Goal: Task Accomplishment & Management: Complete application form

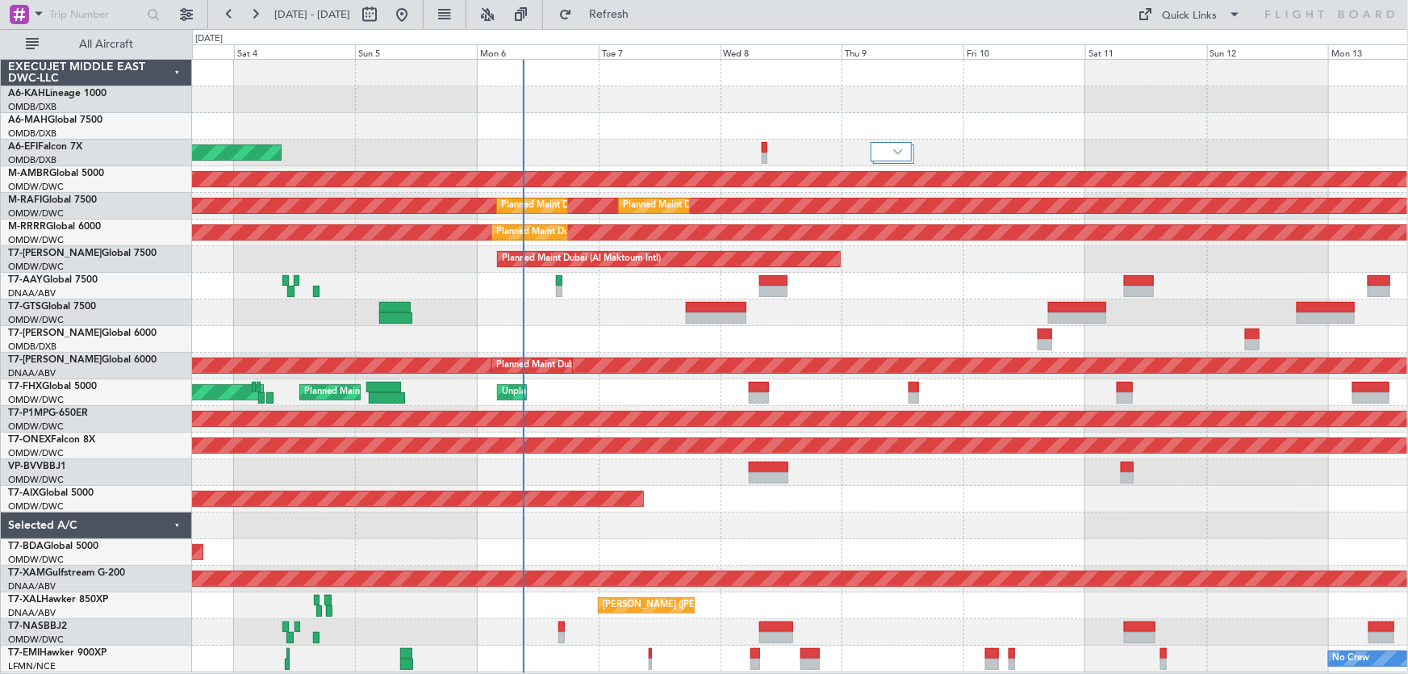
click at [834, 505] on div "Planned Maint [GEOGRAPHIC_DATA] ([GEOGRAPHIC_DATA] Intl) Planned Maint [GEOGRAP…" at bounding box center [800, 366] width 1216 height 613
click at [832, 502] on div "Planned Maint Dubai (Al Maktoum Intl)" at bounding box center [800, 499] width 1216 height 27
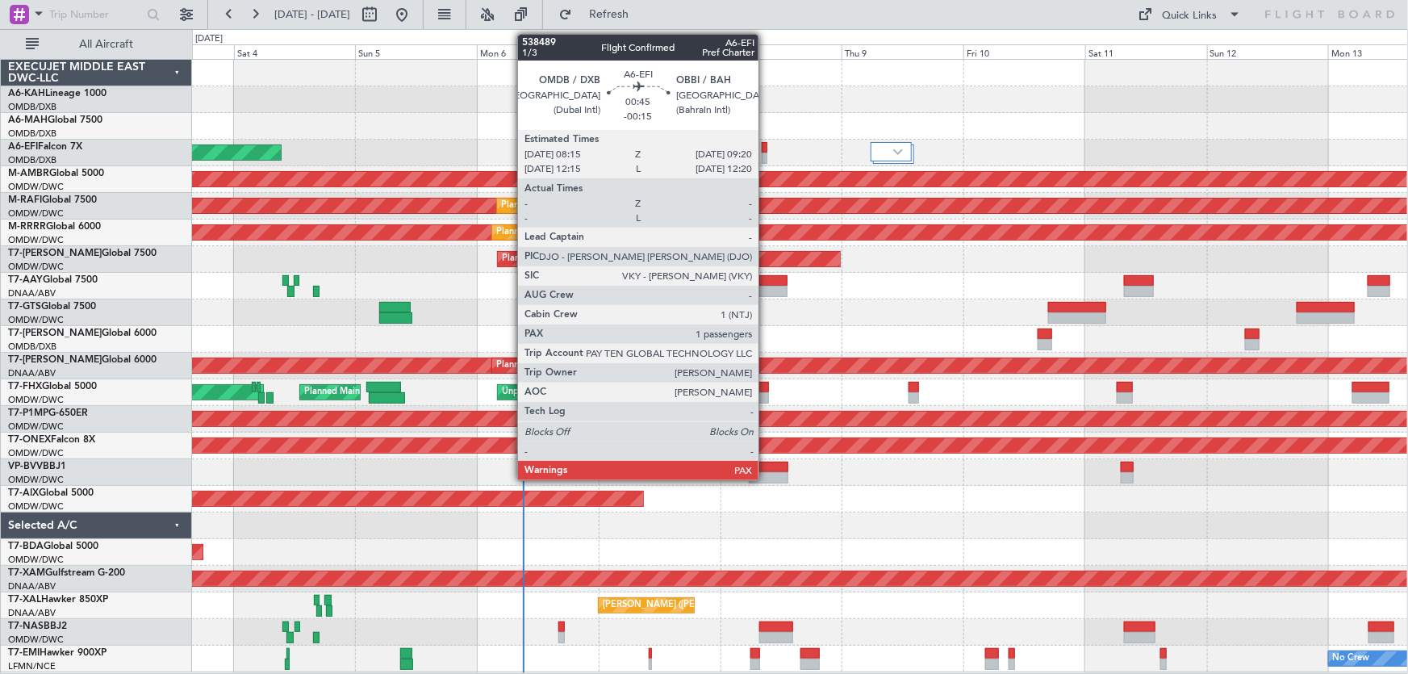
click at [766, 145] on div at bounding box center [765, 147] width 6 height 11
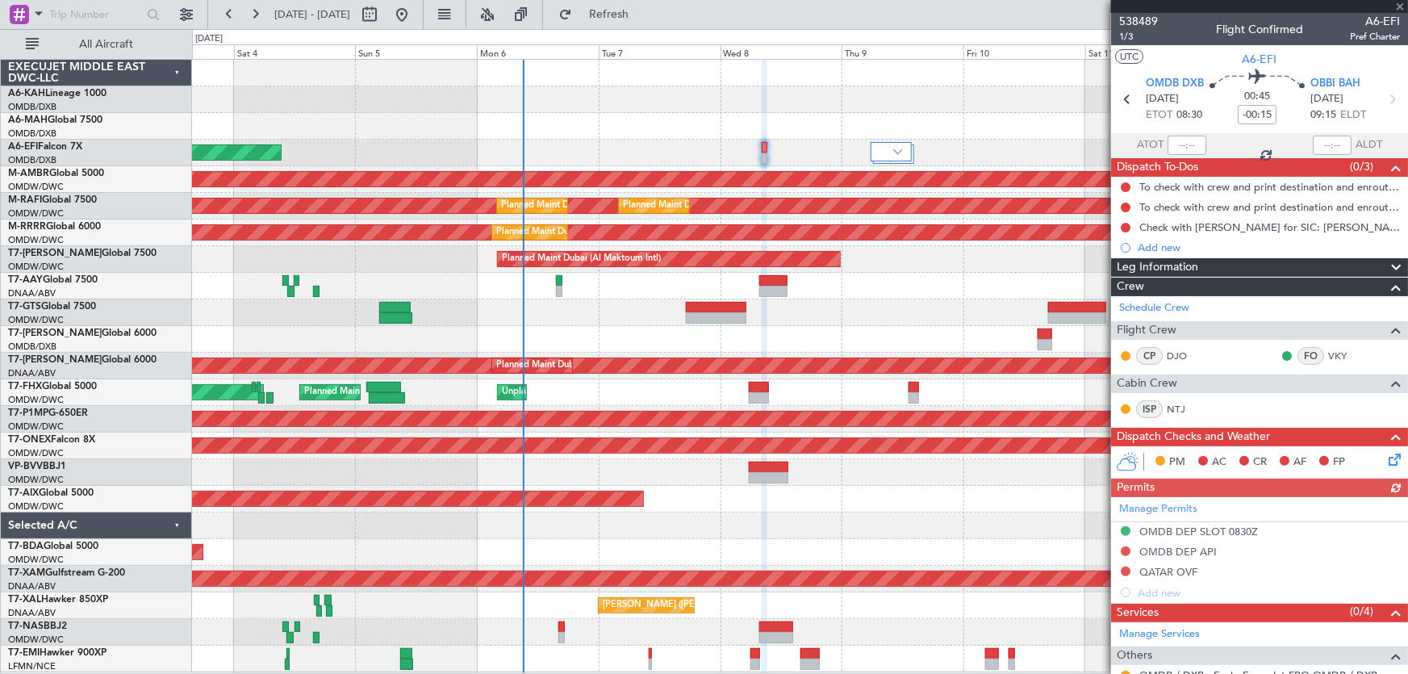
click at [1401, 7] on div at bounding box center [1259, 6] width 297 height 13
click at [1396, 3] on span at bounding box center [1400, 7] width 16 height 15
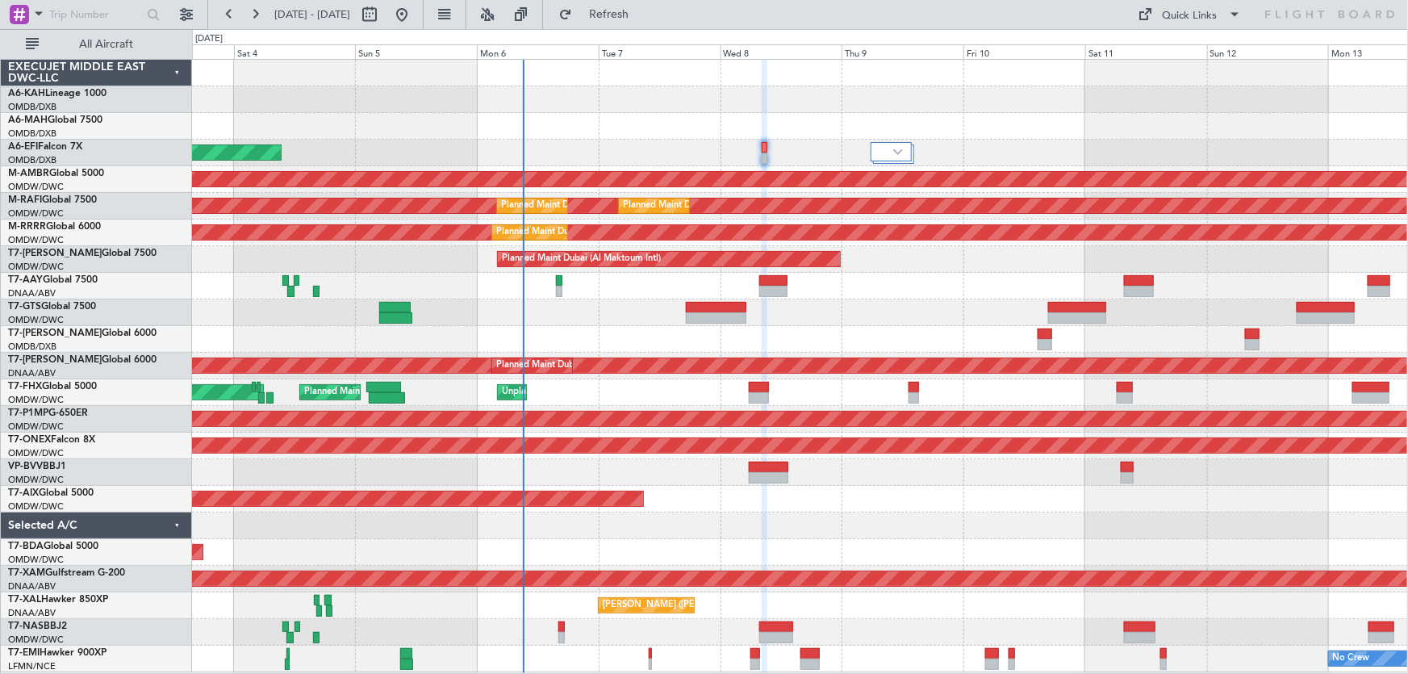
type input "0"
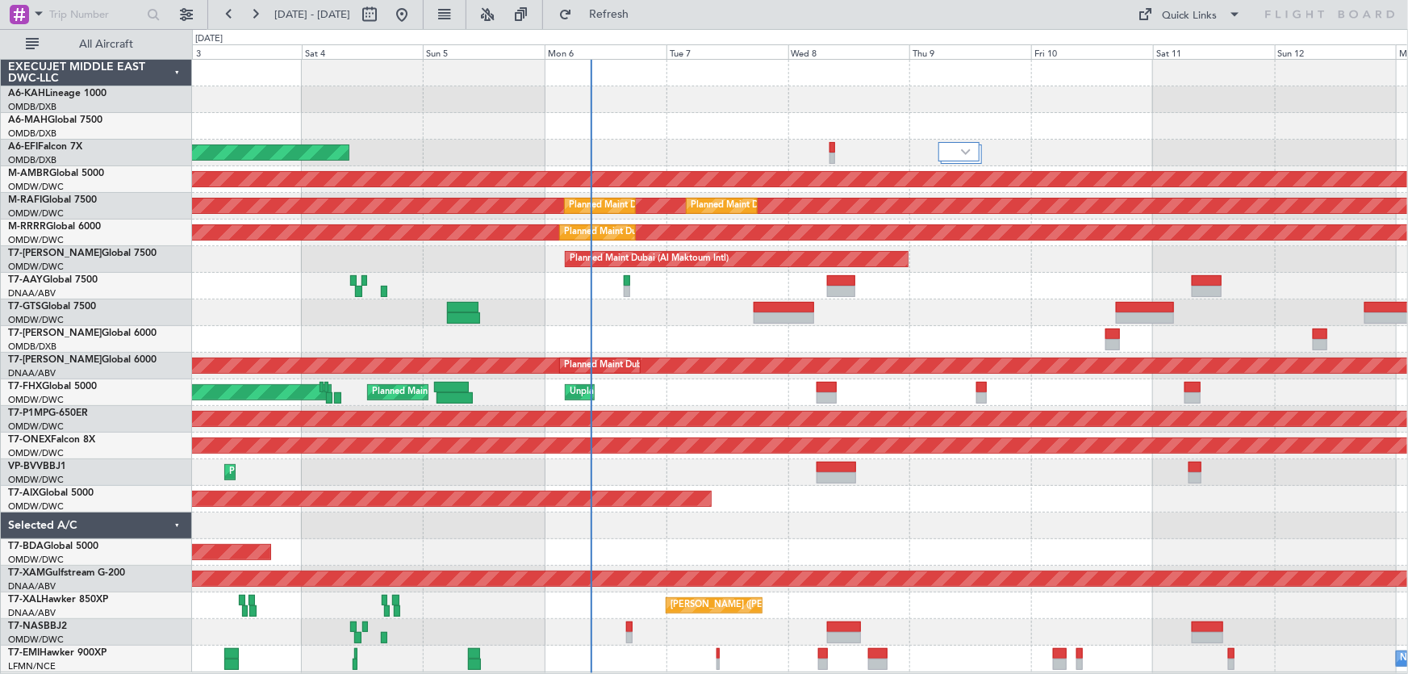
click at [652, 334] on div at bounding box center [800, 339] width 1216 height 27
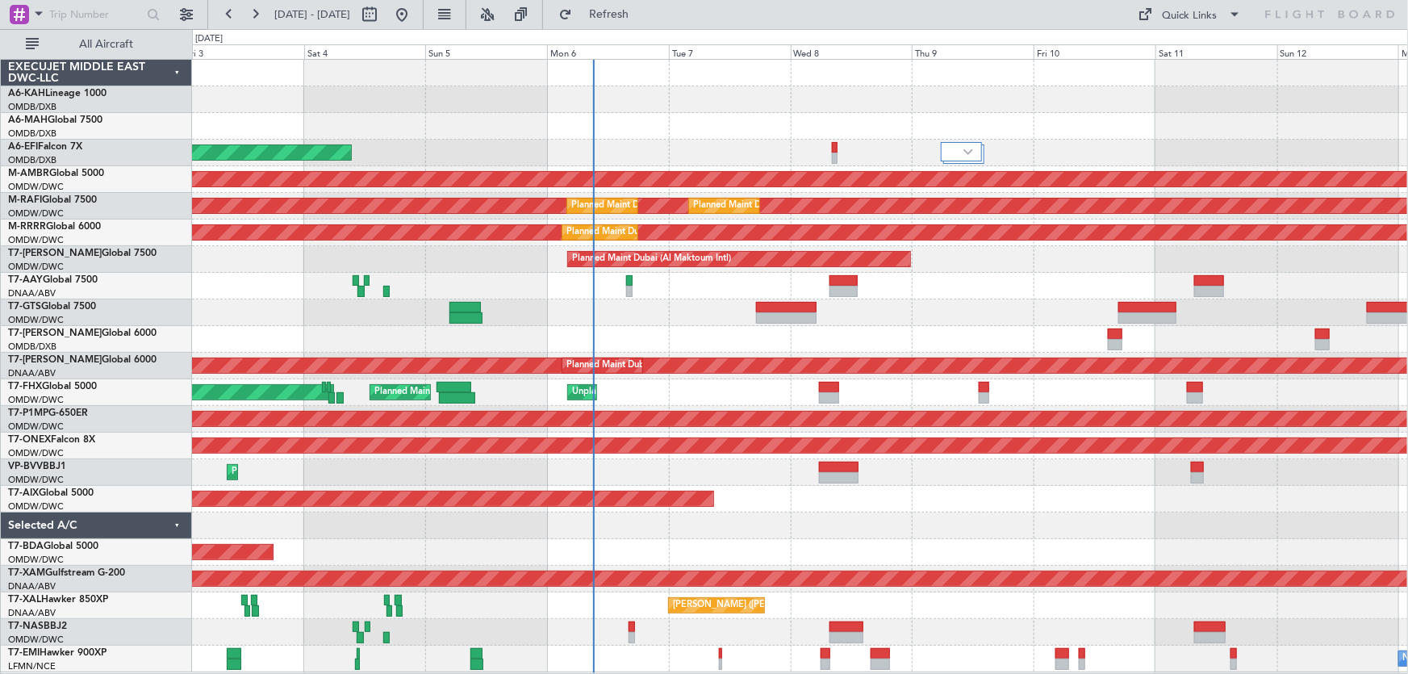
click at [542, 333] on div at bounding box center [800, 339] width 1216 height 27
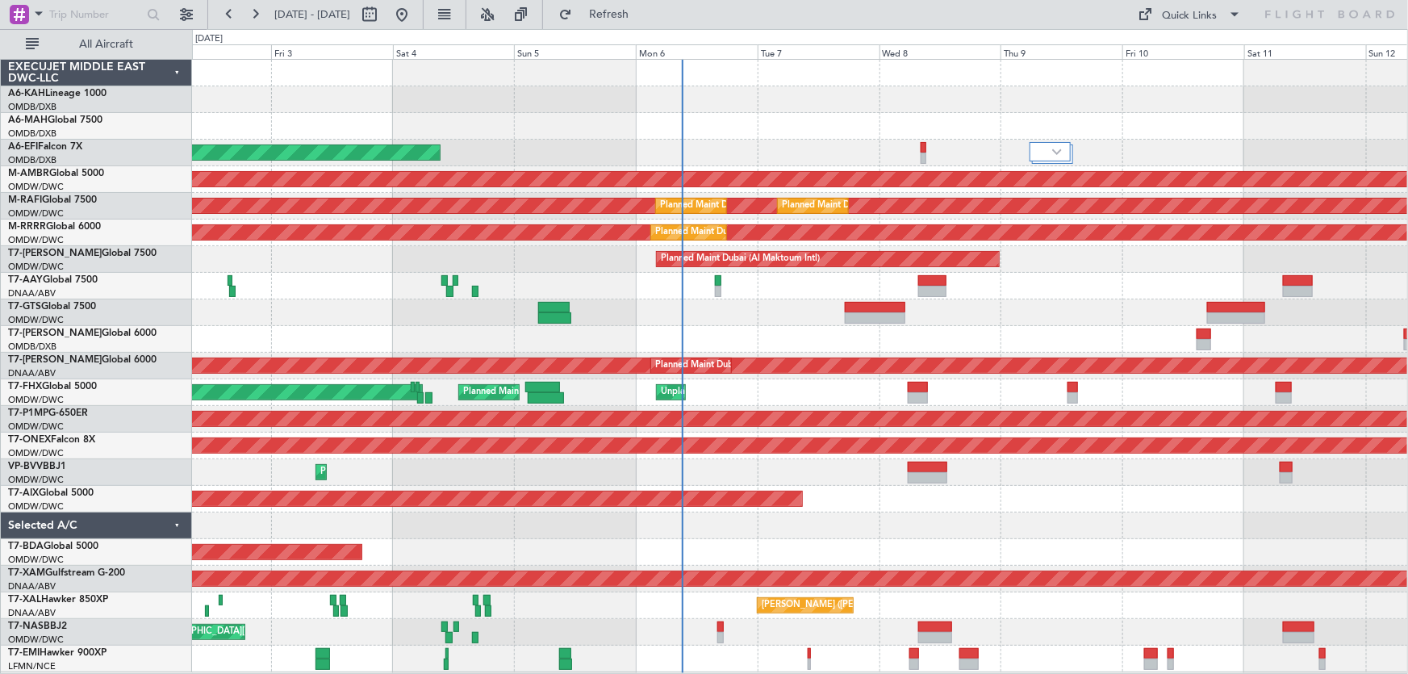
click at [575, 271] on div "Planned Maint Dubai (Al Maktoum Intl)" at bounding box center [800, 259] width 1216 height 27
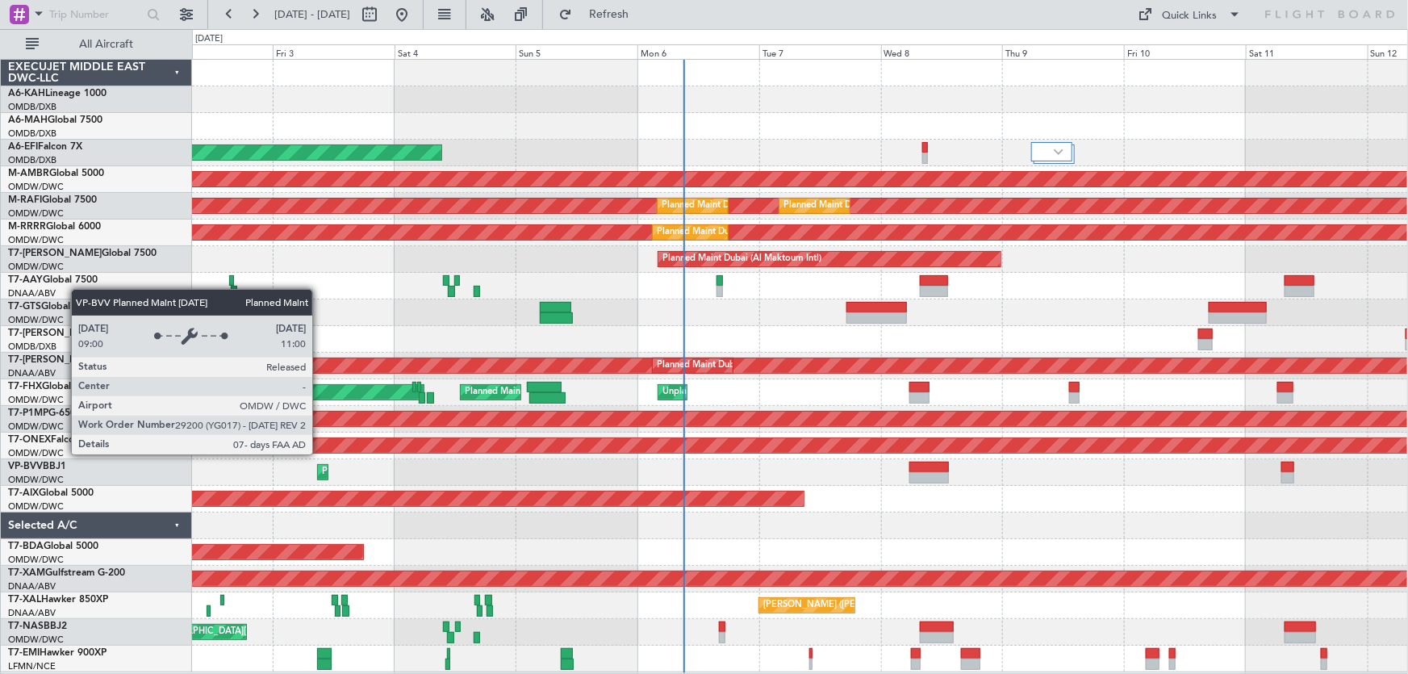
click at [320, 468] on div "Planned Maint Dubai (Al Maktoum Intl)" at bounding box center [322, 472] width 9 height 15
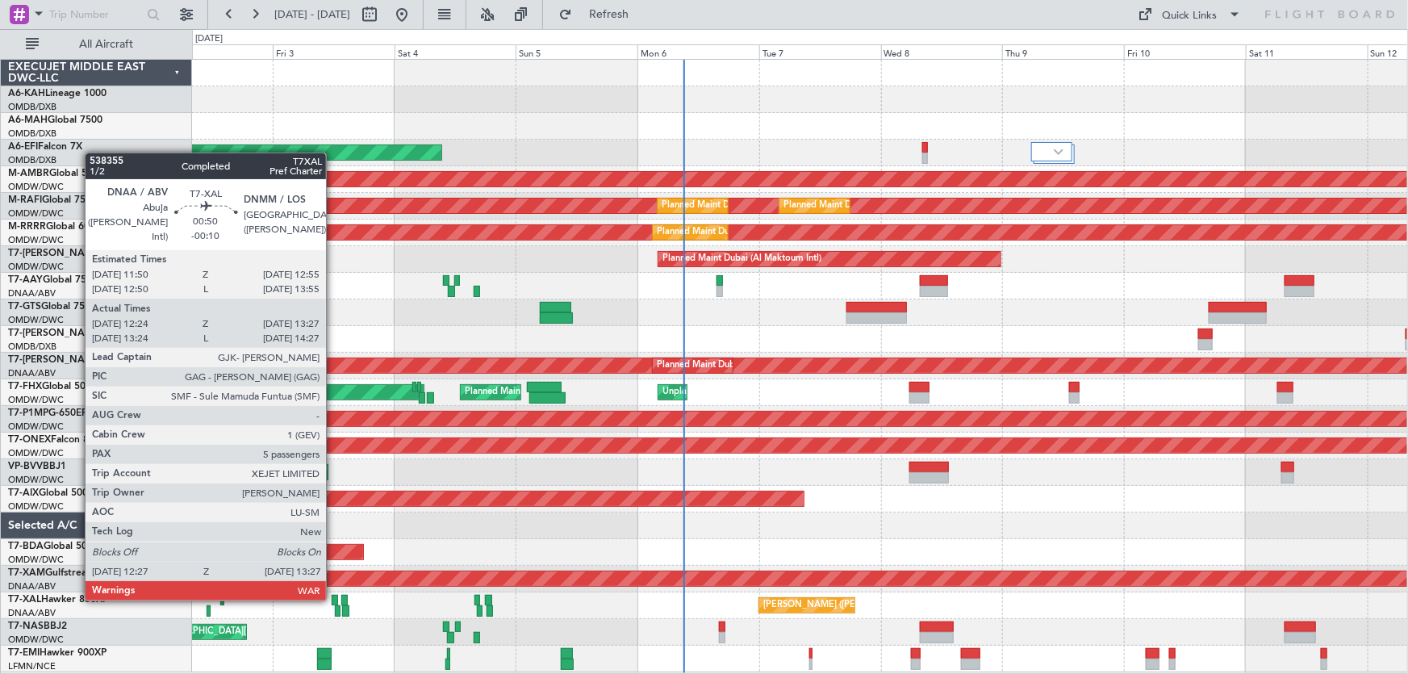
click at [333, 597] on div at bounding box center [335, 600] width 6 height 11
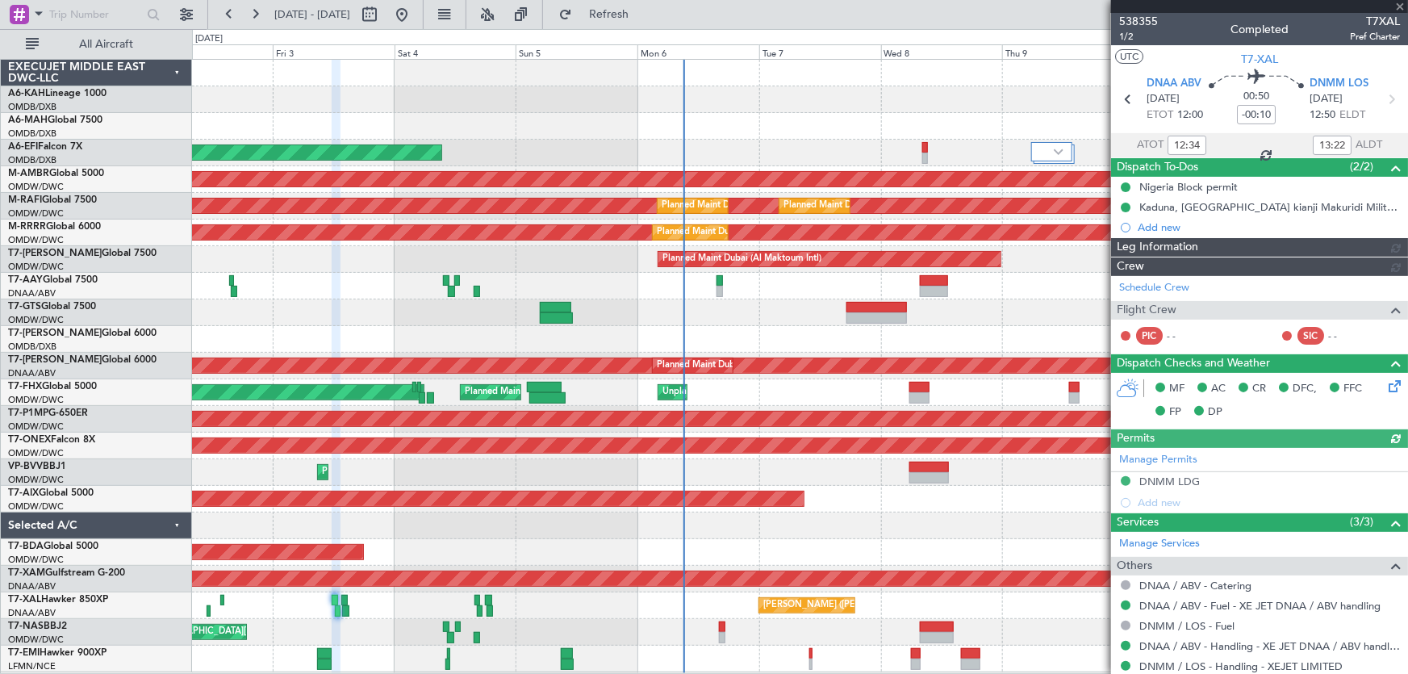
type input "[PERSON_NAME] (ANI)"
type input "7448"
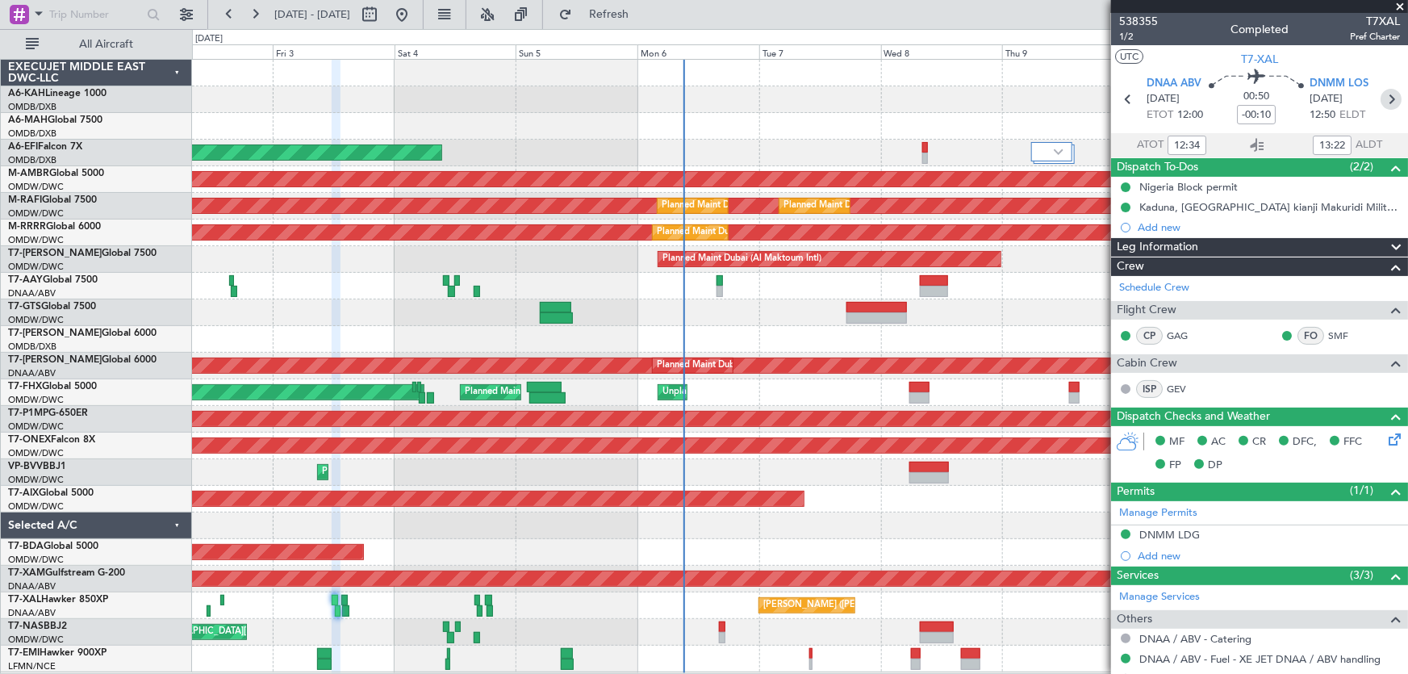
click at [1386, 104] on icon at bounding box center [1391, 99] width 21 height 21
type input "14:02"
type input "15:05"
type input "0"
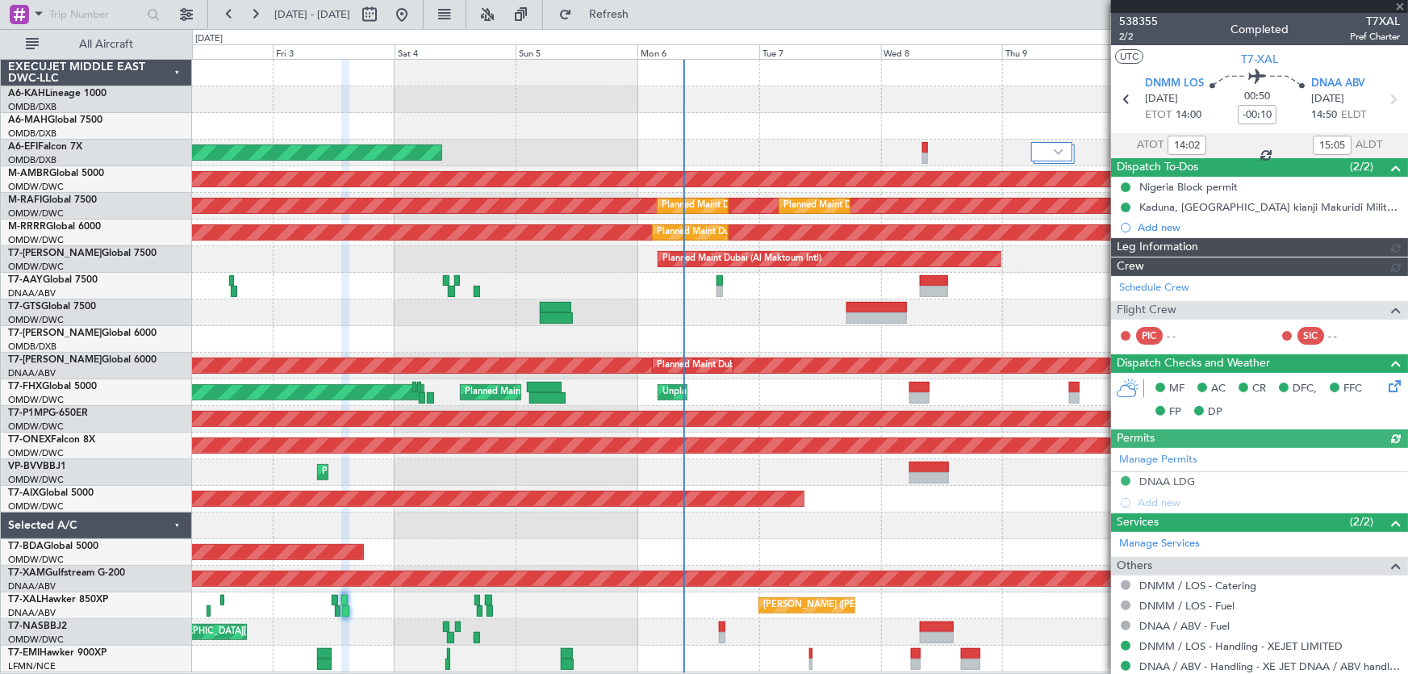
type input "Anita Mani (ANI)"
type input "7449"
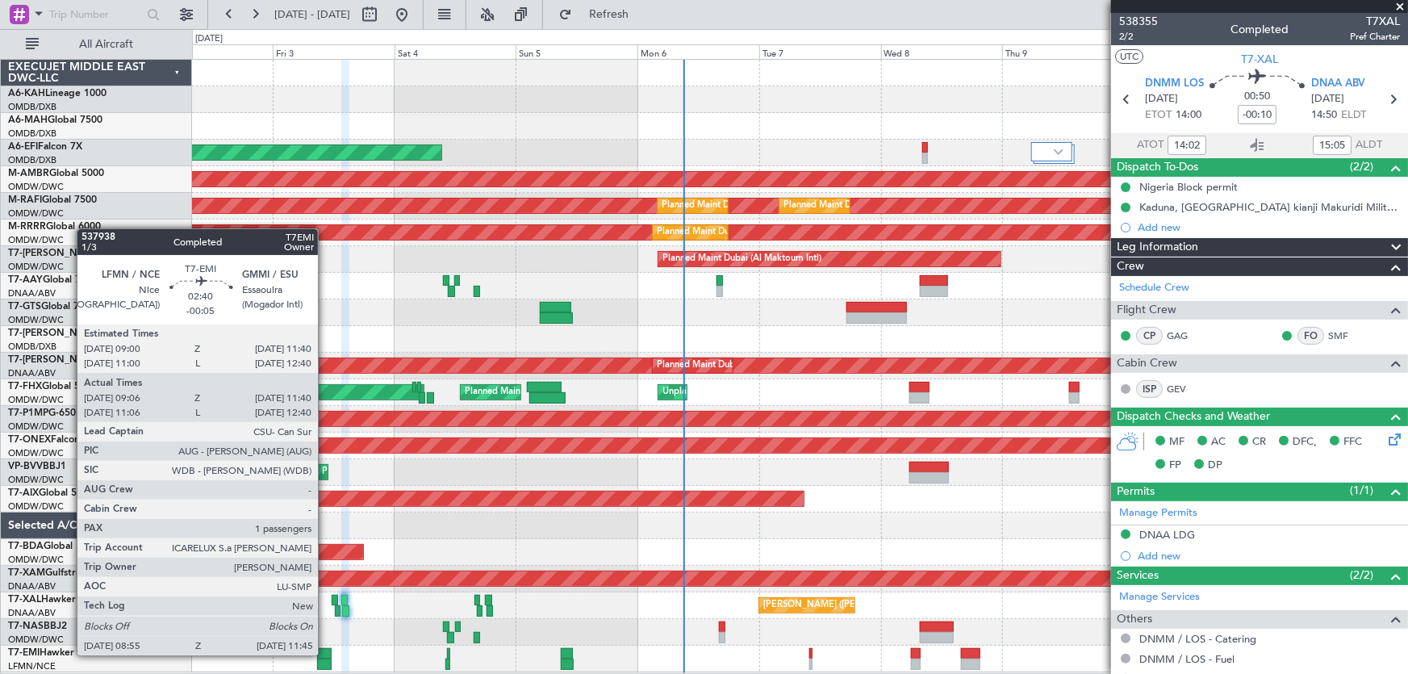
click at [325, 654] on div at bounding box center [324, 653] width 14 height 11
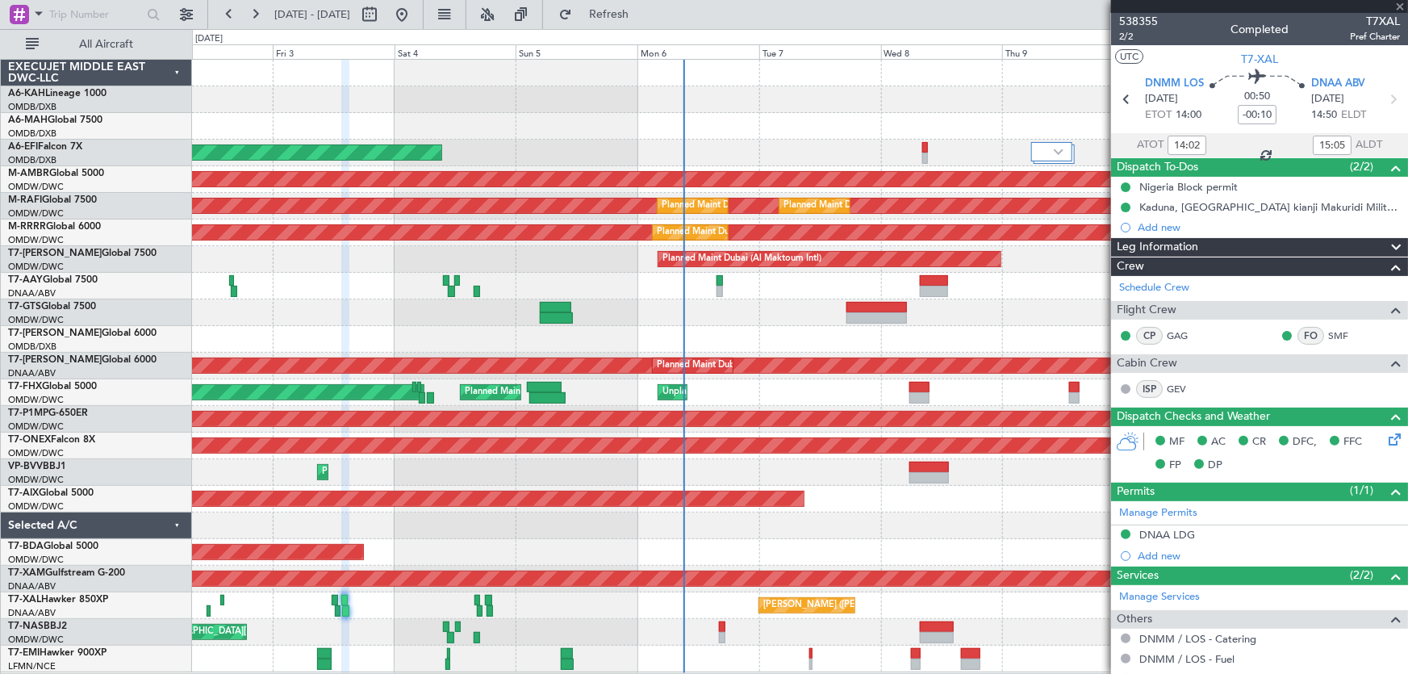
type input "-00:05"
type input "09:06"
type input "11:40"
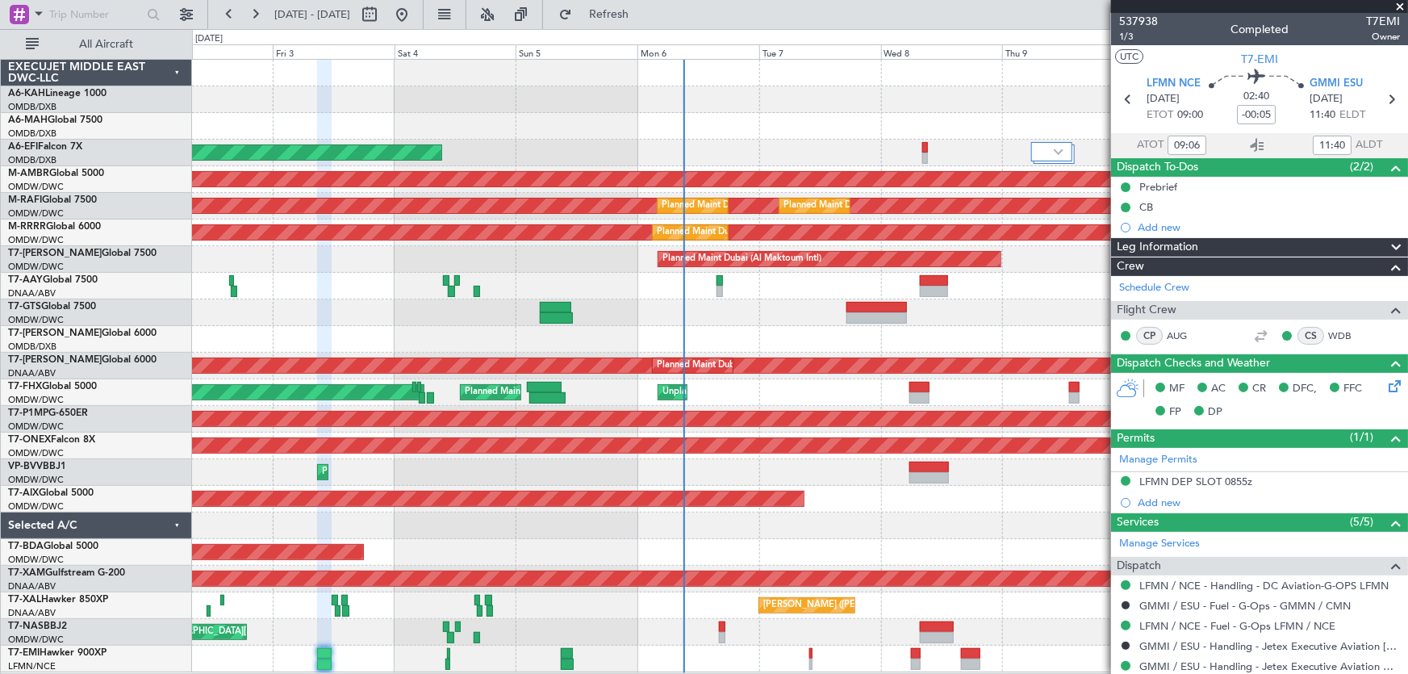
click at [1403, 0] on span at bounding box center [1400, 7] width 16 height 15
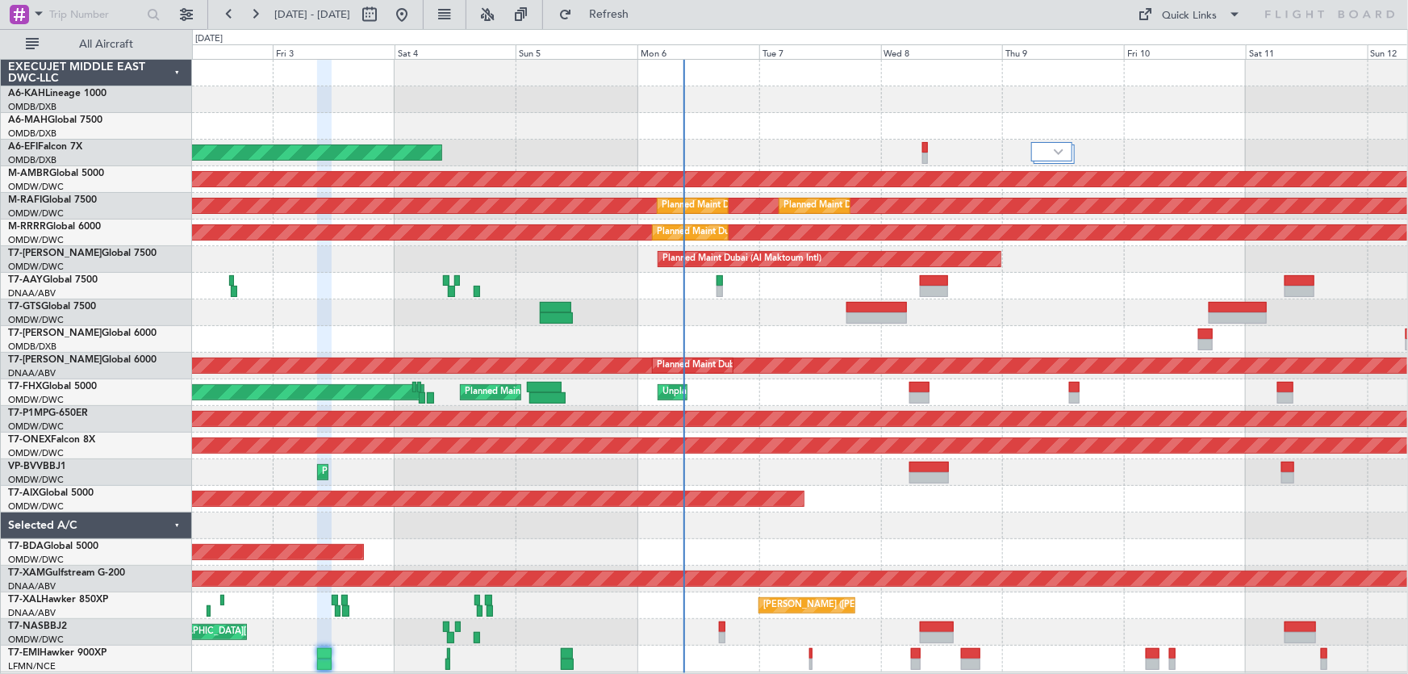
type input "0"
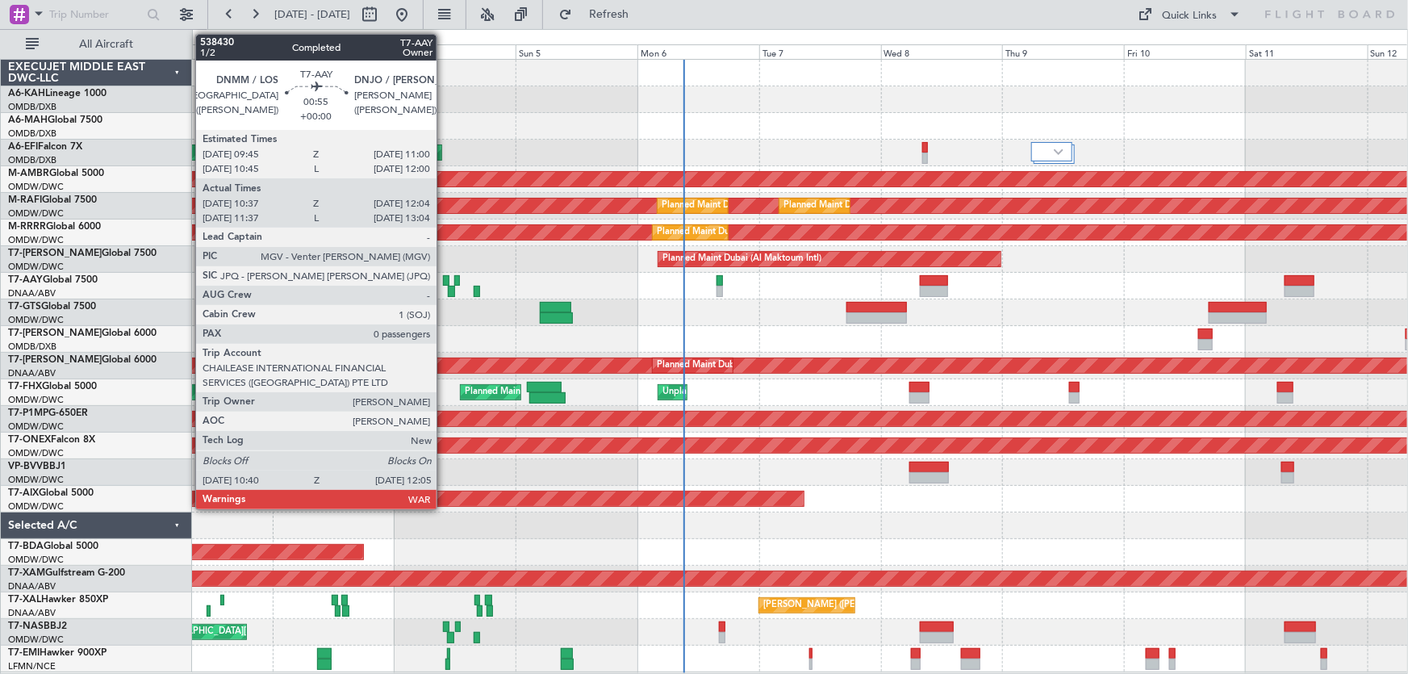
click at [444, 278] on div at bounding box center [446, 280] width 6 height 11
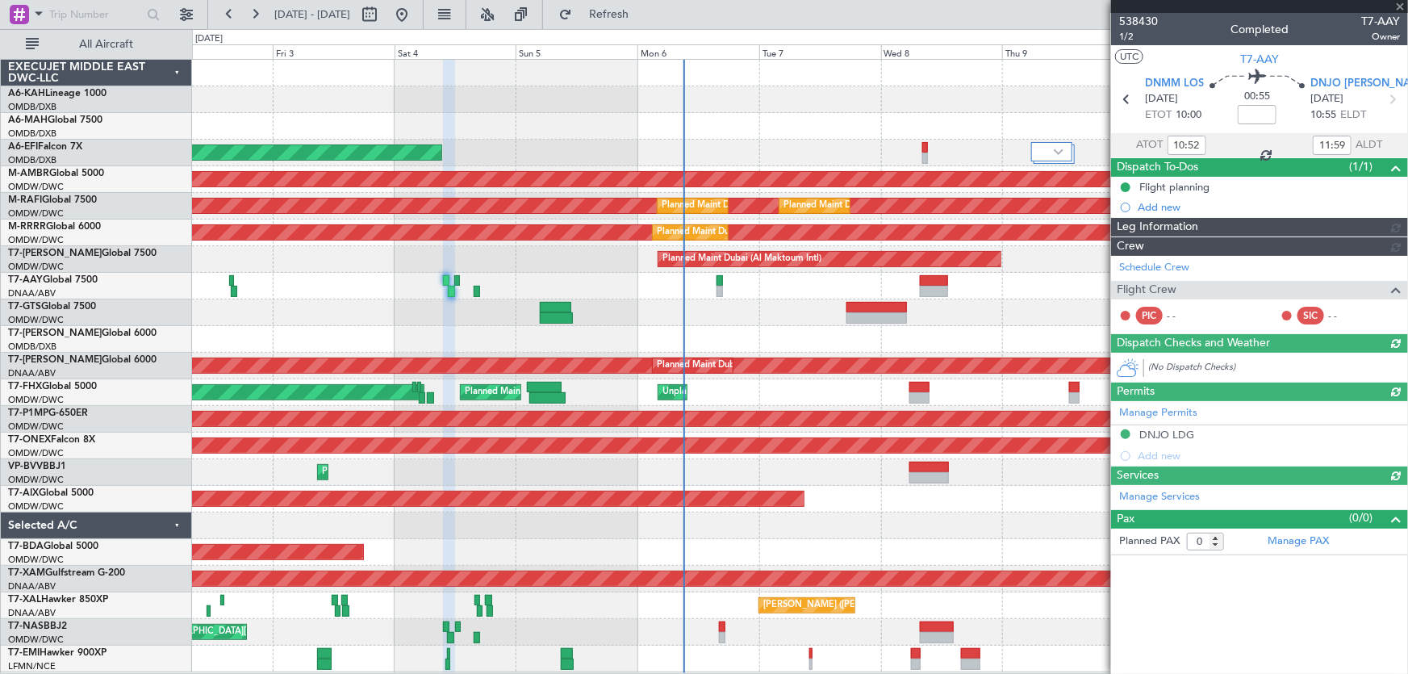
type input "Anita Mani (ANI)"
type input "7452"
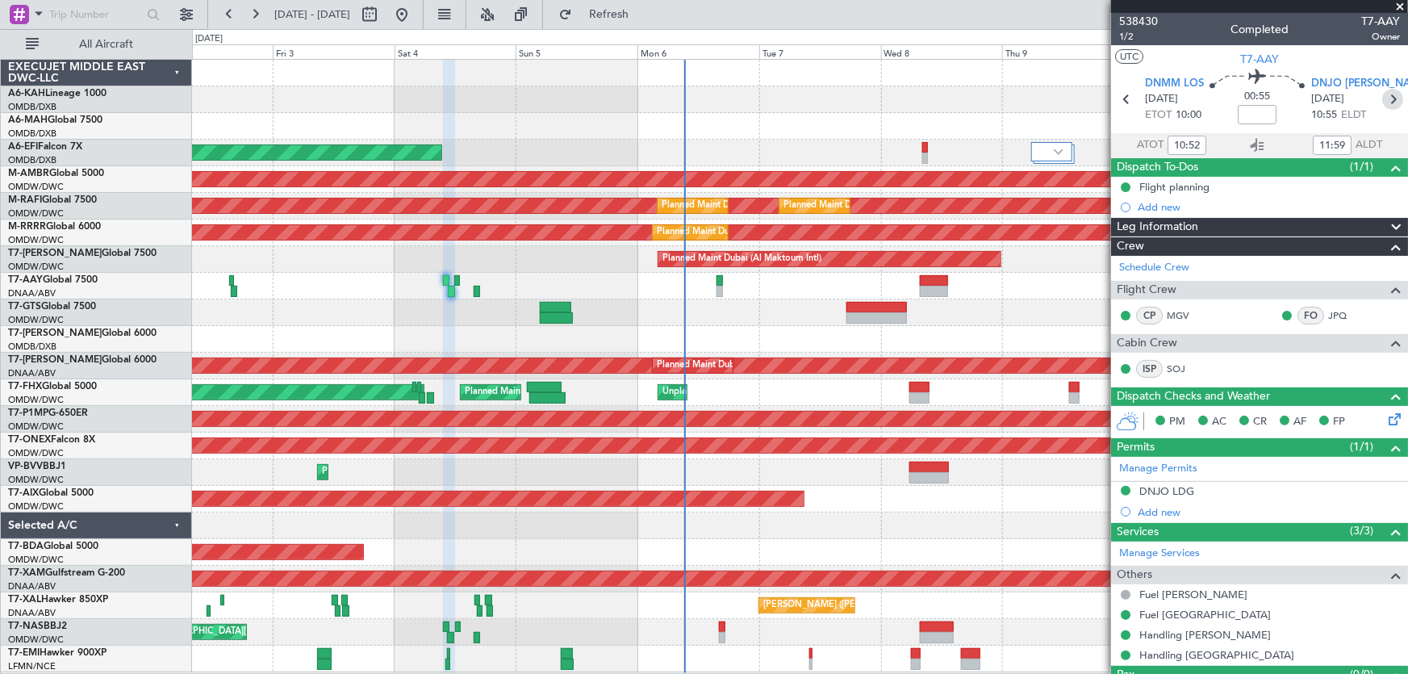
click at [1387, 94] on icon at bounding box center [1392, 99] width 21 height 21
type input "15:58"
type input "17:00"
type input "13"
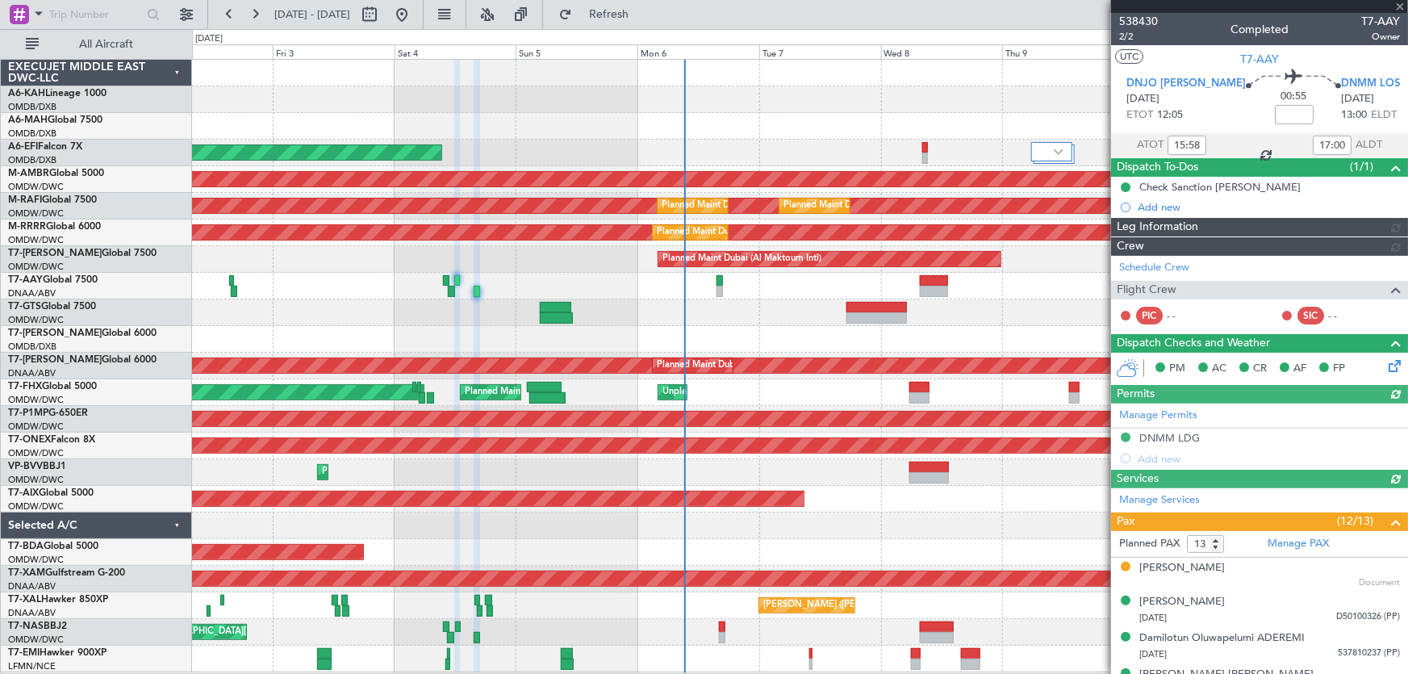
type input "Anita Mani (ANI)"
type input "7453"
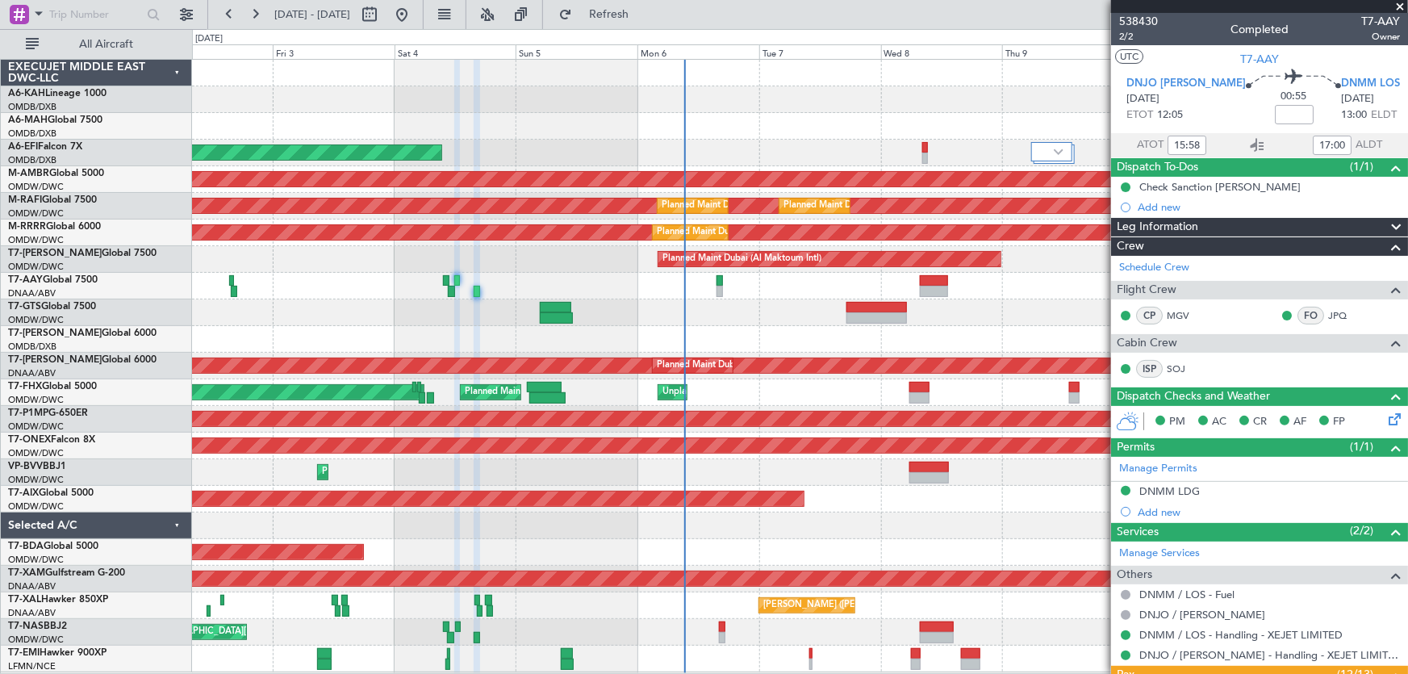
type input "16:58"
type input "18:00"
type input "15:58"
type input "17:00"
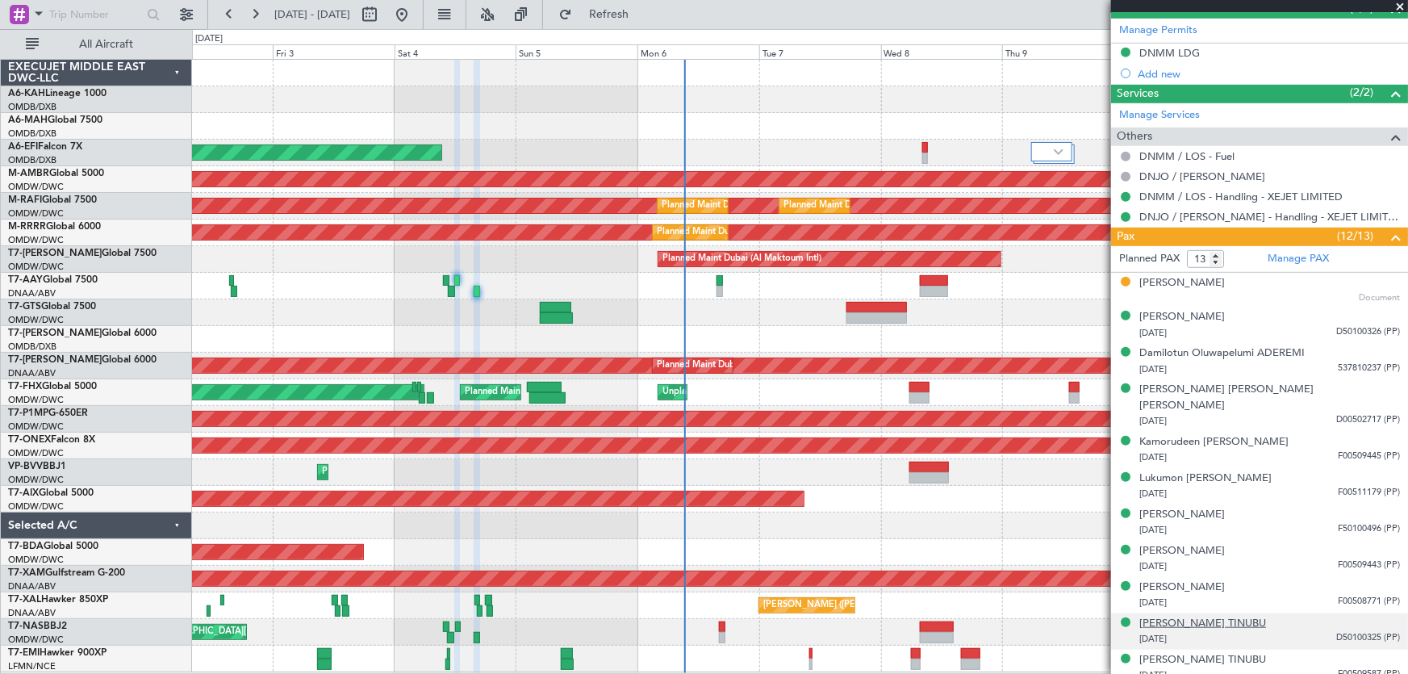
scroll to position [504, 0]
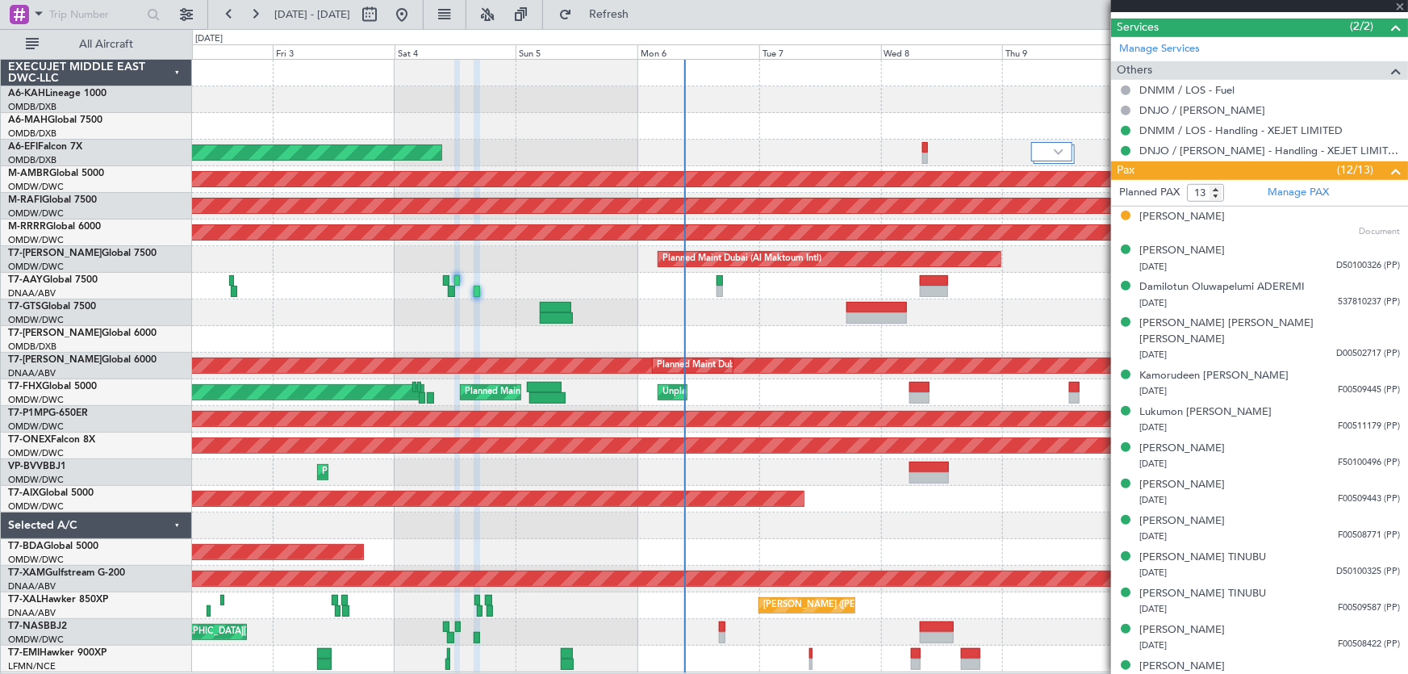
type input "Anita Mani (ANI)"
type input "7453"
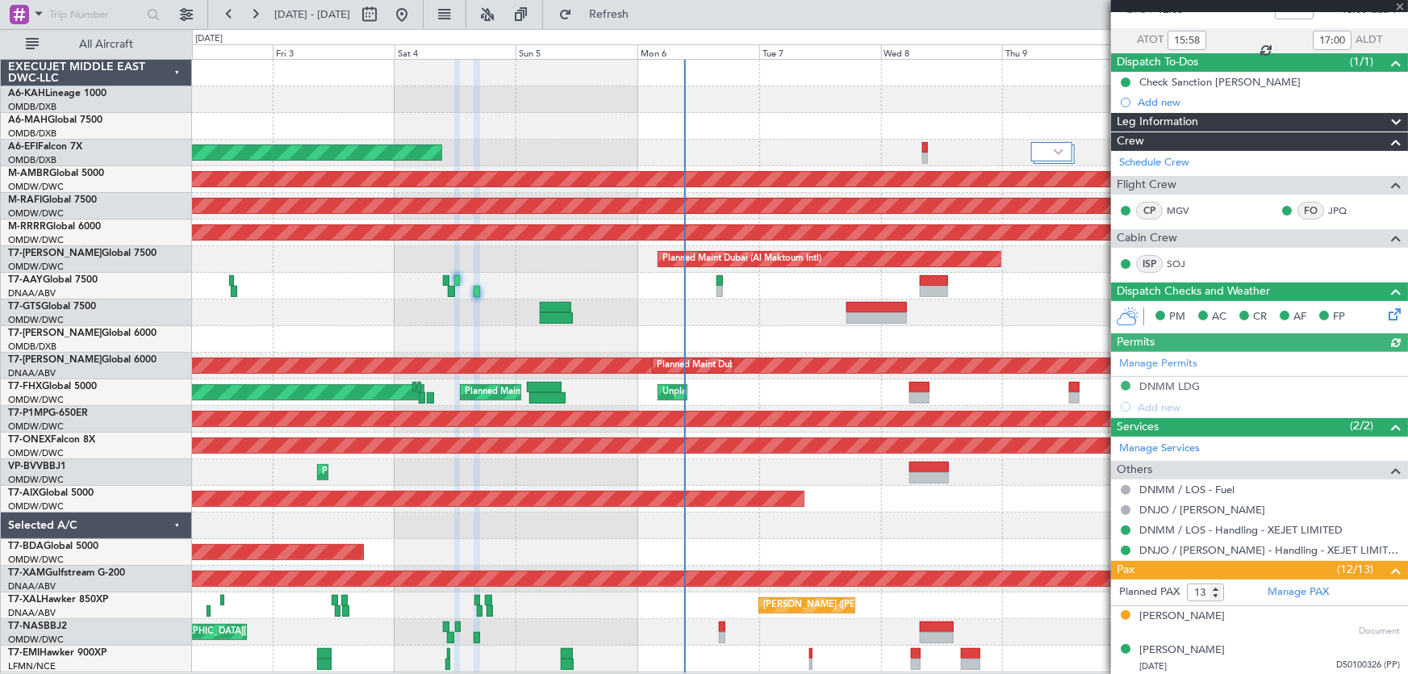
scroll to position [0, 0]
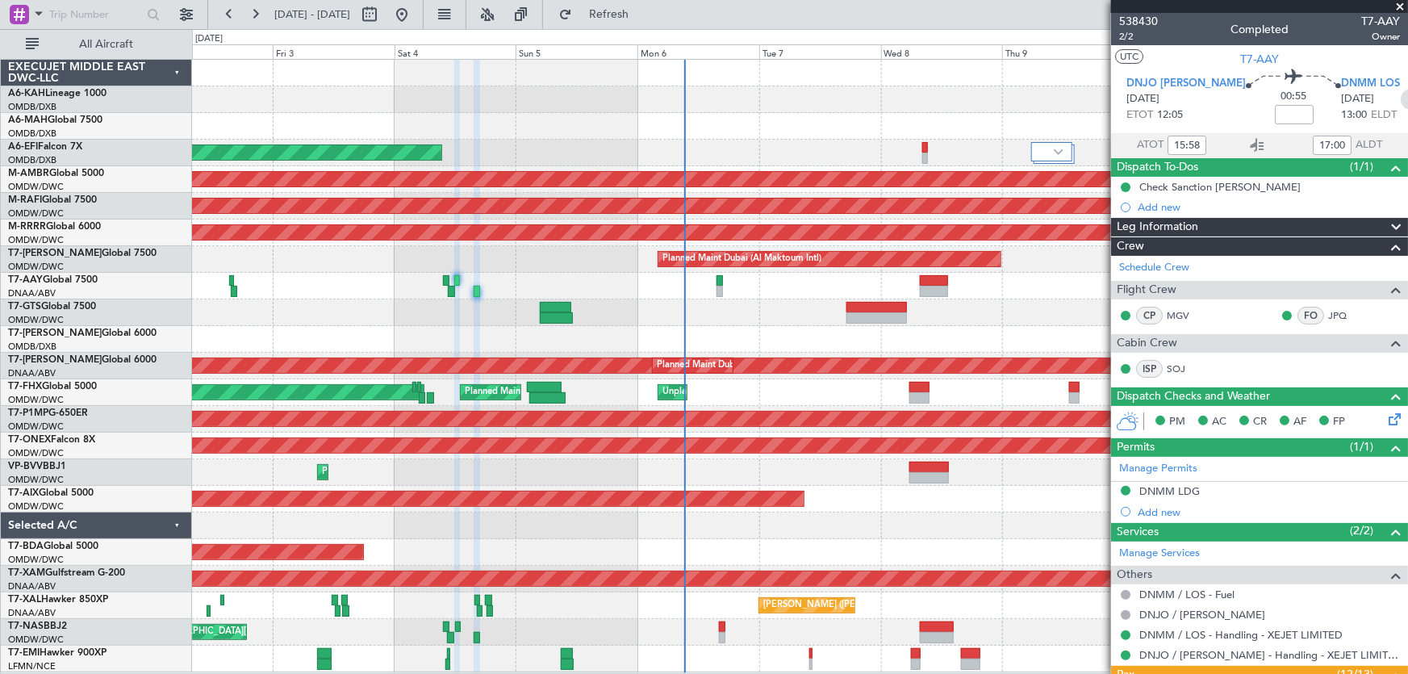
click at [1401, 95] on icon at bounding box center [1411, 99] width 21 height 21
type input "0"
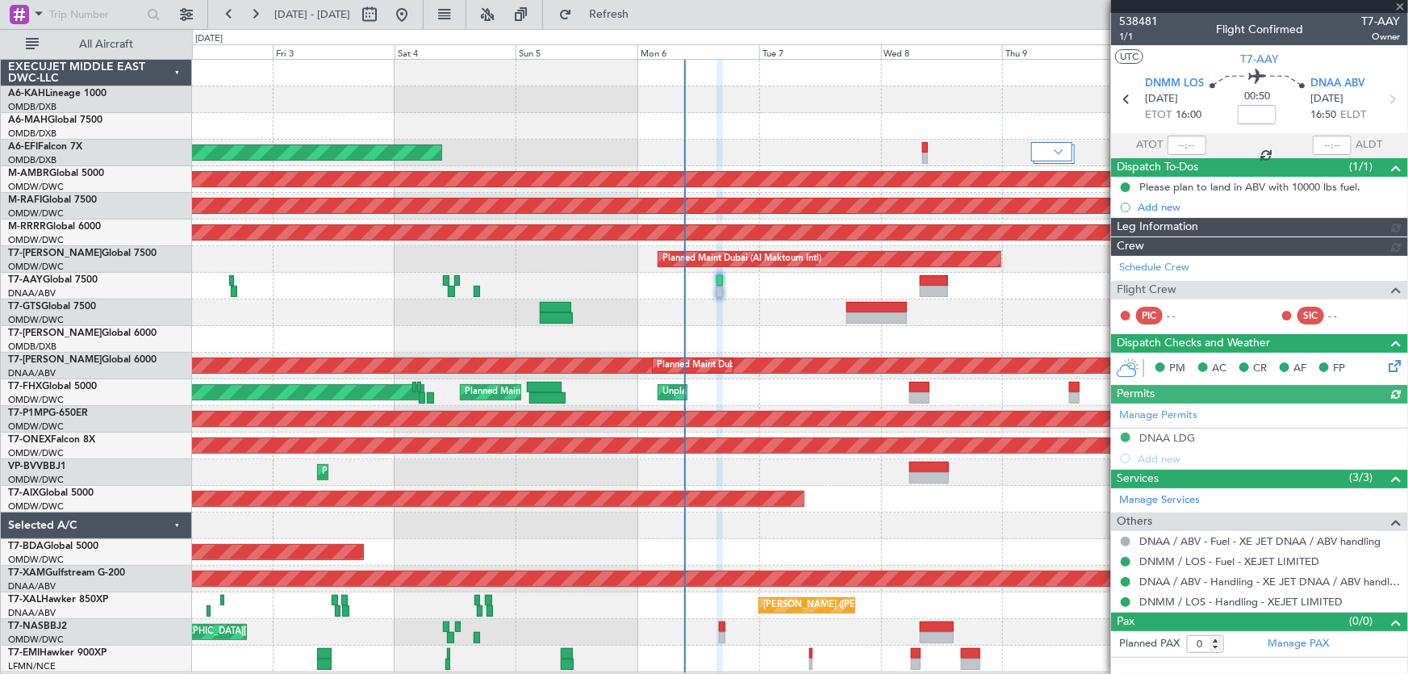
type input "Dherander Fithani (DHF)"
type input "7466"
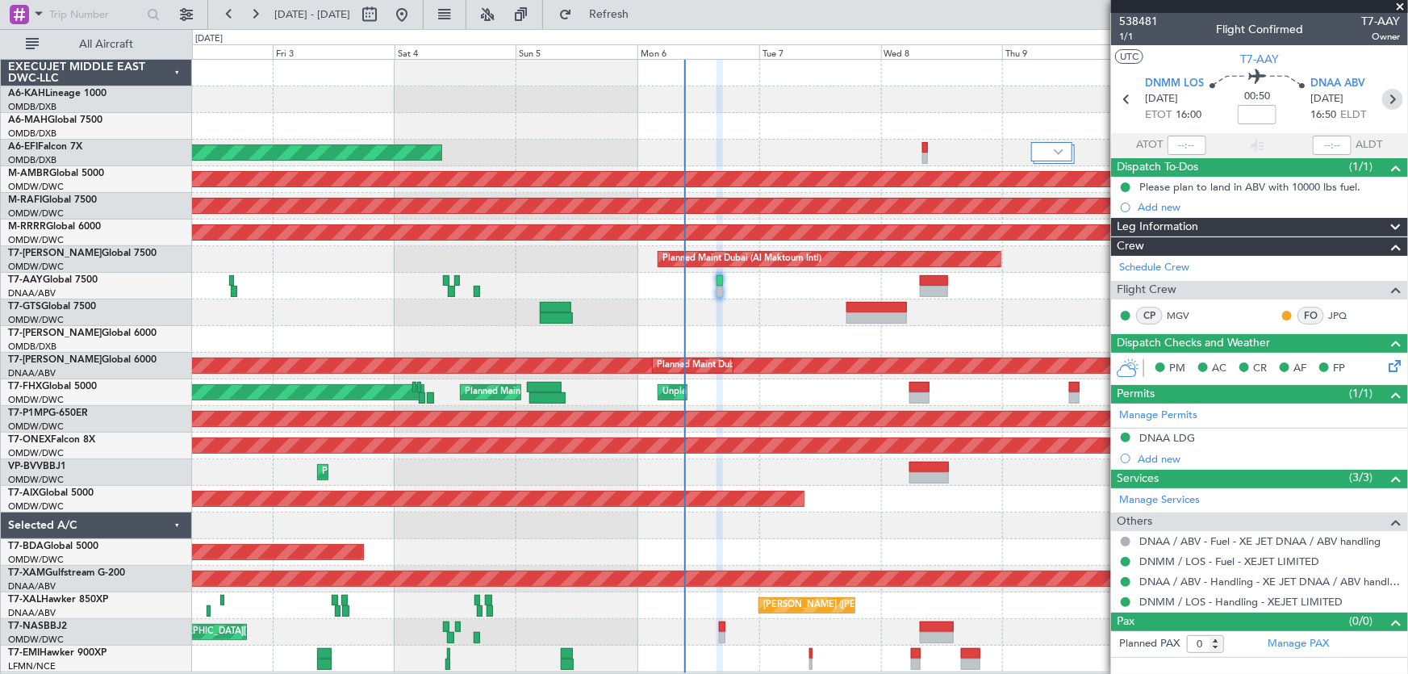
click at [1392, 94] on icon at bounding box center [1392, 99] width 21 height 21
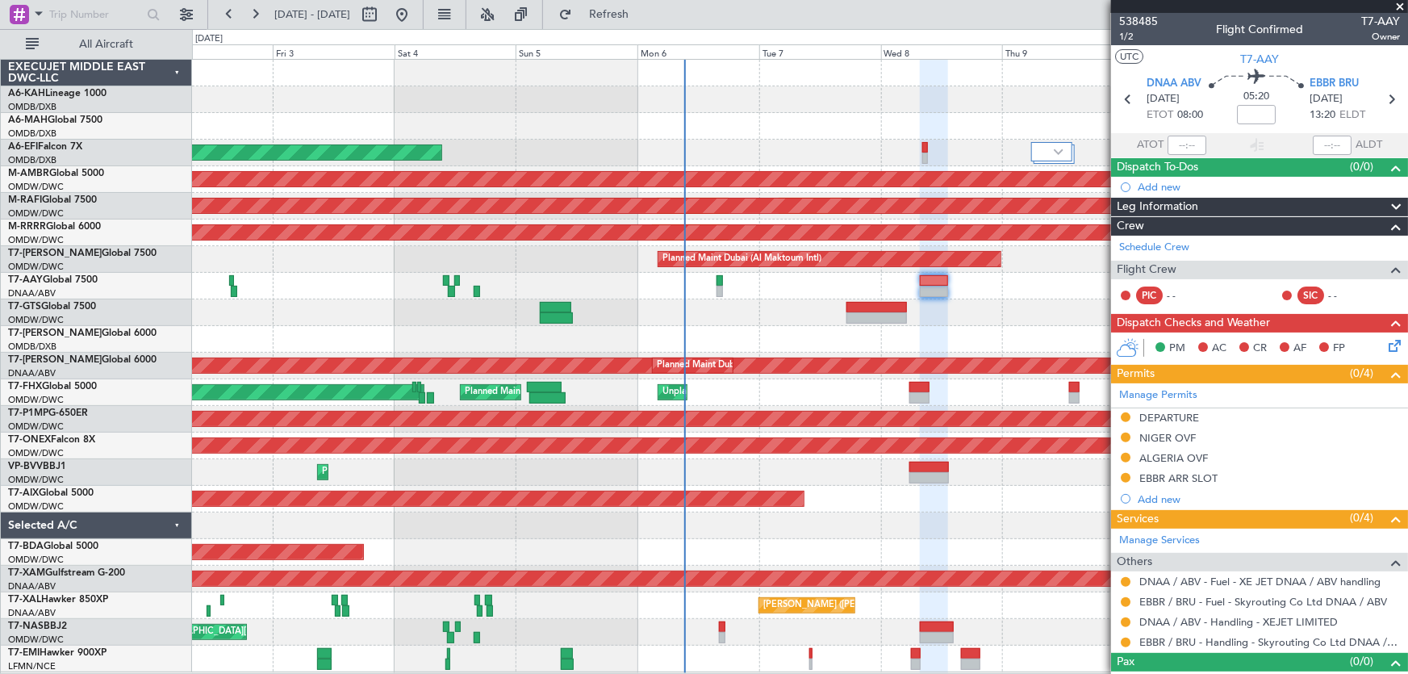
click at [1401, 6] on span at bounding box center [1400, 7] width 16 height 15
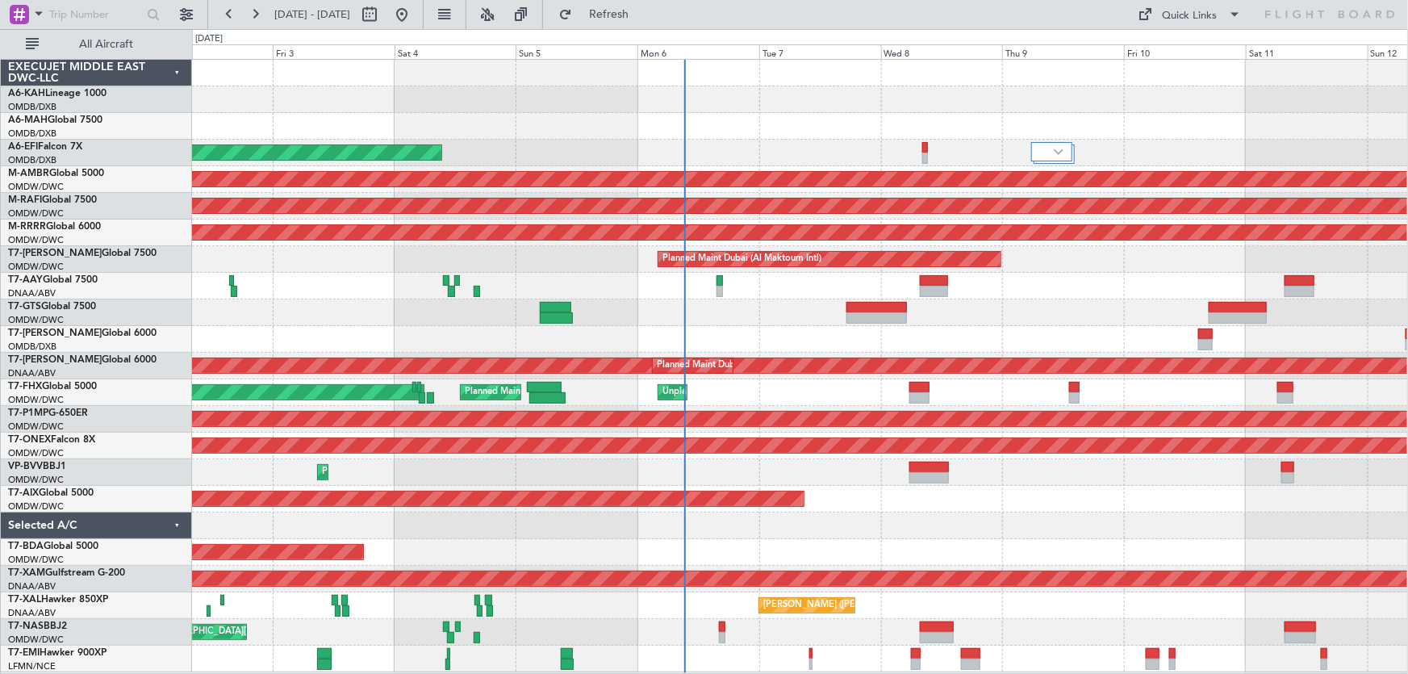
click at [533, 124] on div "Planned Maint Dubai (Dubai Intl) Planned Maint Dubai (Dubai Intl)" at bounding box center [800, 126] width 1216 height 27
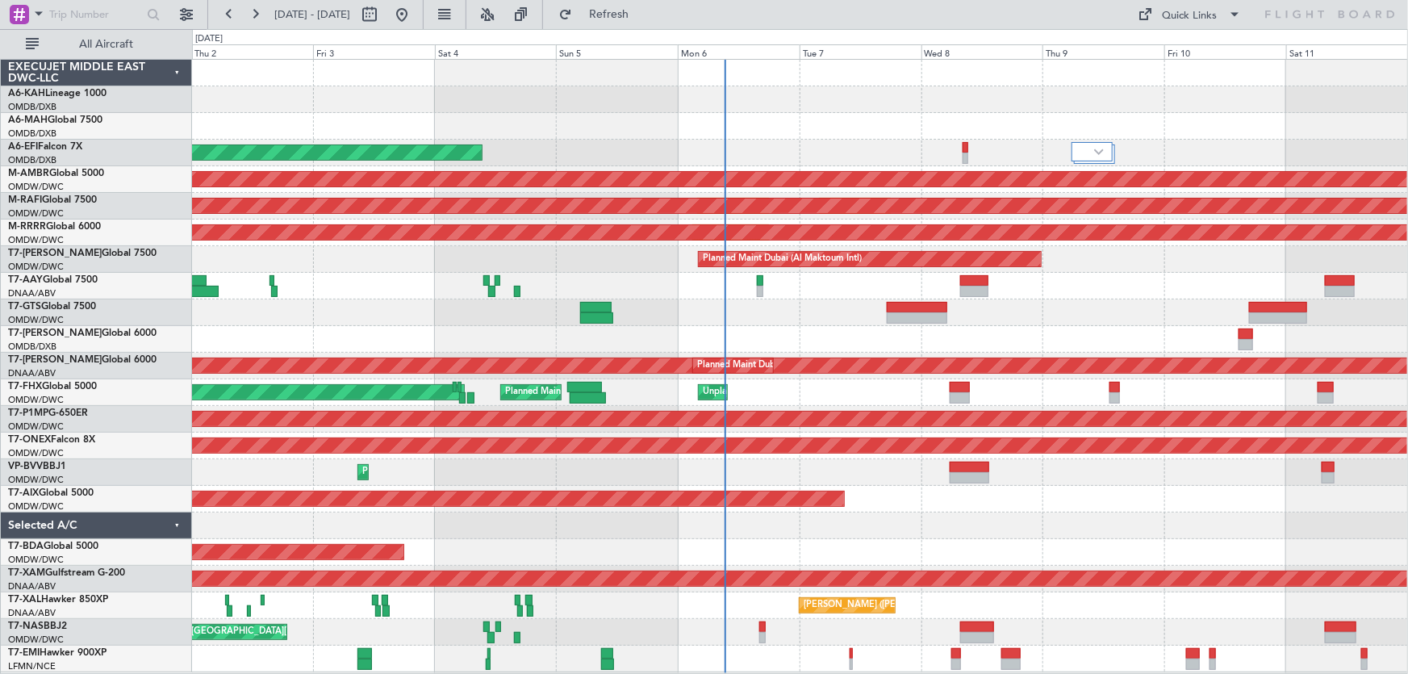
click at [534, 125] on div "Planned Maint Dubai (Dubai Intl) Planned Maint Dubai (Dubai Intl)" at bounding box center [800, 126] width 1216 height 27
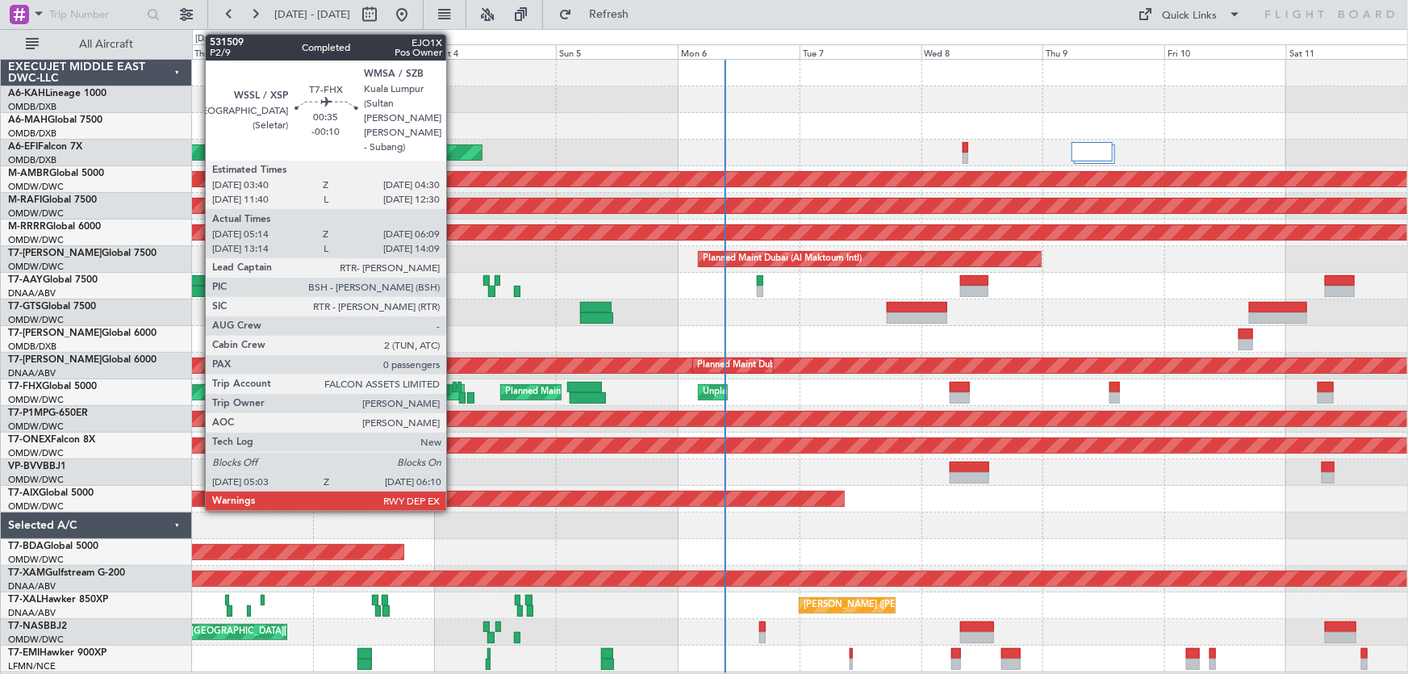
click at [454, 387] on div at bounding box center [455, 387] width 5 height 11
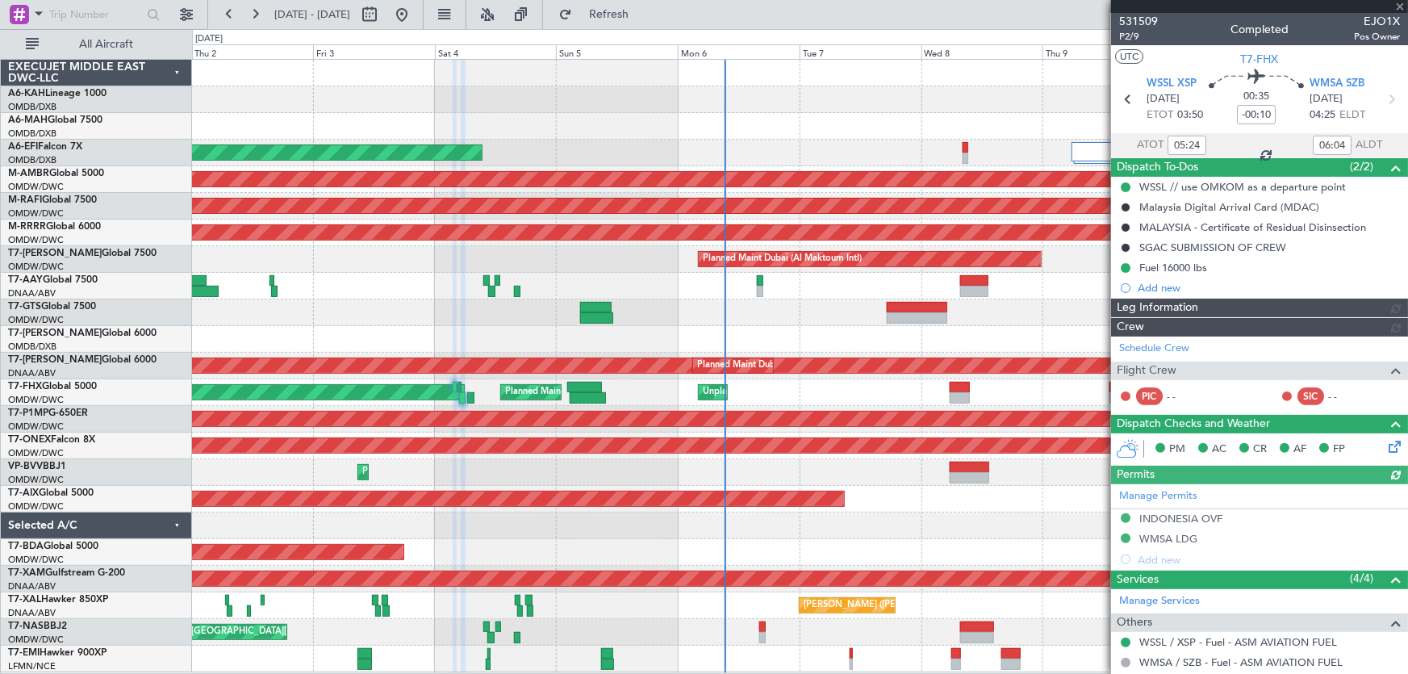
type input "[PERSON_NAME] ([PERSON_NAME])"
type input "7423"
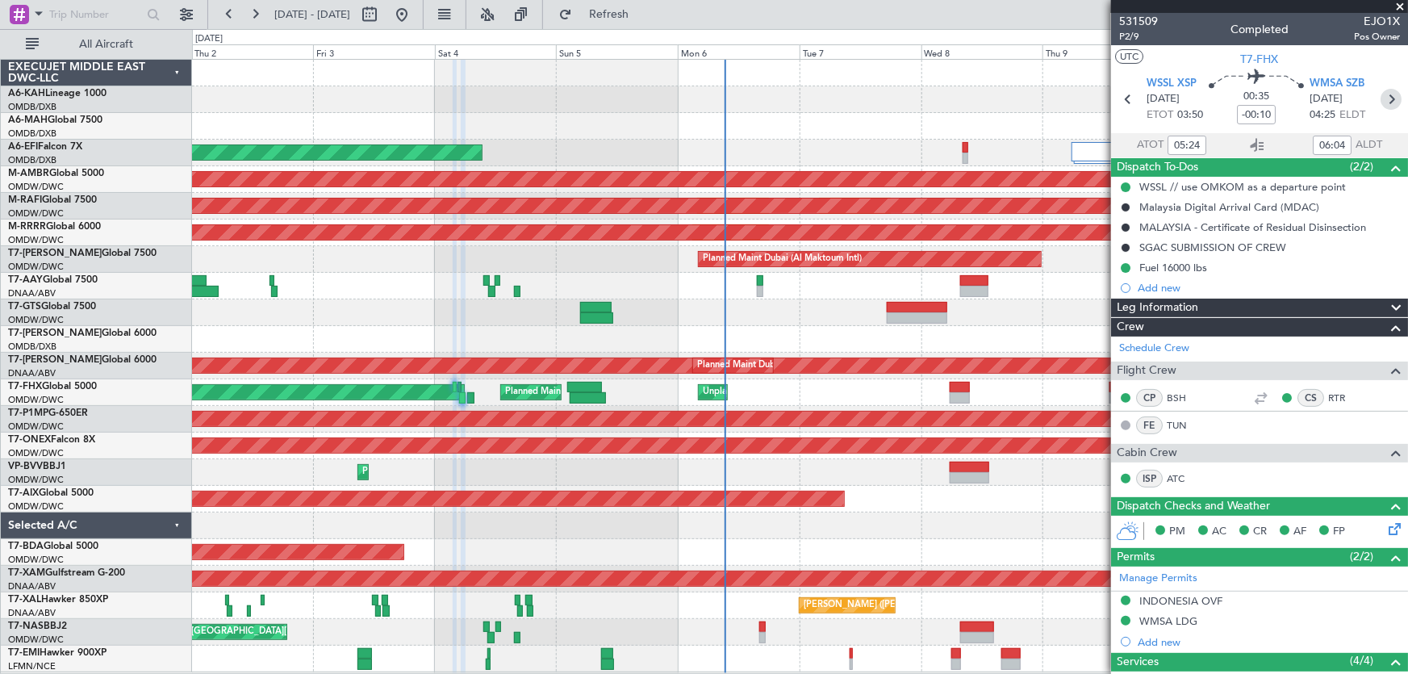
click at [1381, 93] on icon at bounding box center [1391, 99] width 21 height 21
type input "-00:05"
type input "06:43"
type input "07:55"
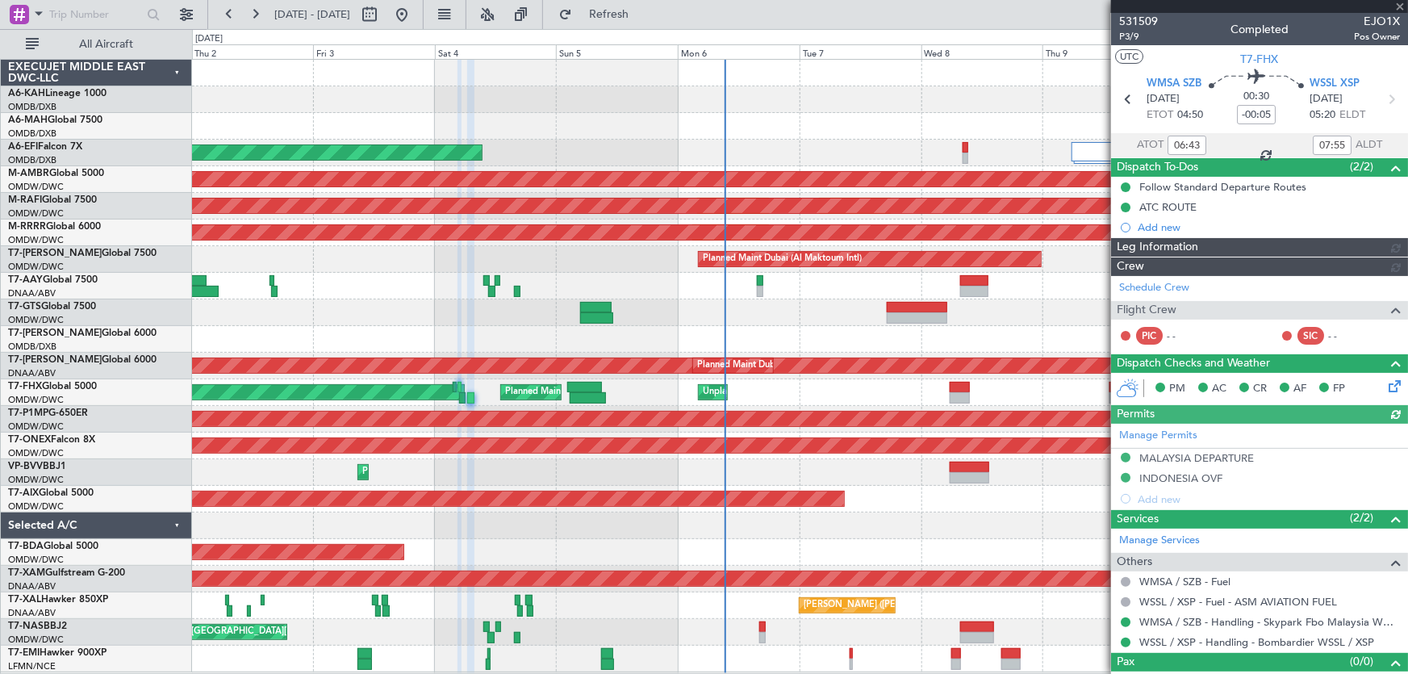
type input "[PERSON_NAME] ([PERSON_NAME])"
type input "7424"
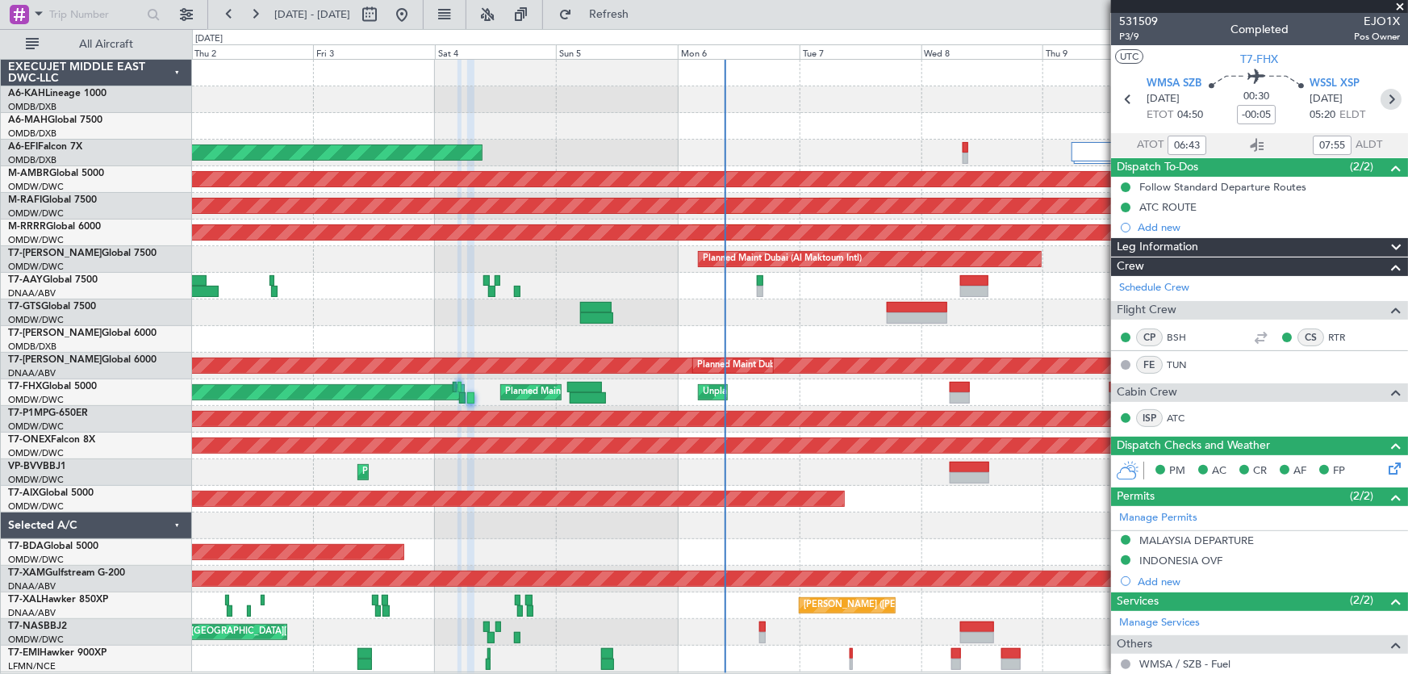
click at [1381, 96] on icon at bounding box center [1391, 99] width 21 height 21
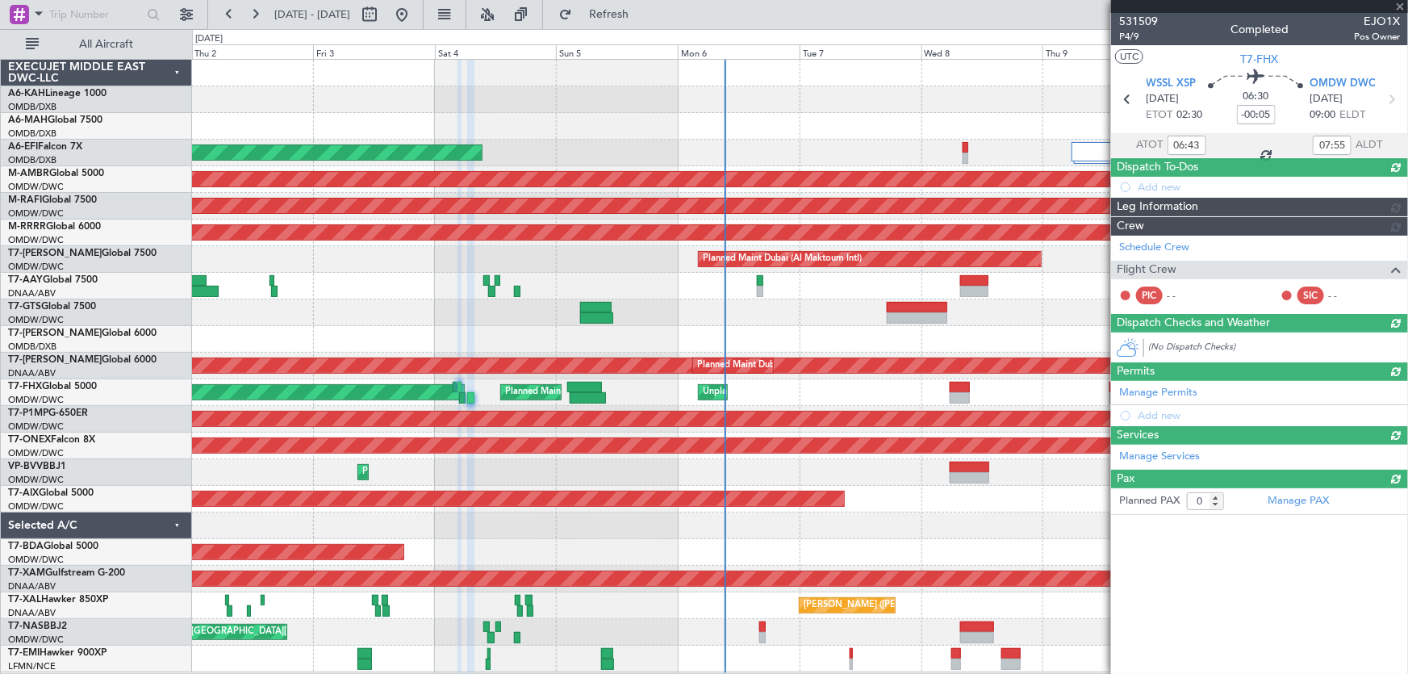
type input "-00:15"
type input "03:06"
type input "09:44"
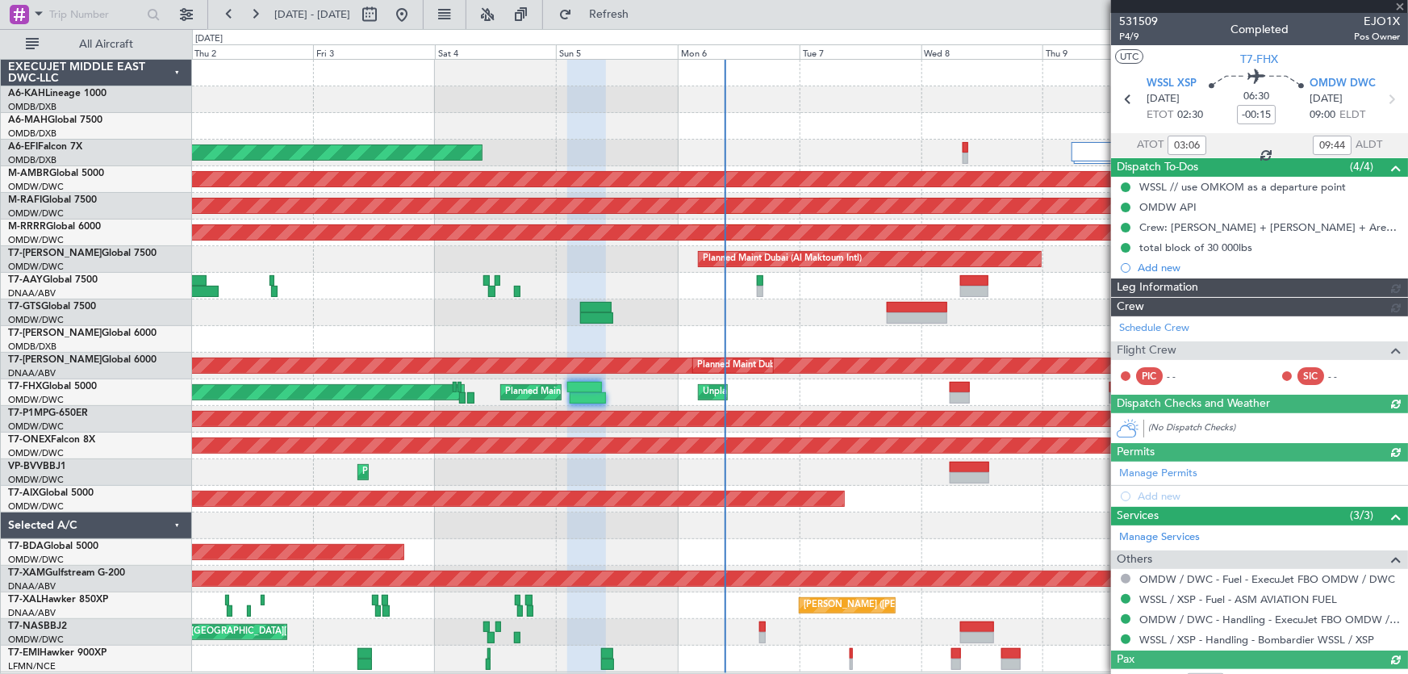
type input "[PERSON_NAME] ([PERSON_NAME])"
type input "7340"
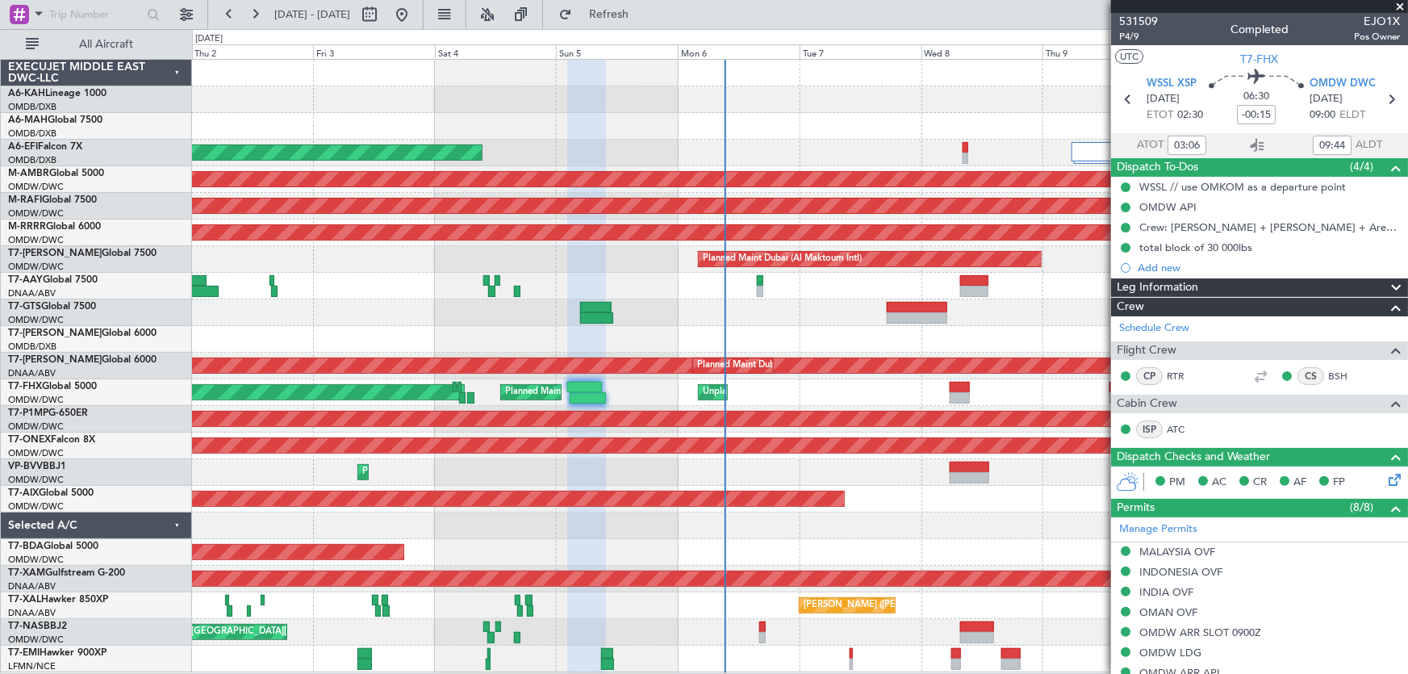
click at [1399, 5] on span at bounding box center [1400, 7] width 16 height 15
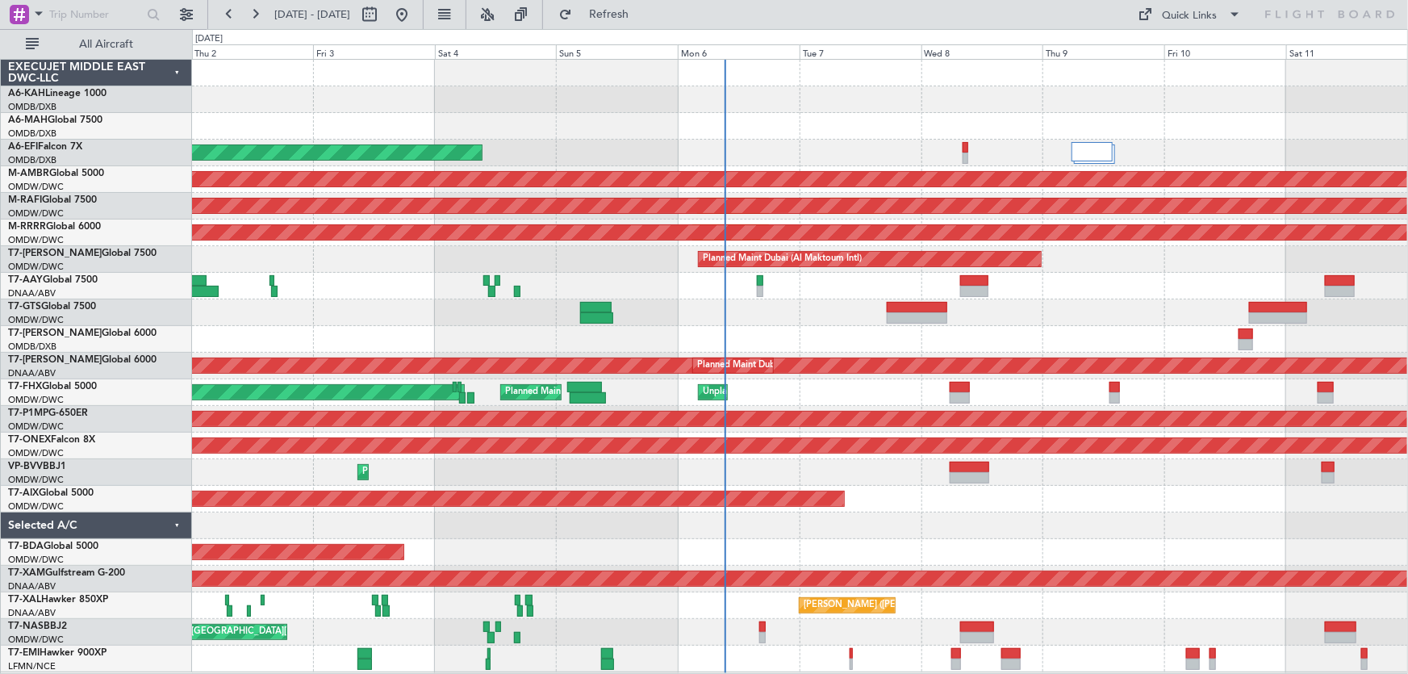
click at [671, 617] on div "[PERSON_NAME] ([PERSON_NAME] Intl)" at bounding box center [800, 605] width 1216 height 27
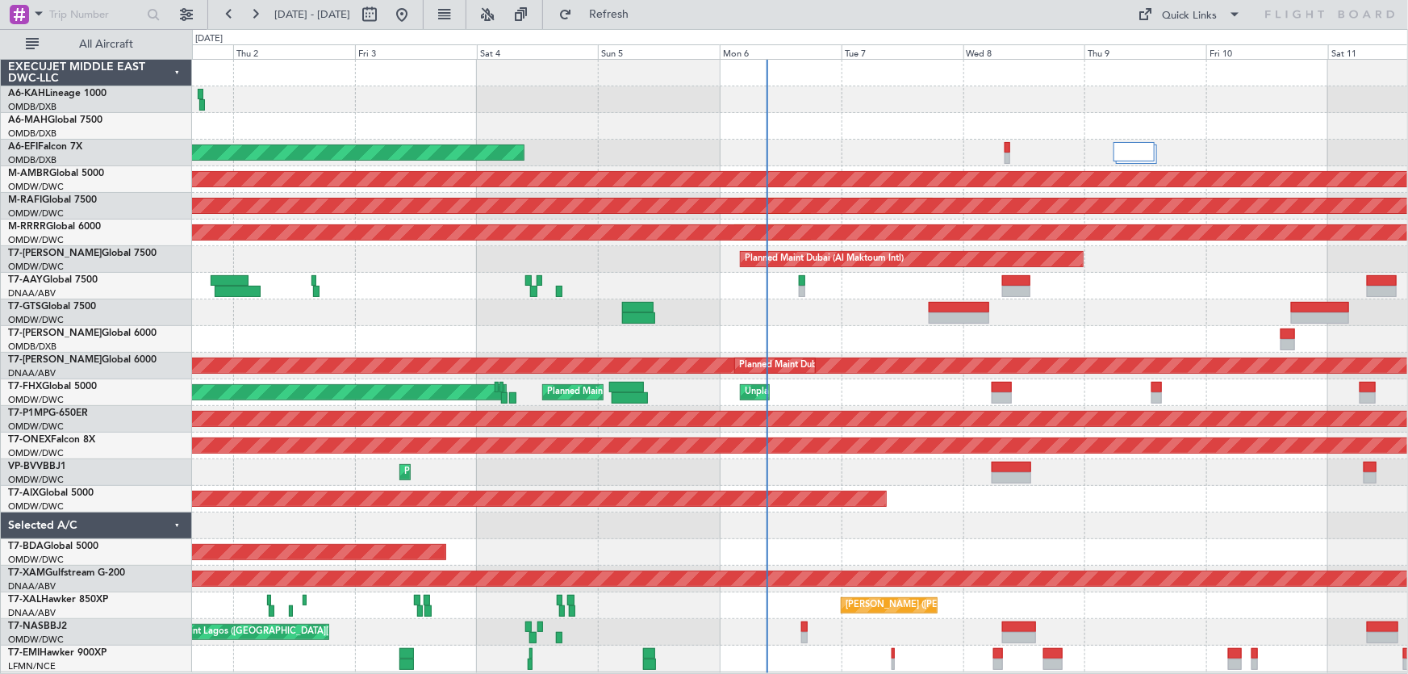
click at [581, 538] on div "Planned Maint Abu Dhabi (Al Bateen Executive) Planned Maint Dubai (Dubai Intl) …" at bounding box center [800, 366] width 1216 height 613
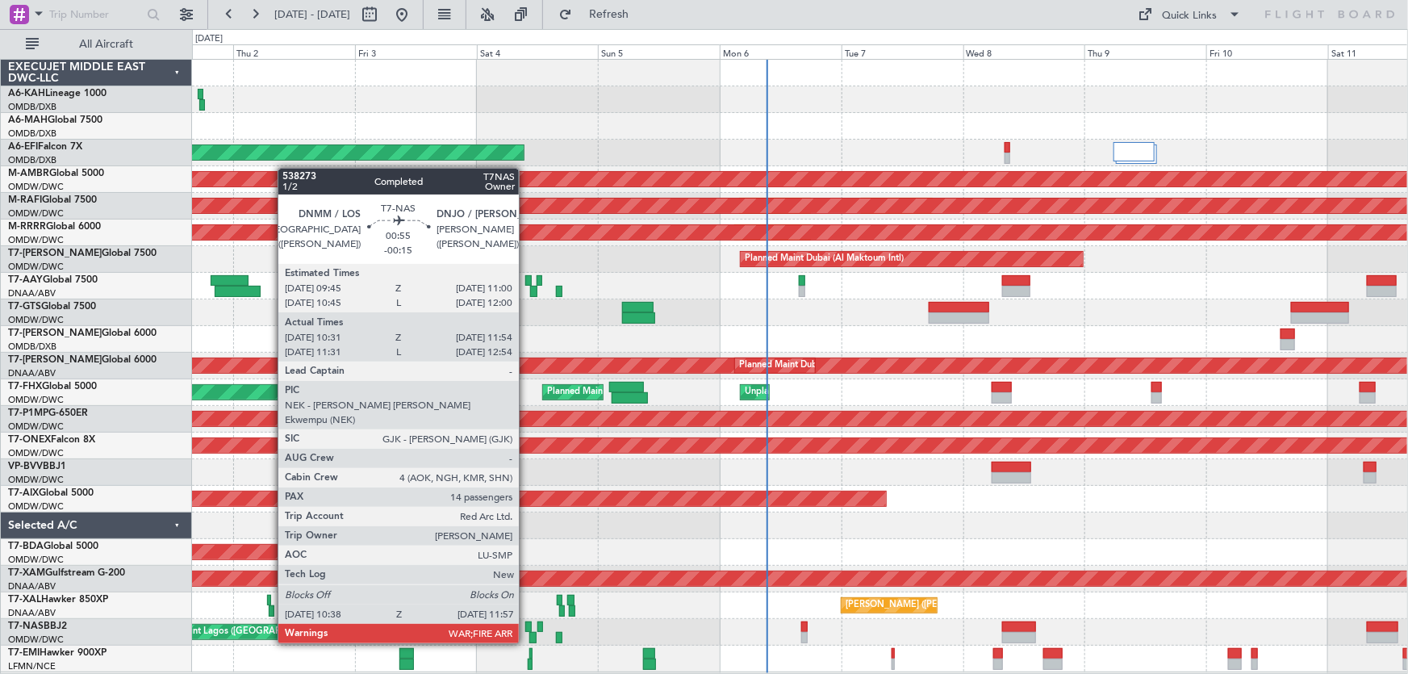
click at [526, 627] on div at bounding box center [528, 626] width 6 height 11
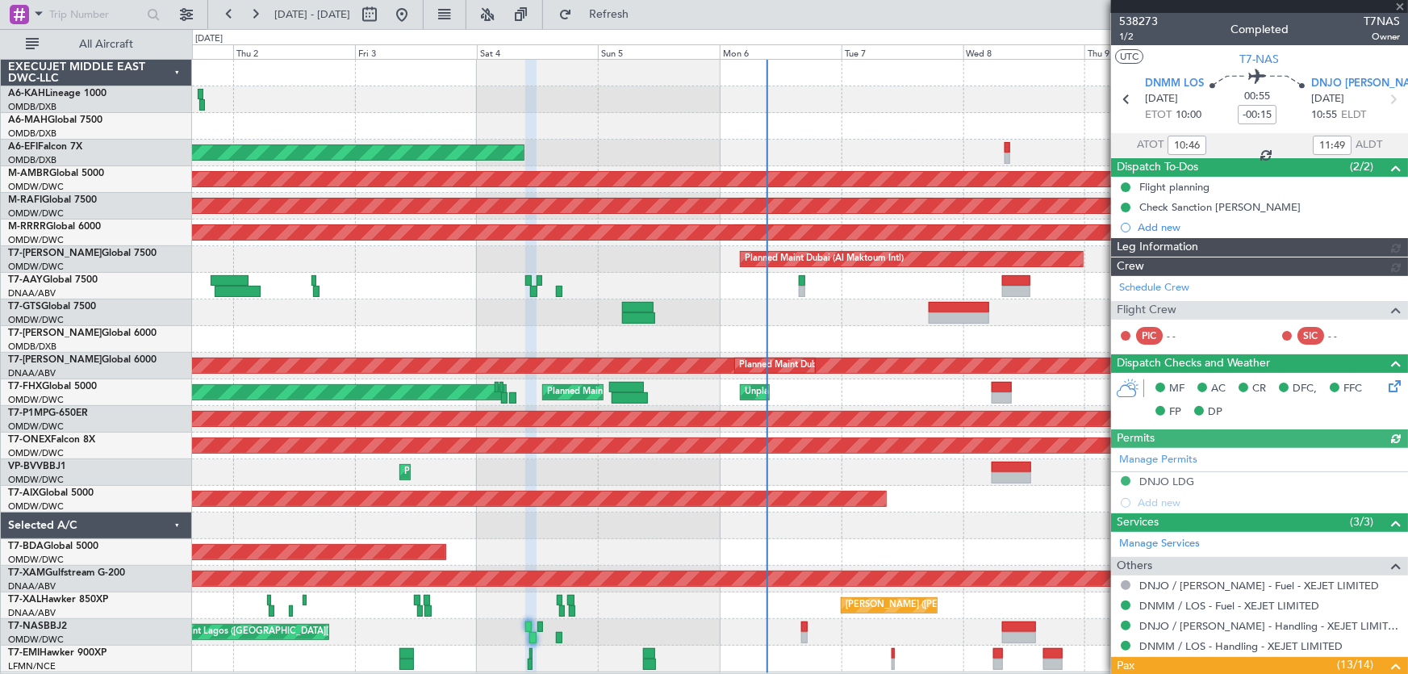
type input "Anita Mani (ANI)"
type input "7435"
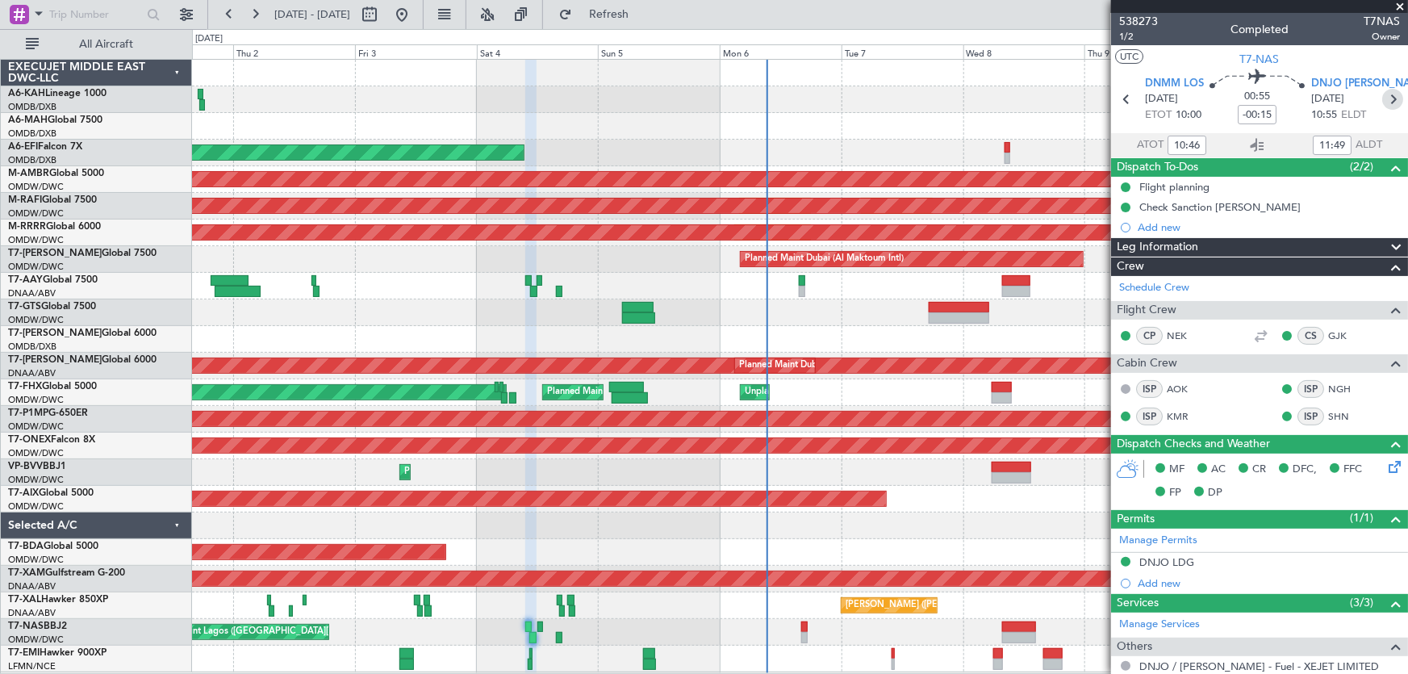
click at [1384, 100] on icon at bounding box center [1392, 99] width 21 height 21
type input "15:53"
type input "16:53"
type input "11"
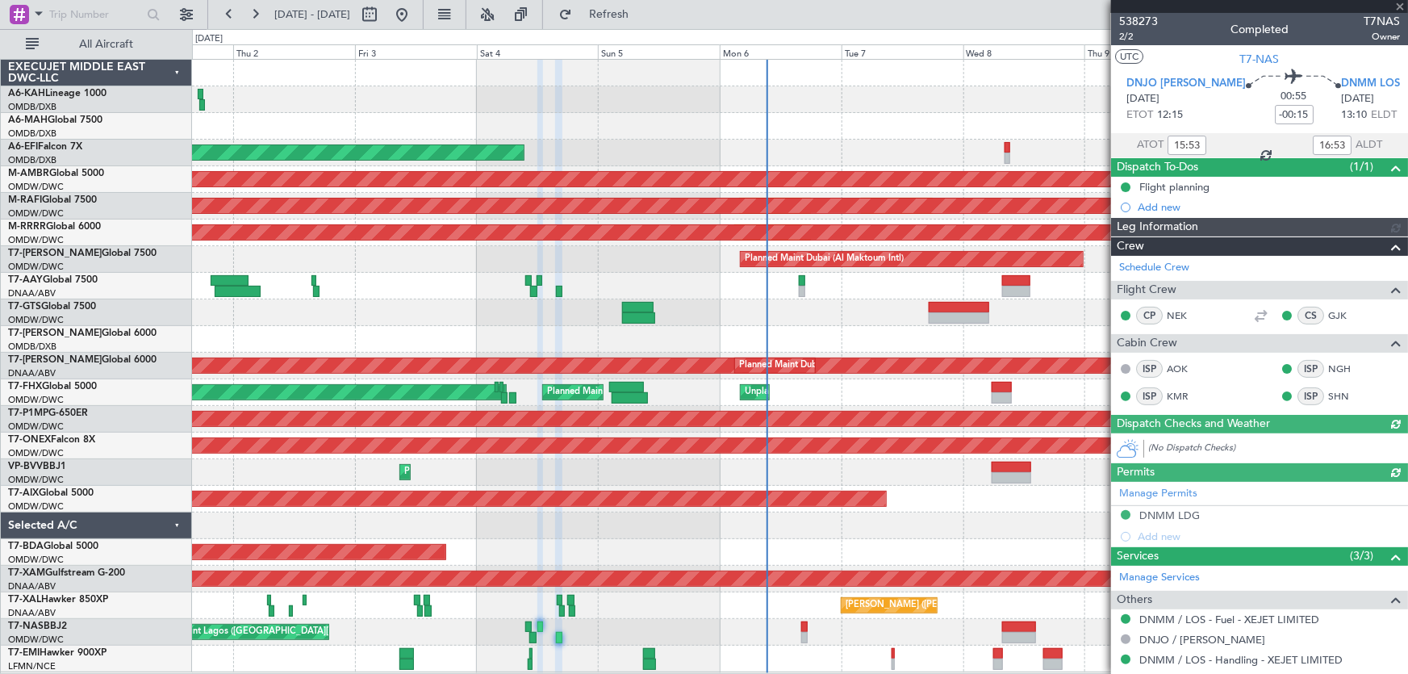
type input "Anita Mani (ANI)"
type input "7436"
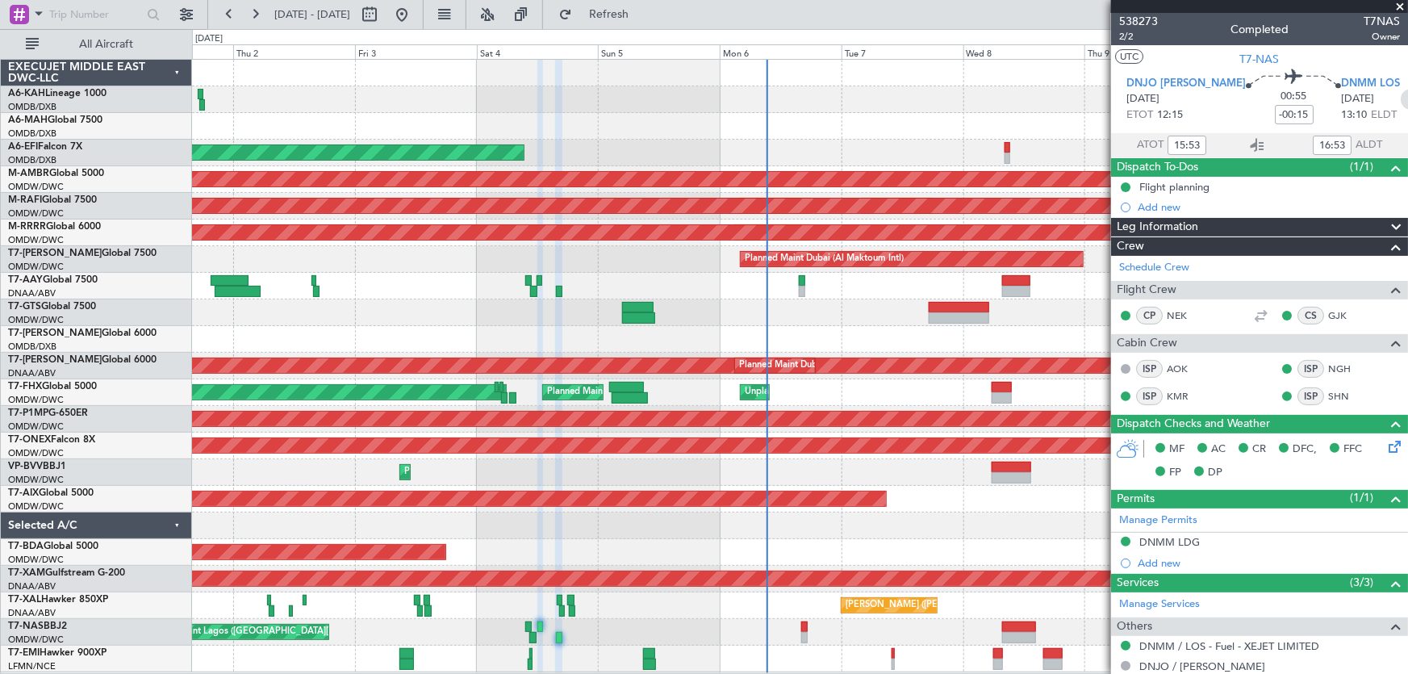
click at [1401, 98] on icon at bounding box center [1411, 99] width 21 height 21
type input "-00:10"
type input "12"
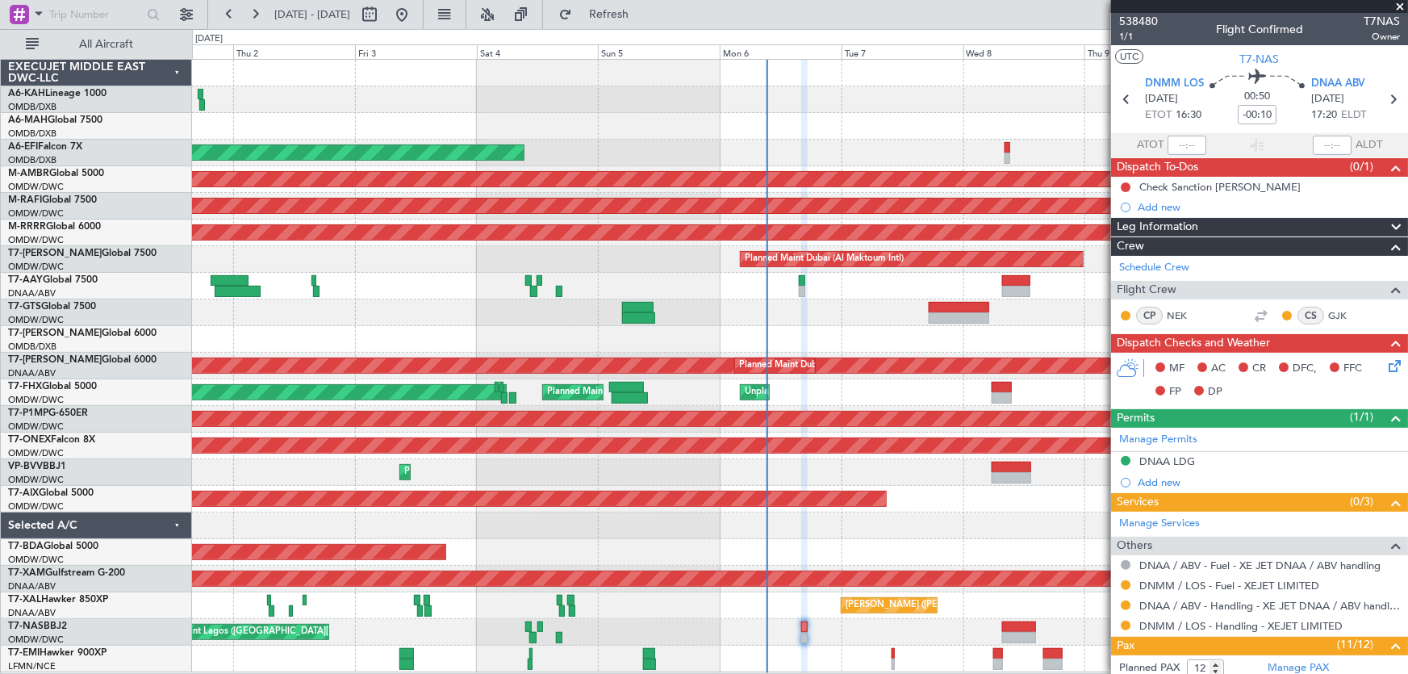
click at [1395, 102] on section "DNMM LOS 06/10/2025 ETOT 16:30 00:50 -00:10 DNAA ABV 06/10/2025 17:20 ELDT" at bounding box center [1259, 101] width 297 height 64
click at [1390, 100] on icon at bounding box center [1392, 99] width 21 height 21
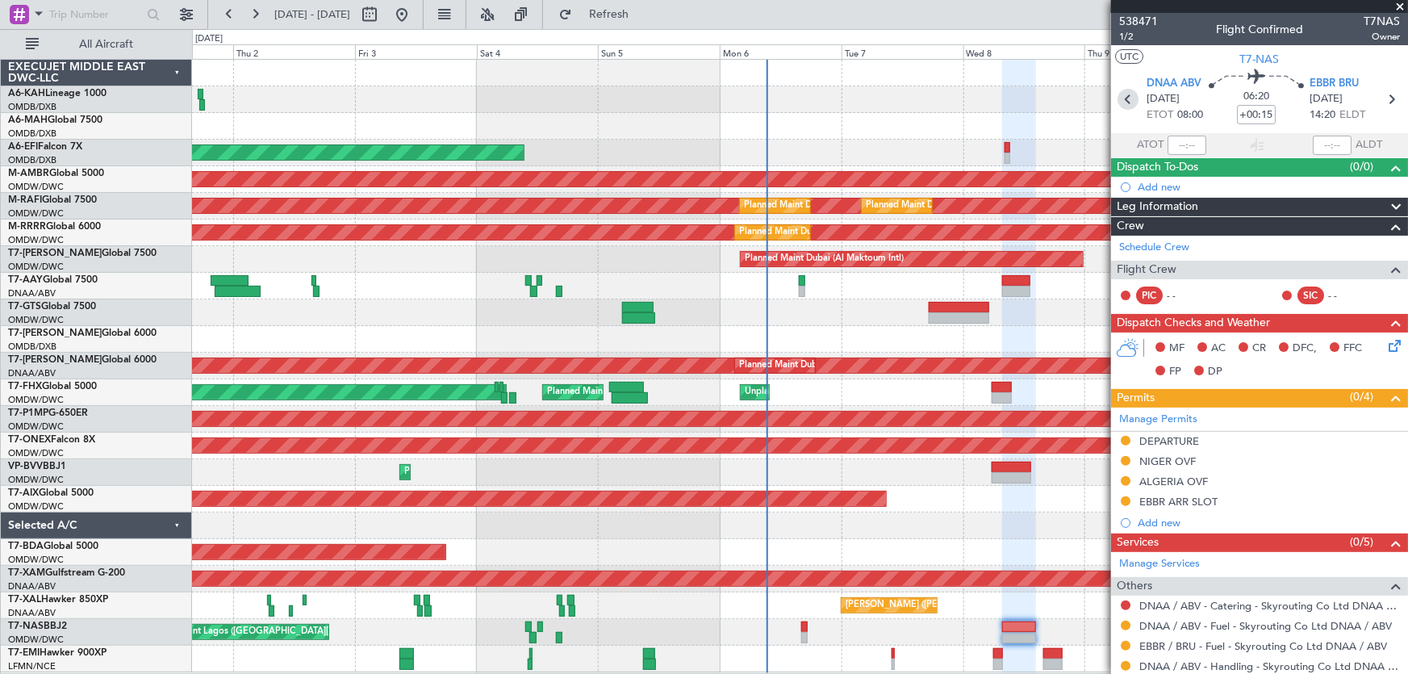
click at [1124, 103] on icon at bounding box center [1128, 99] width 21 height 21
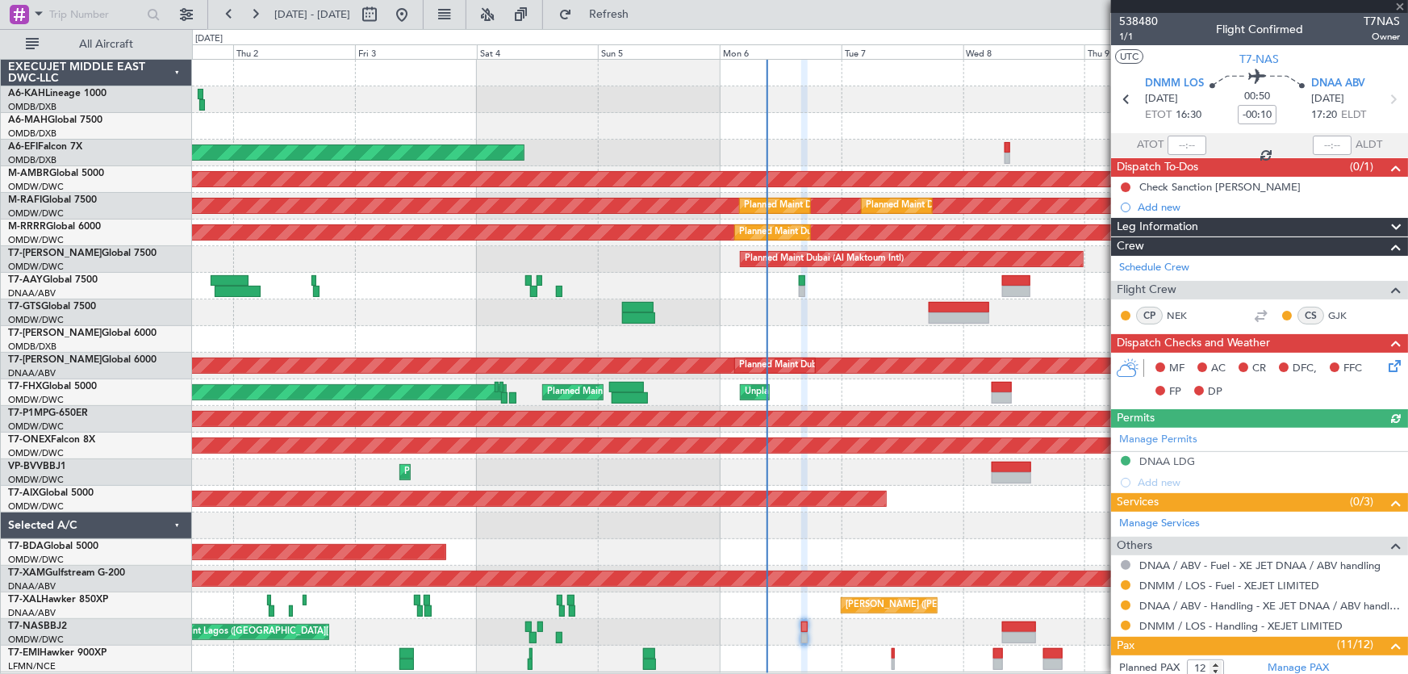
click at [1404, 6] on div at bounding box center [1259, 6] width 297 height 13
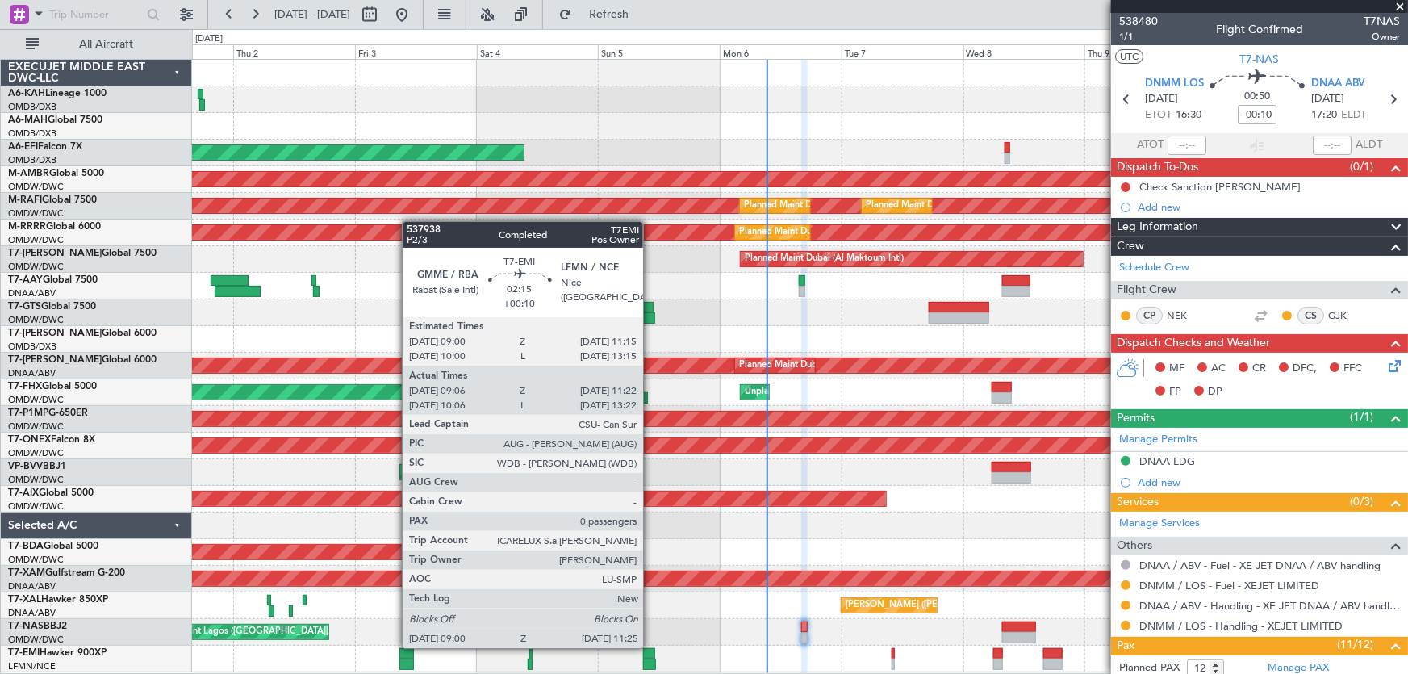
click at [650, 648] on div at bounding box center [649, 653] width 12 height 11
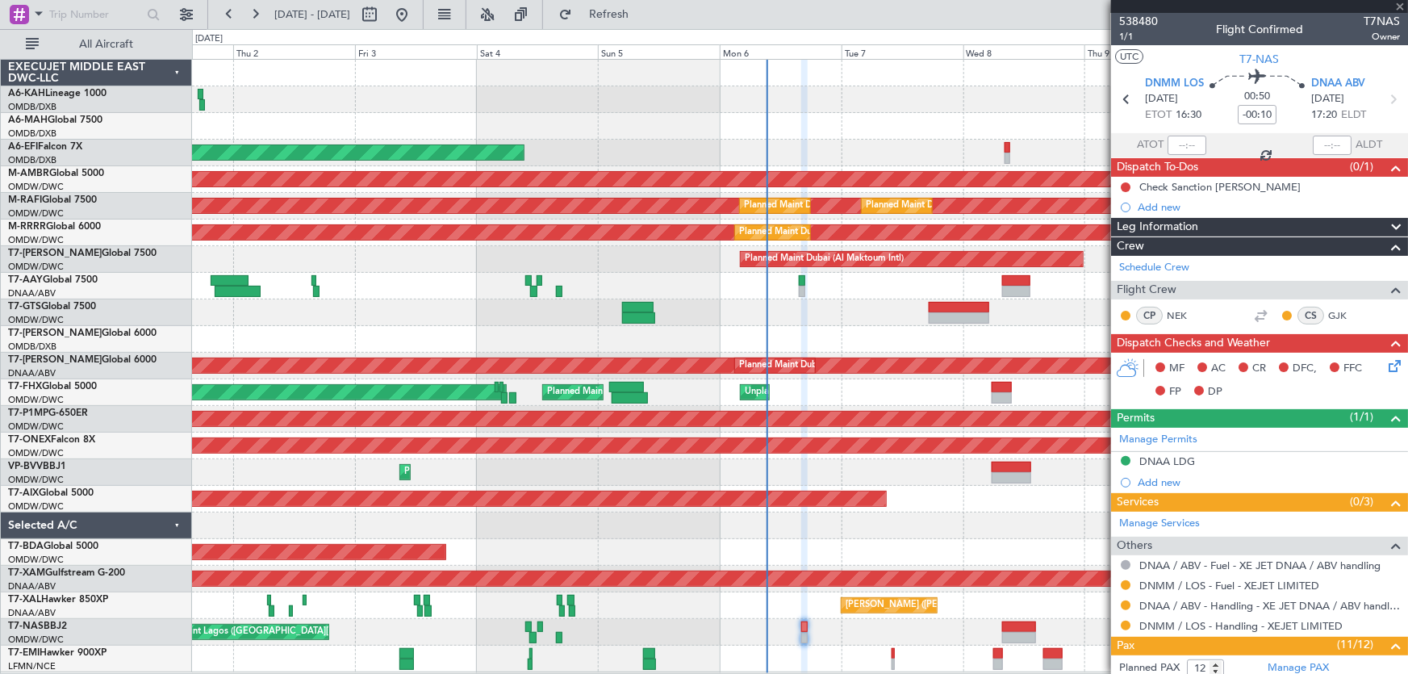
click at [603, 621] on div "Unplanned Maint Lagos ([GEOGRAPHIC_DATA][PERSON_NAME])" at bounding box center [800, 632] width 1216 height 27
type input "+00:10"
type input "09:06"
type input "11:22"
type input "0"
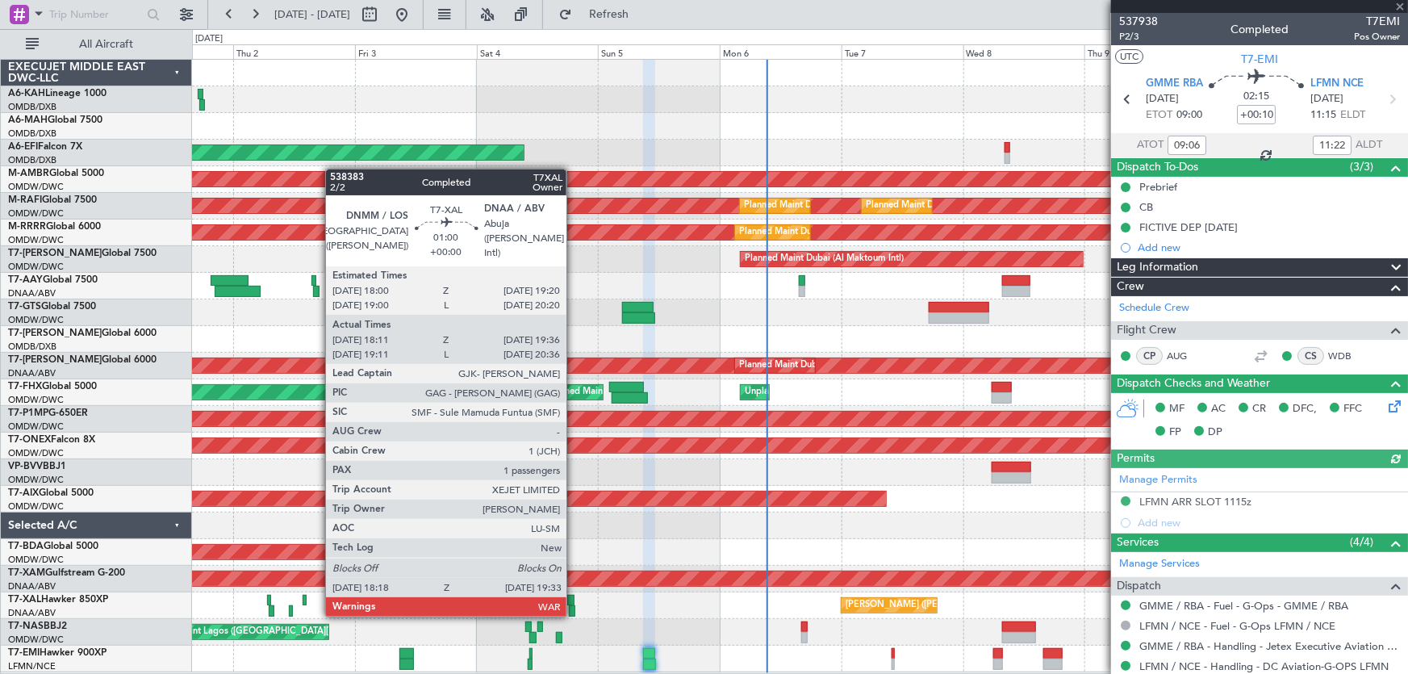
click at [574, 613] on div at bounding box center [572, 610] width 6 height 11
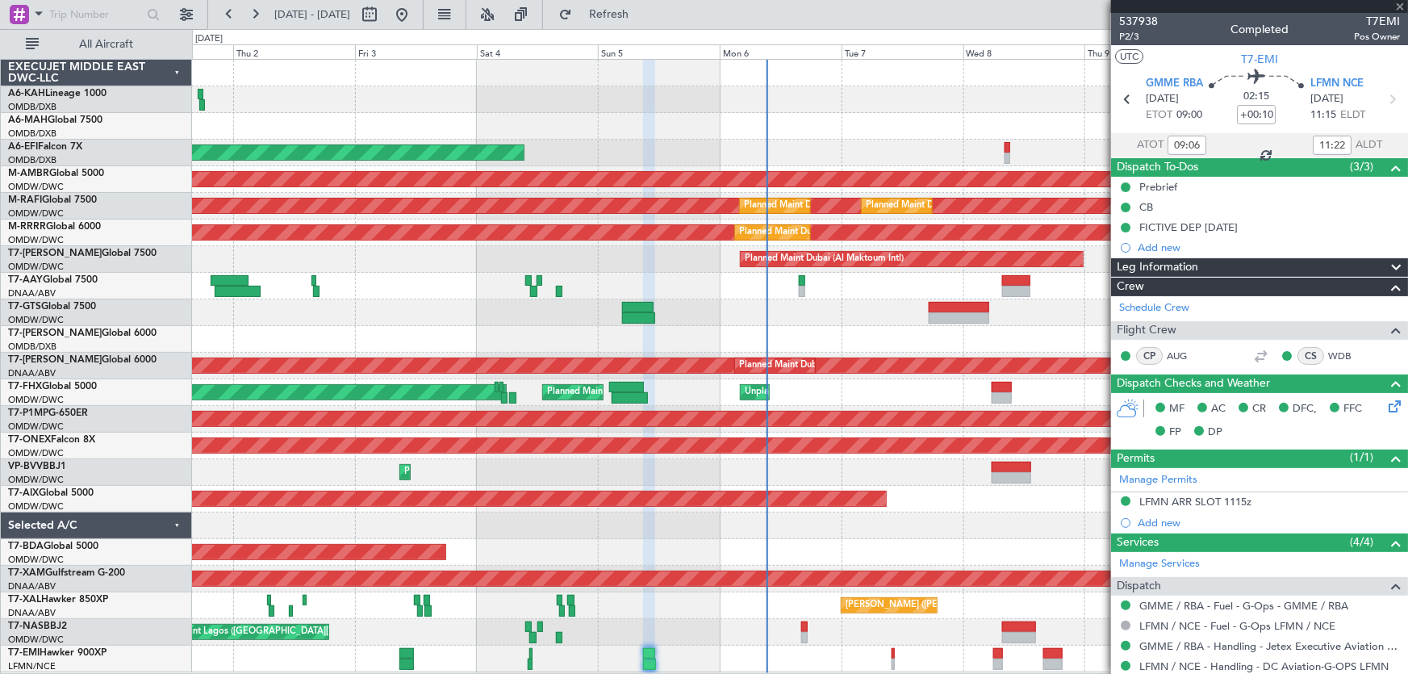
type input "18:26"
type input "19:31"
type input "1"
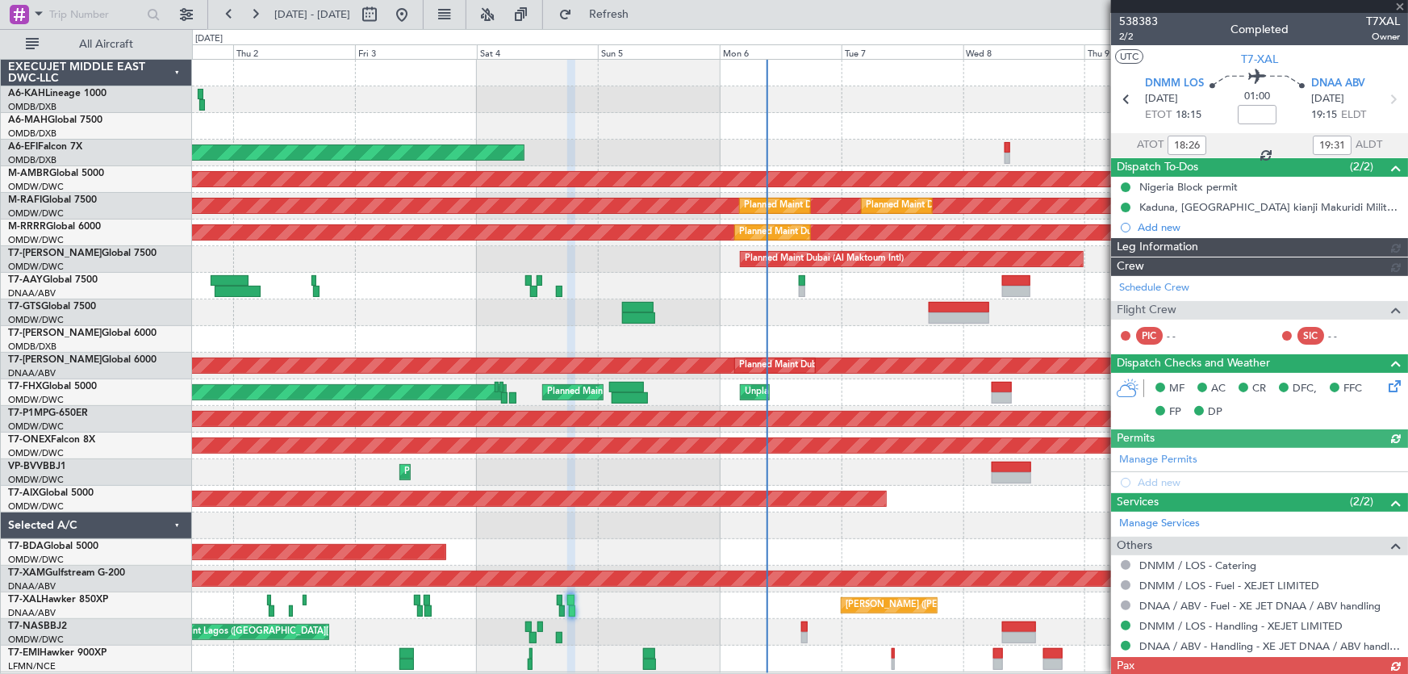
type input "Anita Mani (ANI)"
type input "7451"
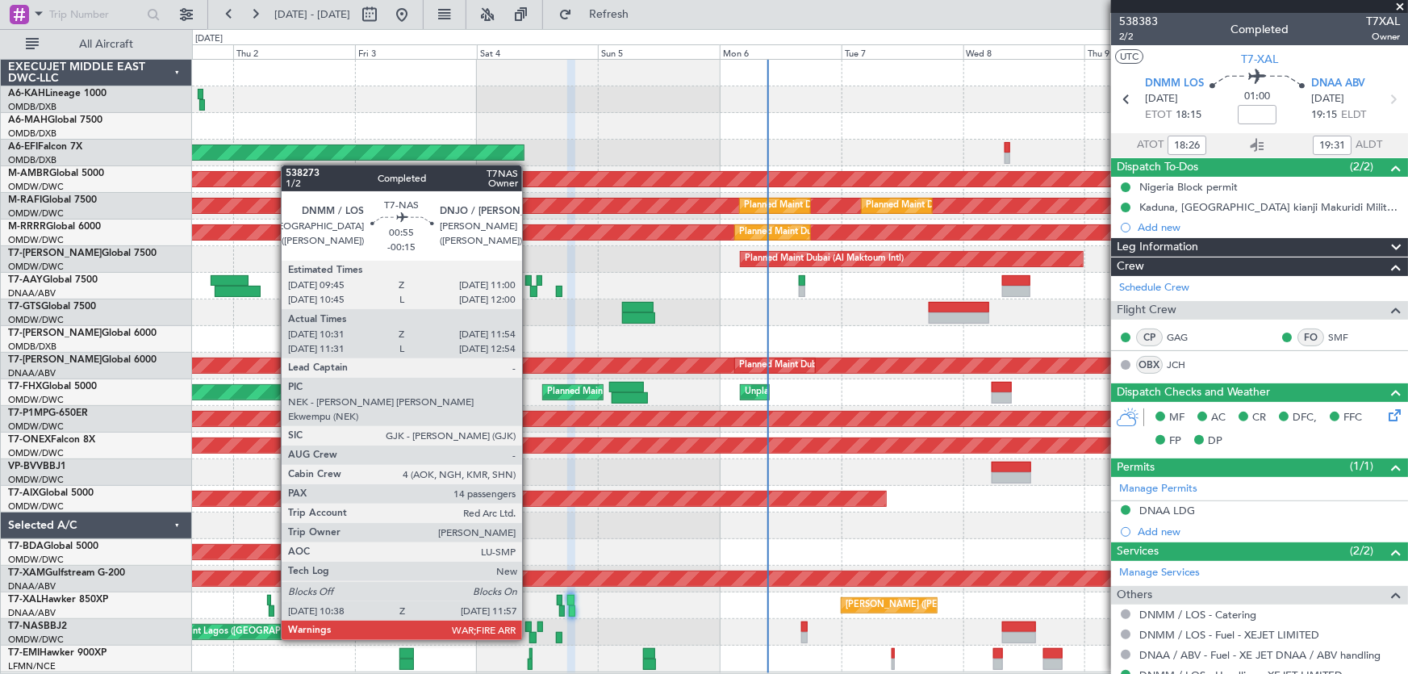
click at [529, 624] on div at bounding box center [528, 626] width 6 height 11
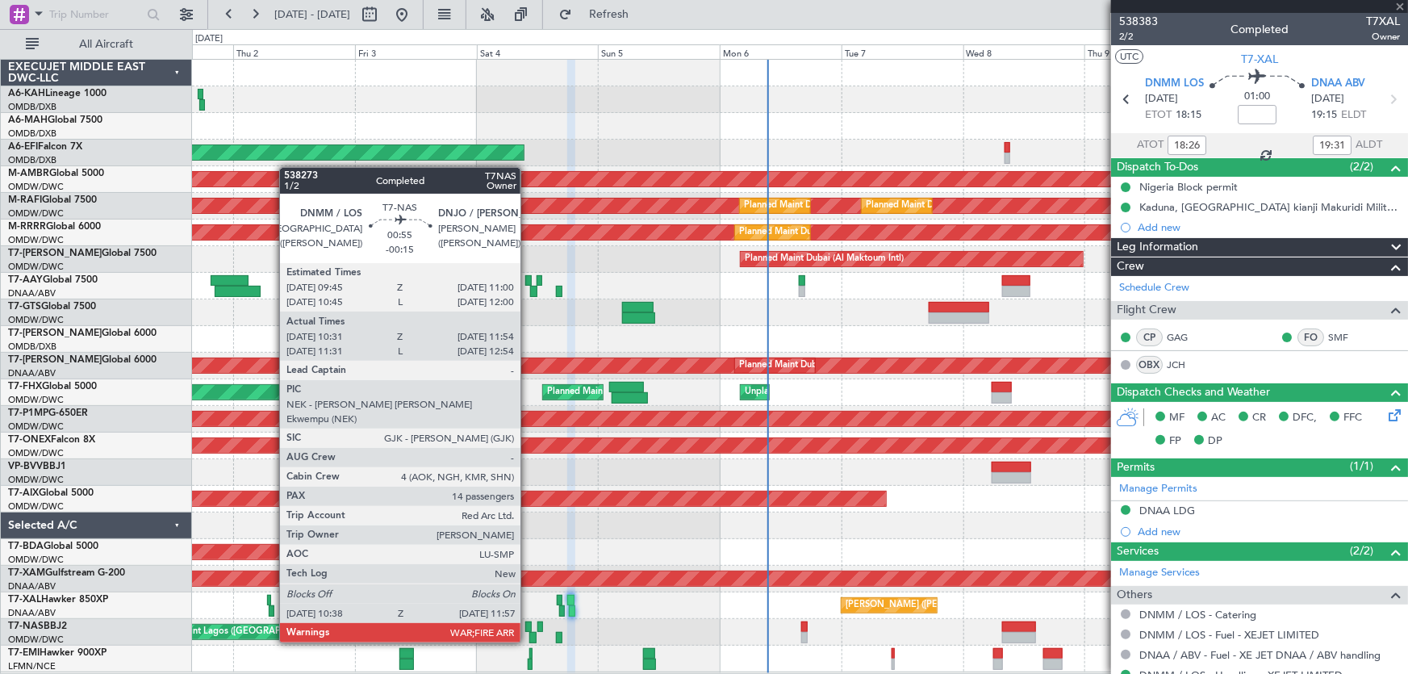
type input "-00:15"
type input "10:46"
type input "11:49"
type input "14"
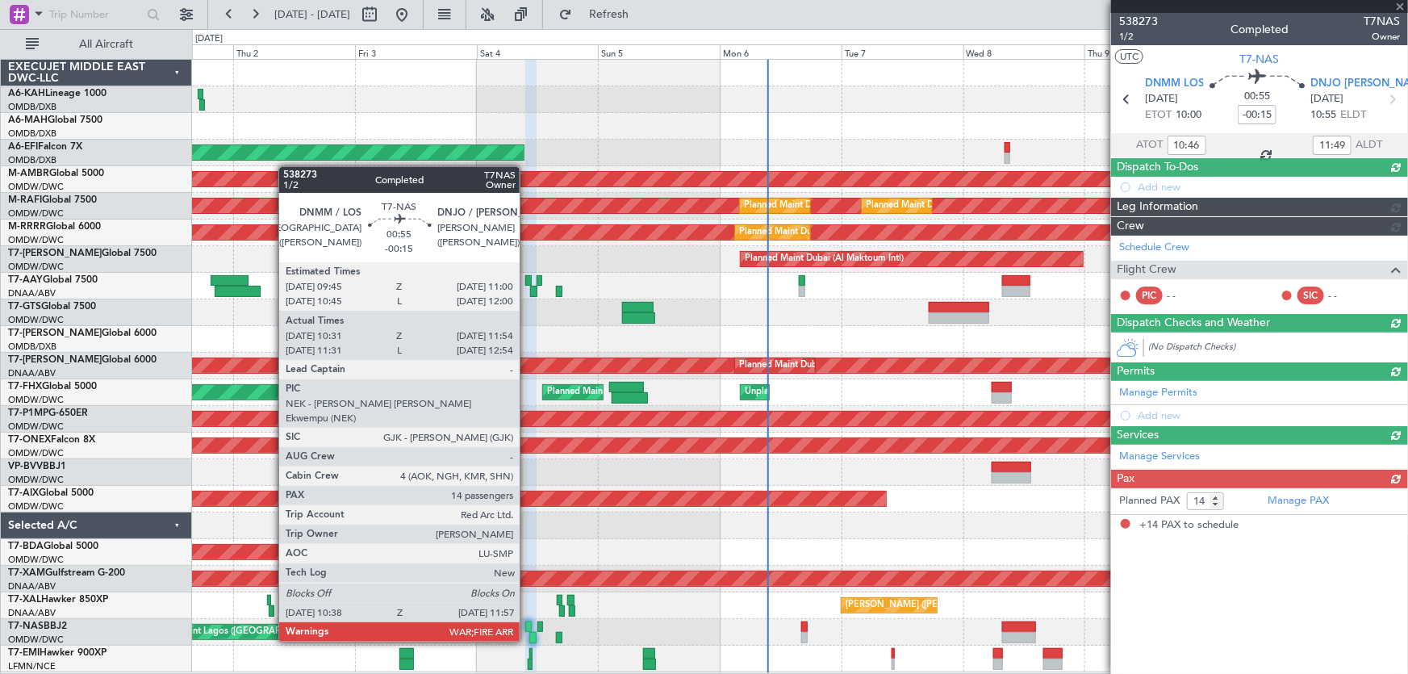
click at [527, 625] on div at bounding box center [528, 626] width 6 height 11
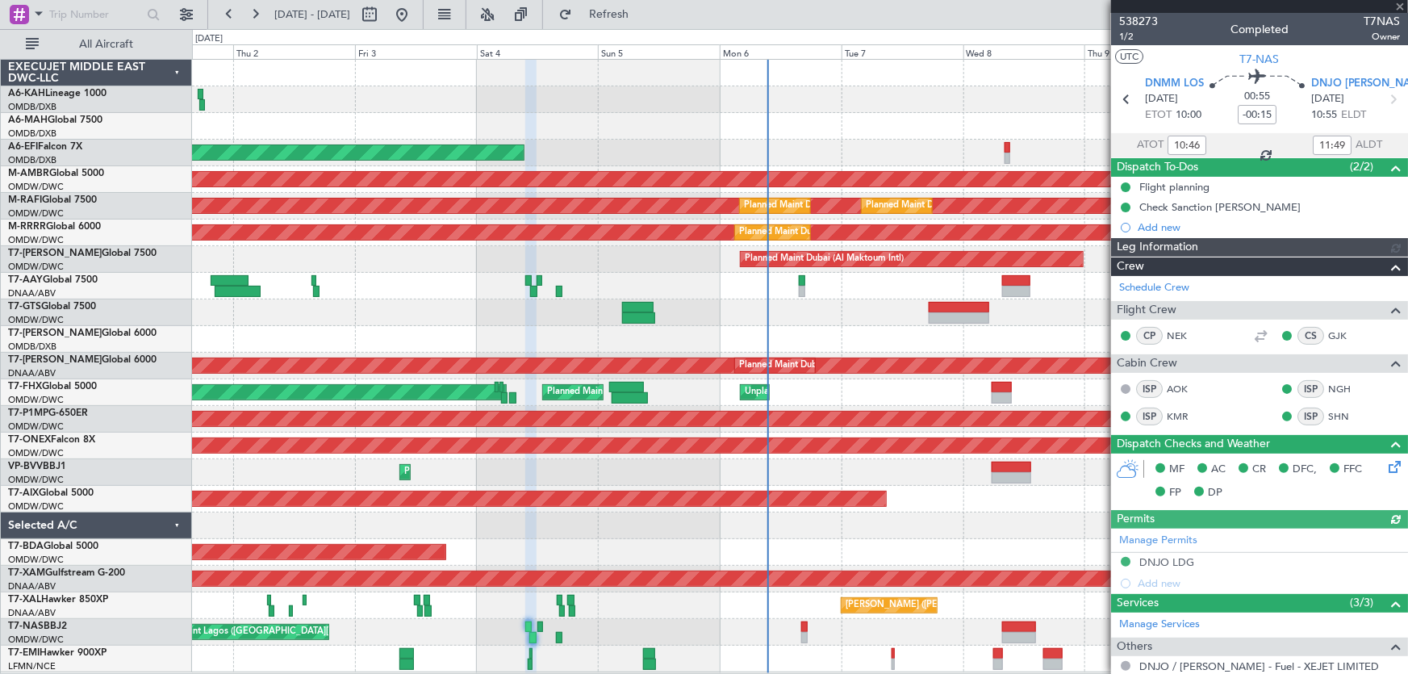
type input "Anita Mani (ANI)"
type input "7435"
type input "Anita Mani (ANI)"
type input "7435"
click at [1382, 98] on icon at bounding box center [1392, 99] width 21 height 21
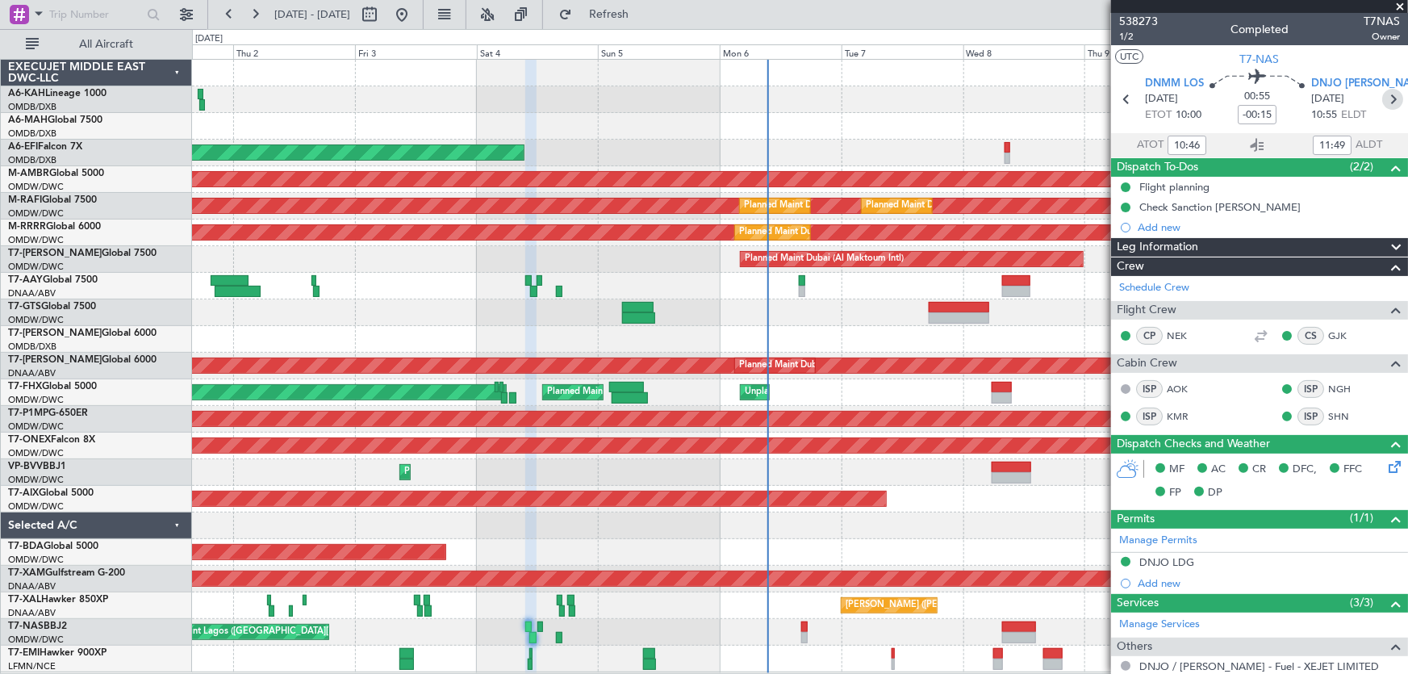
click at [1388, 102] on icon at bounding box center [1392, 99] width 21 height 21
type input "15:53"
type input "16:53"
type input "11"
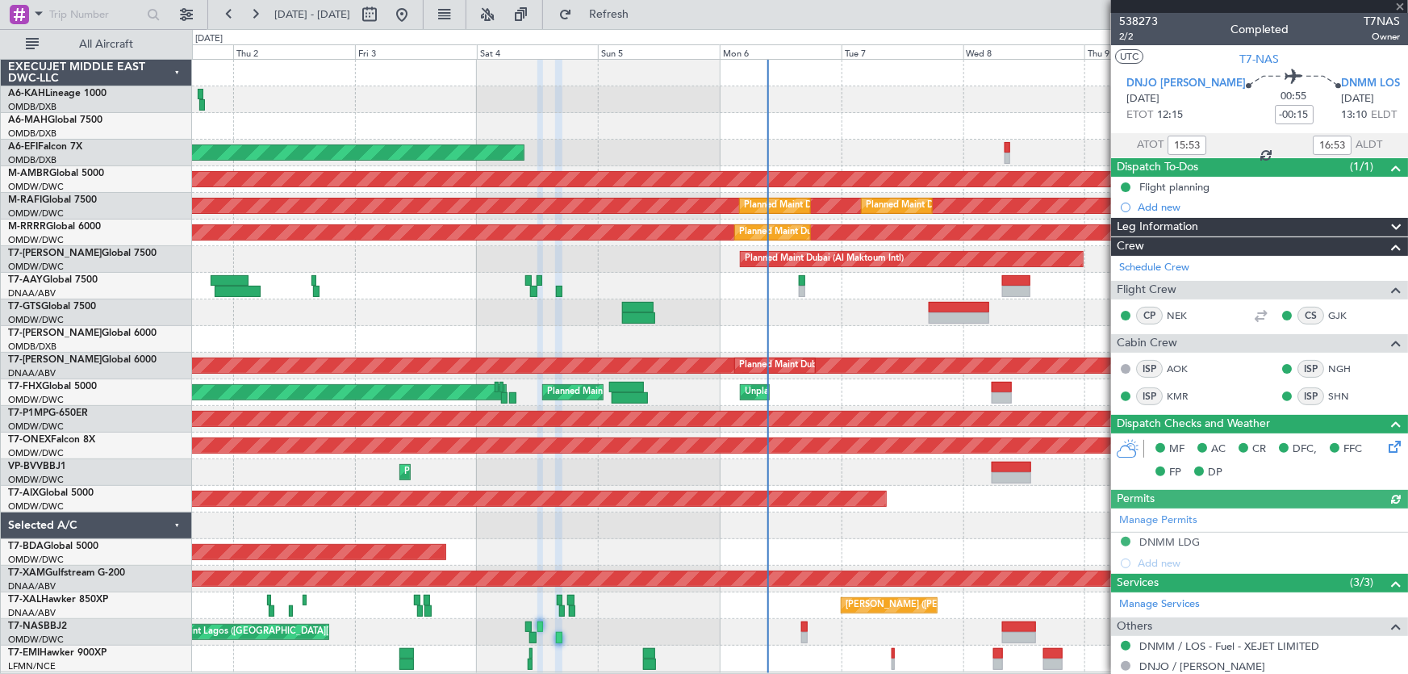
type input "Anita Mani (ANI)"
type input "7436"
click at [1401, 102] on icon at bounding box center [1411, 99] width 21 height 21
type input "-00:10"
type input "12"
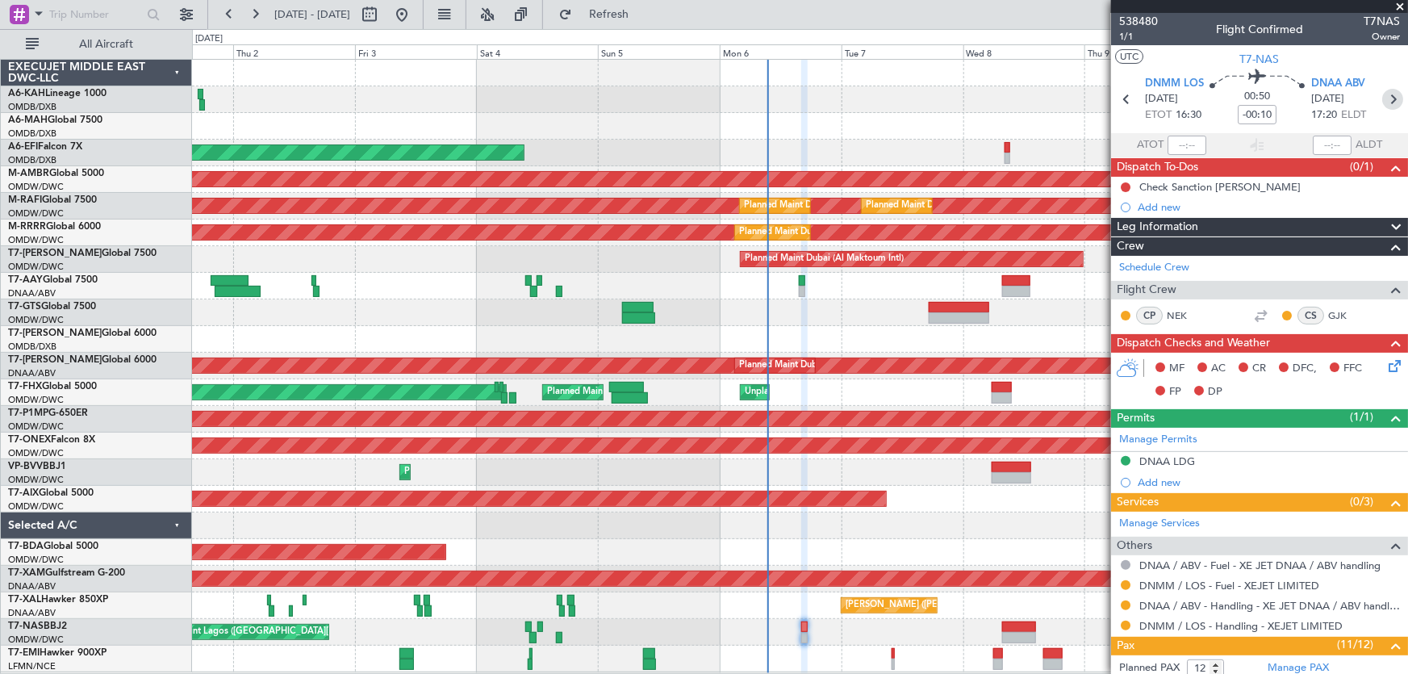
click at [1387, 101] on icon at bounding box center [1392, 99] width 21 height 21
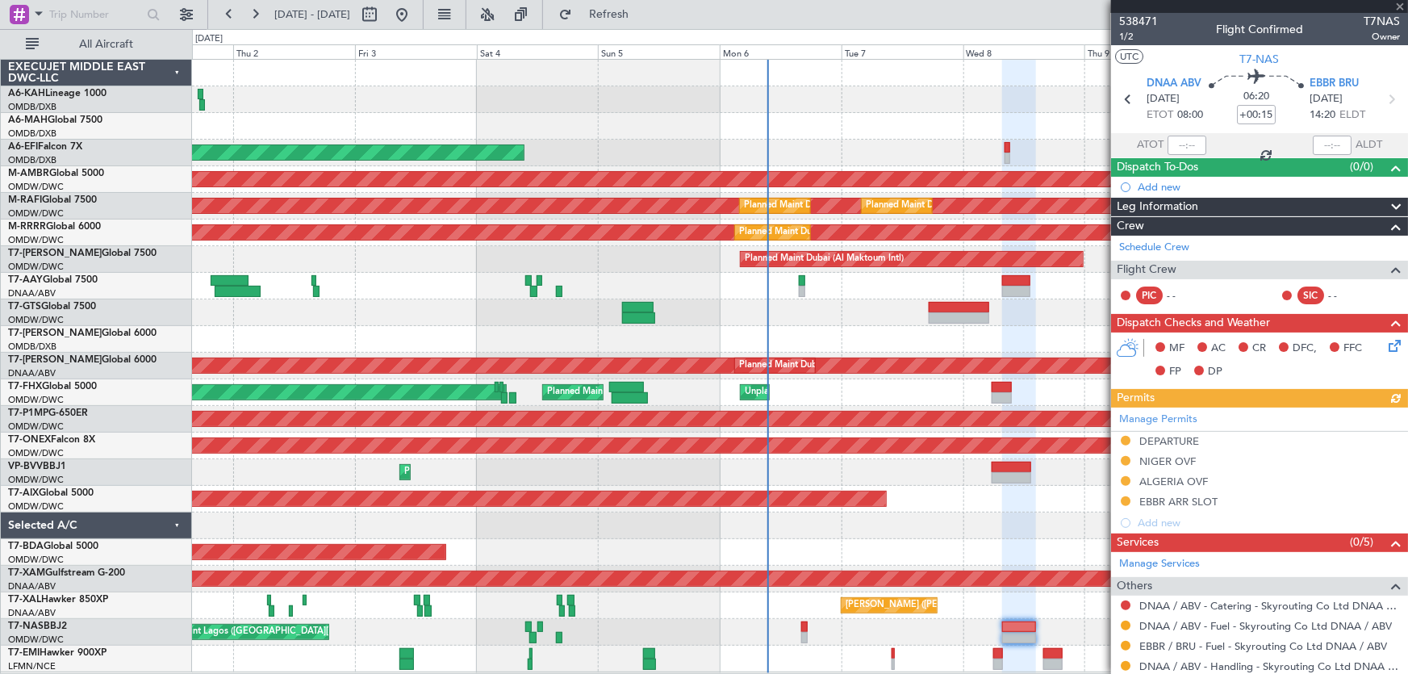
drag, startPoint x: 1401, startPoint y: 8, endPoint x: 1386, endPoint y: 19, distance: 17.9
click at [1401, 8] on div at bounding box center [1259, 6] width 297 height 13
click at [556, 599] on div "[PERSON_NAME] ([PERSON_NAME] Intl)" at bounding box center [800, 605] width 1216 height 27
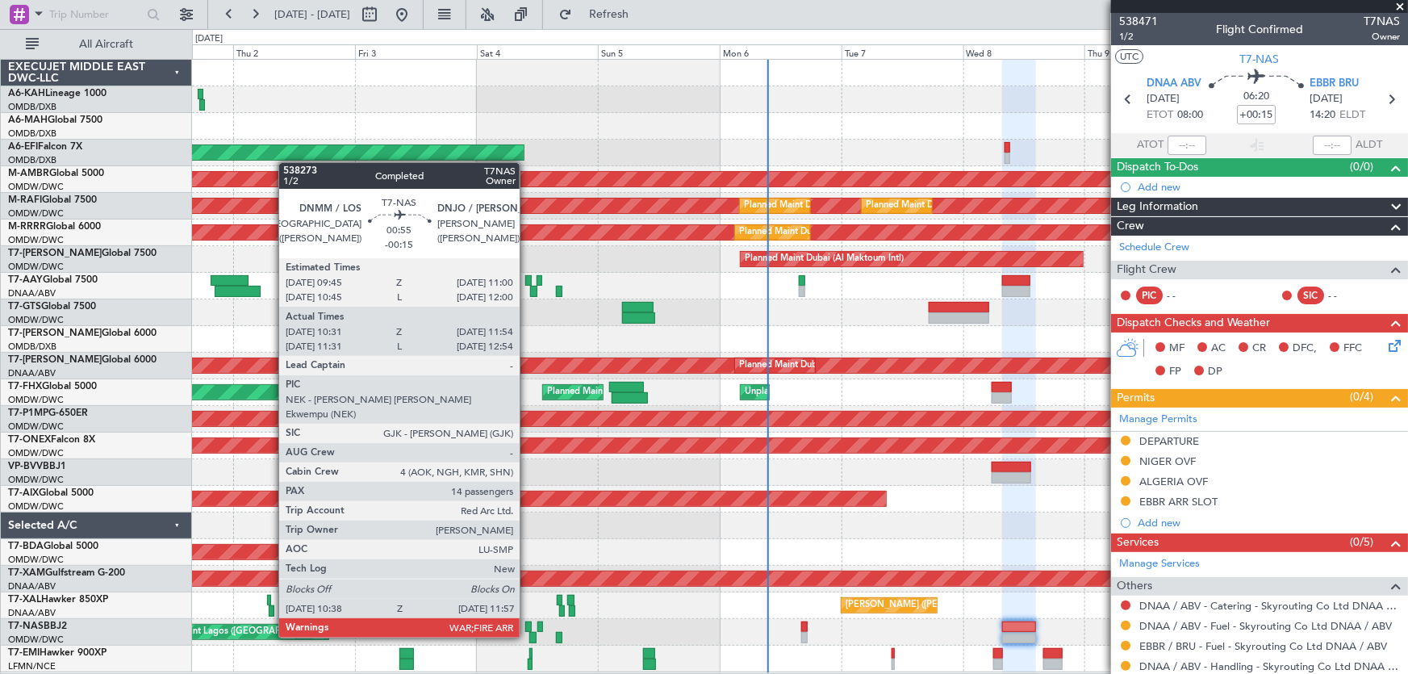
click at [528, 624] on div at bounding box center [528, 626] width 6 height 11
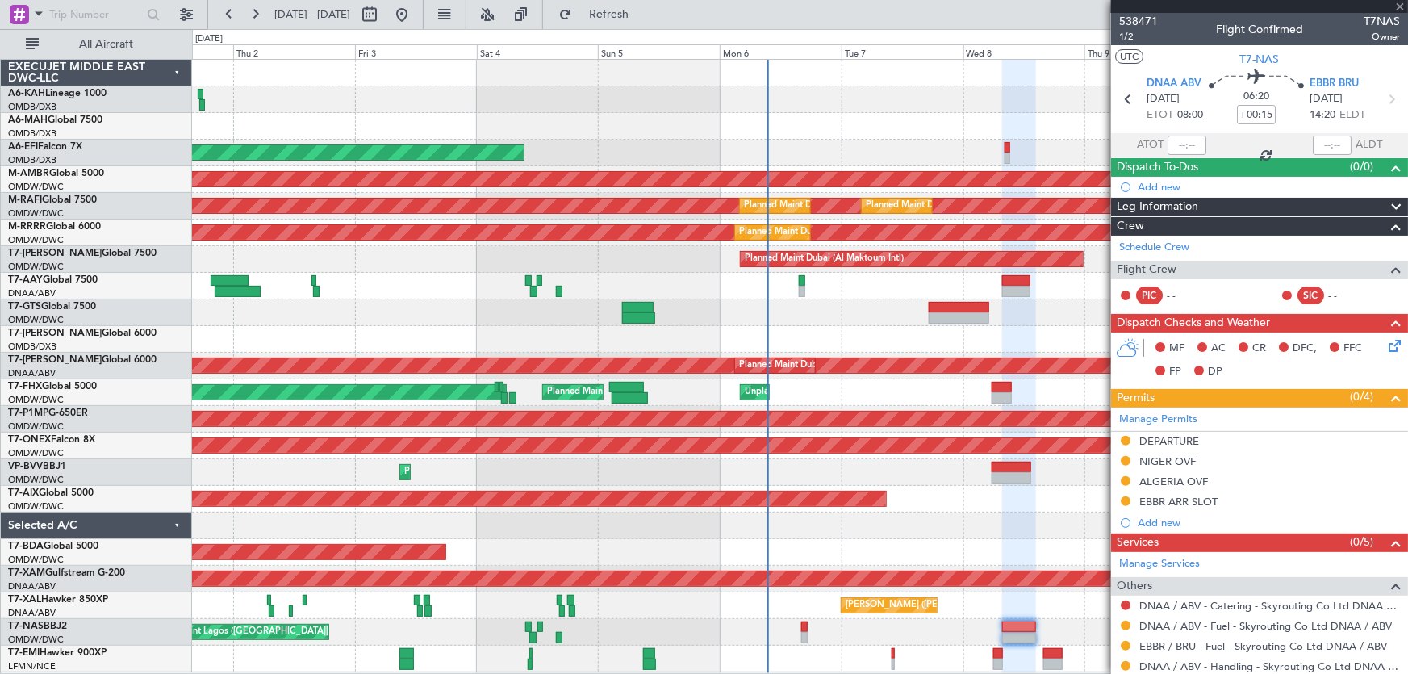
type input "-00:15"
type input "10:46"
type input "11:49"
type input "14"
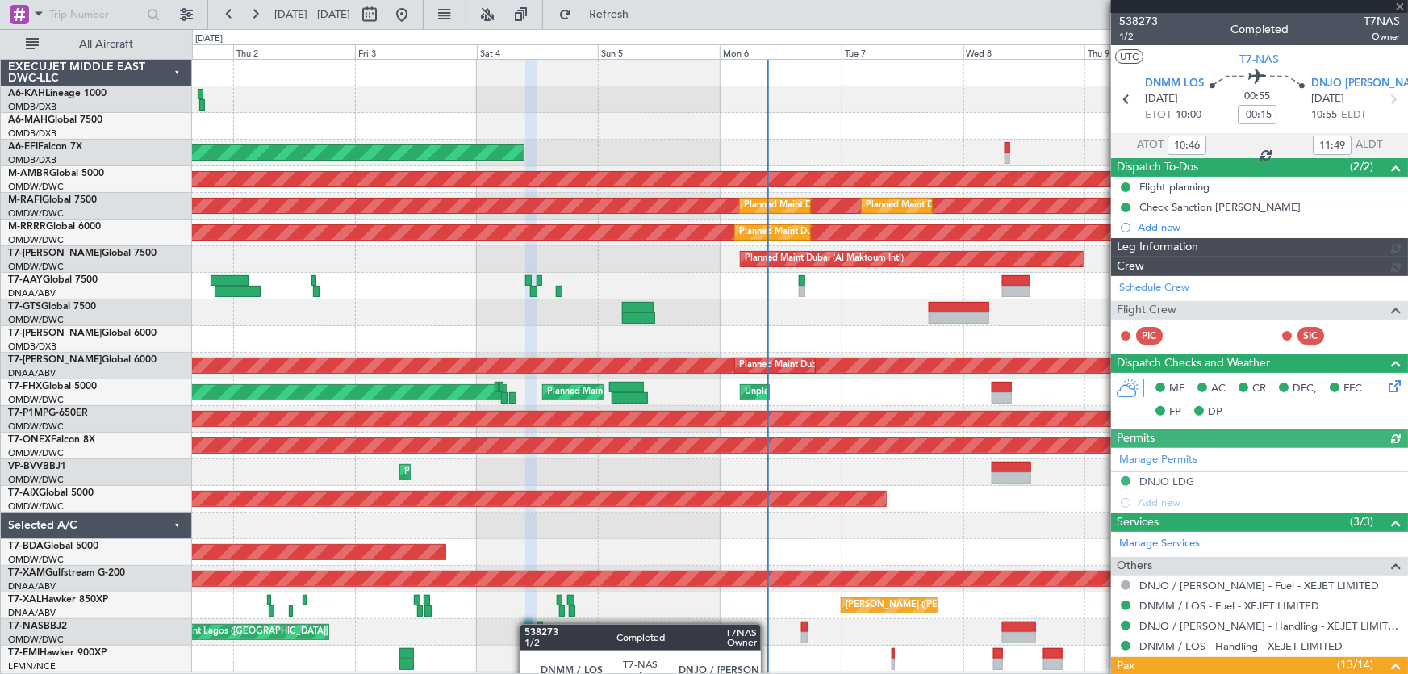
type input "Anita Mani (ANI)"
type input "7435"
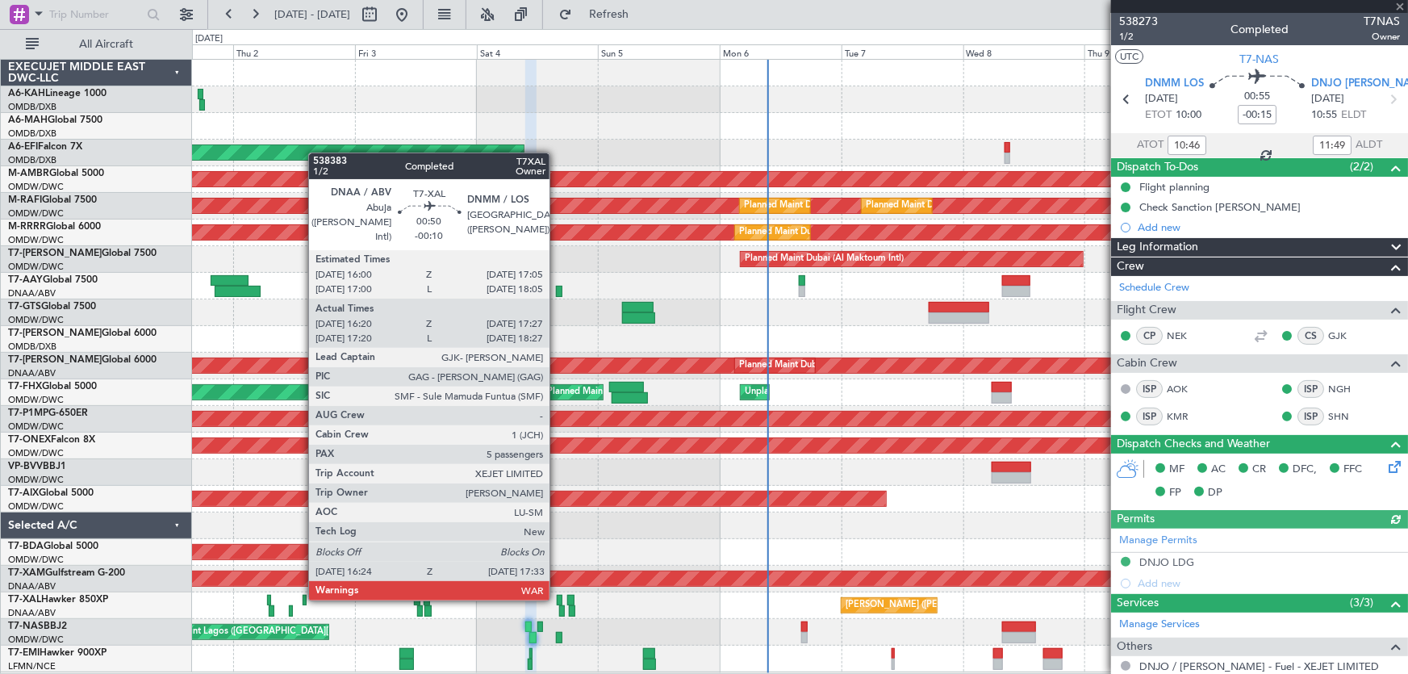
click at [557, 597] on div at bounding box center [560, 600] width 6 height 11
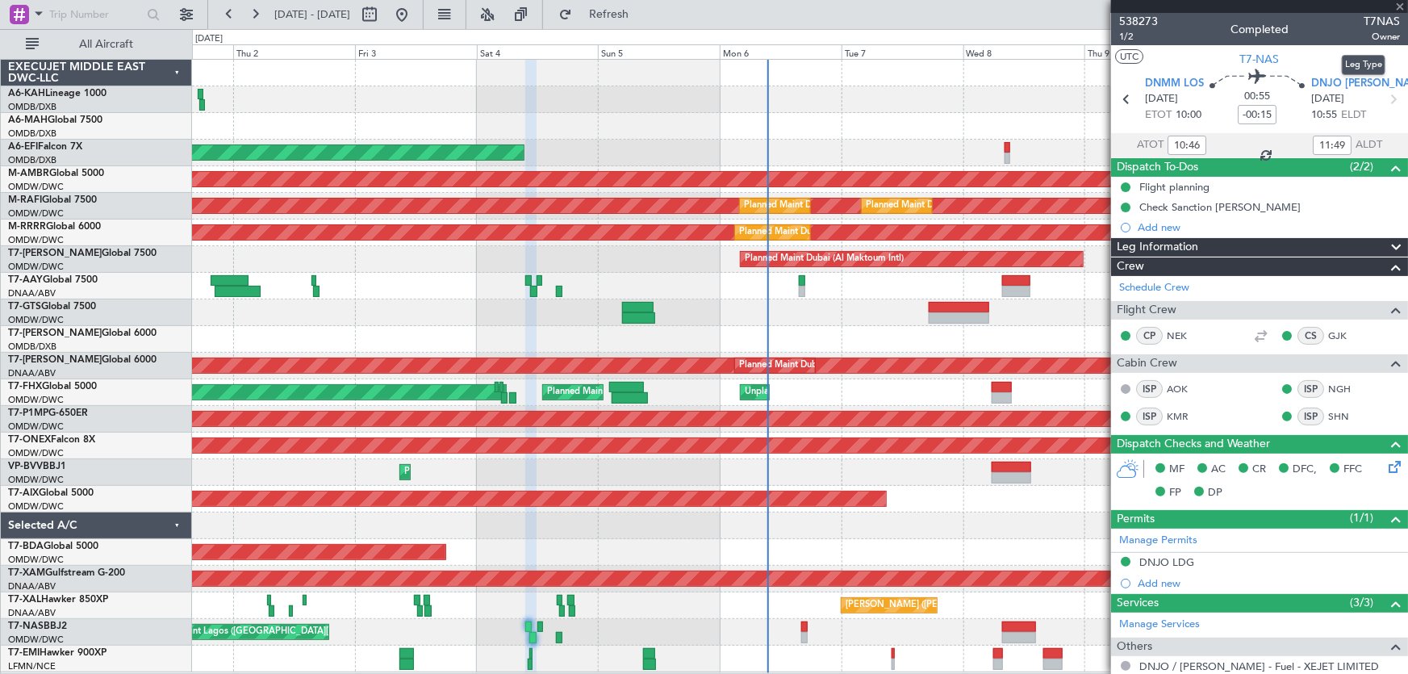
type input "-00:10"
type input "16:30"
type input "17:22"
type input "5"
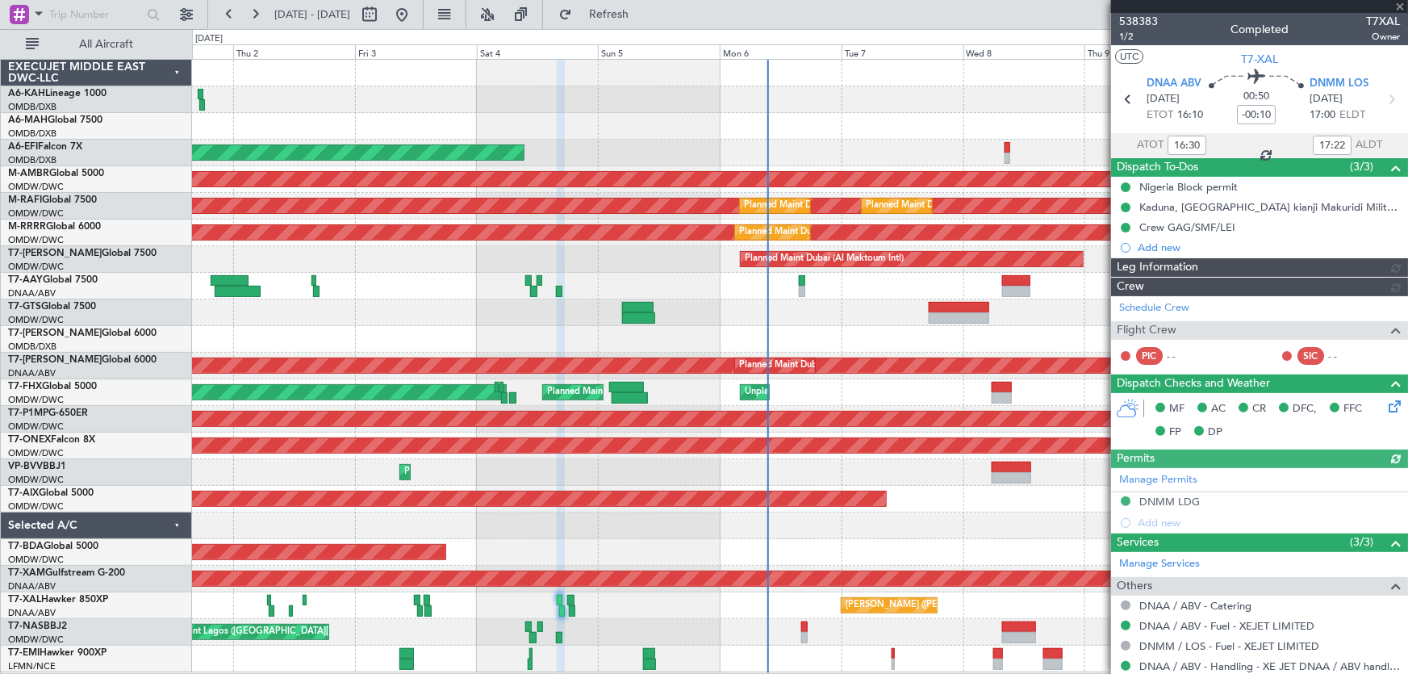
type input "Anita Mani (ANI)"
type input "7450"
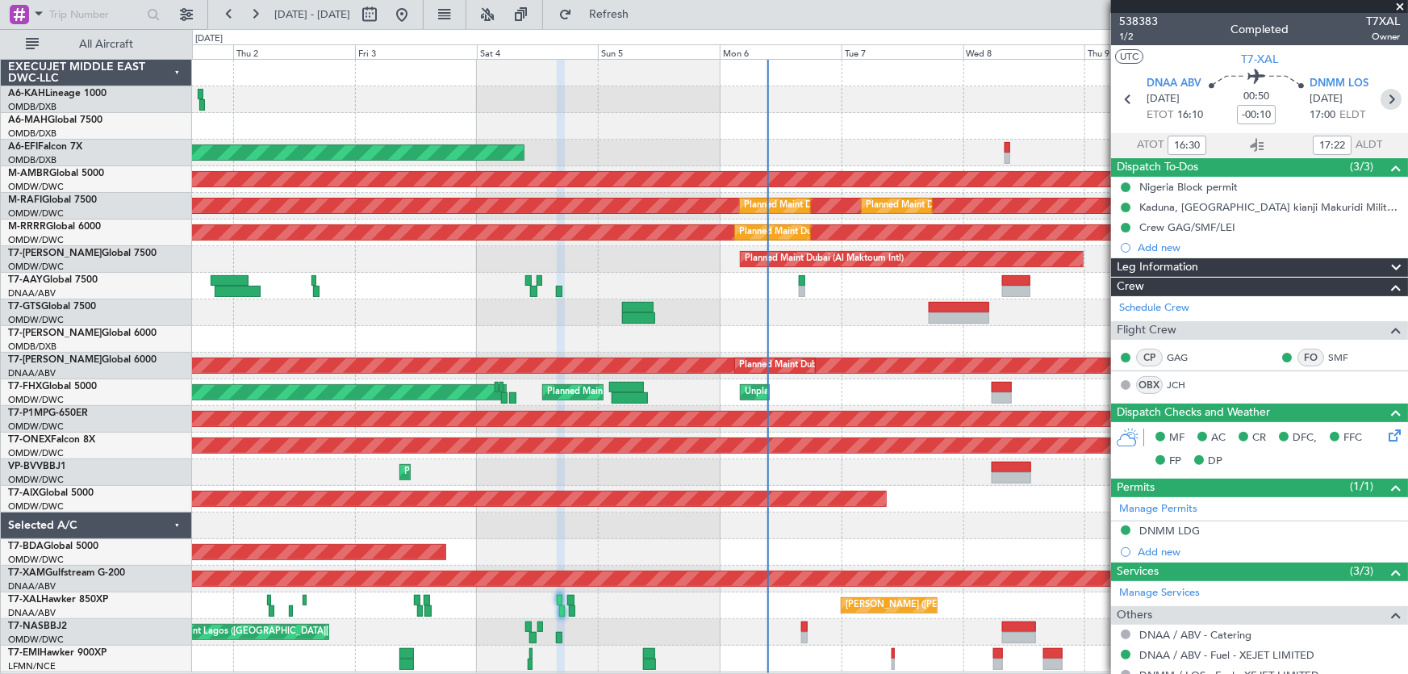
click at [1386, 97] on icon at bounding box center [1391, 99] width 21 height 21
type input "18:26"
type input "19:31"
type input "1"
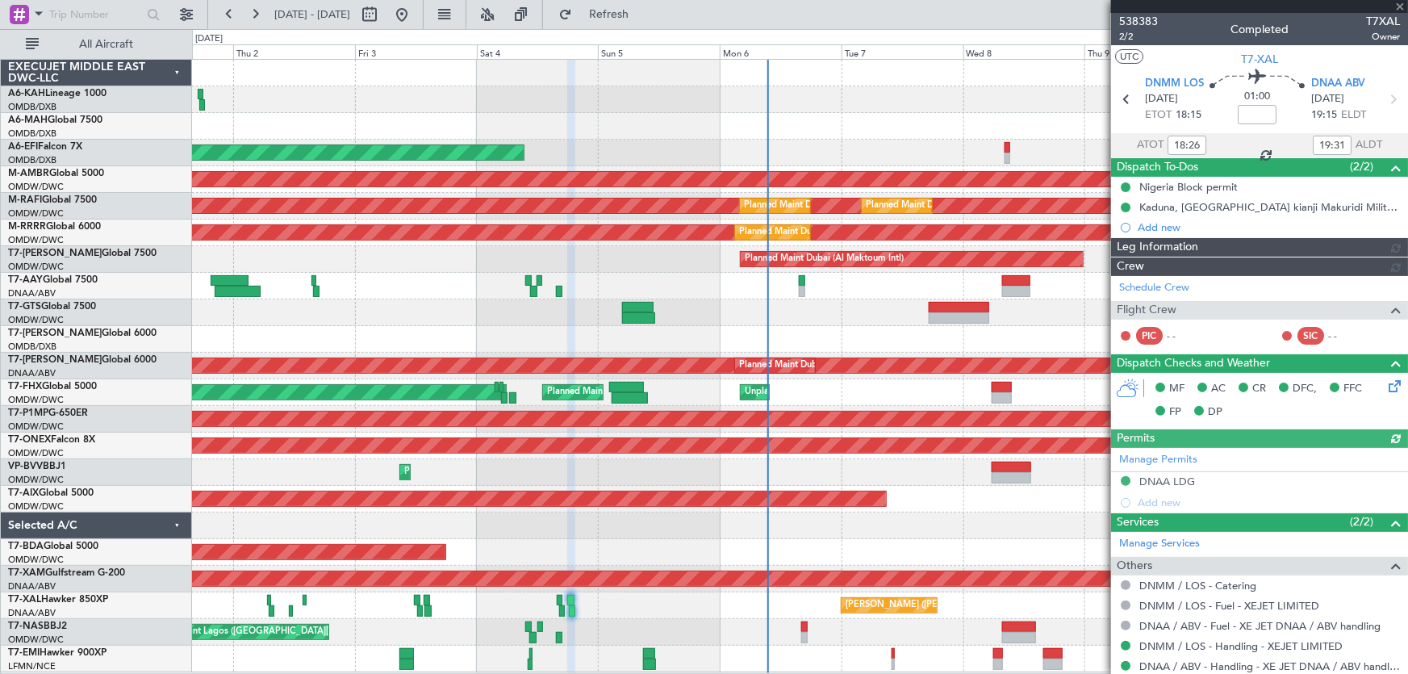
type input "Anita Mani (ANI)"
type input "7451"
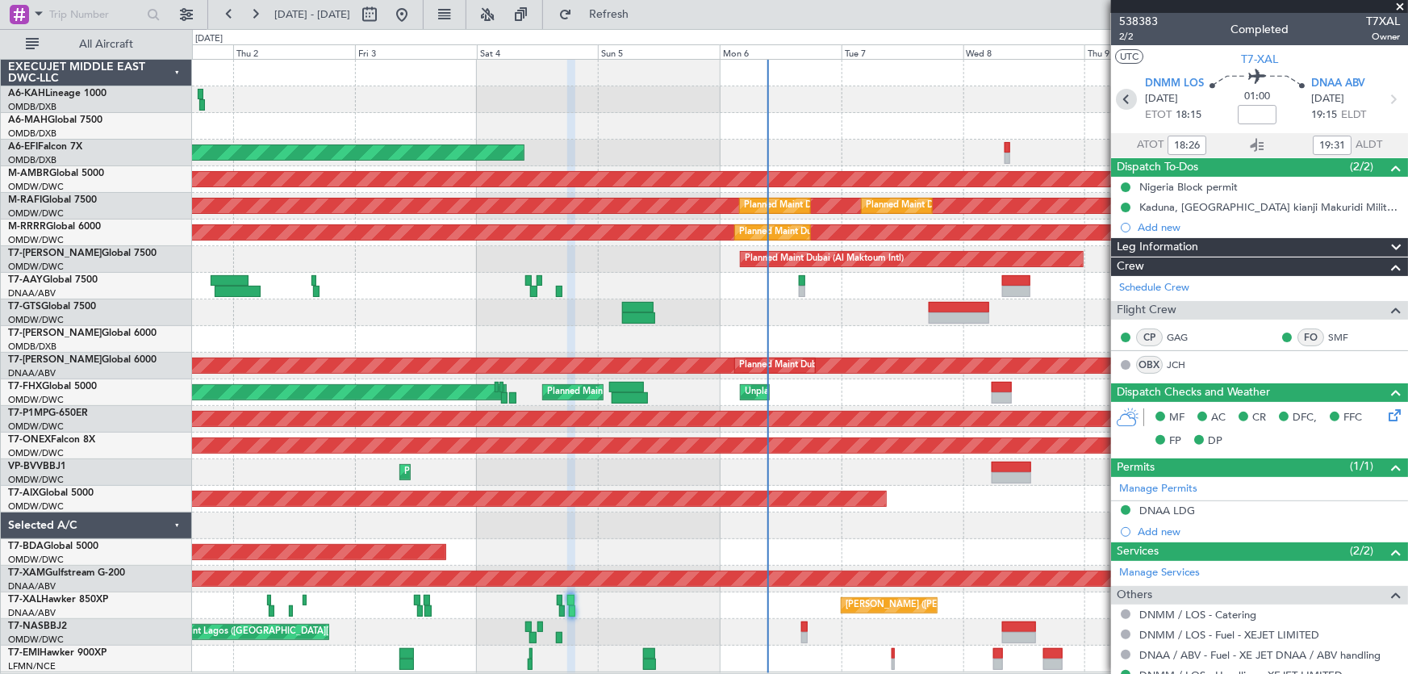
click at [1122, 94] on icon at bounding box center [1126, 99] width 21 height 21
type input "-00:10"
type input "16:30"
type input "17:22"
type input "5"
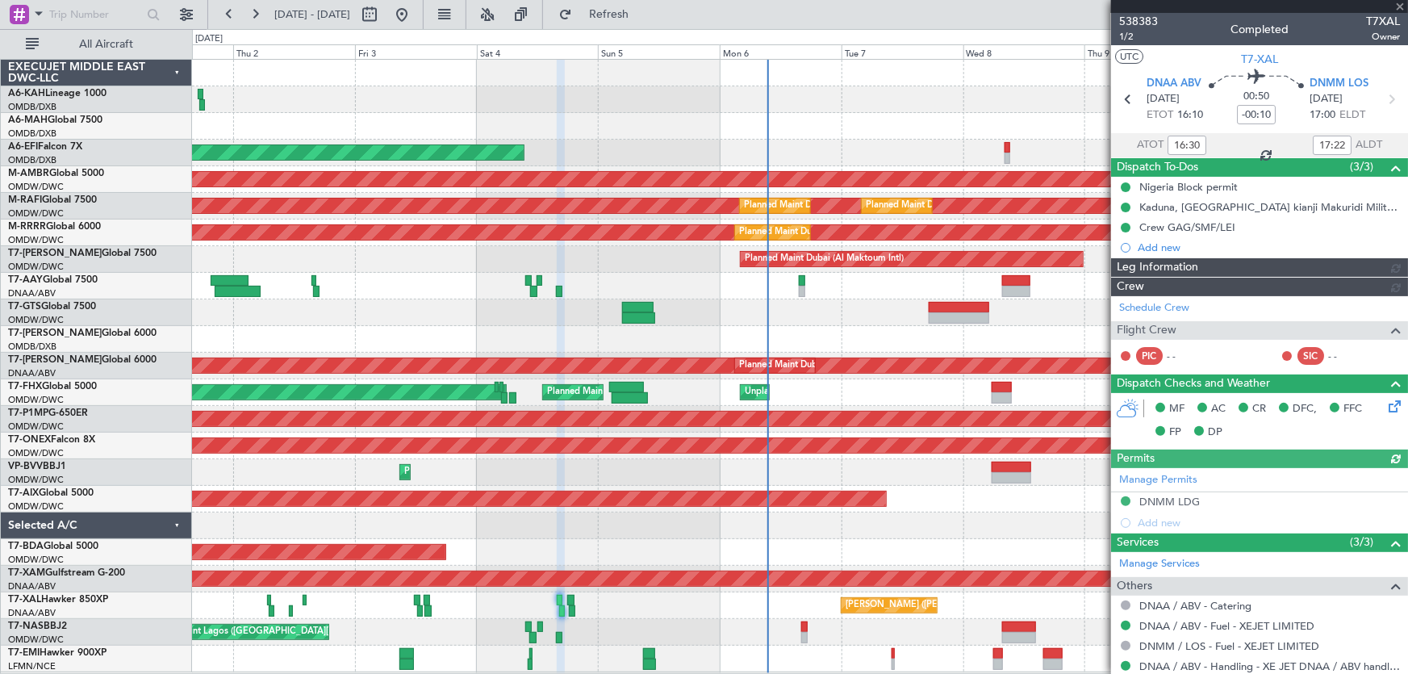
type input "Anita Mani (ANI)"
type input "7450"
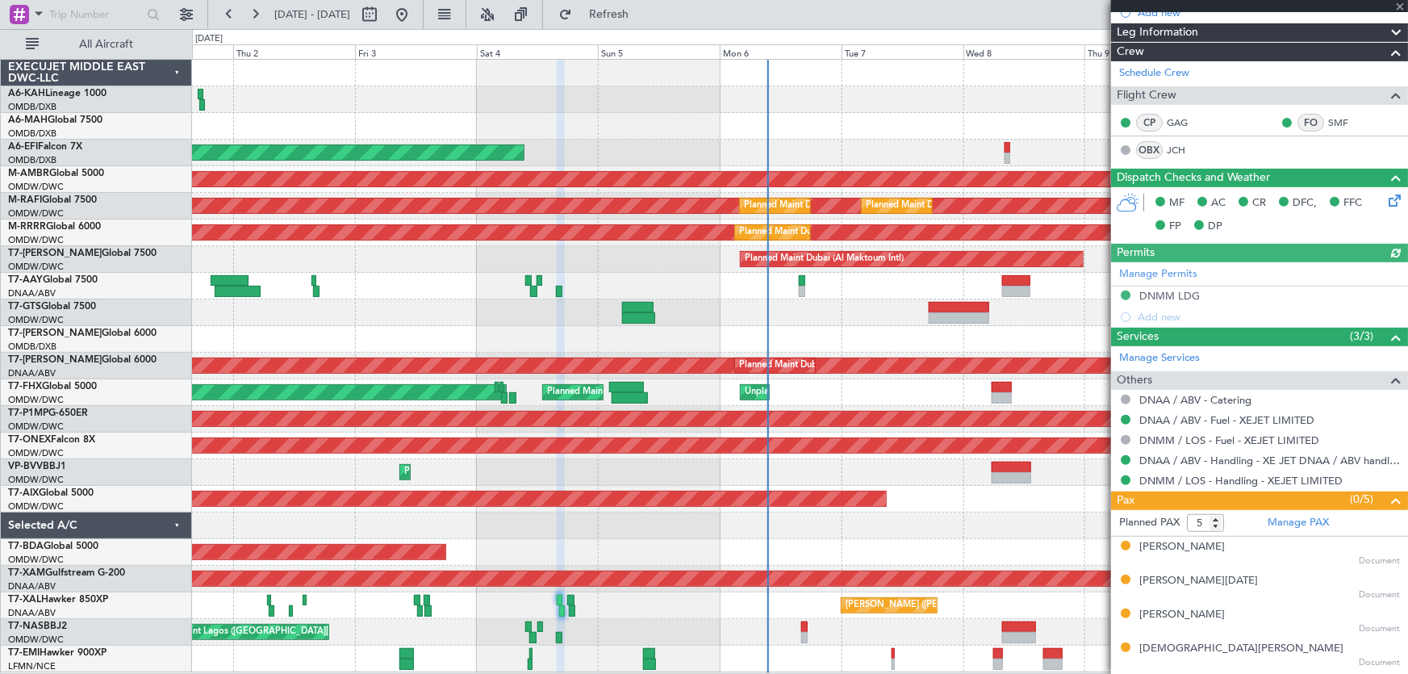
scroll to position [265, 0]
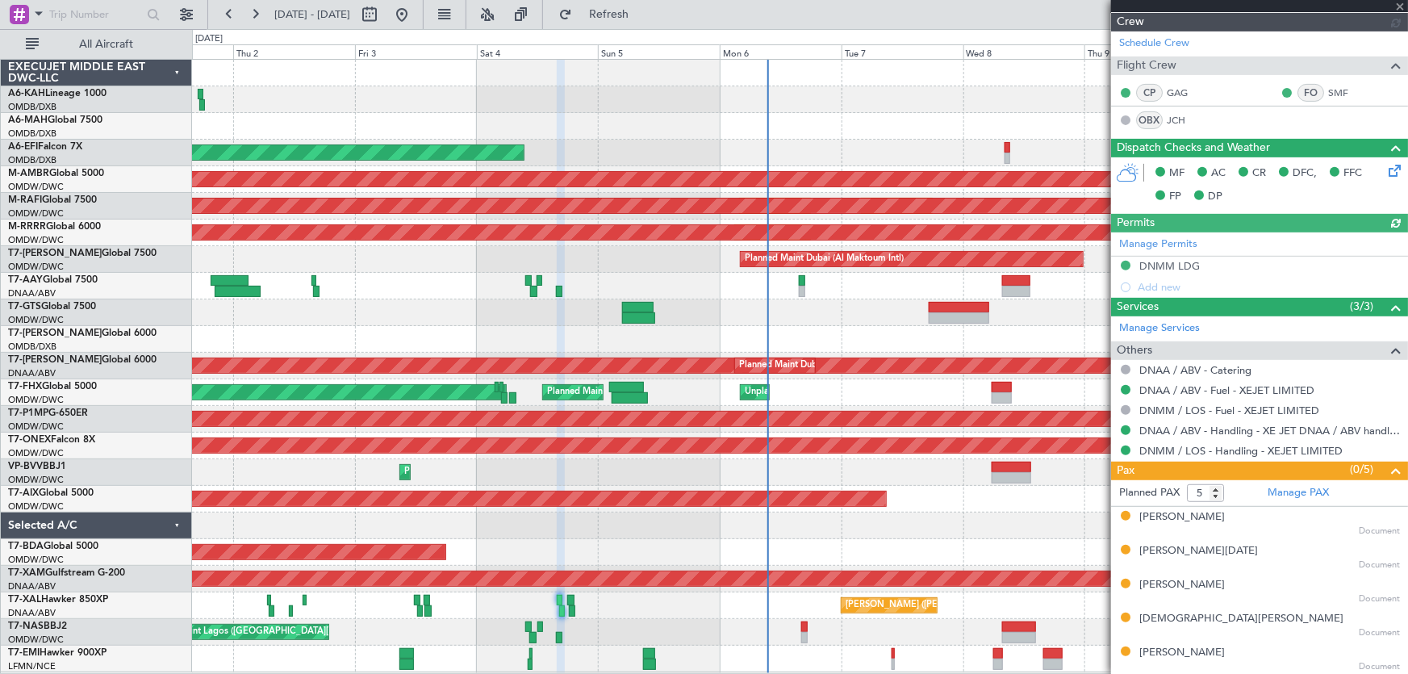
type input "Anita Mani (ANI)"
type input "7450"
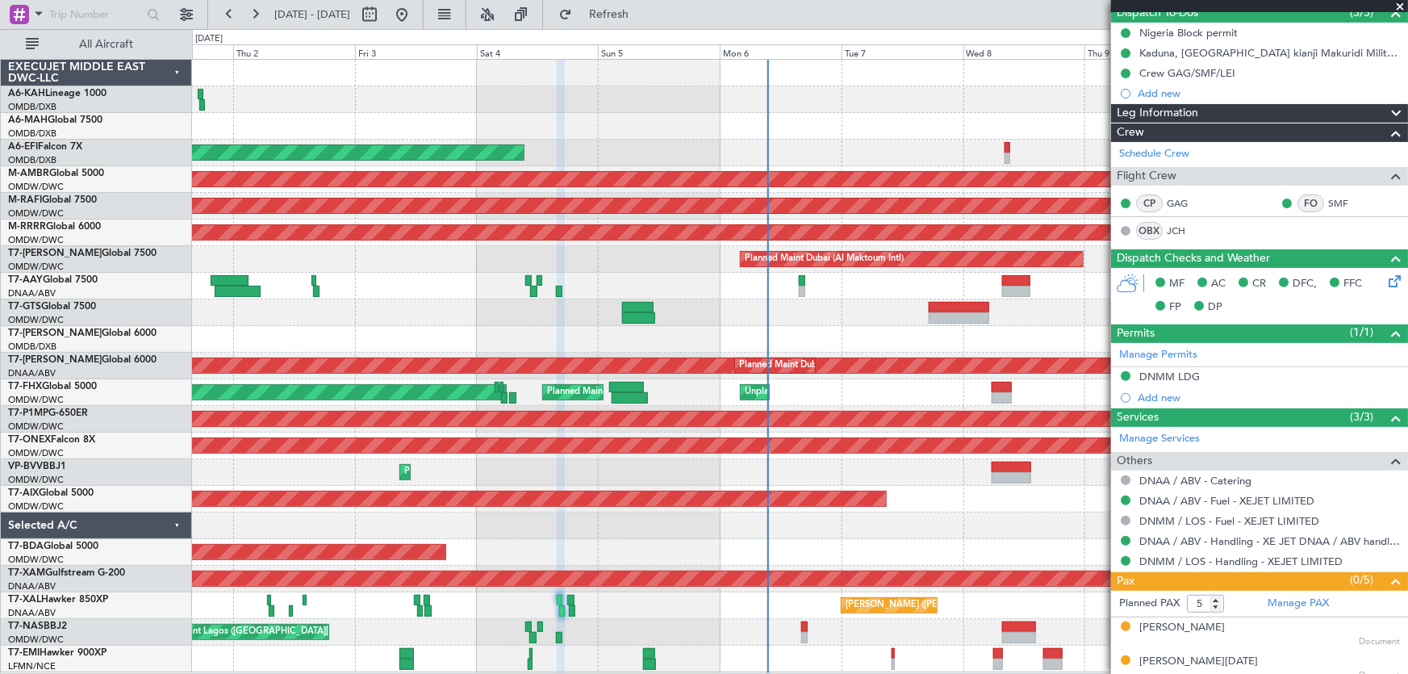
scroll to position [0, 0]
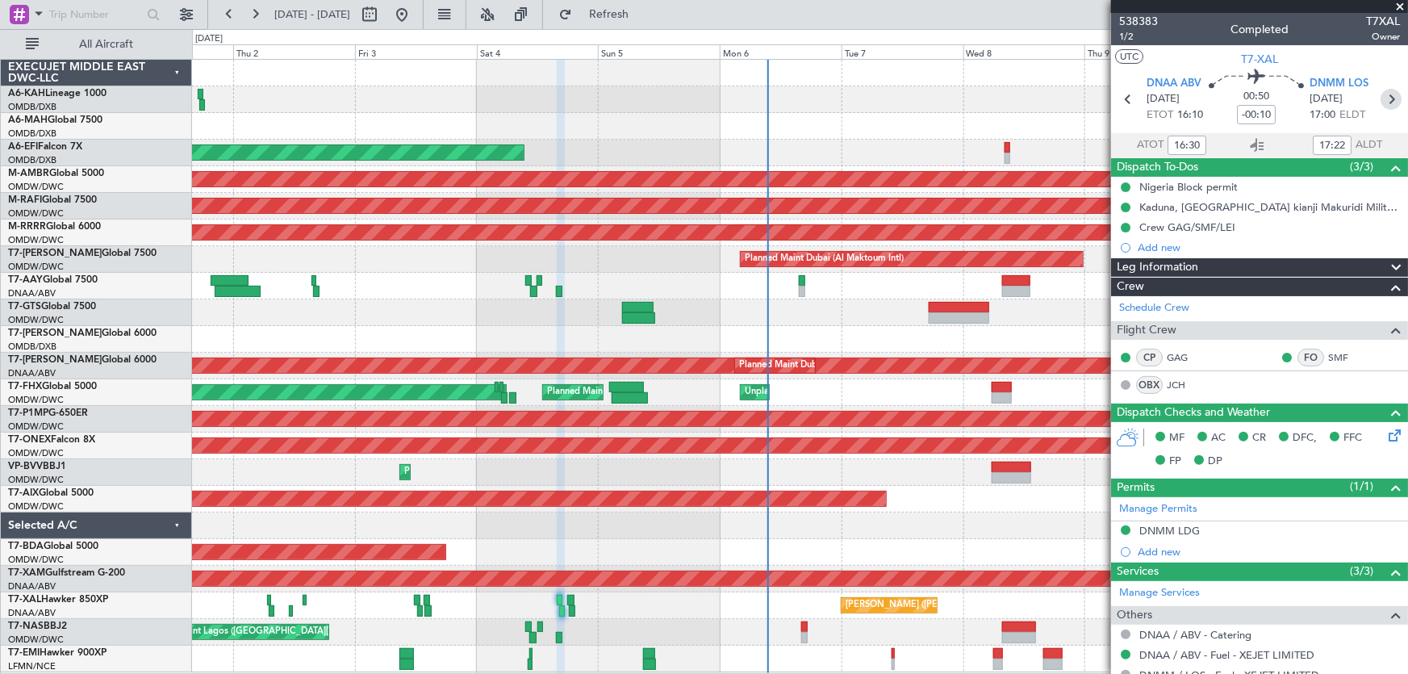
click at [1387, 95] on icon at bounding box center [1391, 99] width 21 height 21
type input "18:26"
type input "19:31"
type input "1"
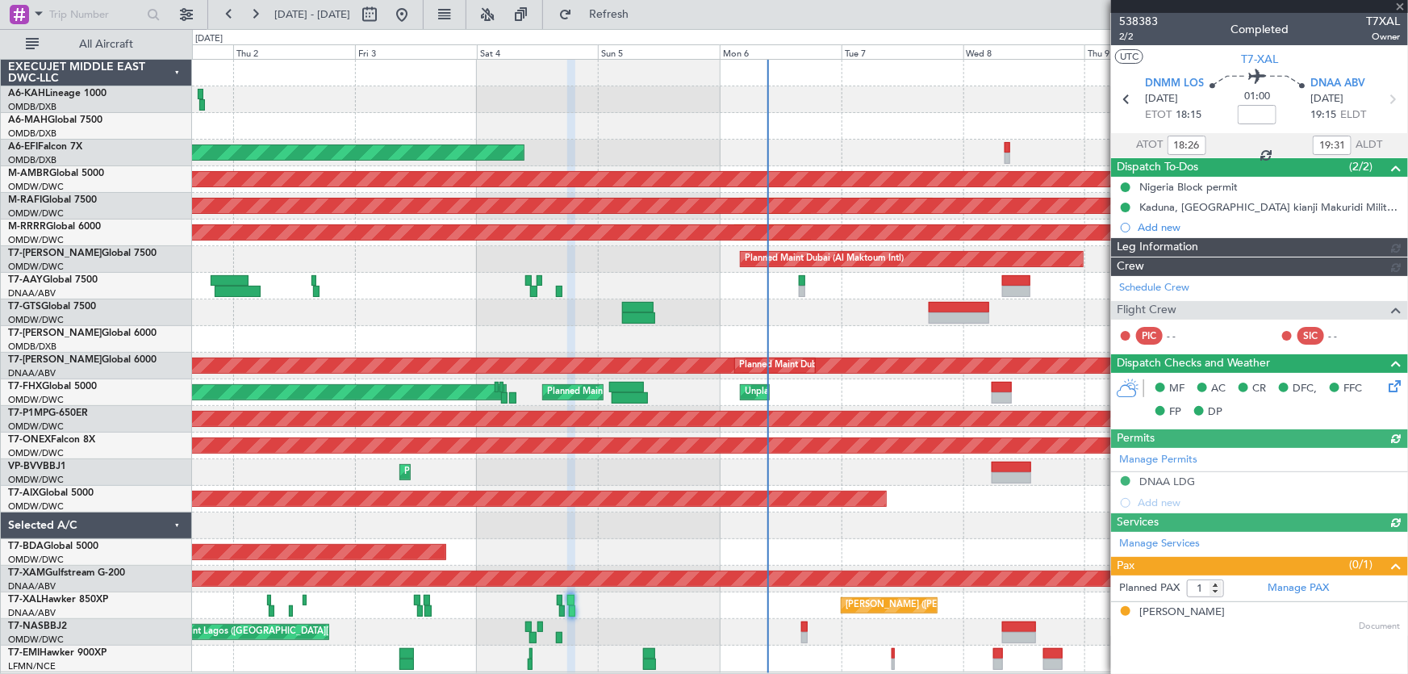
type input "Anita Mani (ANI)"
type input "7451"
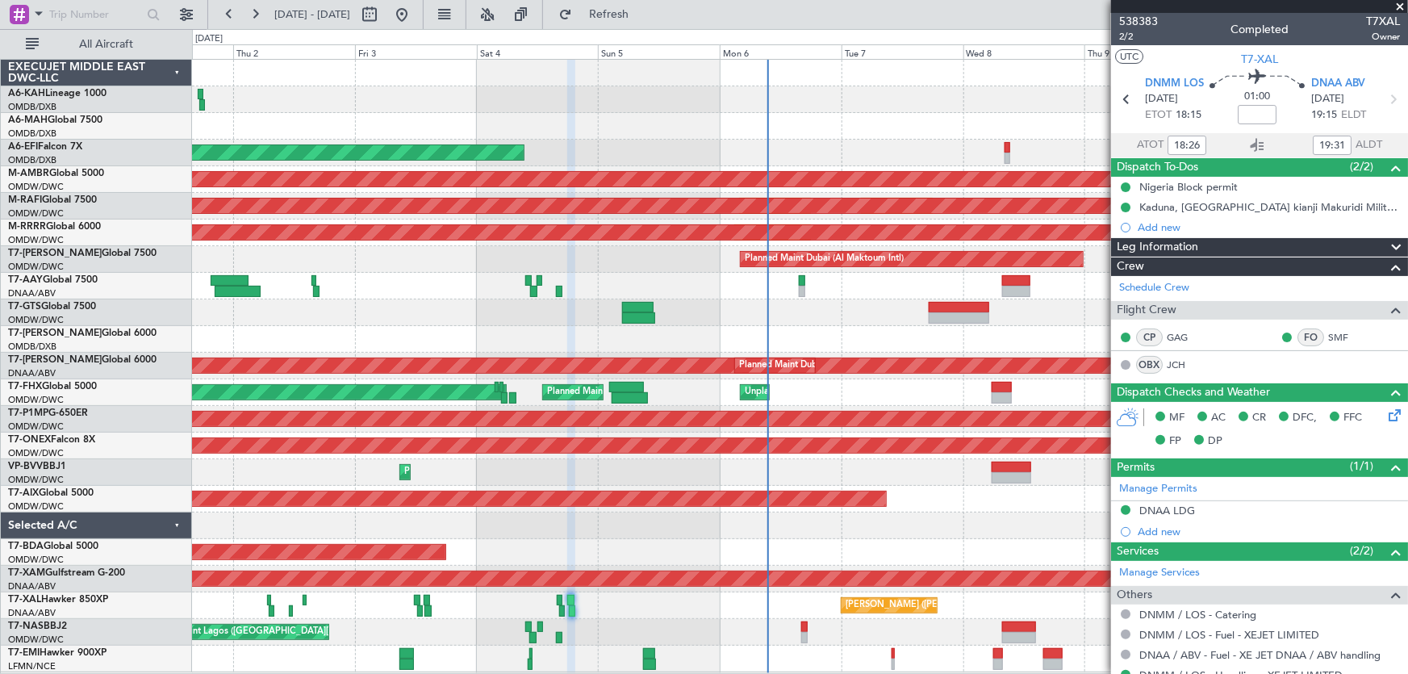
click at [1396, 4] on span at bounding box center [1400, 7] width 16 height 15
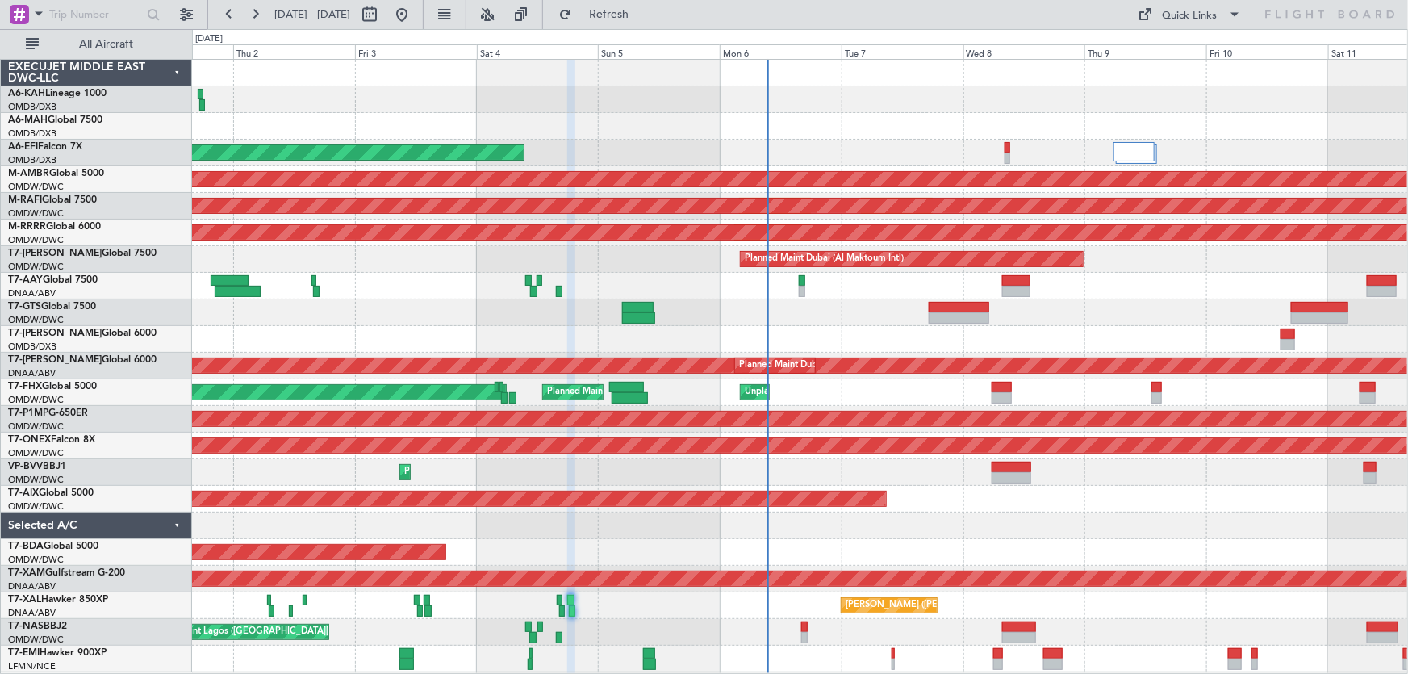
type input "0"
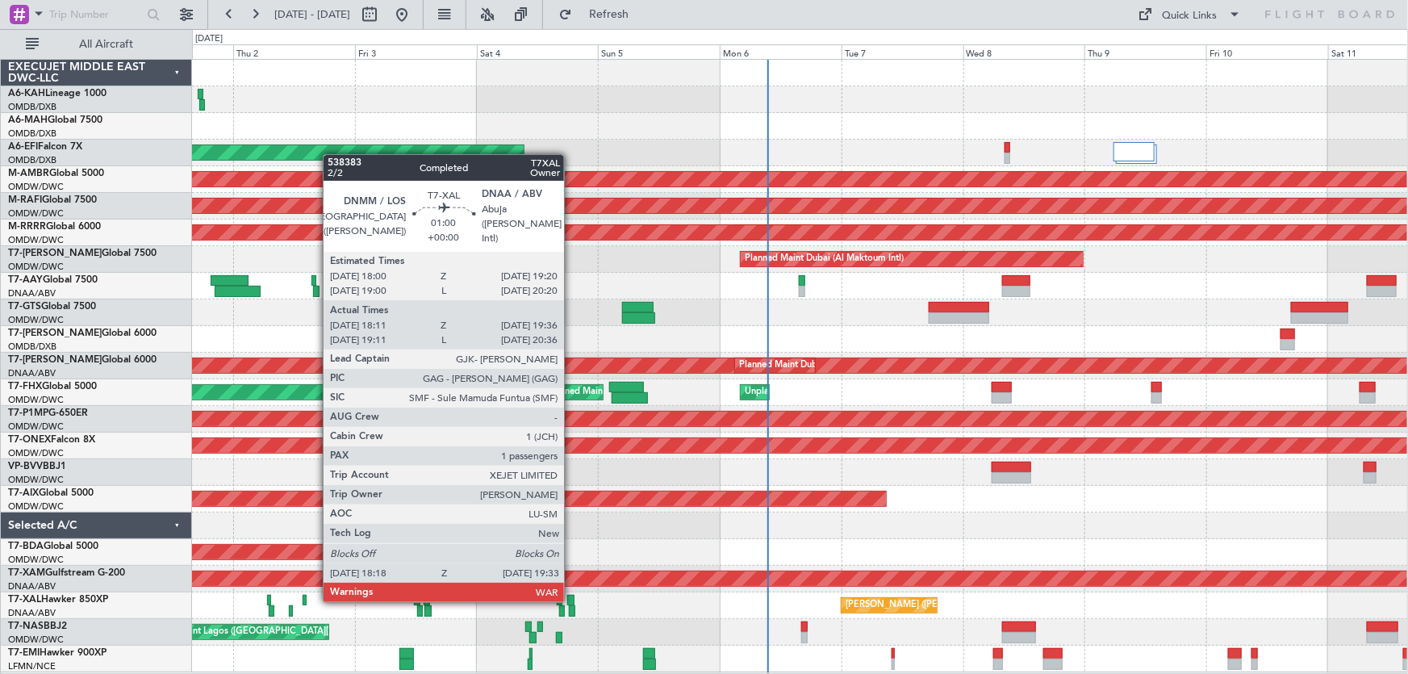
click at [571, 599] on div at bounding box center [570, 600] width 7 height 11
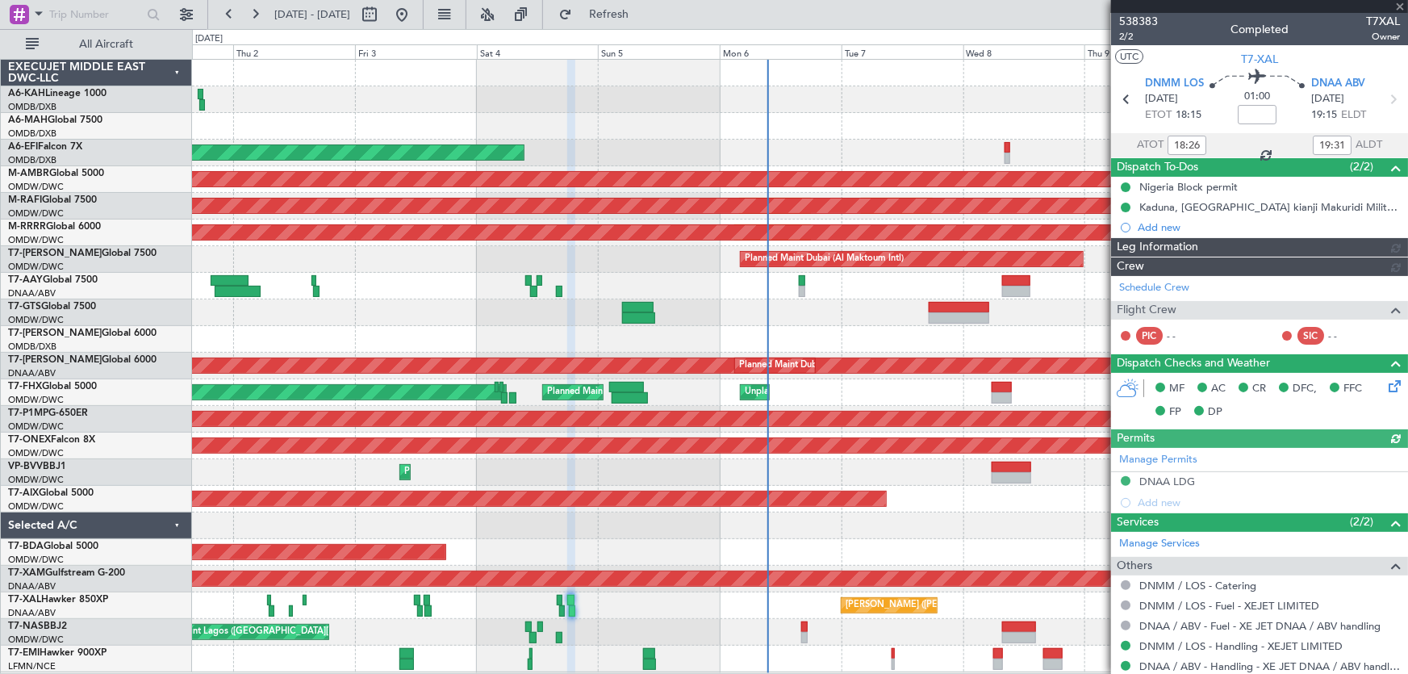
type input "Anita Mani (ANI)"
type input "7451"
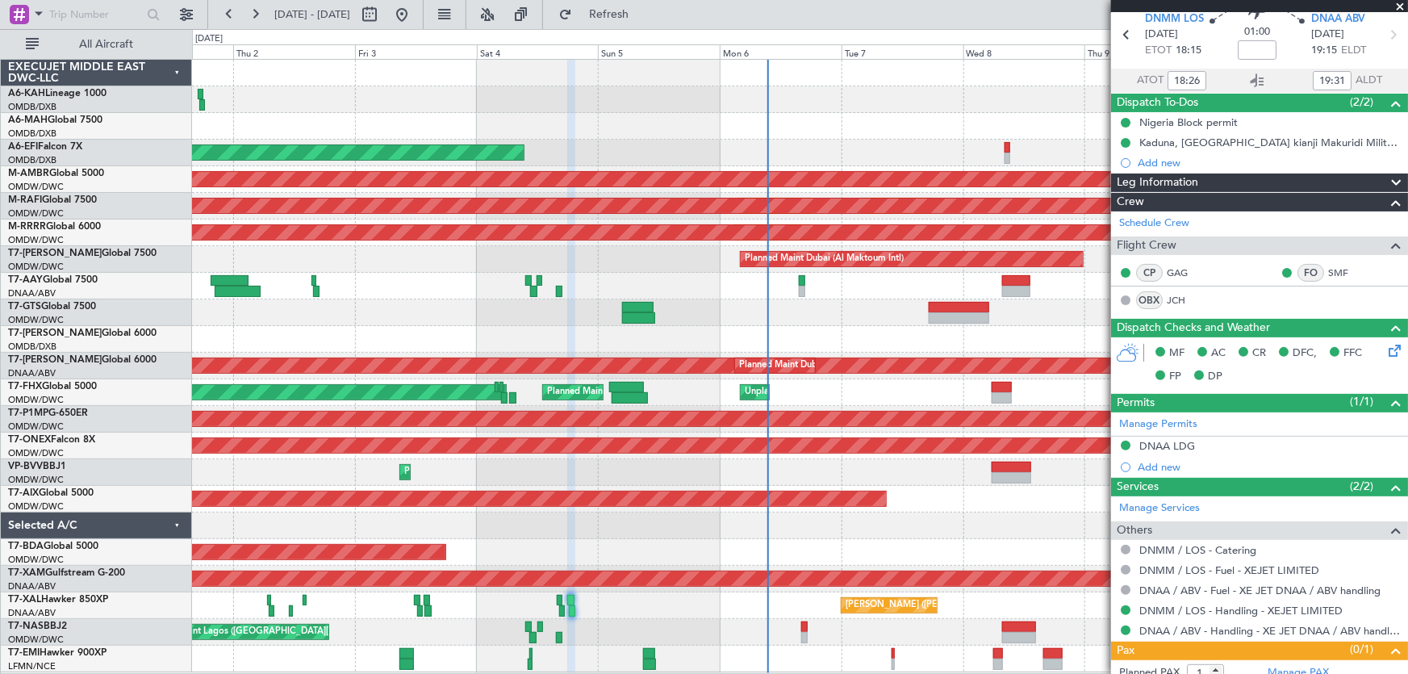
scroll to position [109, 0]
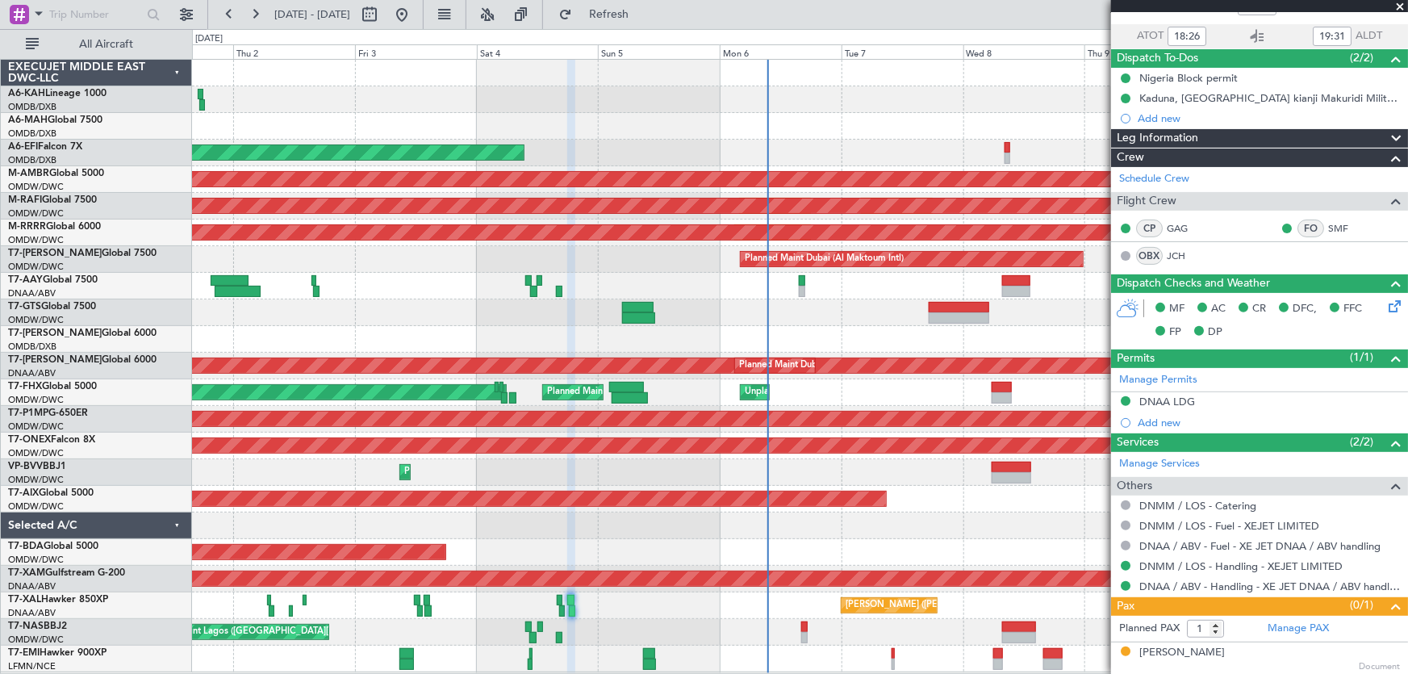
click at [1398, 7] on span at bounding box center [1400, 7] width 16 height 15
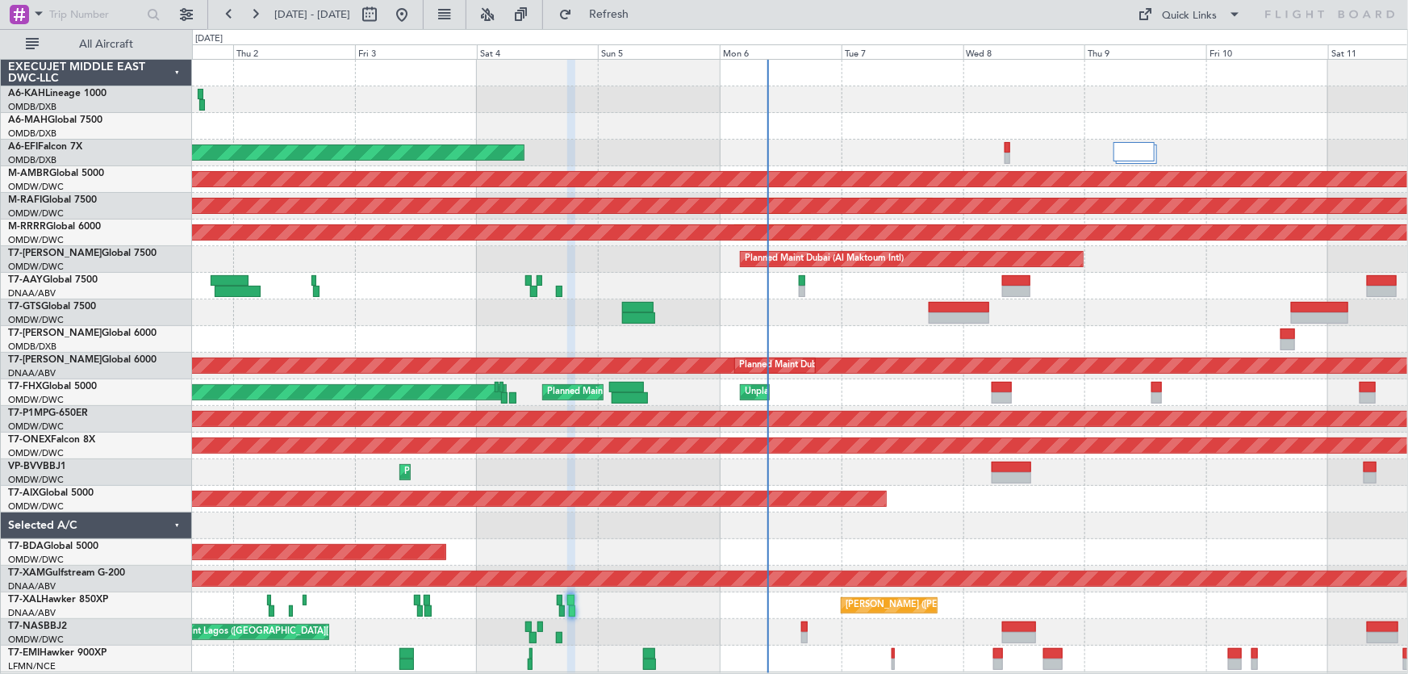
type input "0"
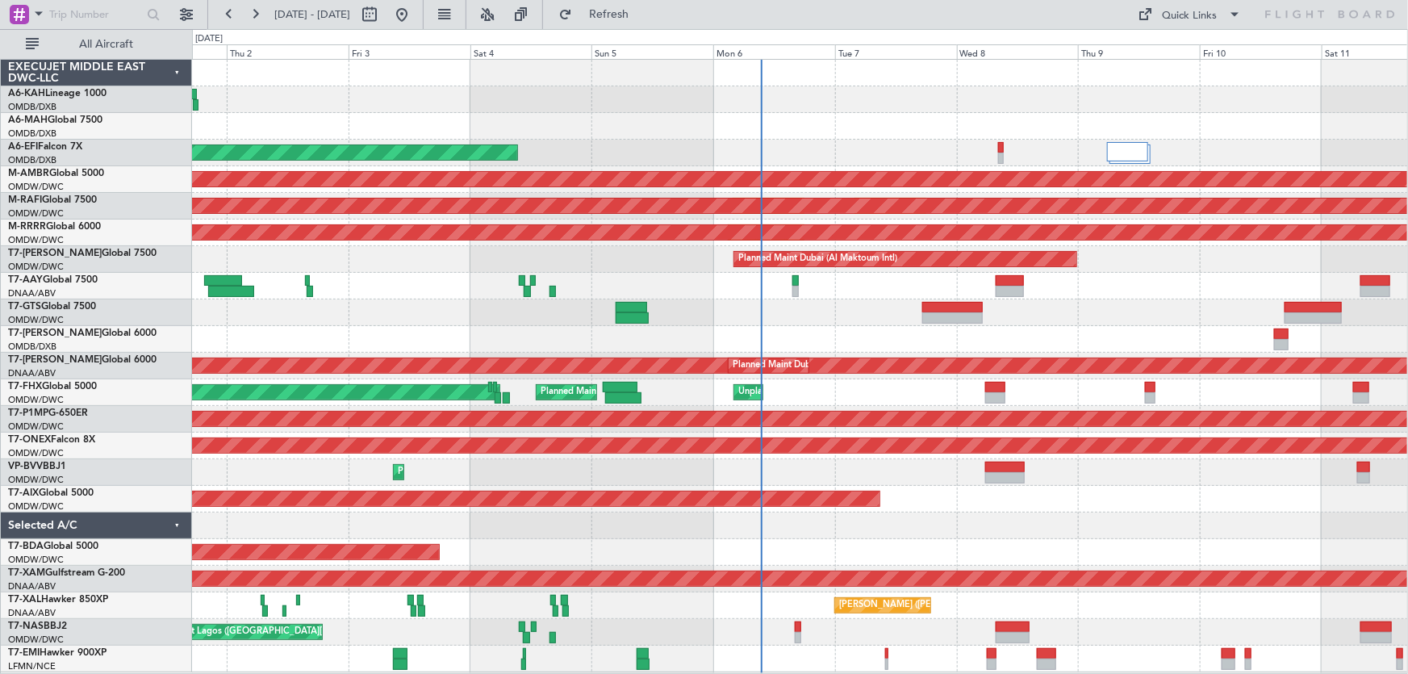
click at [936, 503] on div "Planned Maint Dubai (Al Maktoum Intl)" at bounding box center [800, 499] width 1216 height 27
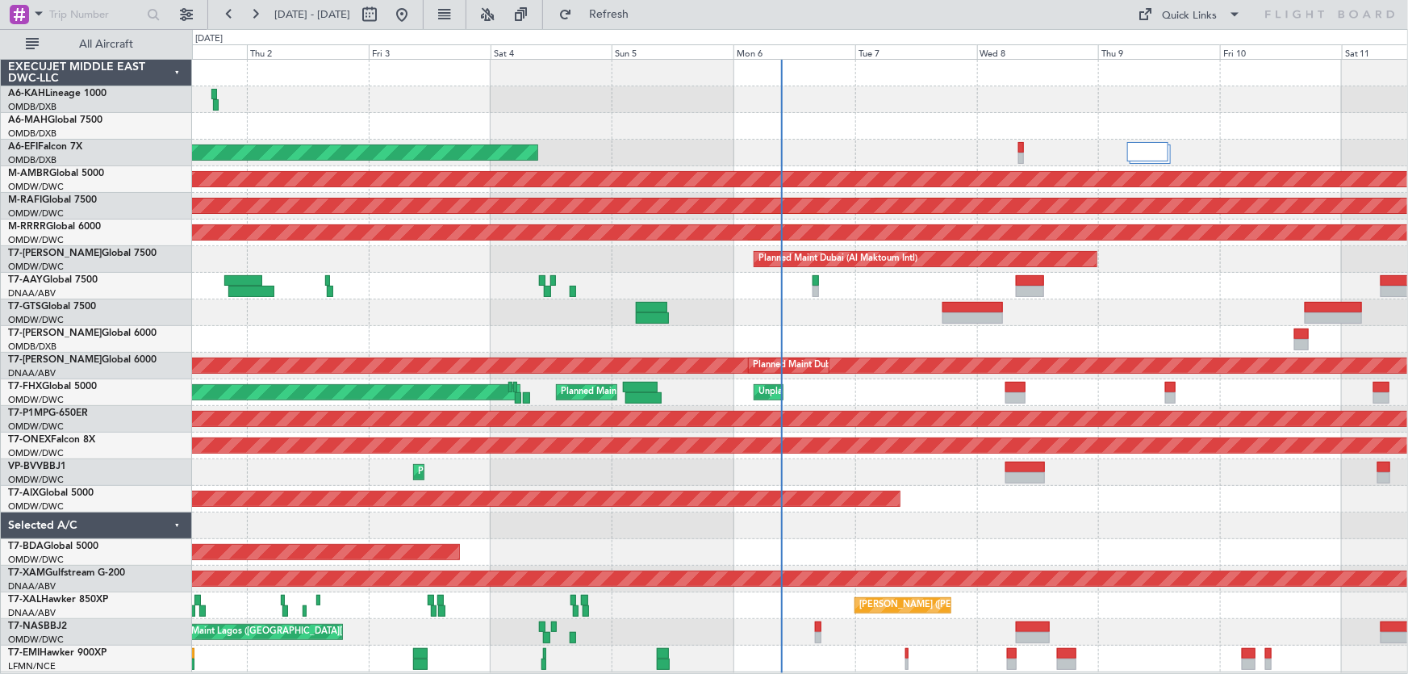
click at [822, 339] on div at bounding box center [800, 339] width 1216 height 27
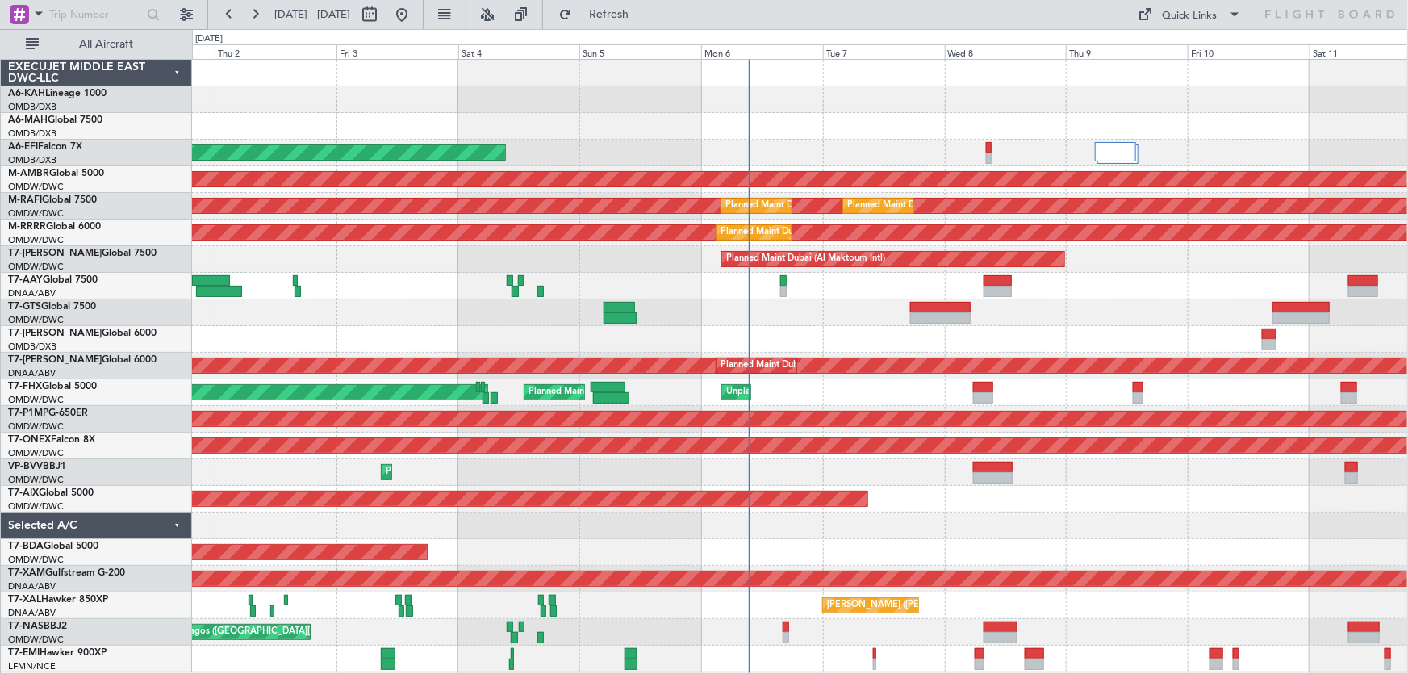
click at [893, 398] on div "Planned Maint Singapore (Changi) Planned Maint Singapore (Seletar) Unplanned Ma…" at bounding box center [800, 392] width 1216 height 27
click at [617, 15] on button "Refresh" at bounding box center [599, 15] width 97 height 26
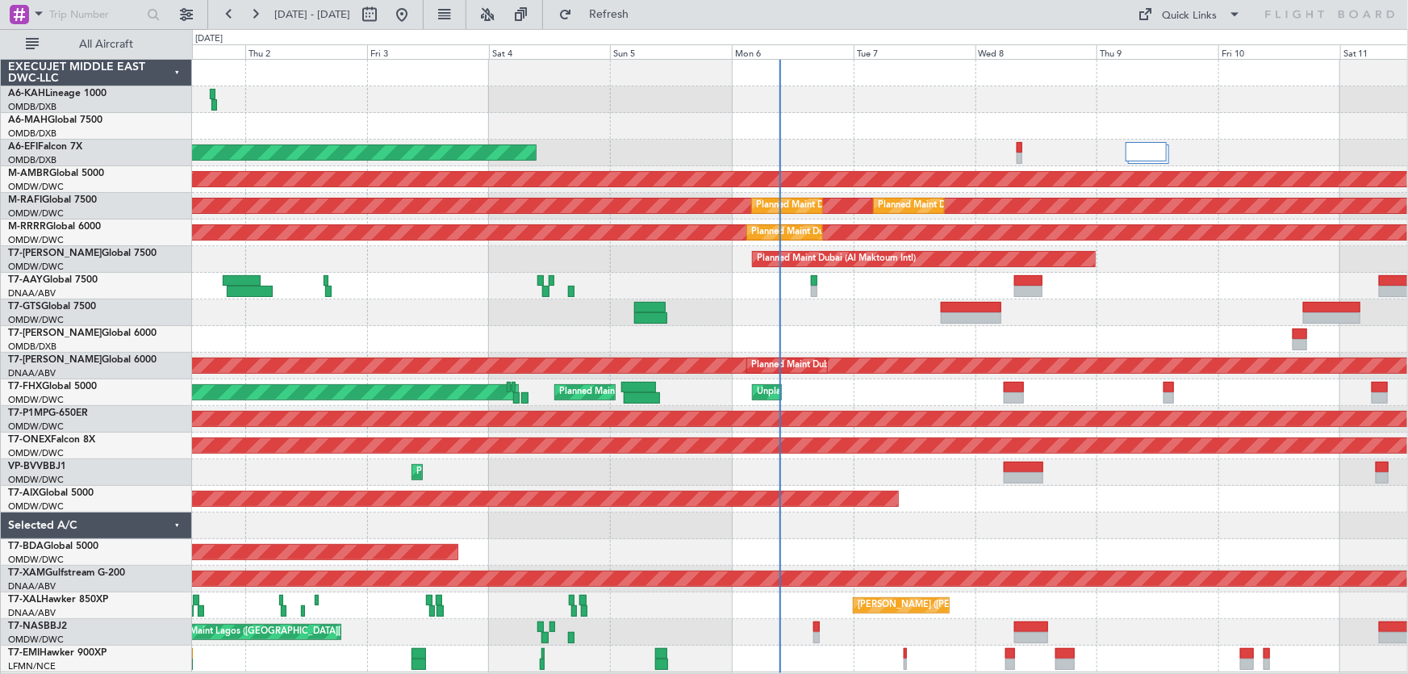
click at [621, 566] on div "Planned Maint Cologne-Bonn" at bounding box center [800, 579] width 1216 height 27
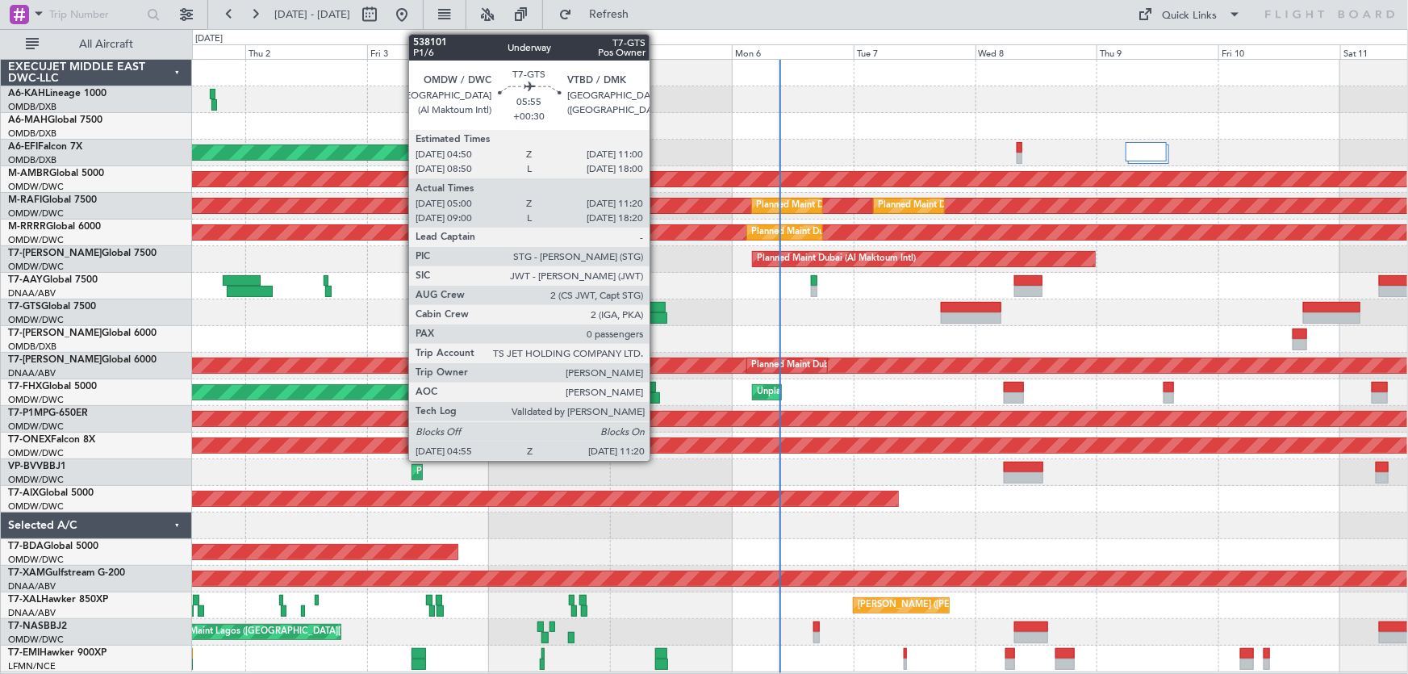
click at [652, 303] on div at bounding box center [649, 307] width 31 height 11
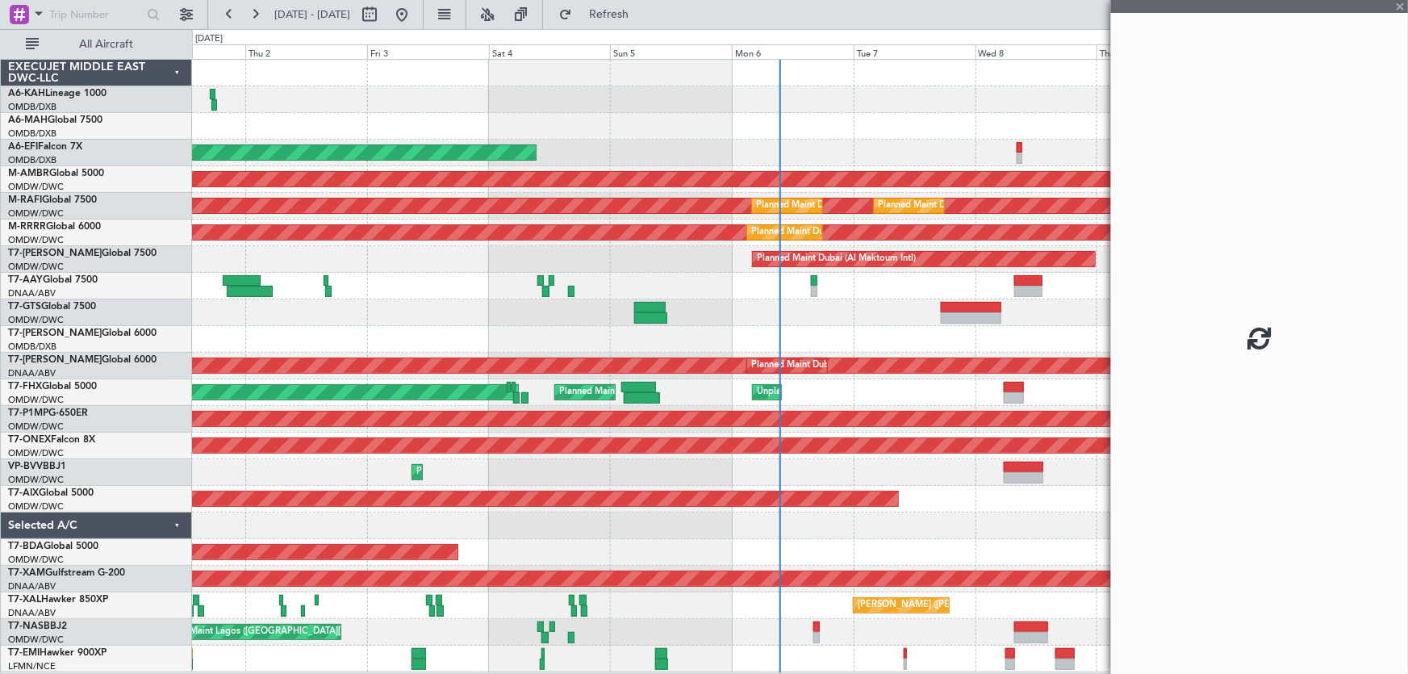
click at [1397, 2] on div at bounding box center [1259, 337] width 297 height 674
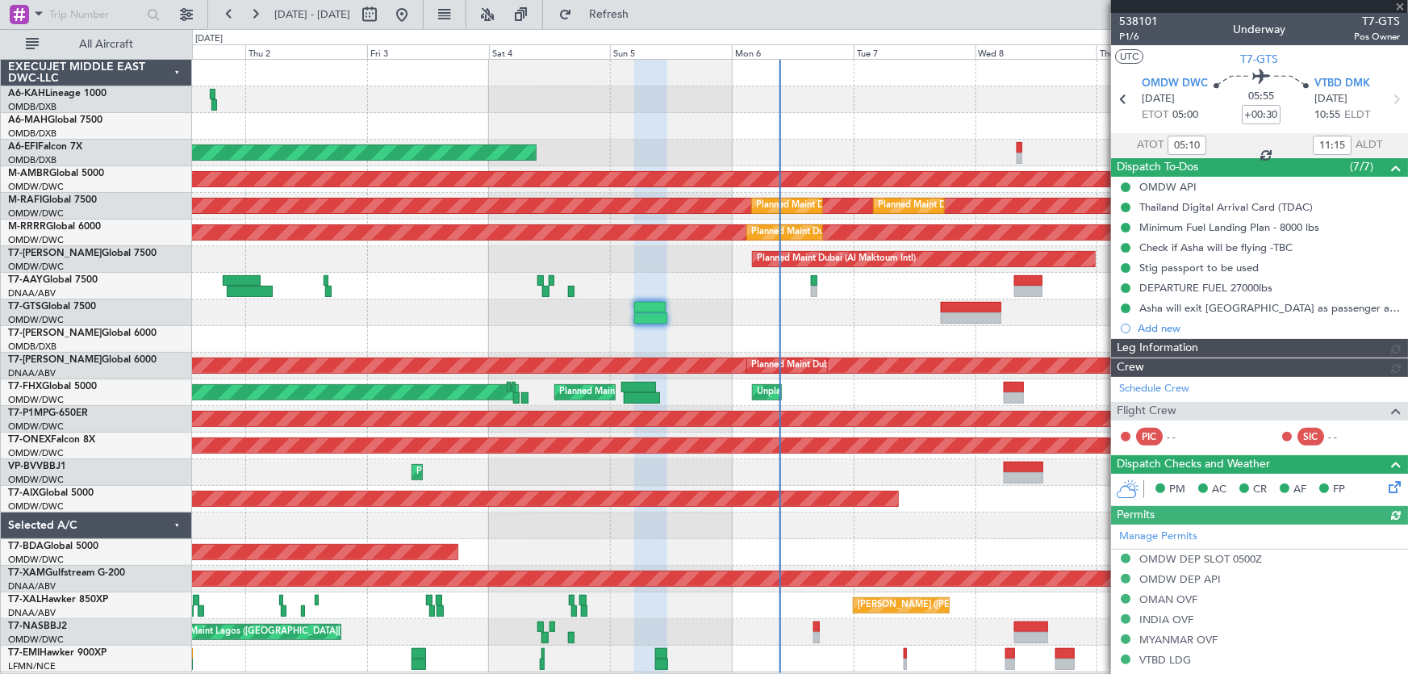
type input "[PERSON_NAME] ([PERSON_NAME])"
type input "7400"
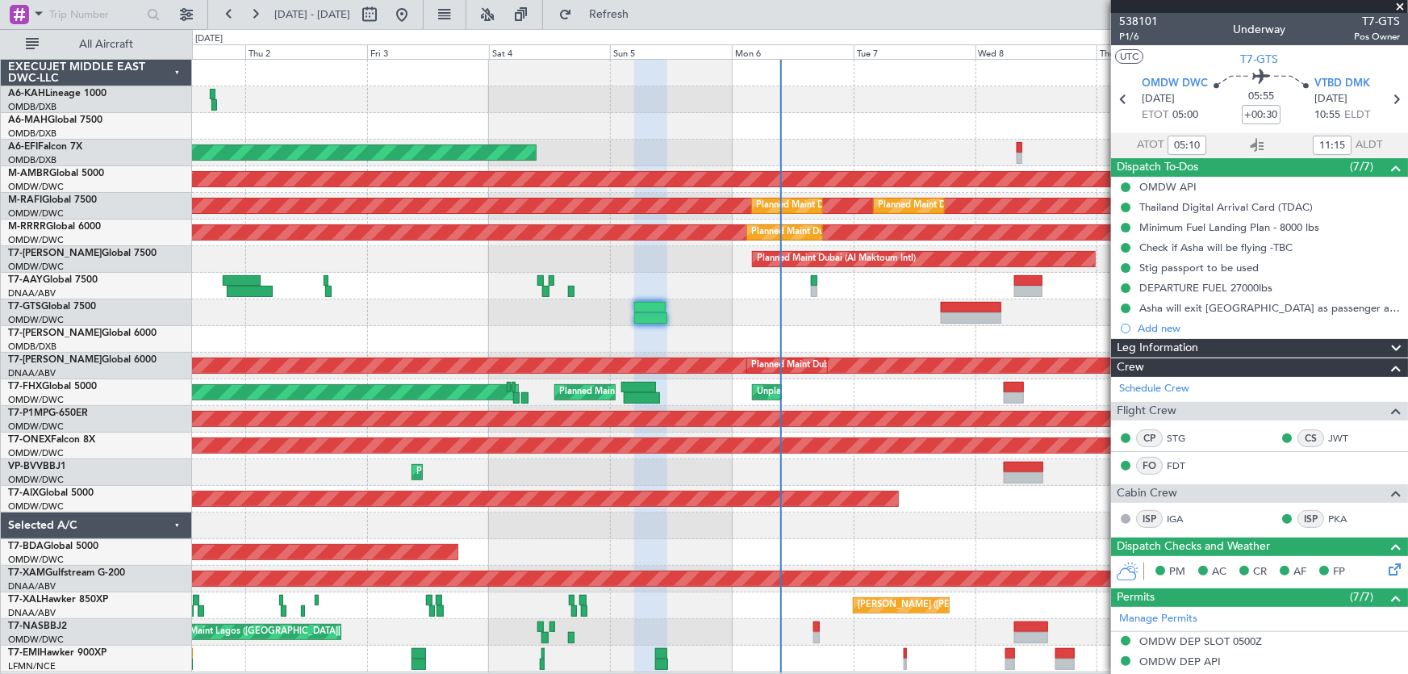
click at [1401, 3] on span at bounding box center [1400, 7] width 16 height 15
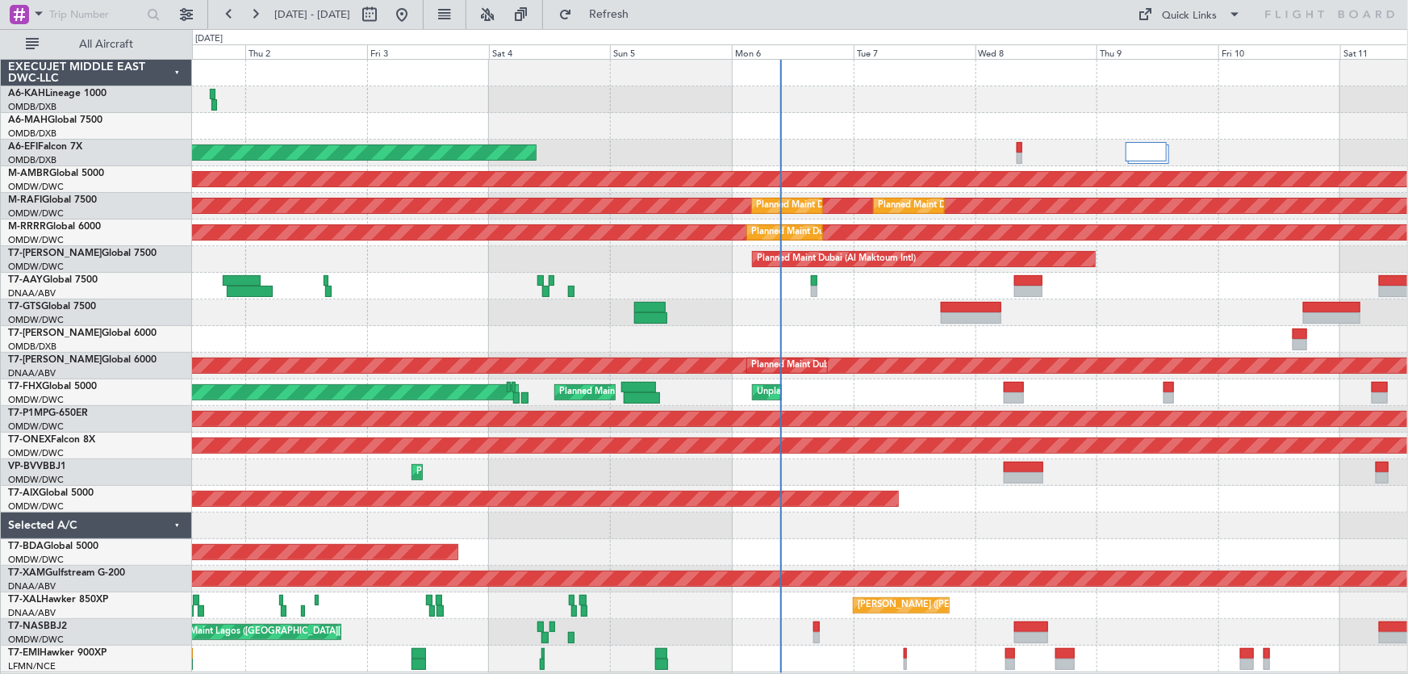
click at [772, 105] on div "Planned Maint Abu Dhabi (Al Bateen Executive)" at bounding box center [800, 99] width 1216 height 27
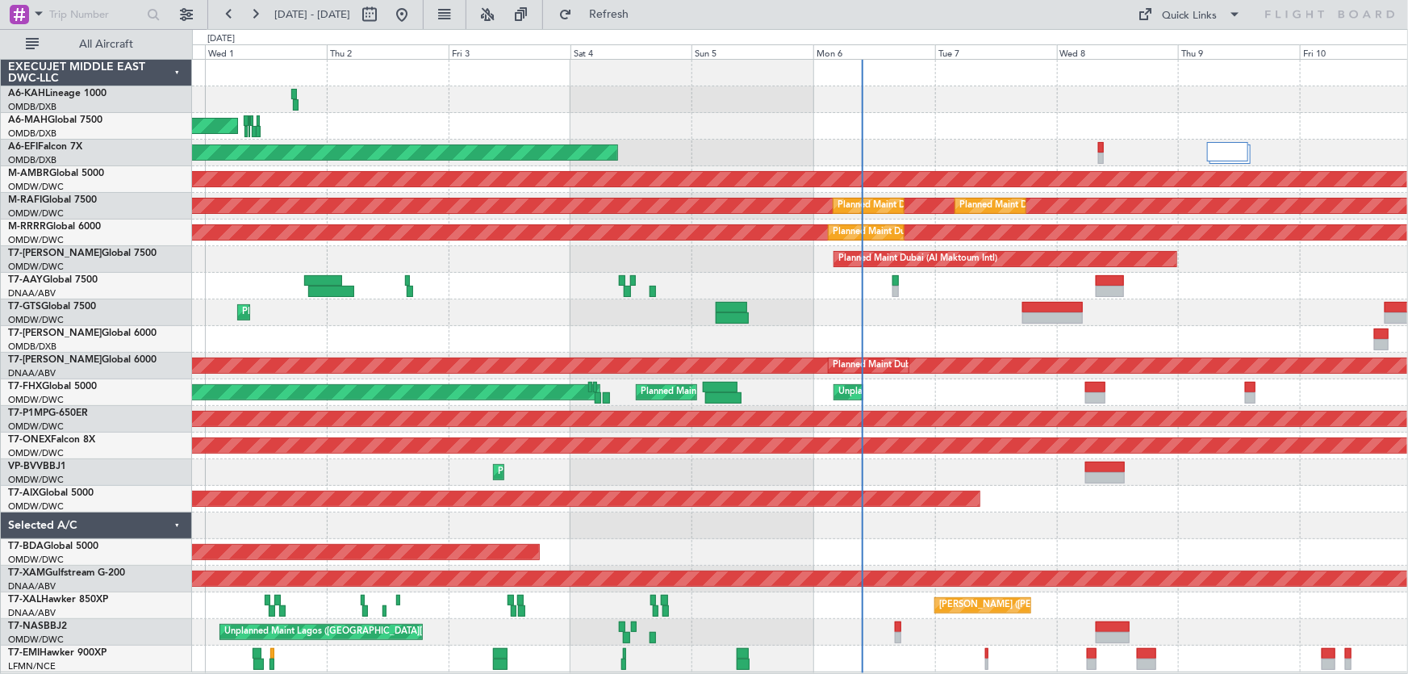
click at [995, 92] on div "Planned Maint Abu Dhabi (Al Bateen Executive)" at bounding box center [800, 99] width 1216 height 27
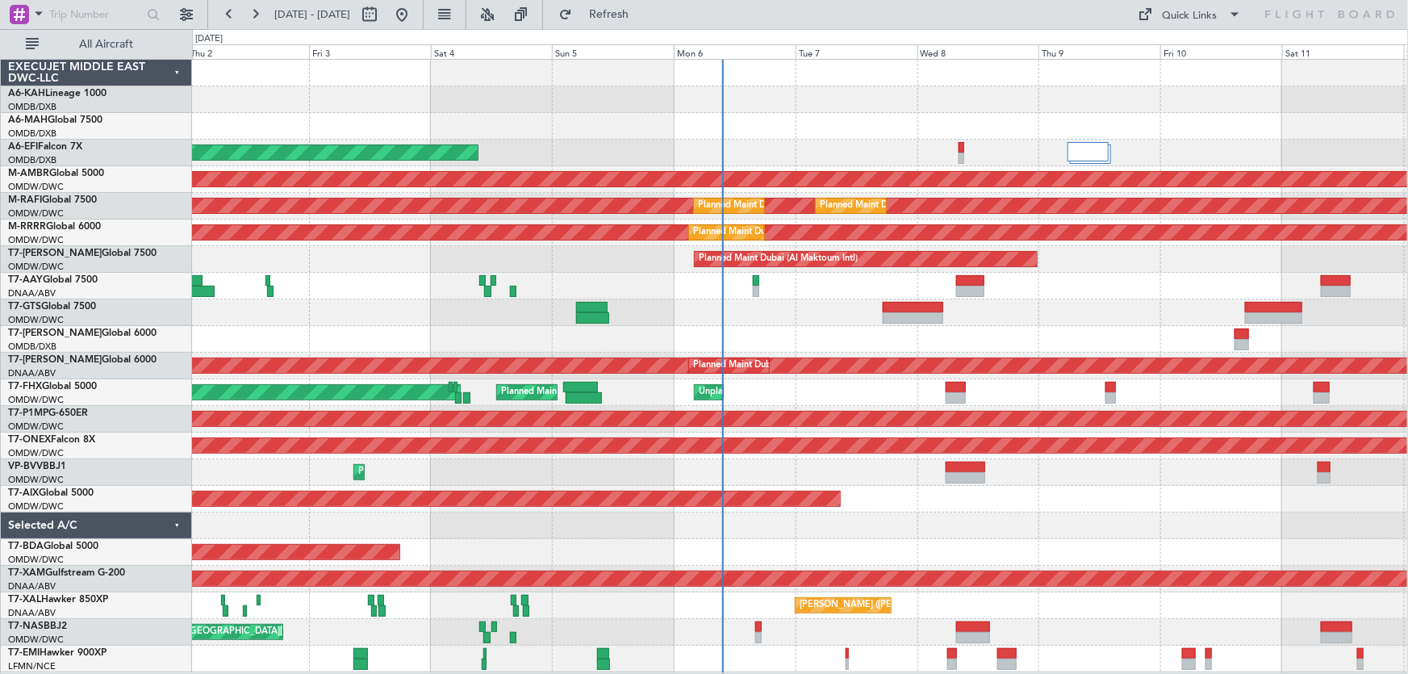
click at [718, 124] on div "Planned Maint Abu Dhabi (Al Bateen Executive) Planned Maint Dubai (Dubai Intl) …" at bounding box center [800, 366] width 1216 height 613
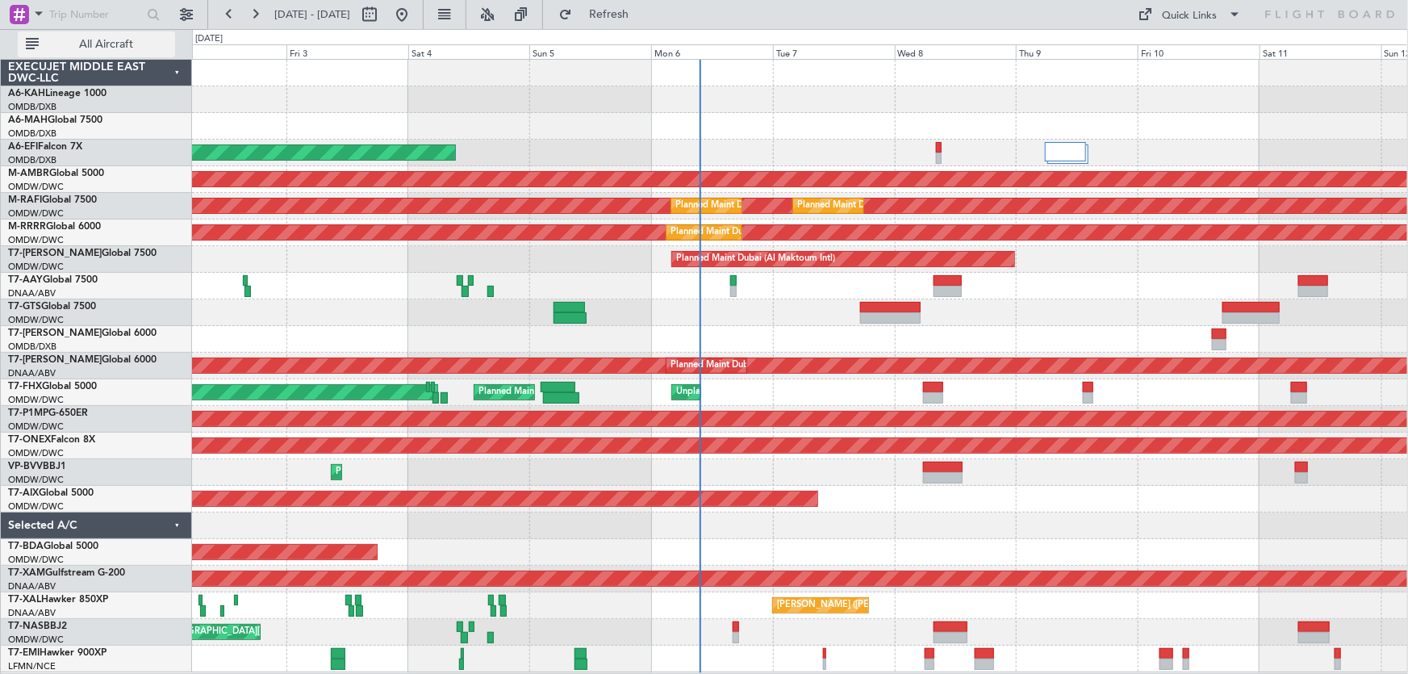
click at [115, 43] on span "All Aircraft" at bounding box center [106, 44] width 128 height 11
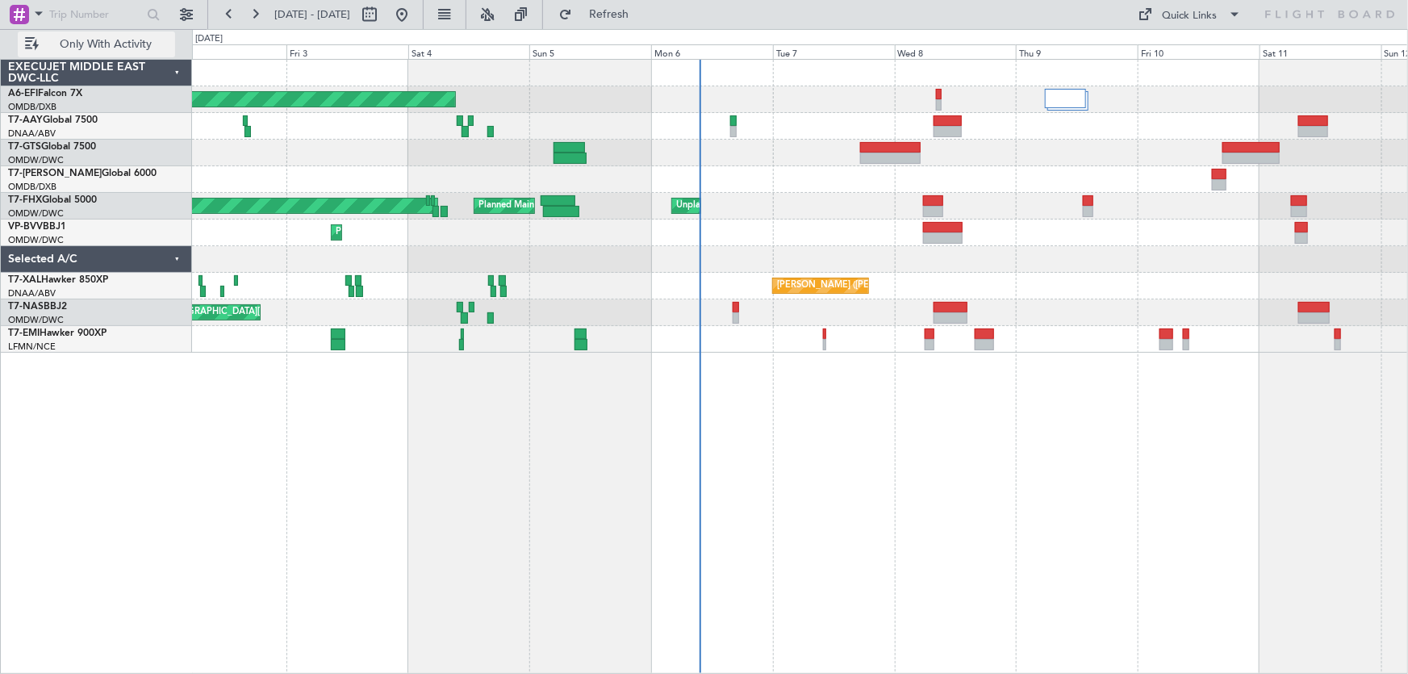
click at [115, 43] on span "Only With Activity" at bounding box center [106, 44] width 128 height 11
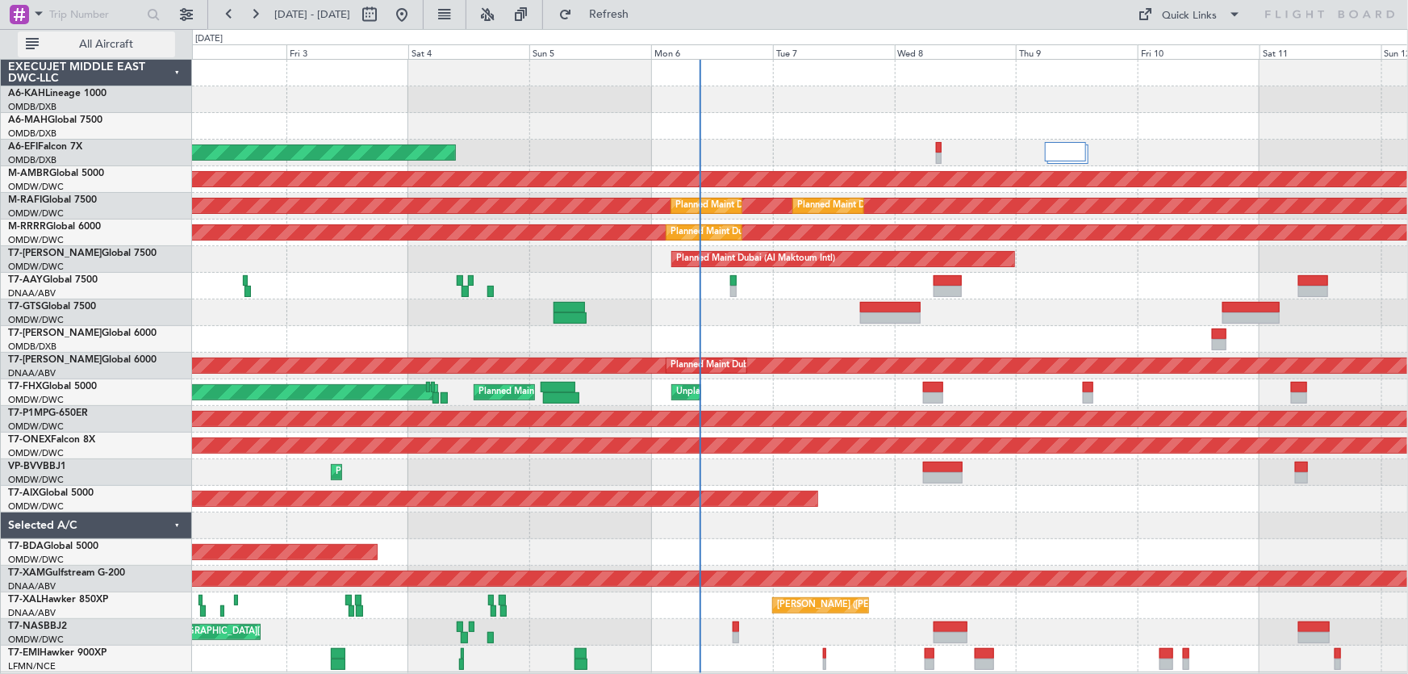
click at [115, 43] on span "All Aircraft" at bounding box center [106, 44] width 128 height 11
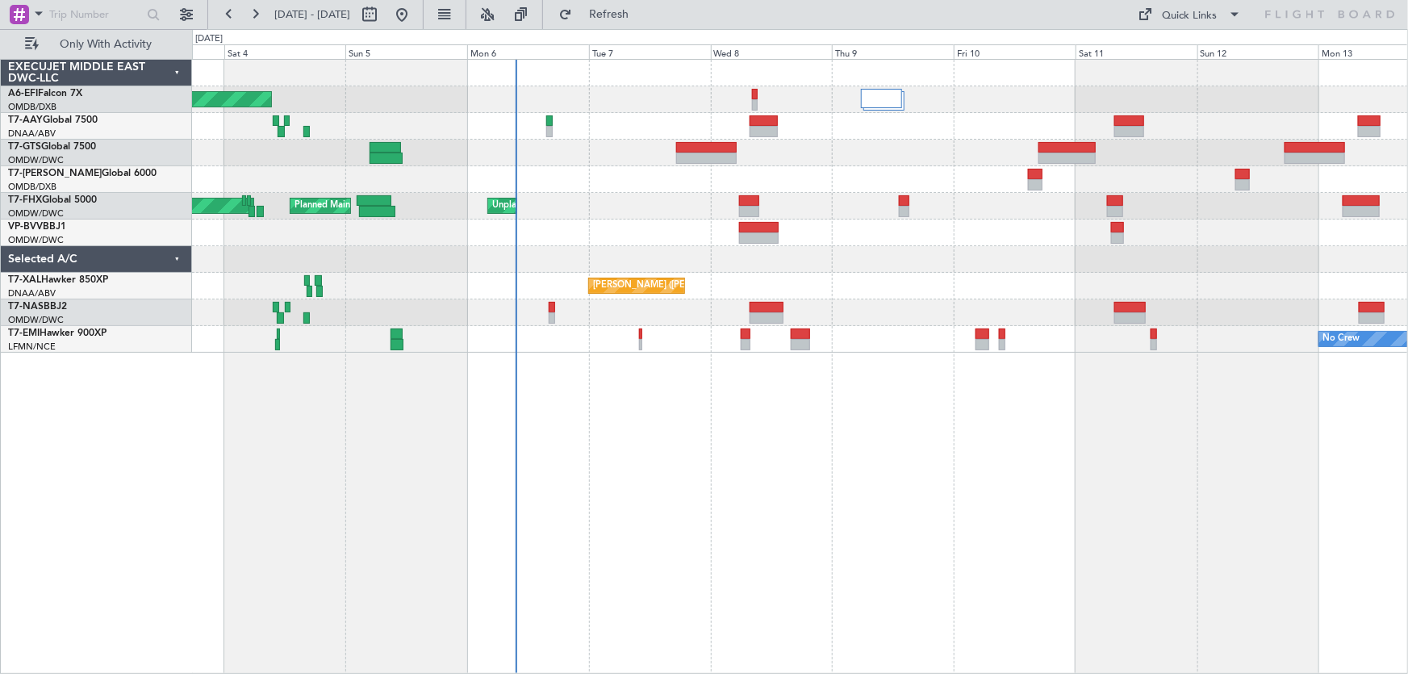
click at [846, 440] on div "AOG Maint [GEOGRAPHIC_DATA] (Dubai Intl) Planned Maint [GEOGRAPHIC_DATA] (Al Ma…" at bounding box center [800, 366] width 1217 height 615
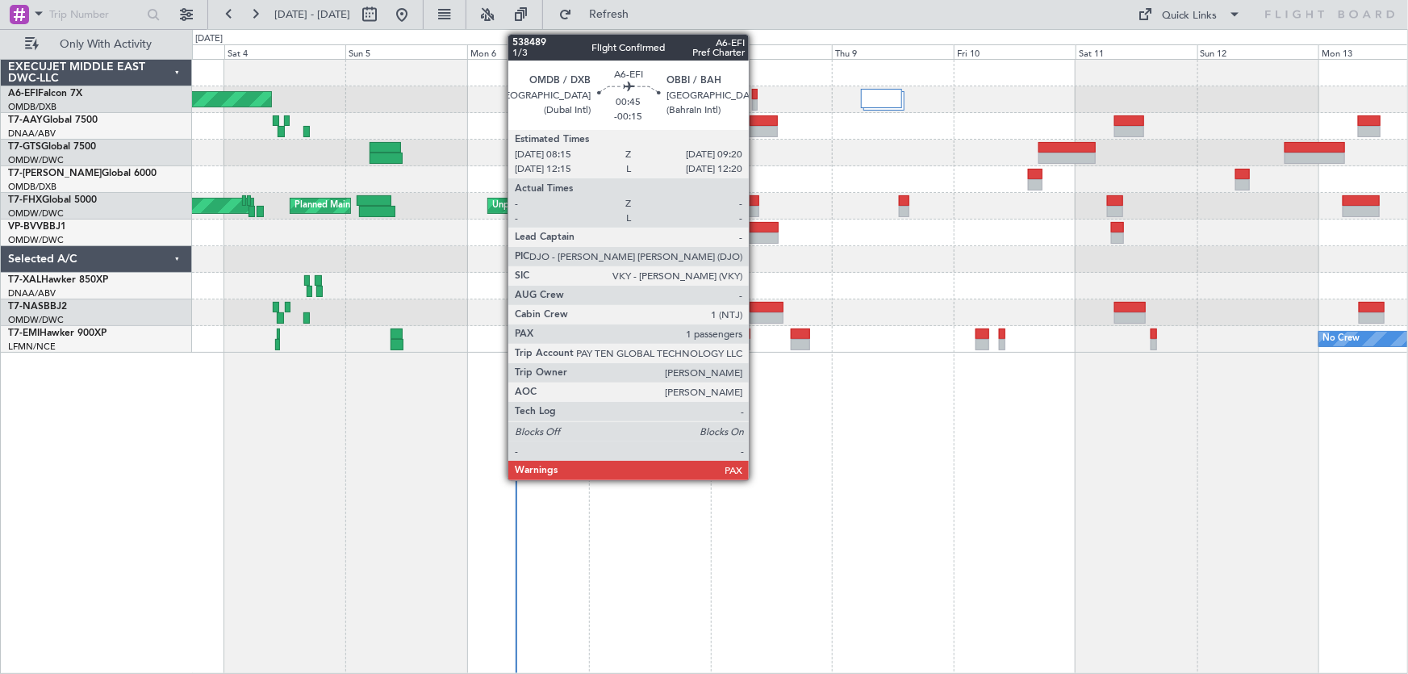
click at [756, 89] on div at bounding box center [755, 94] width 6 height 11
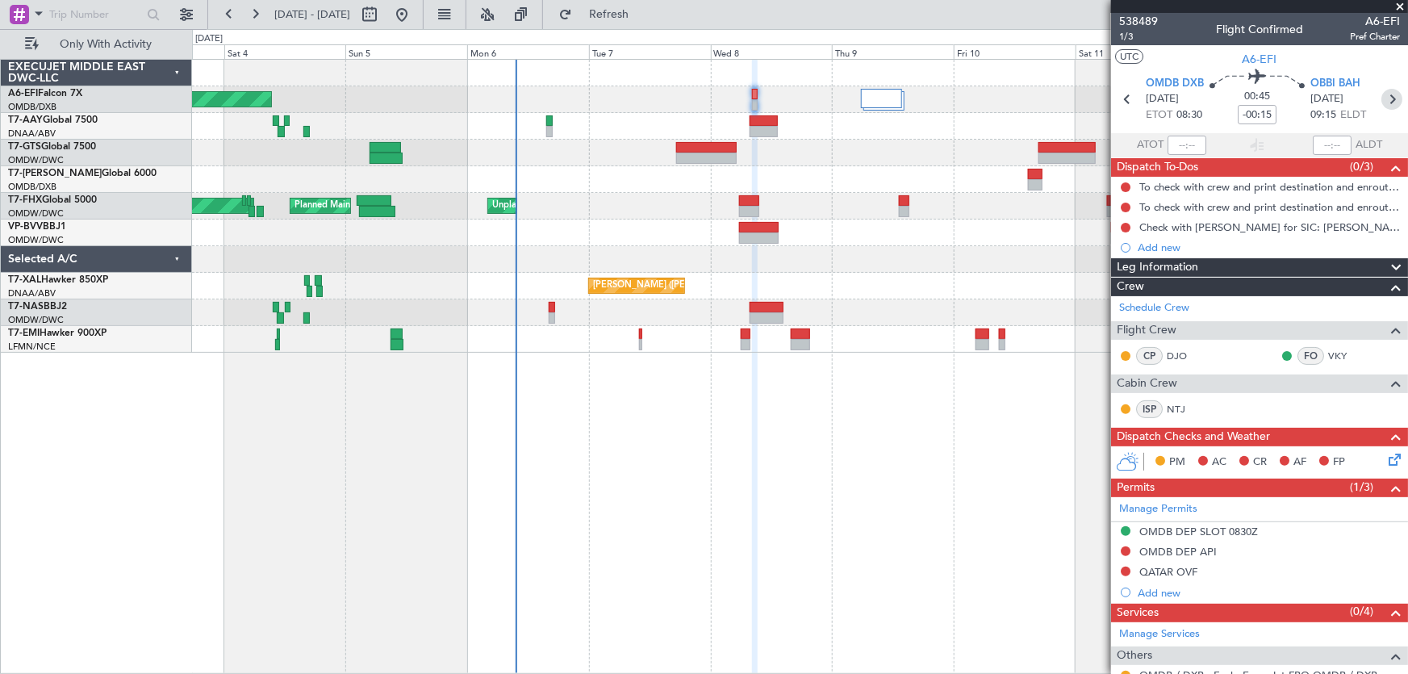
click at [1382, 98] on icon at bounding box center [1392, 99] width 21 height 21
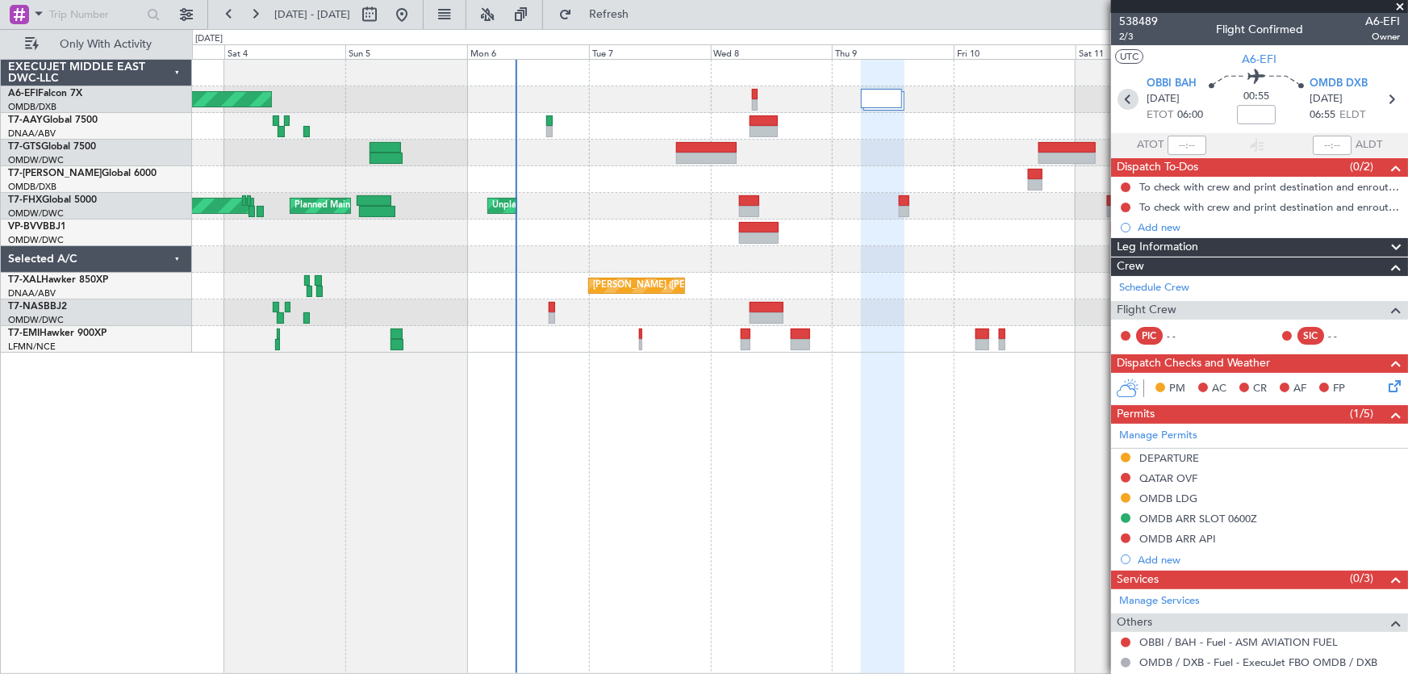
click at [1123, 97] on icon at bounding box center [1128, 99] width 21 height 21
type input "-00:15"
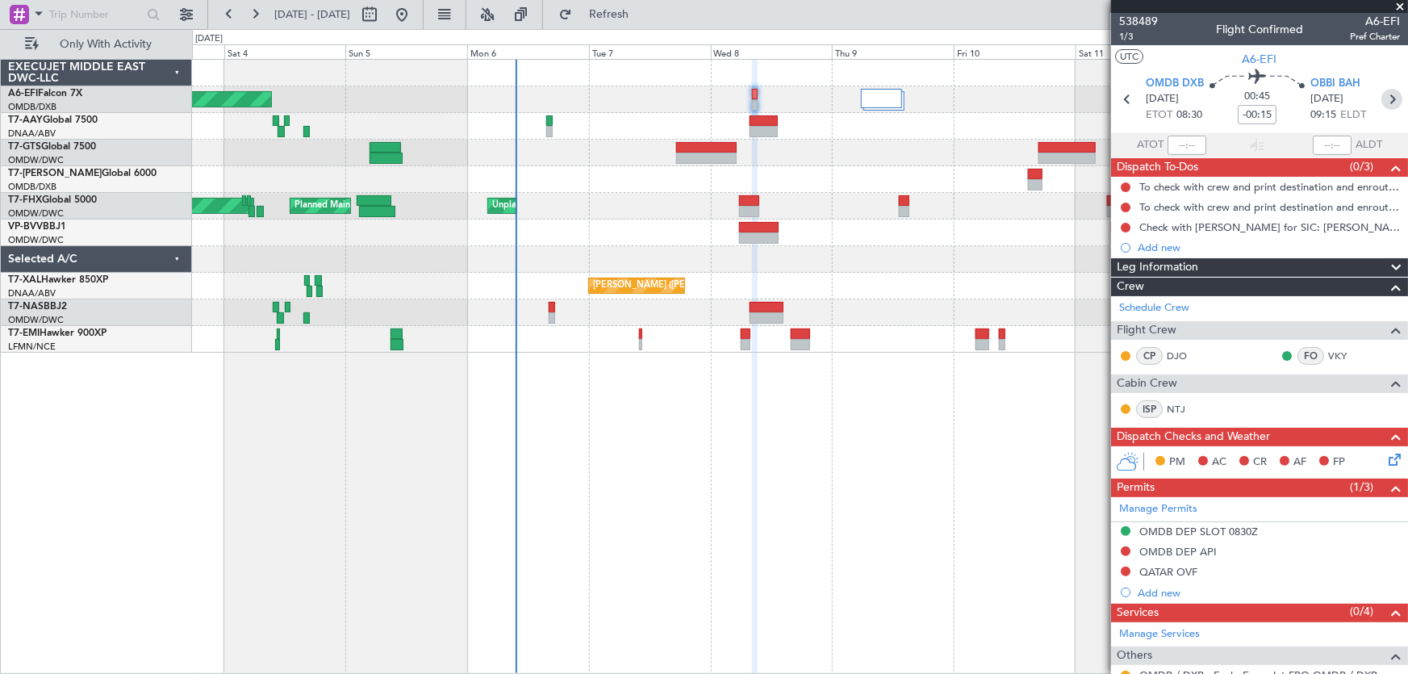
click at [1382, 96] on icon at bounding box center [1392, 99] width 21 height 21
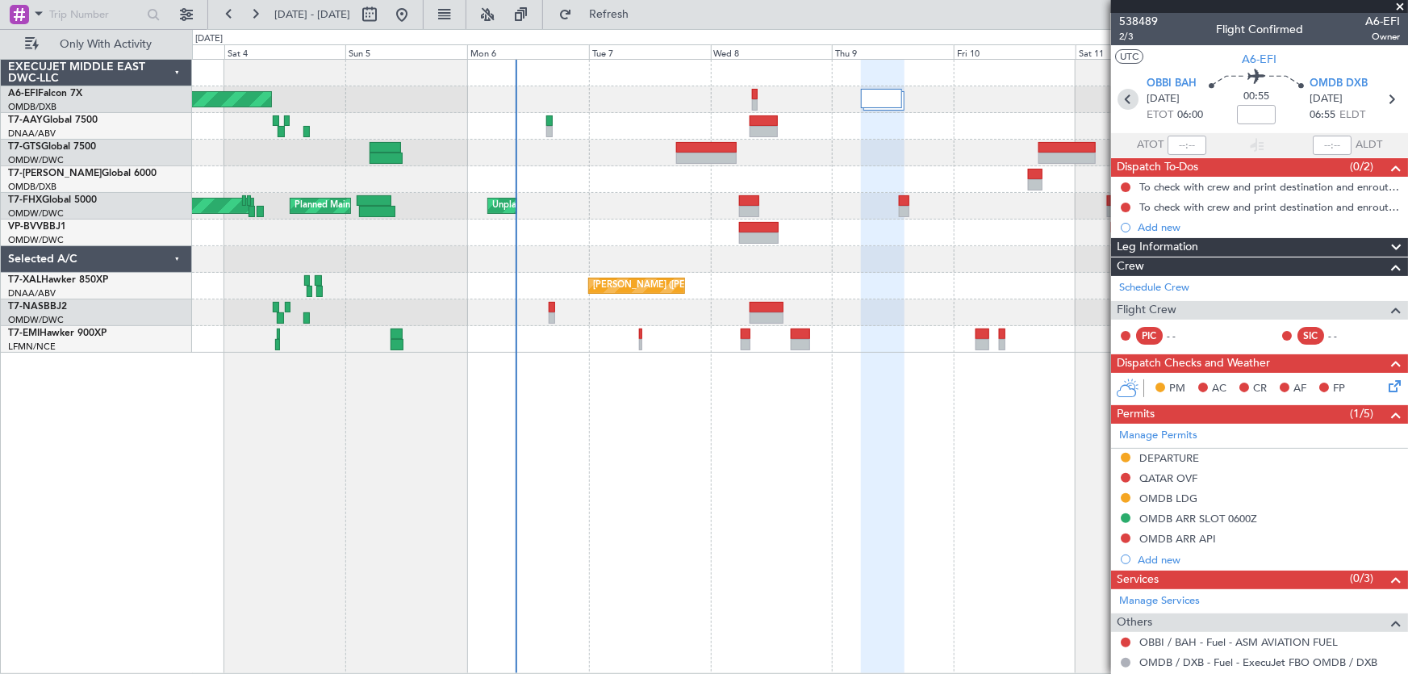
click at [1123, 94] on icon at bounding box center [1128, 99] width 21 height 21
type input "-00:15"
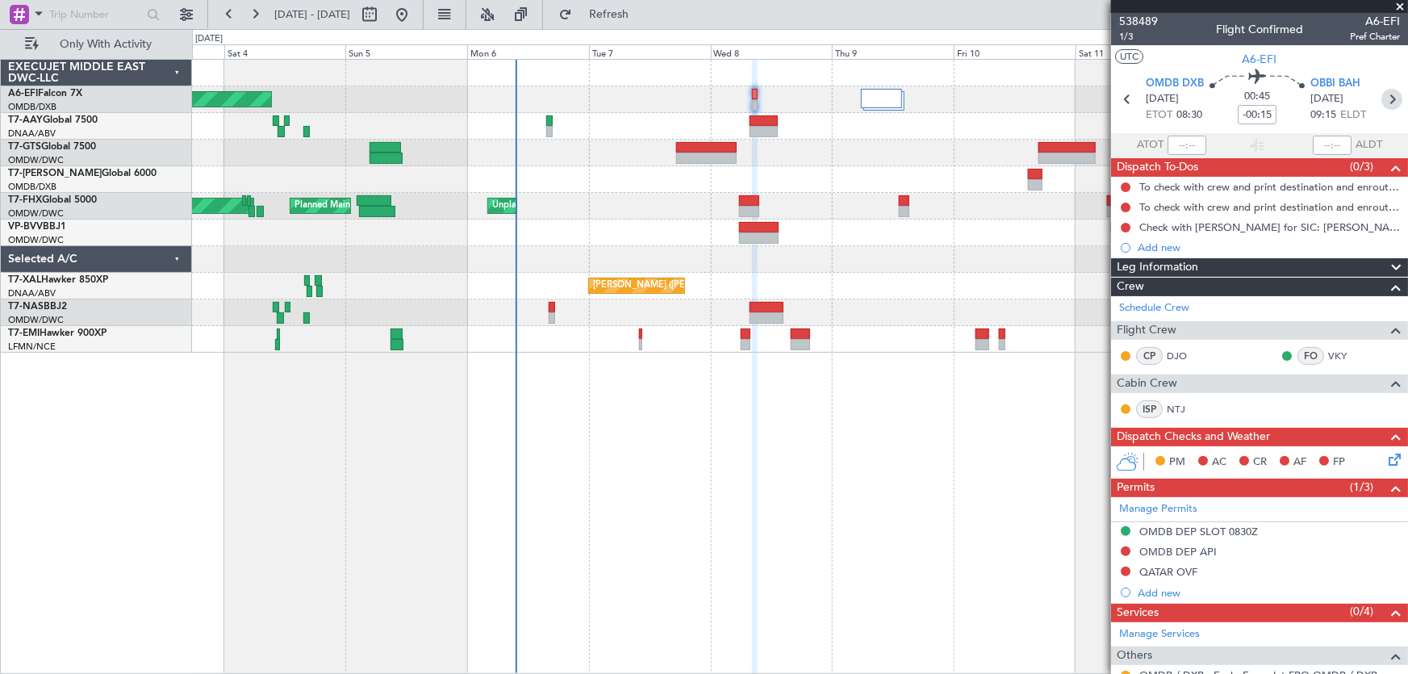
click at [1386, 100] on icon at bounding box center [1392, 99] width 21 height 21
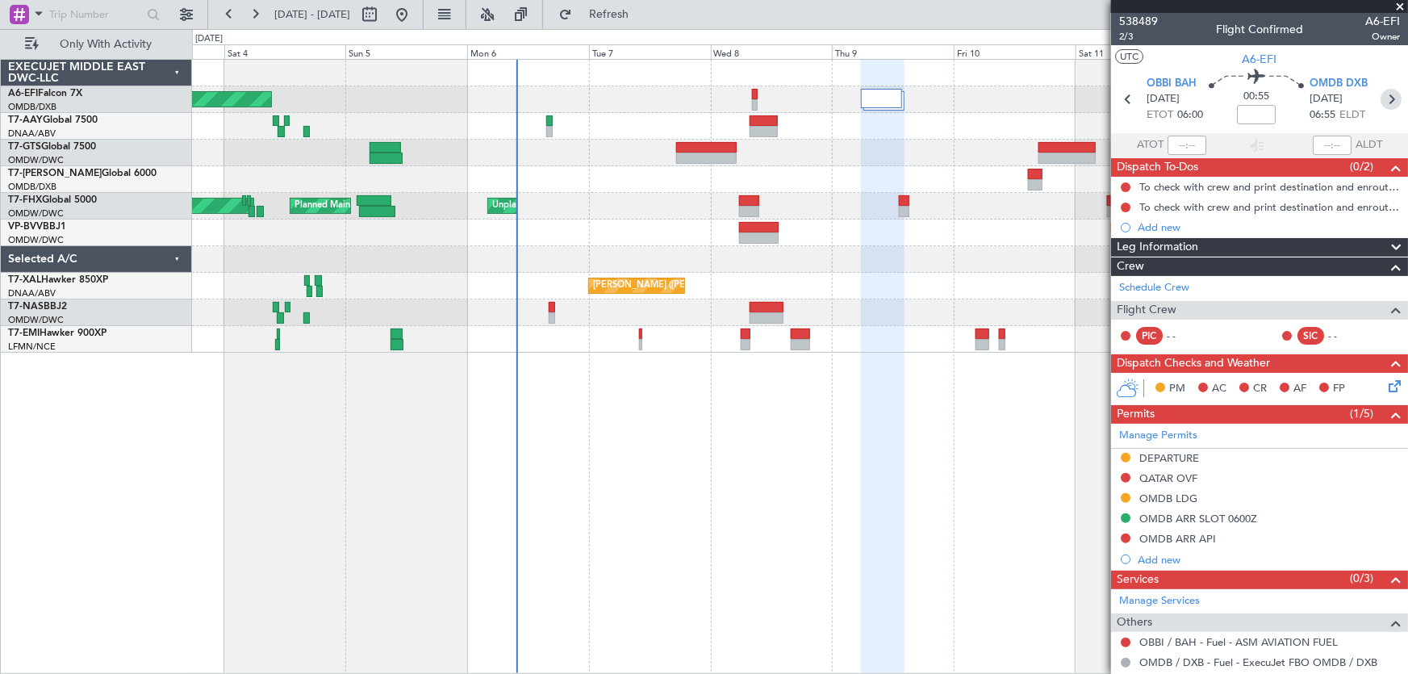
click at [1389, 100] on icon at bounding box center [1391, 99] width 21 height 21
type input "-00:10"
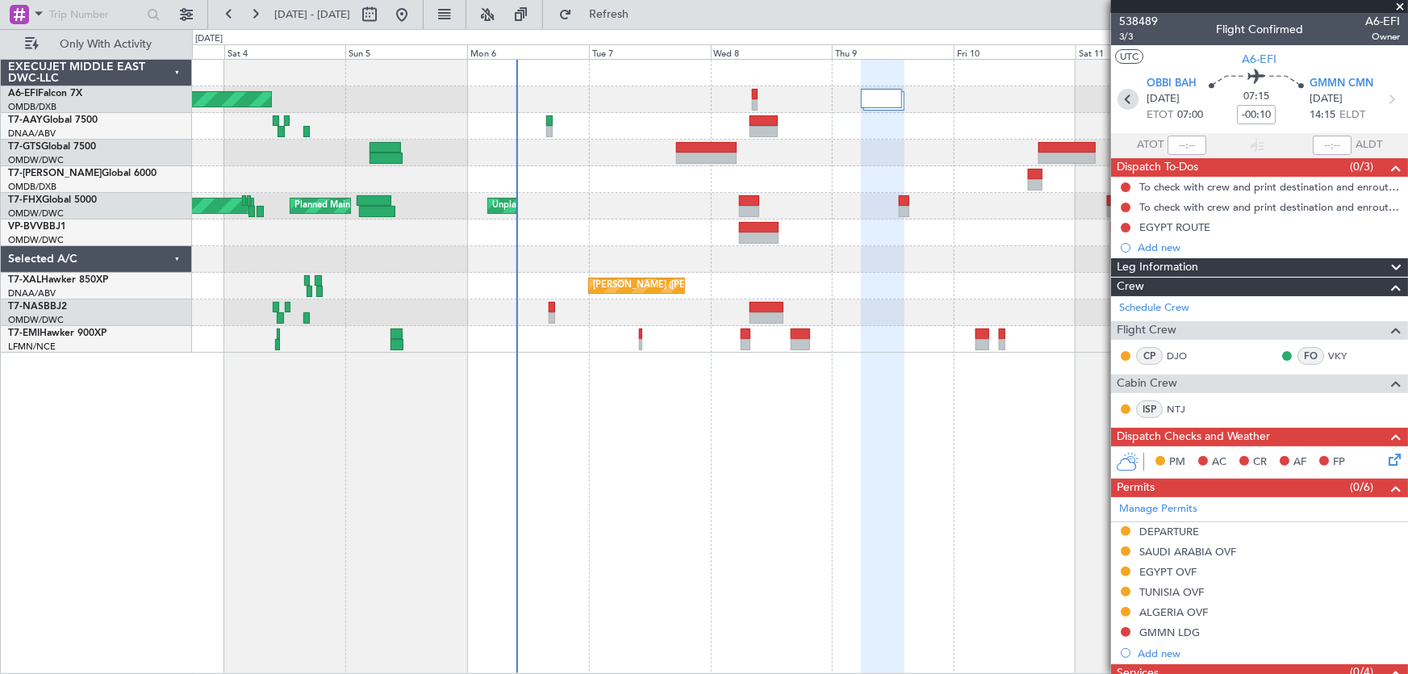
click at [1127, 102] on icon at bounding box center [1128, 99] width 21 height 21
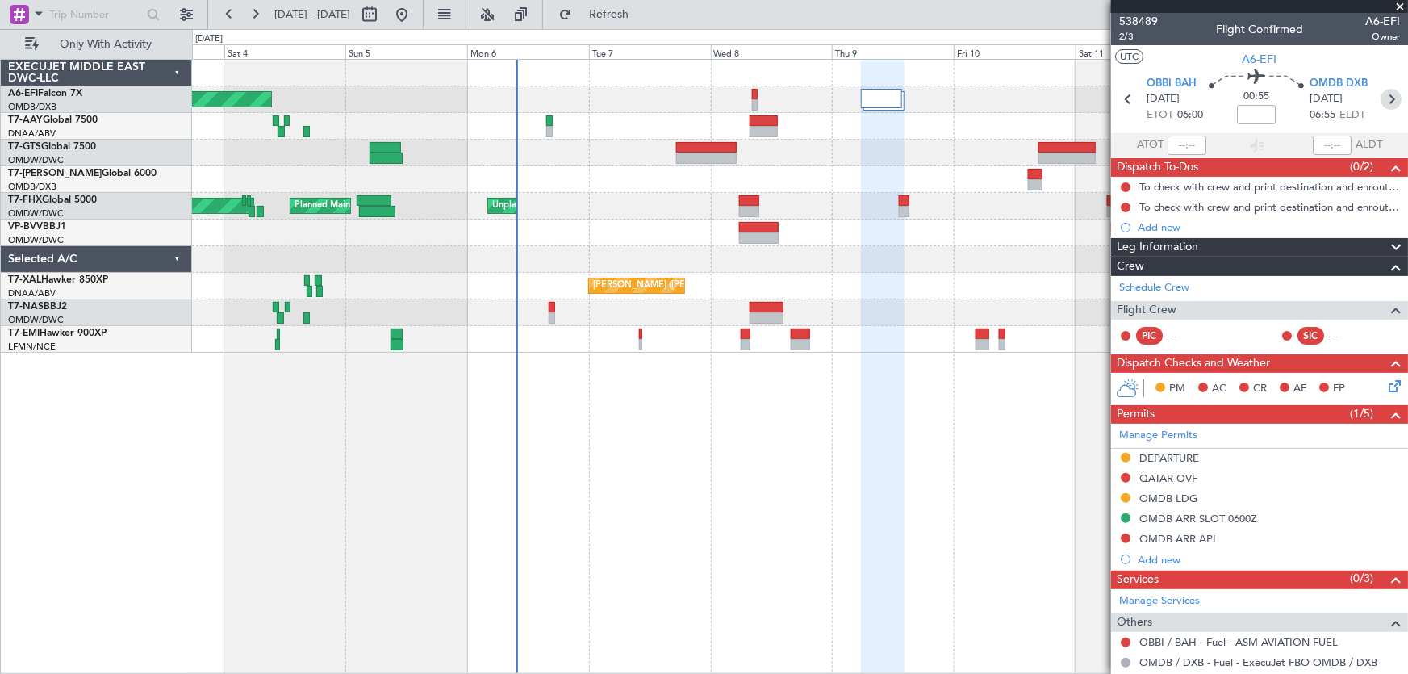
click at [1381, 94] on icon at bounding box center [1391, 99] width 21 height 21
type input "-00:10"
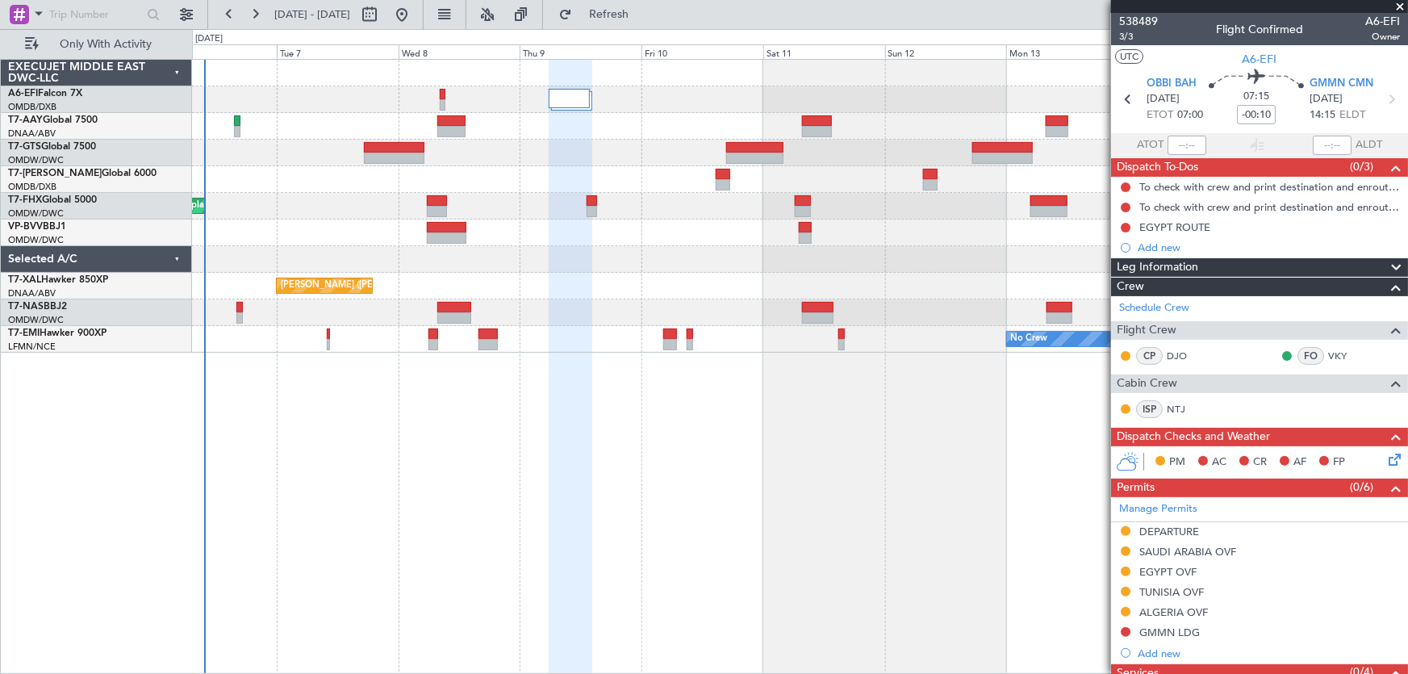
click at [697, 288] on div "AOG Maint [GEOGRAPHIC_DATA] (Dubai Intl) Unplanned Maint [GEOGRAPHIC_DATA] (Al …" at bounding box center [800, 206] width 1216 height 293
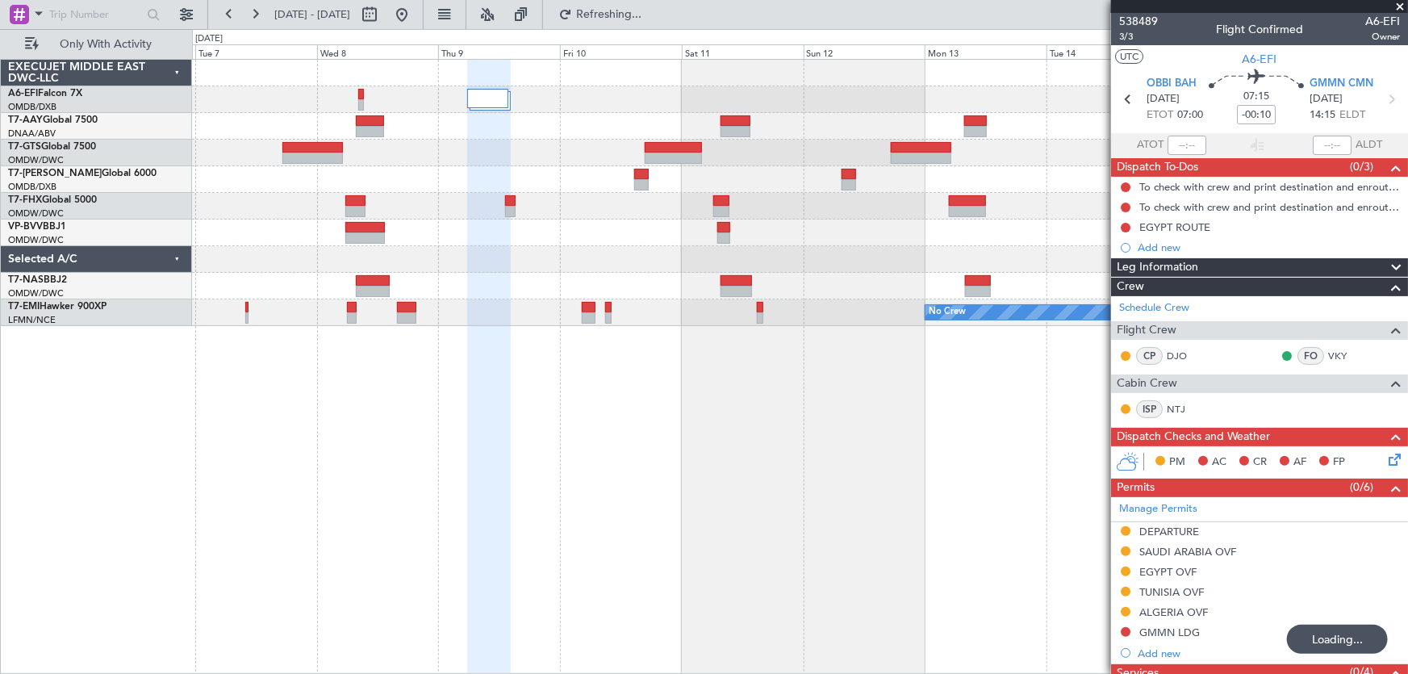
click at [922, 263] on div at bounding box center [800, 259] width 1216 height 27
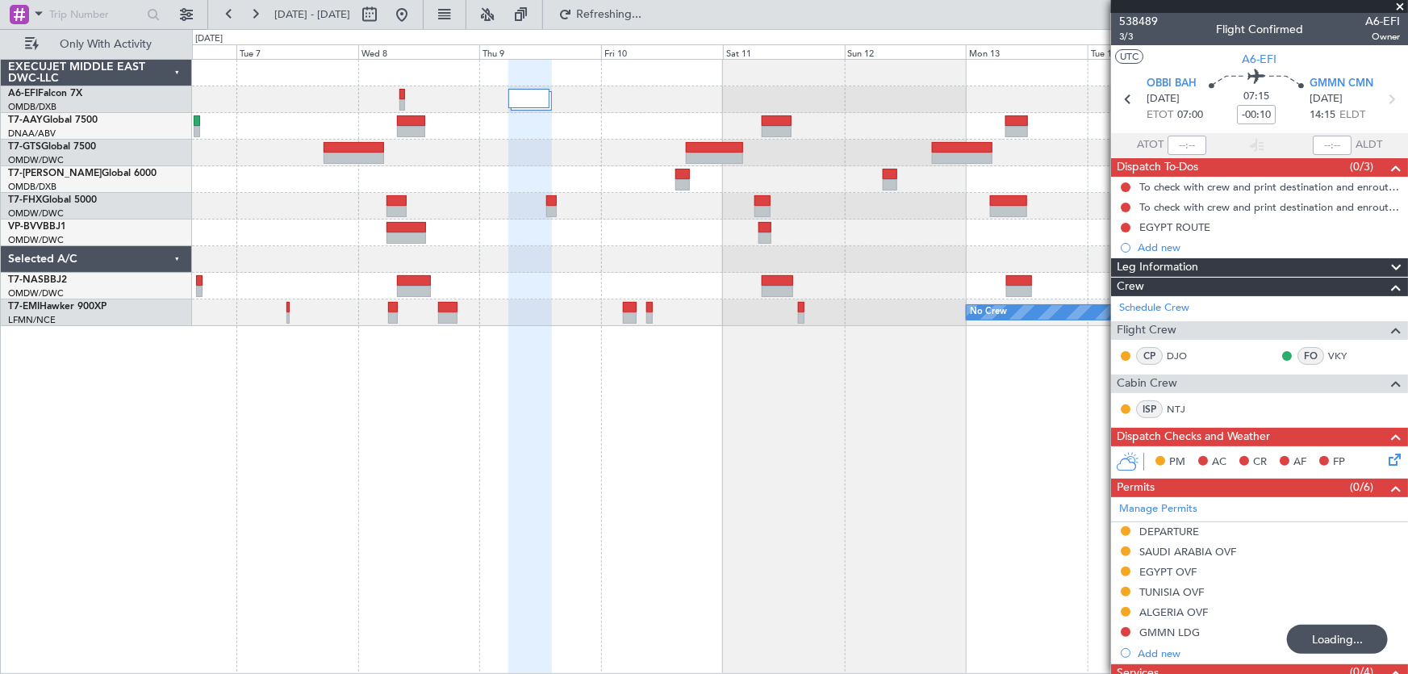
click at [1122, 84] on section "OBBI BAH 09/10/2025 ETOT 07:00 07:15 -00:10 GMMN CMN 09/10/2025 14:15 ELDT" at bounding box center [1259, 101] width 297 height 64
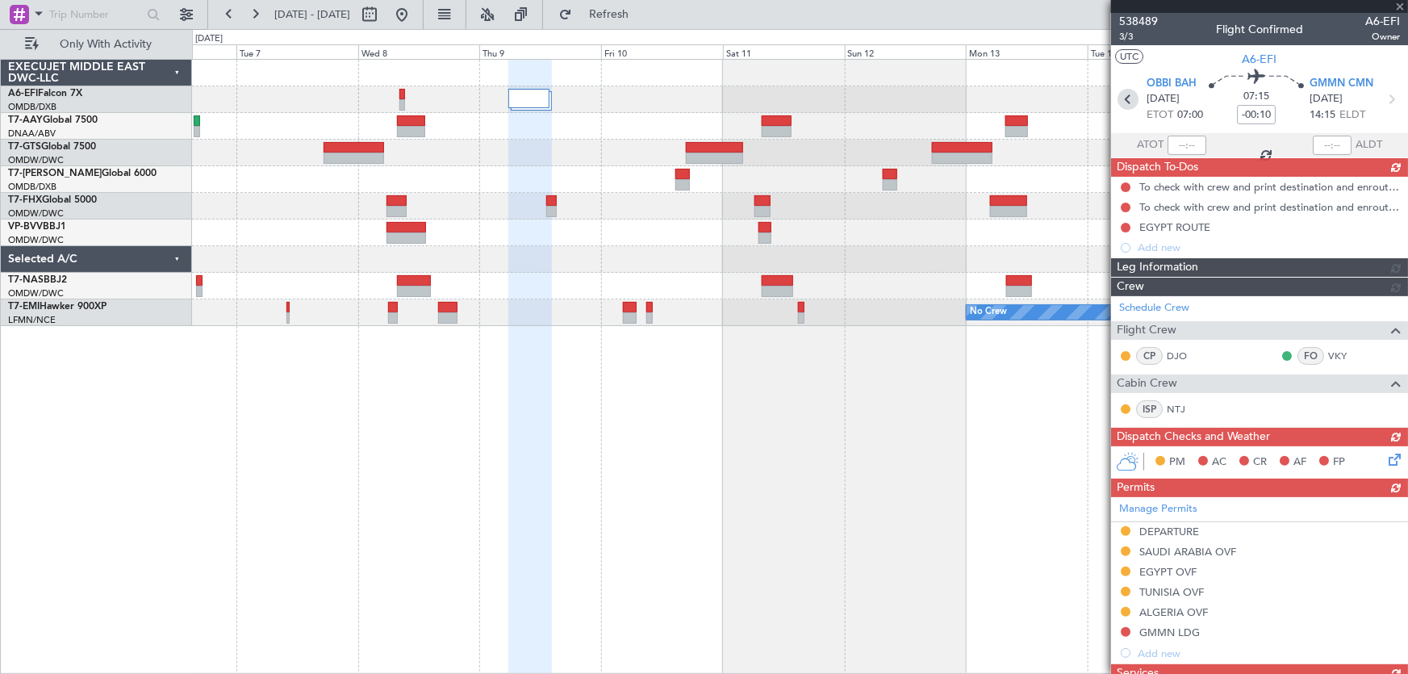
click at [1123, 96] on icon at bounding box center [1128, 99] width 21 height 21
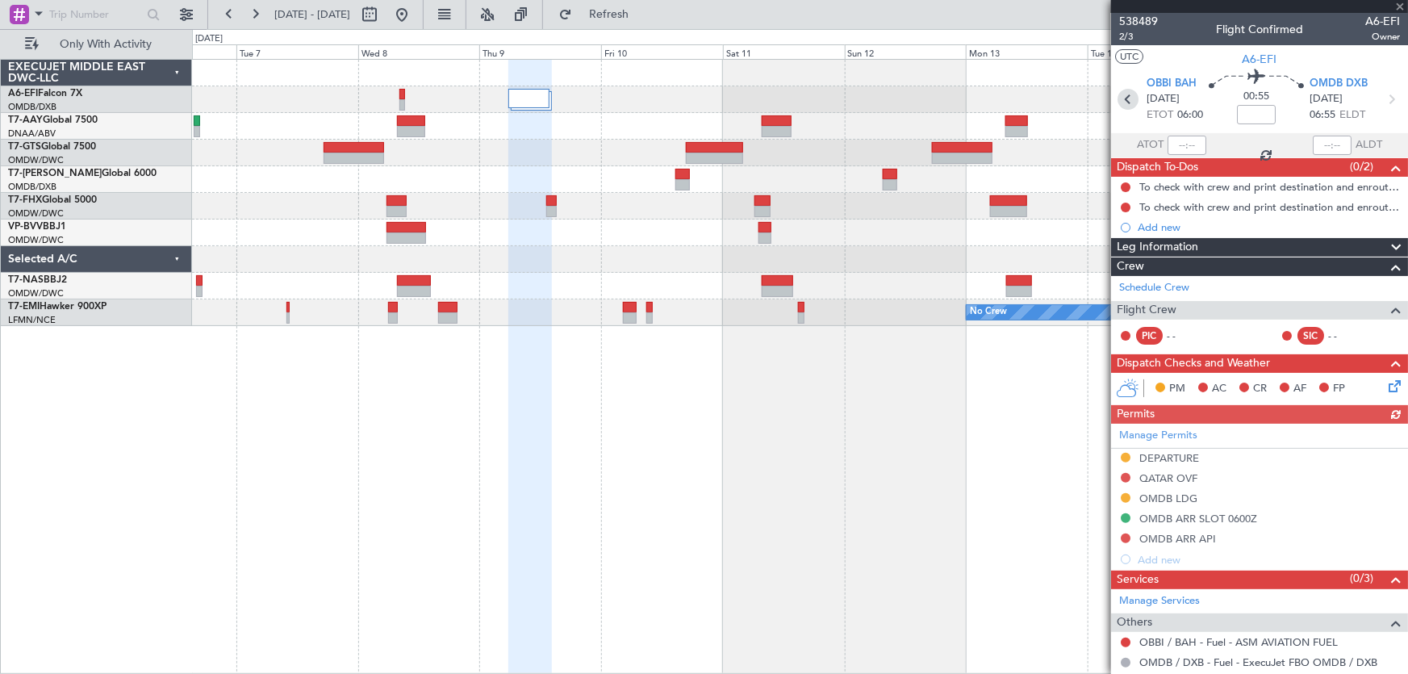
click at [1130, 98] on icon at bounding box center [1128, 99] width 21 height 21
type input "-00:15"
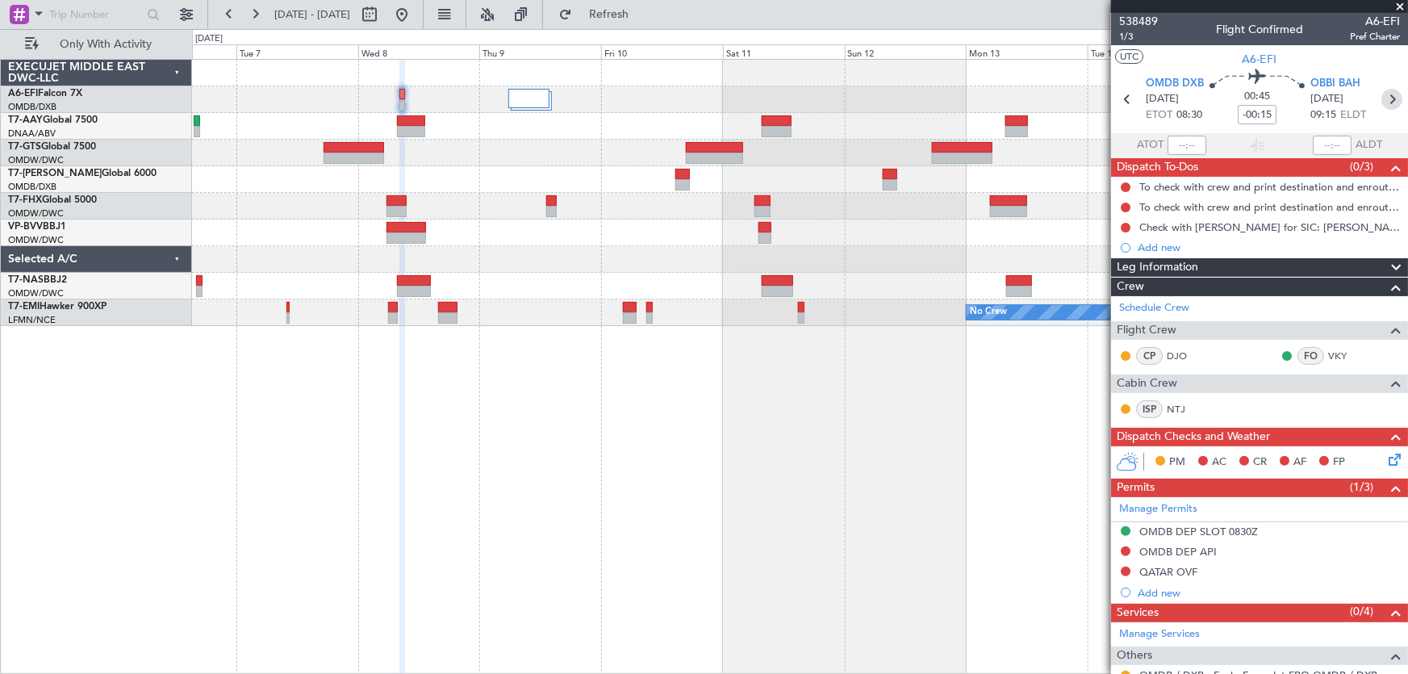
click at [1382, 104] on icon at bounding box center [1392, 99] width 21 height 21
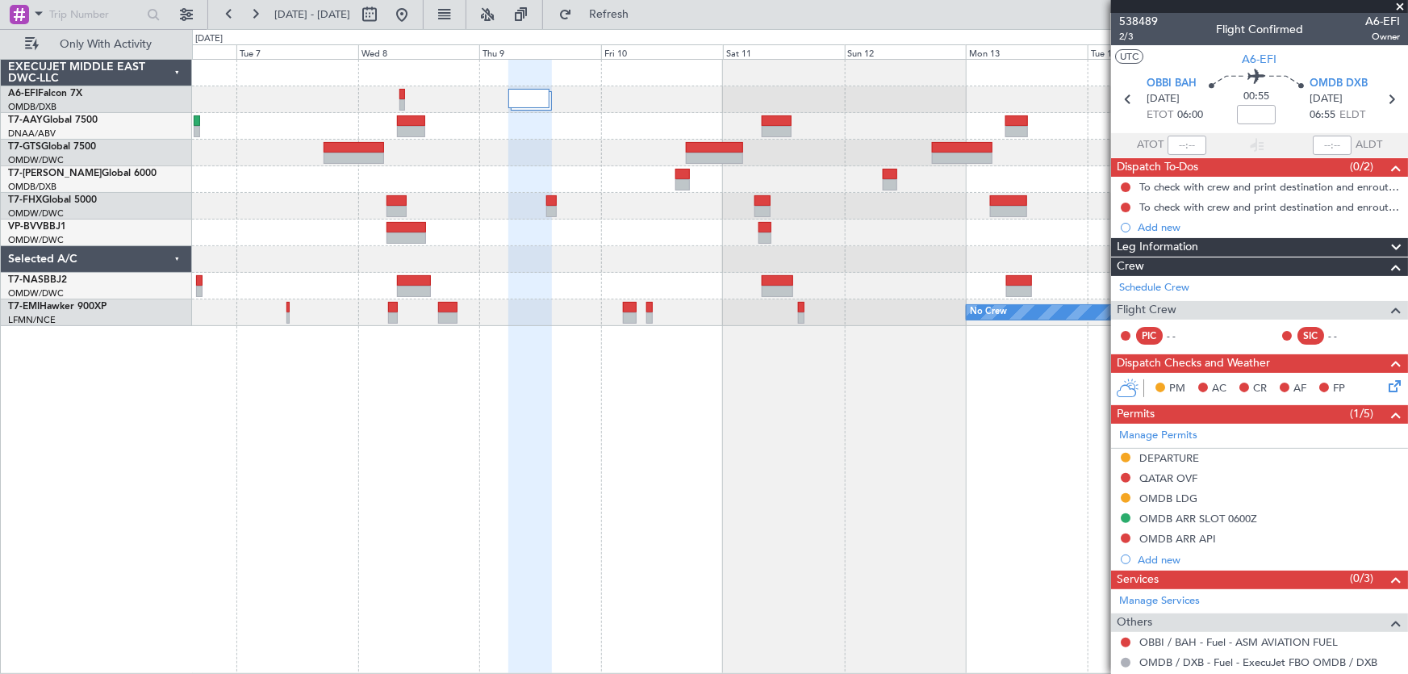
click at [1395, 6] on span at bounding box center [1400, 7] width 16 height 15
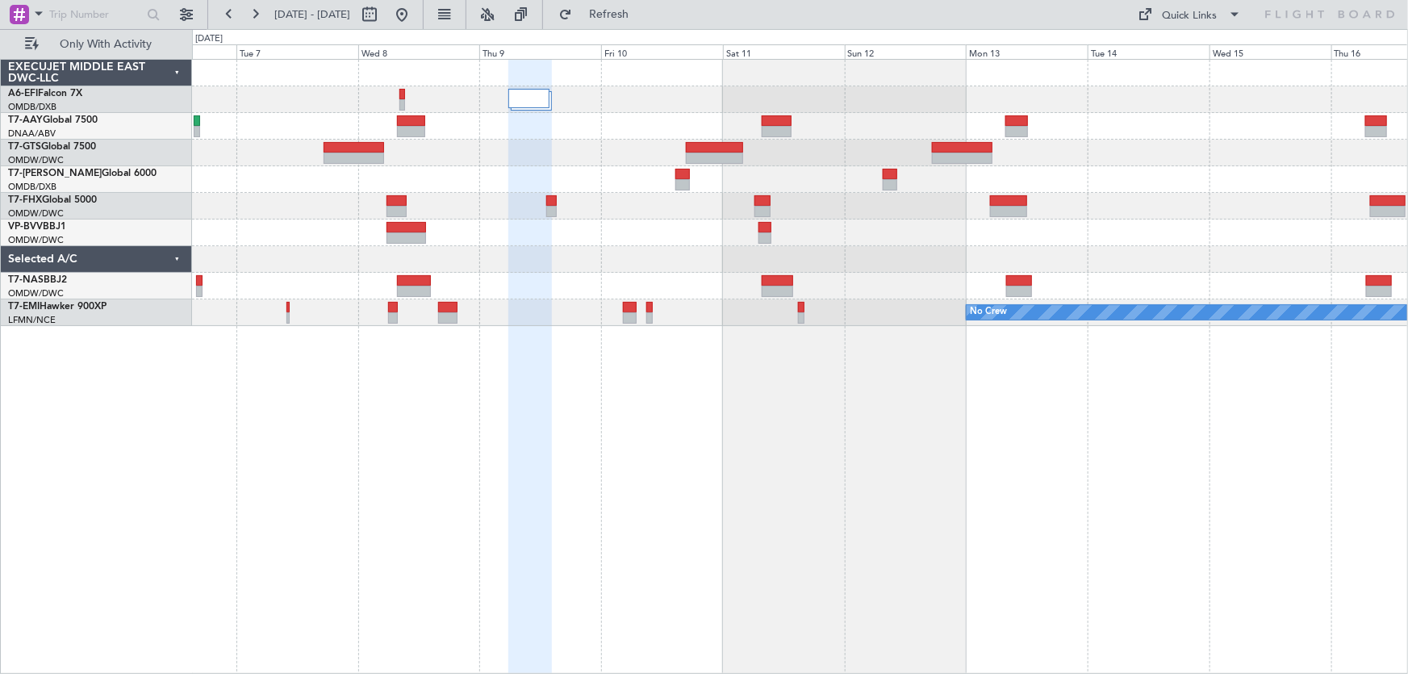
type input "0"
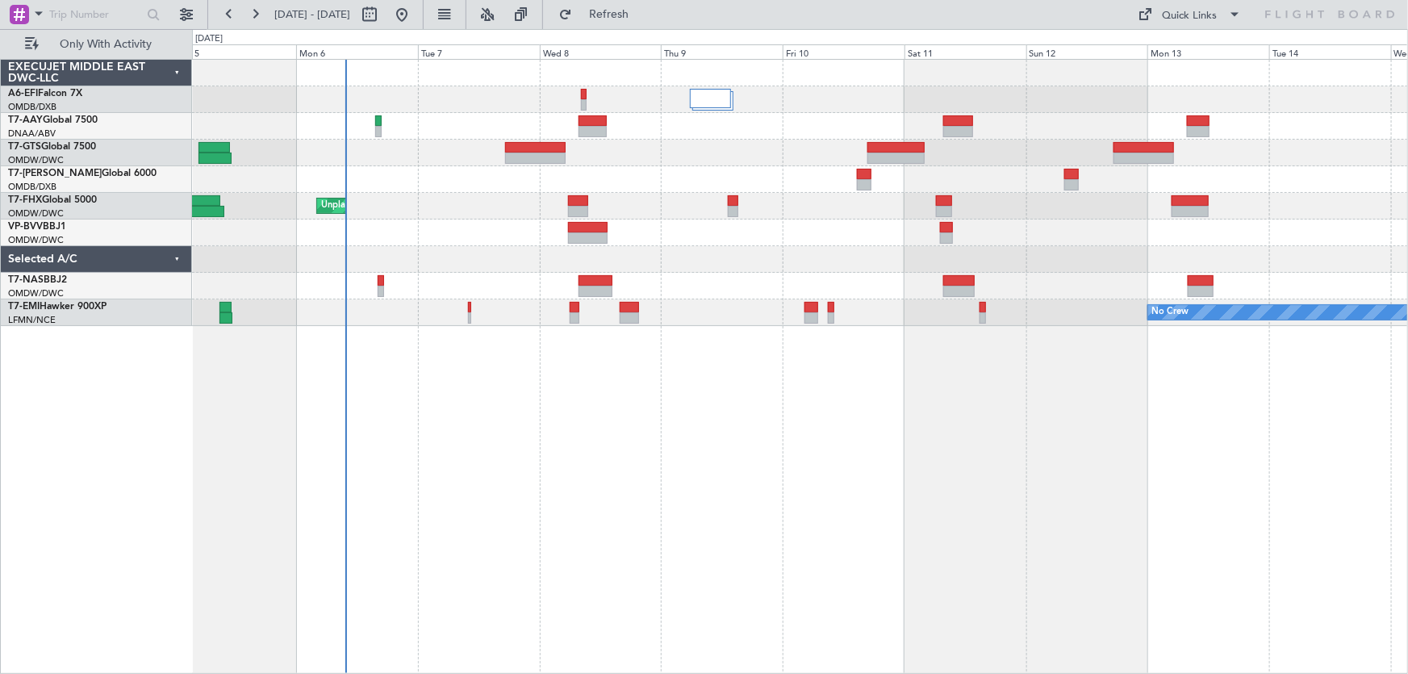
click at [633, 186] on div at bounding box center [800, 179] width 1216 height 27
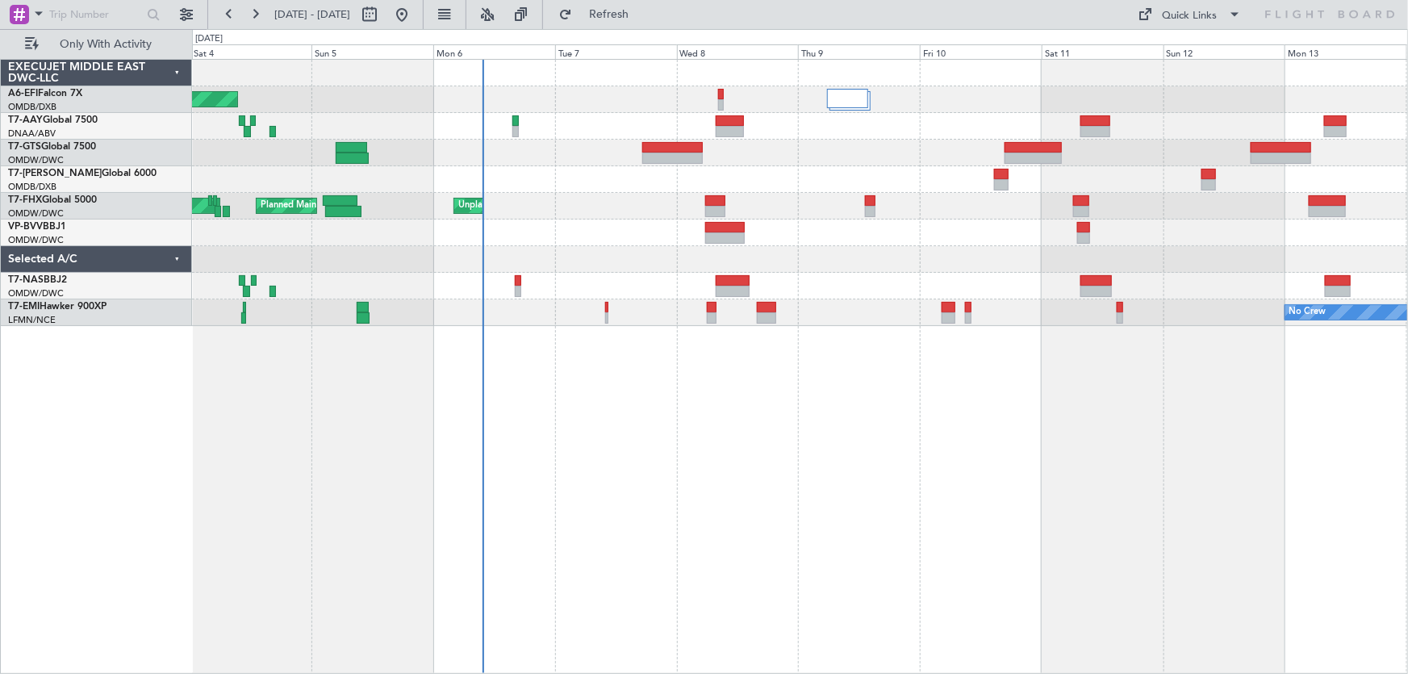
click at [629, 190] on div "AOG Maint [GEOGRAPHIC_DATA] (Dubai Intl) Unplanned Maint [GEOGRAPHIC_DATA] (Al …" at bounding box center [800, 193] width 1216 height 266
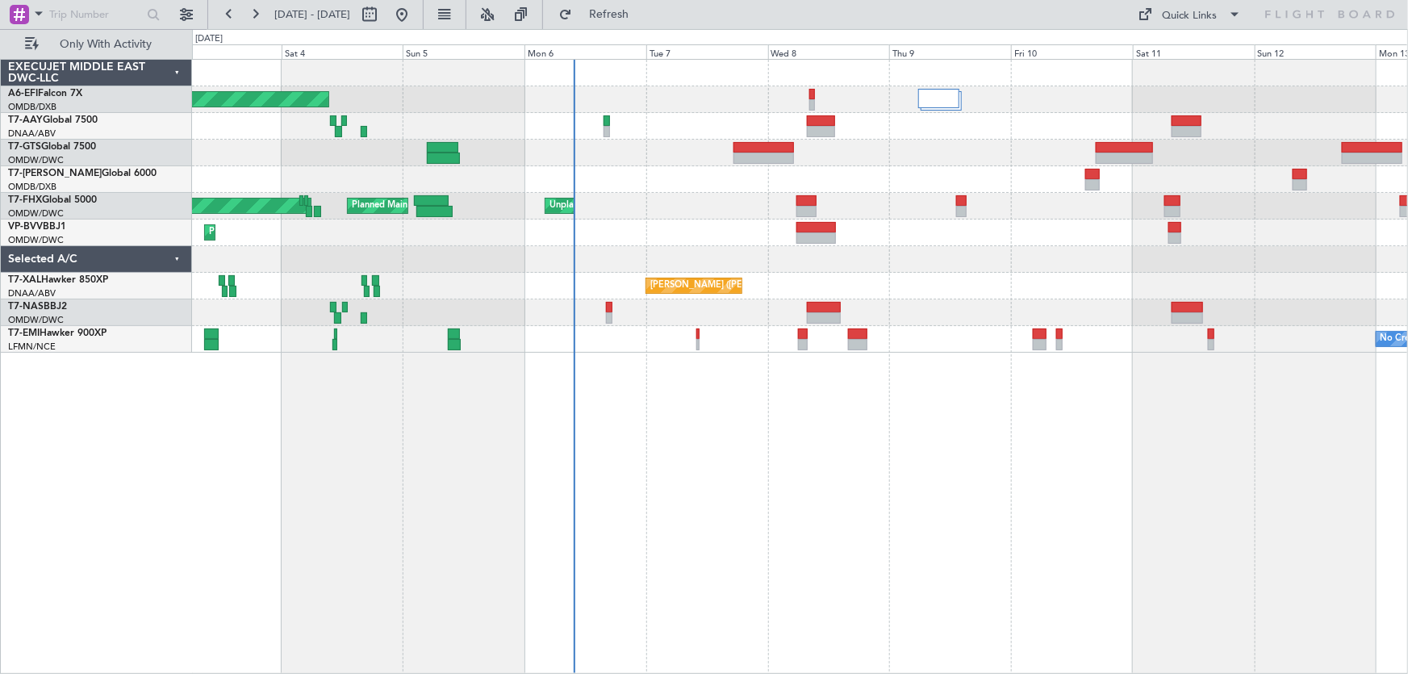
click at [680, 208] on div "Unplanned Maint Dubai (Al Maktoum Intl) Planned Maint Singapore (Seletar) Plann…" at bounding box center [800, 206] width 1216 height 27
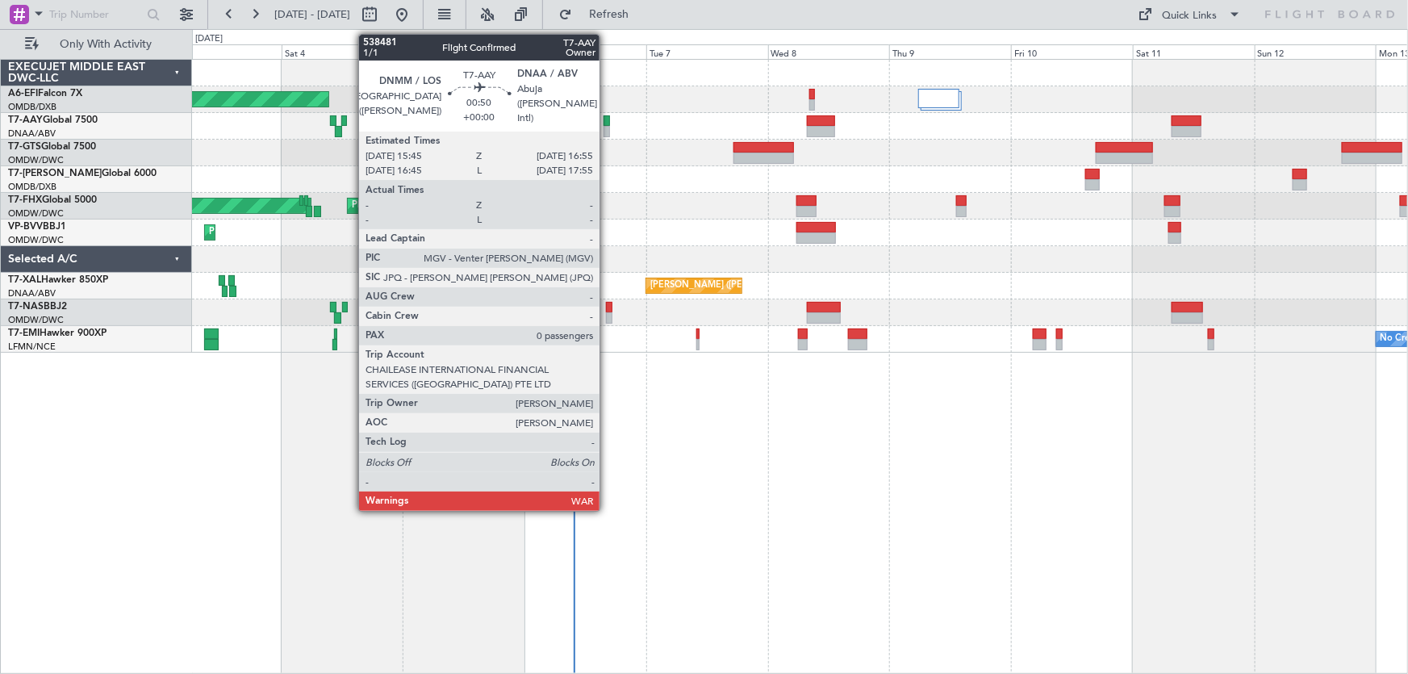
click at [607, 120] on div at bounding box center [607, 120] width 6 height 11
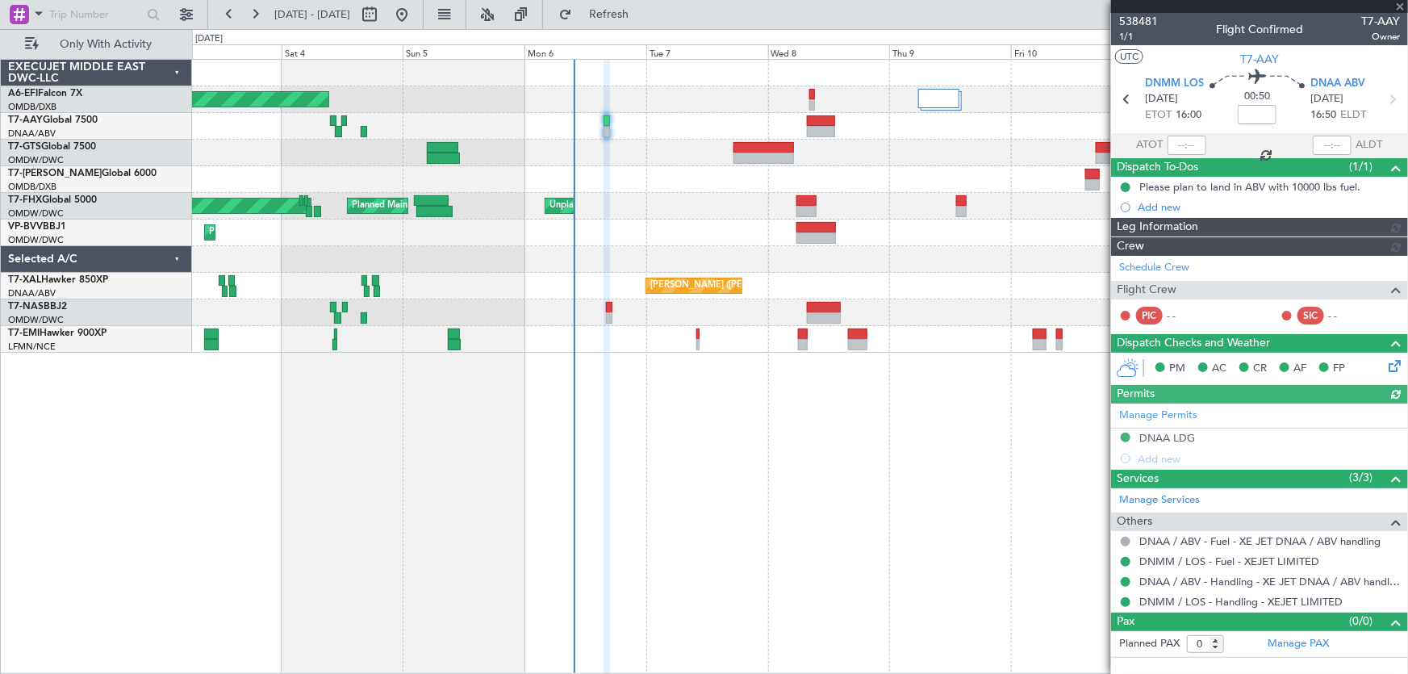
type input "Dherander Fithani (DHF)"
type input "7466"
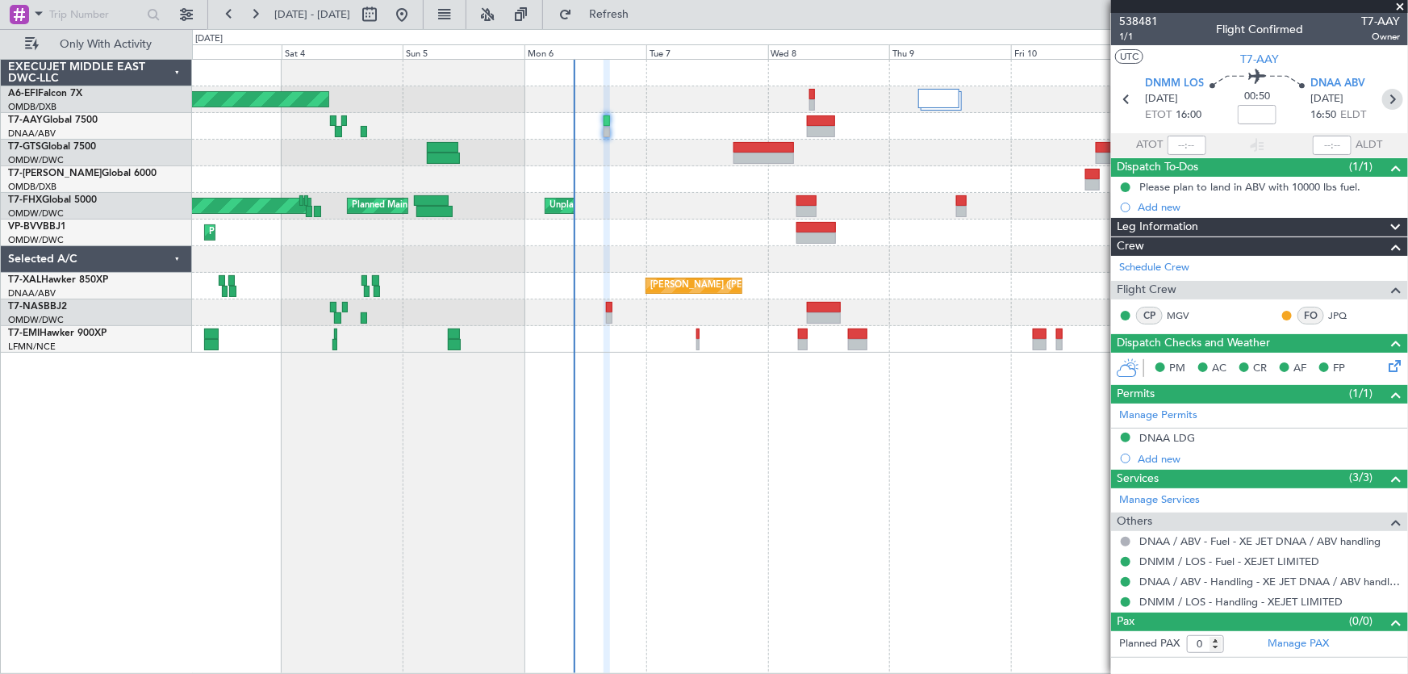
click at [1393, 96] on icon at bounding box center [1392, 99] width 21 height 21
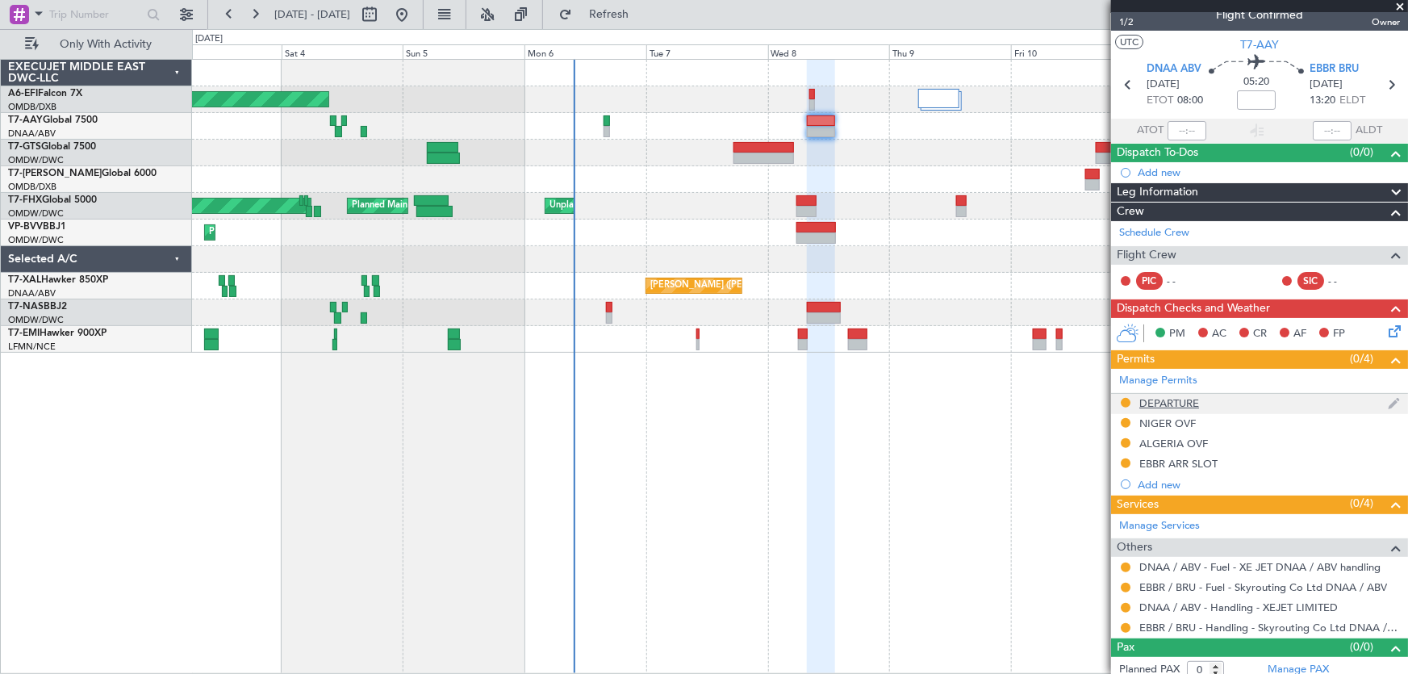
scroll to position [23, 0]
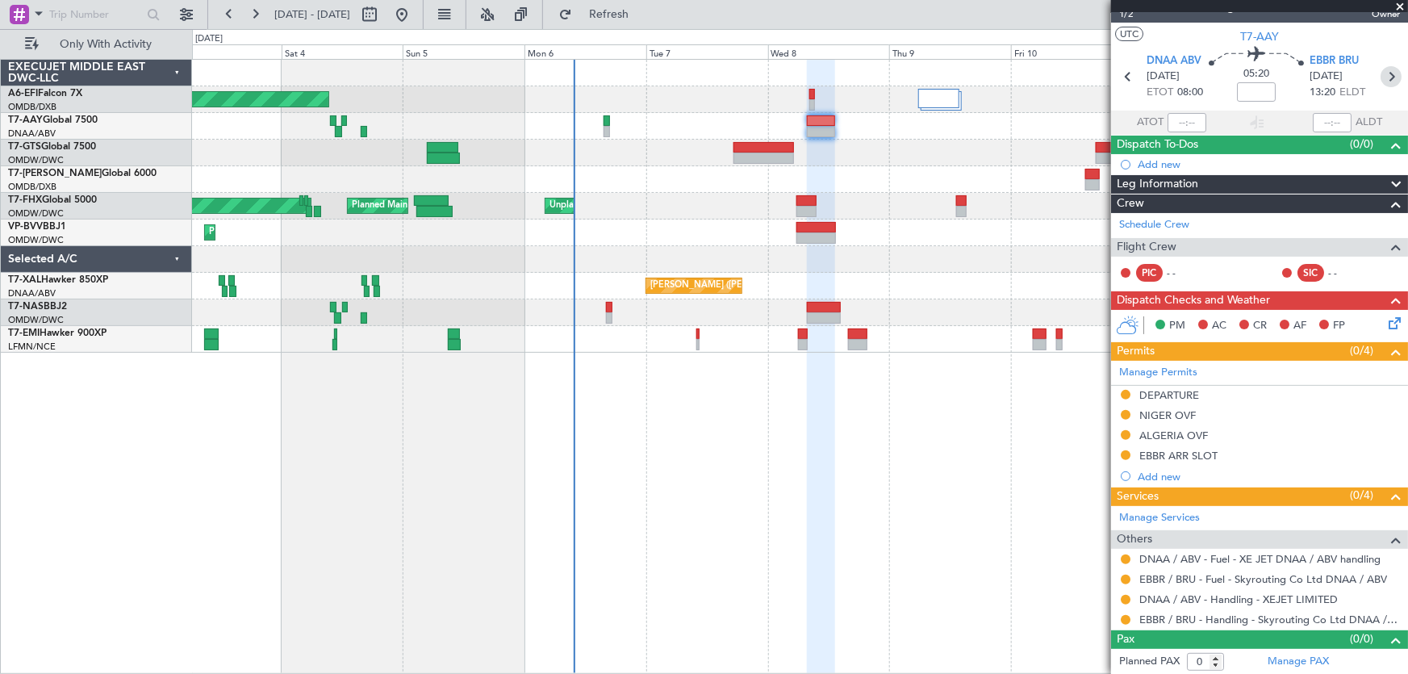
click at [1381, 77] on icon at bounding box center [1391, 76] width 21 height 21
type input "+00:20"
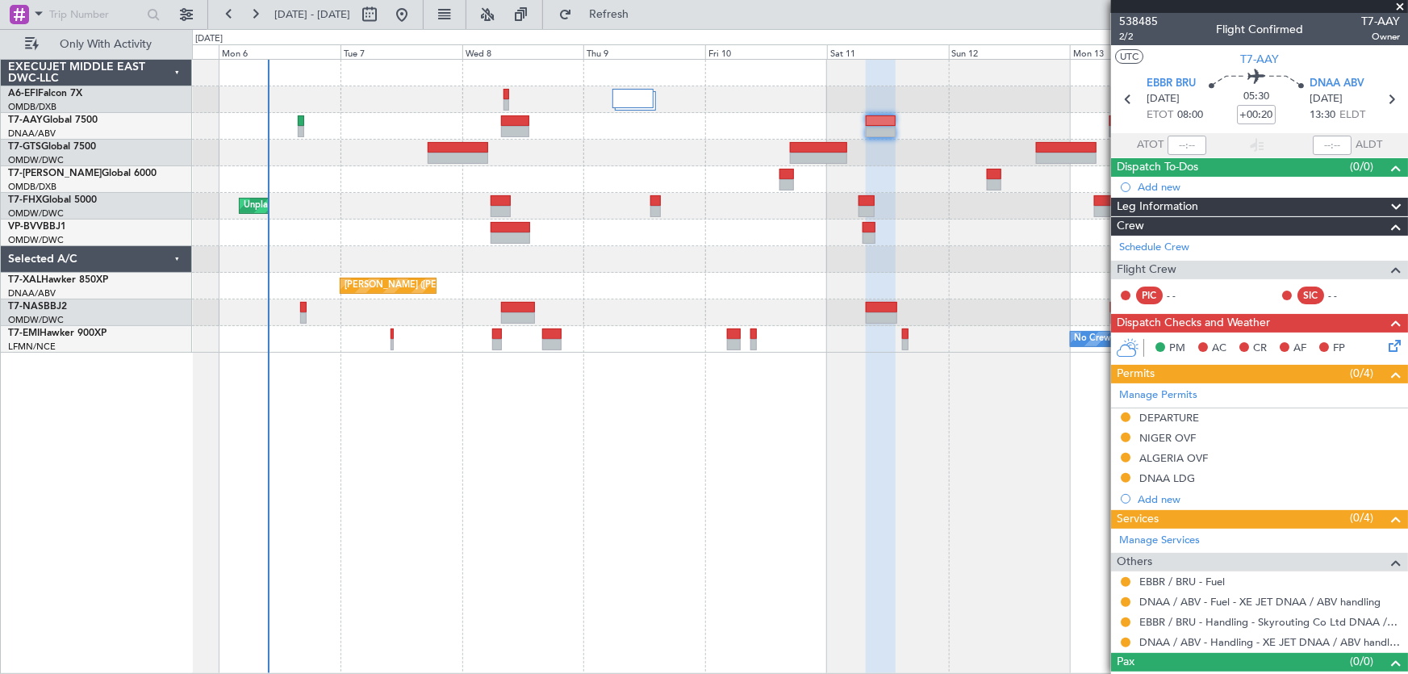
click at [638, 542] on div "AOG Maint [GEOGRAPHIC_DATA] (Dubai Intl) Unplanned Maint [GEOGRAPHIC_DATA] (Al …" at bounding box center [800, 366] width 1217 height 615
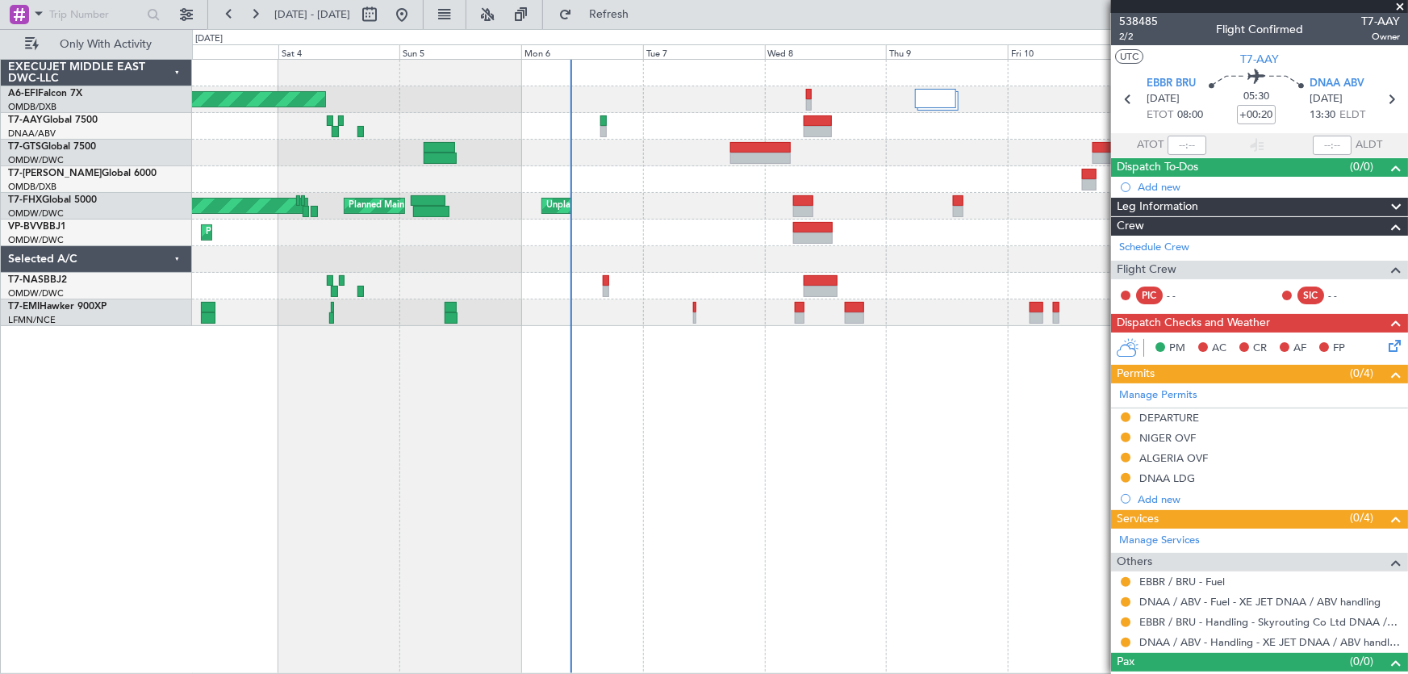
click at [939, 506] on div "AOG Maint Dubai (Dubai Intl) Planned Maint Dubai (Al Maktoum Intl) Unplanned Ma…" at bounding box center [800, 366] width 1217 height 615
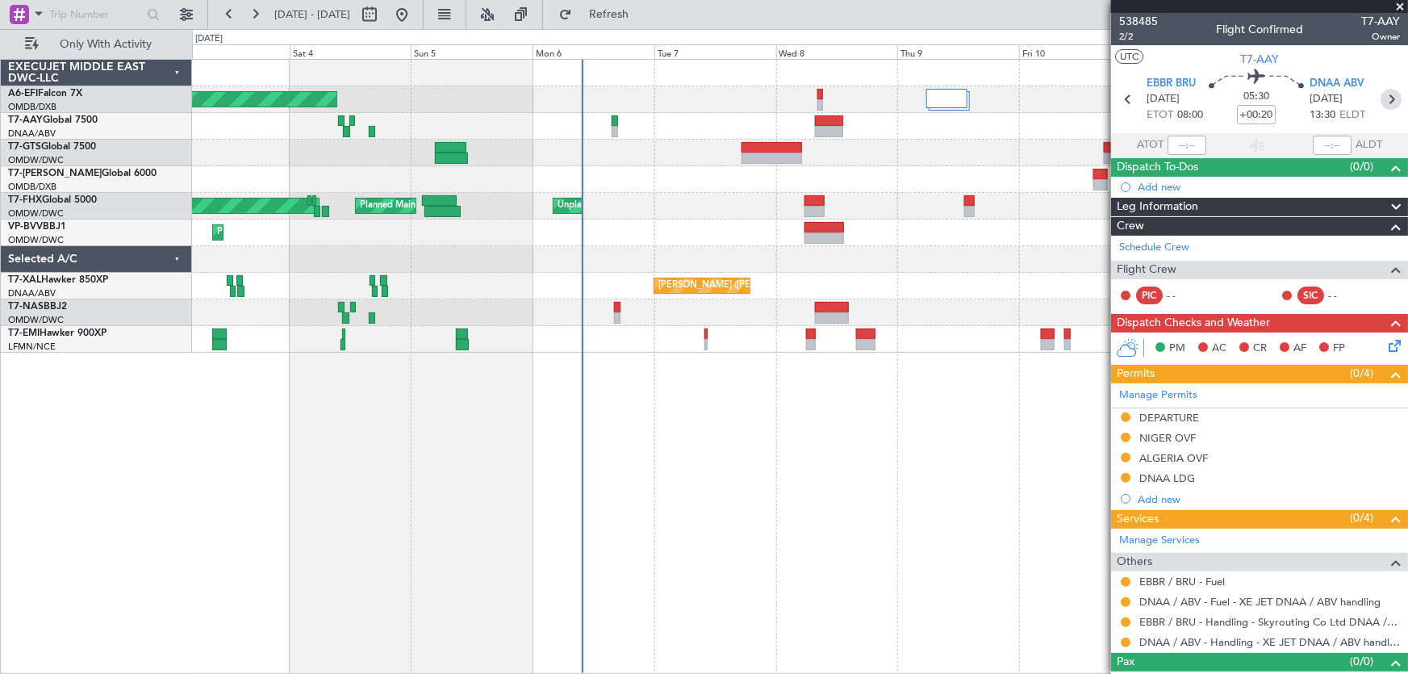
click at [1382, 89] on icon at bounding box center [1391, 99] width 21 height 21
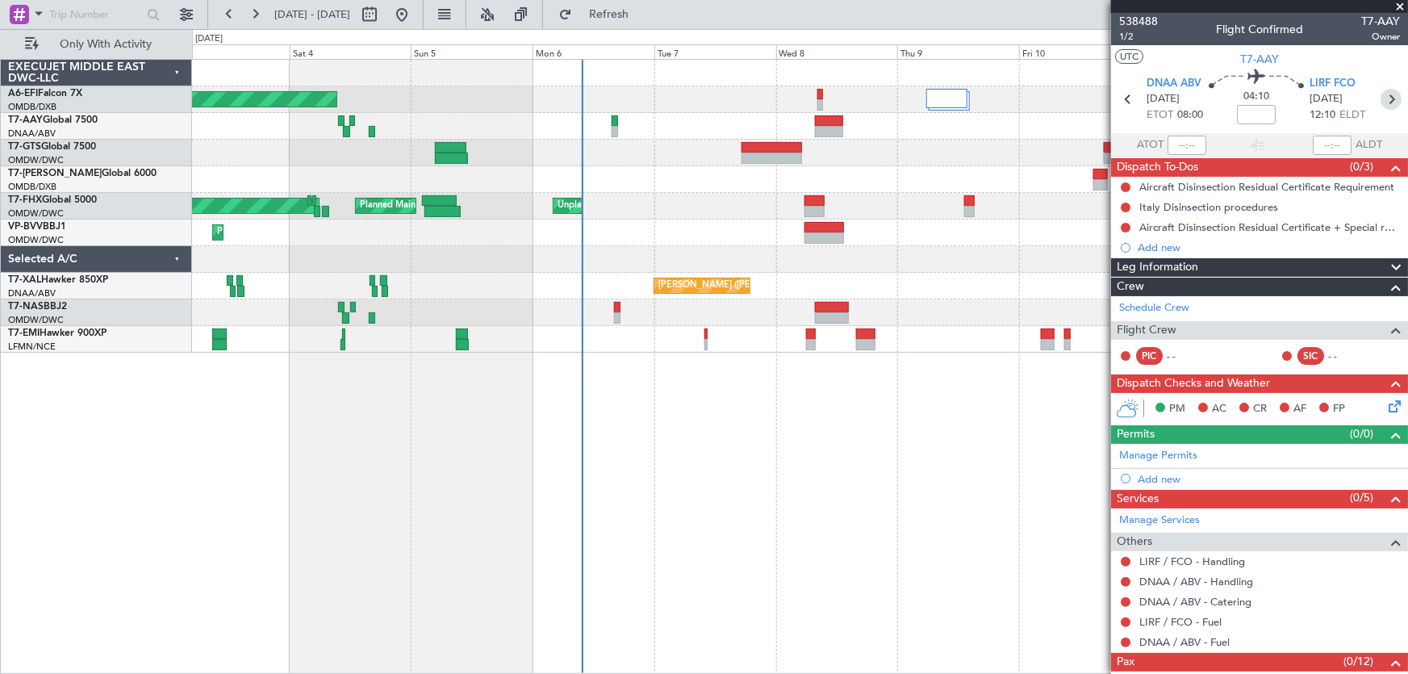
click at [1390, 94] on icon at bounding box center [1391, 99] width 21 height 21
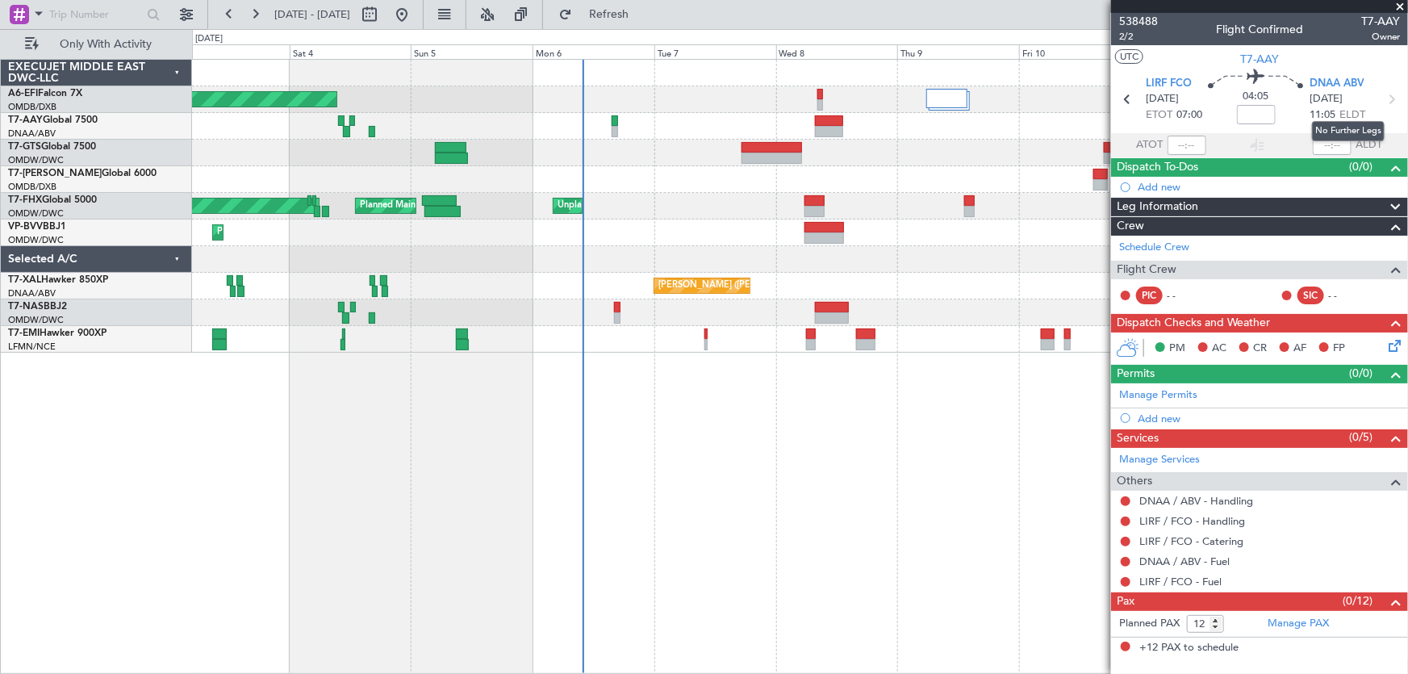
click at [1391, 99] on icon at bounding box center [1391, 99] width 21 height 21
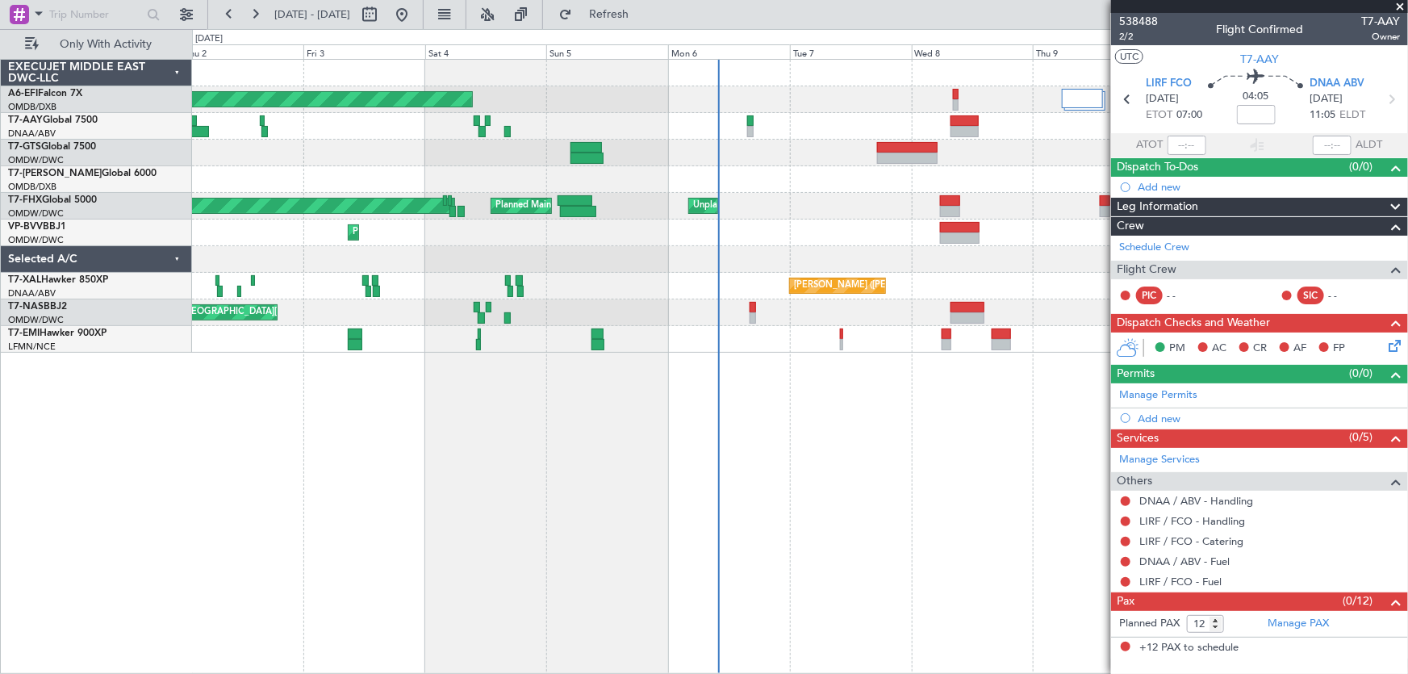
click at [470, 444] on div "AOG Maint [GEOGRAPHIC_DATA] (Dubai Intl) Planned Maint [GEOGRAPHIC_DATA] (Al Ma…" at bounding box center [800, 366] width 1217 height 615
click at [1397, 2] on span at bounding box center [1400, 7] width 16 height 15
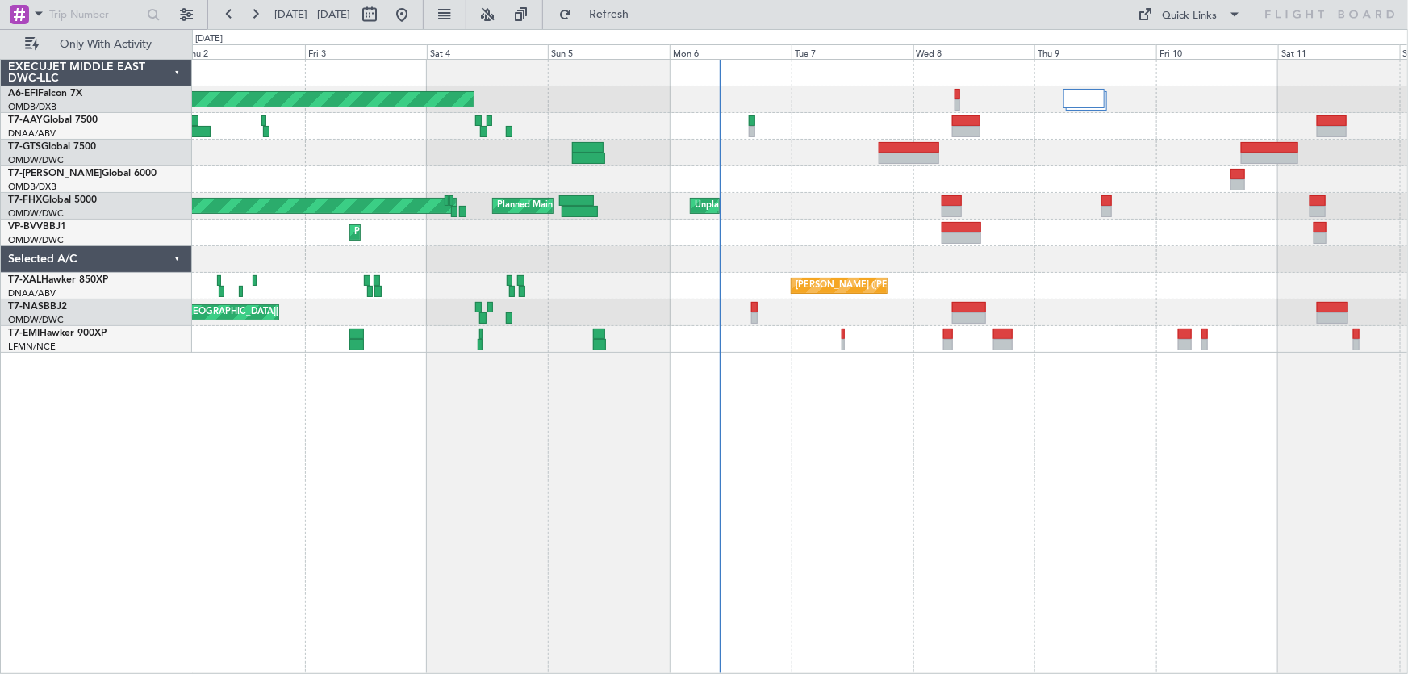
type input "0"
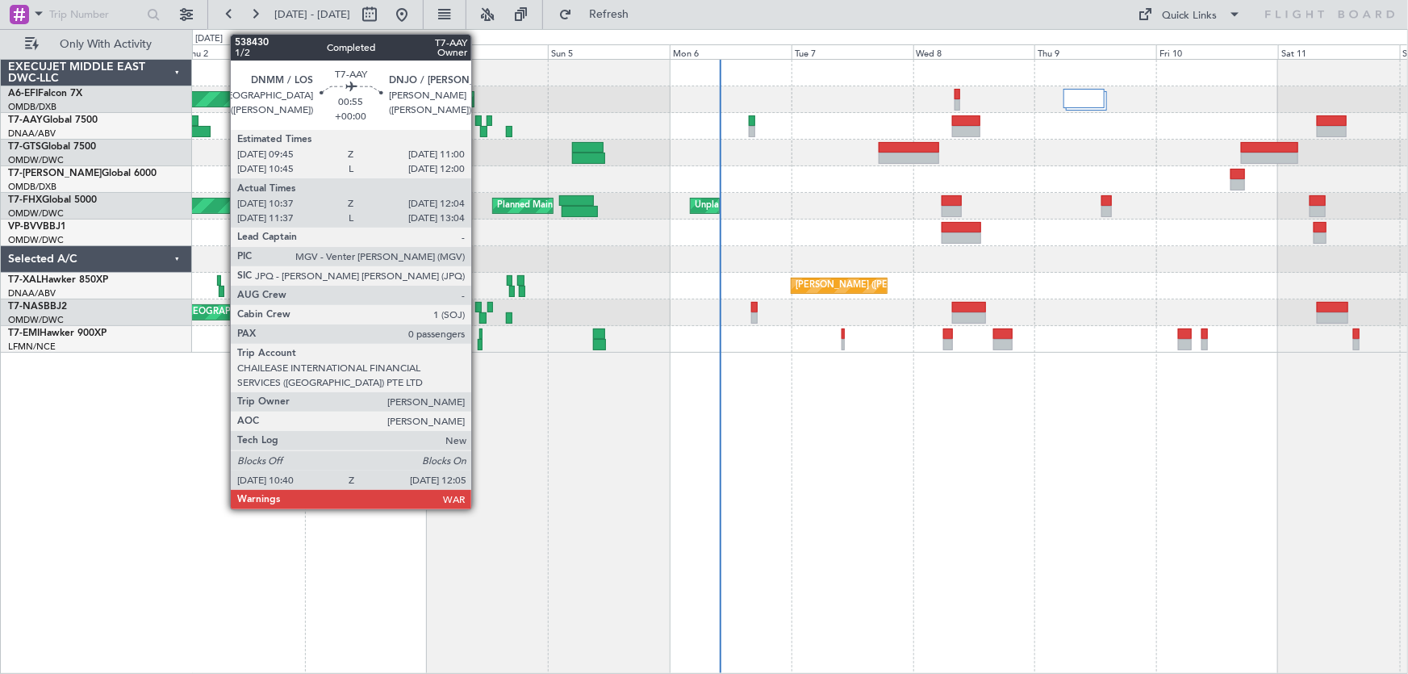
click at [479, 115] on div at bounding box center [478, 120] width 6 height 11
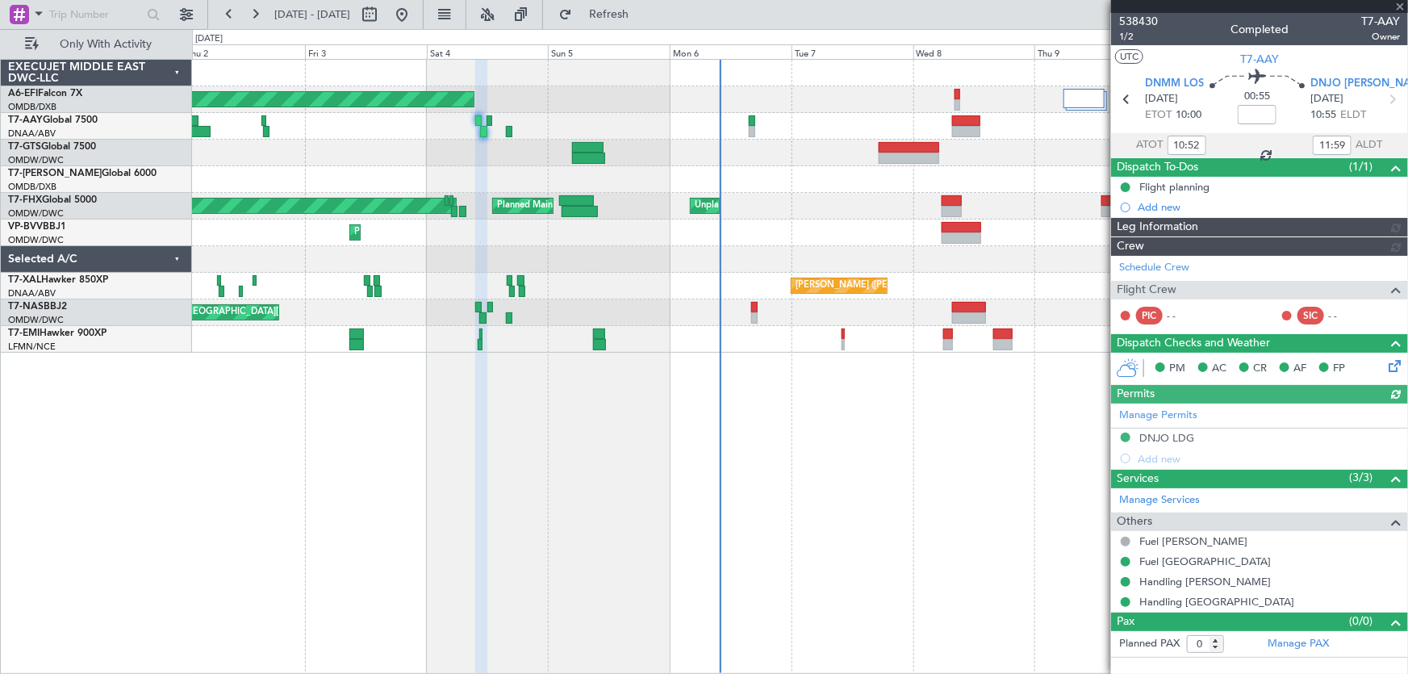
type input "Anita Mani (ANI)"
type input "7452"
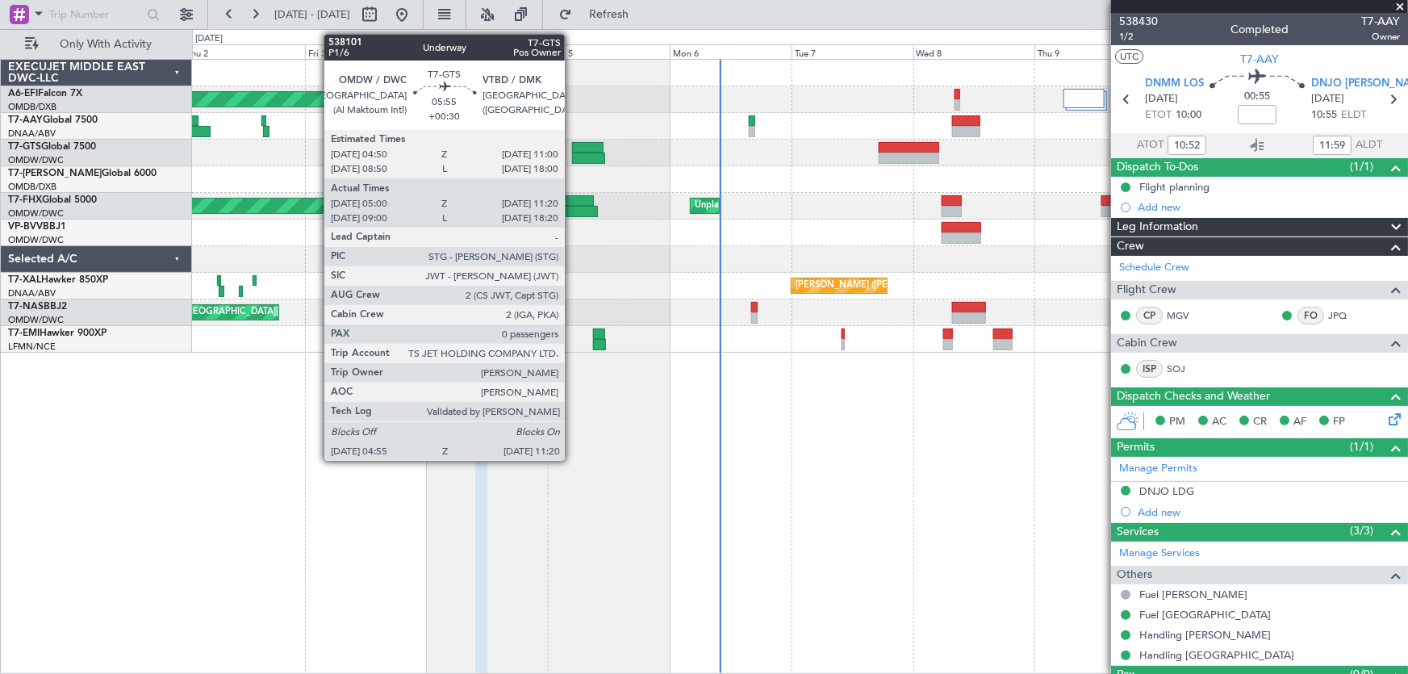
click at [572, 143] on div at bounding box center [587, 147] width 31 height 11
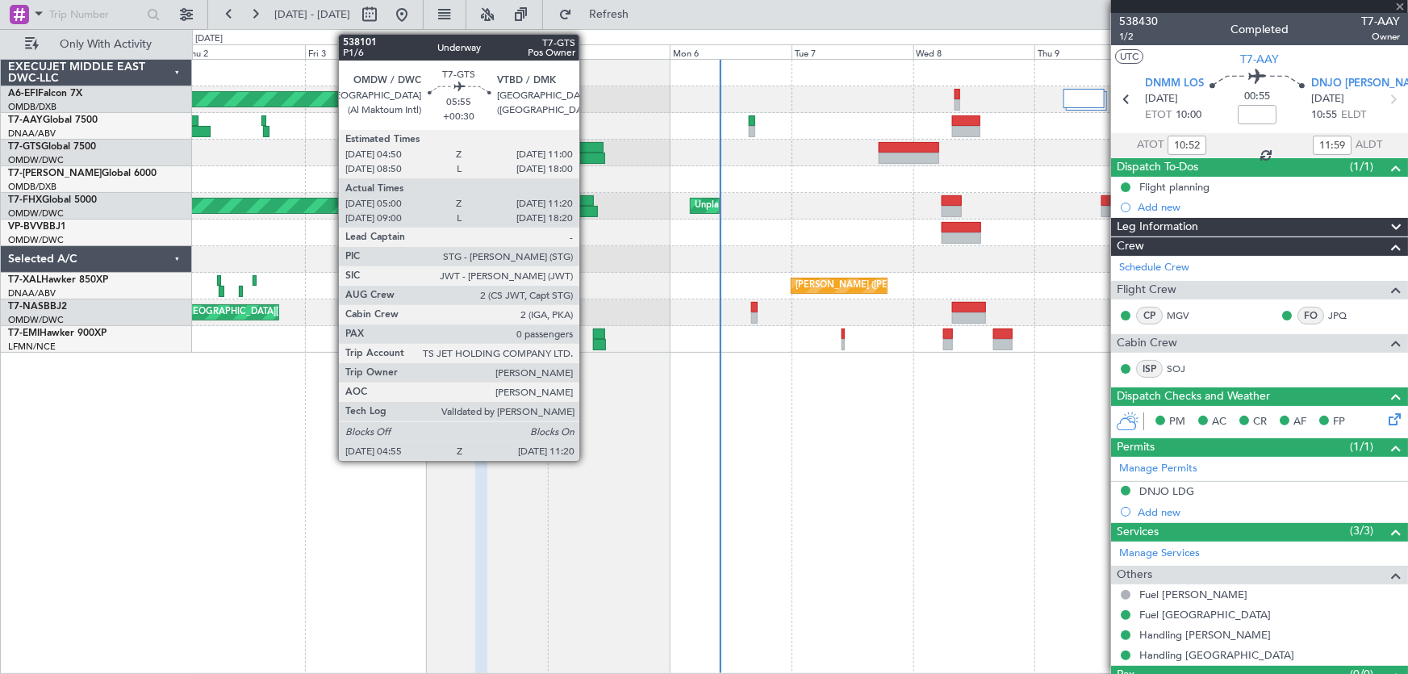
click at [587, 145] on div at bounding box center [587, 147] width 31 height 11
type input "+00:30"
type input "05:10"
type input "11:15"
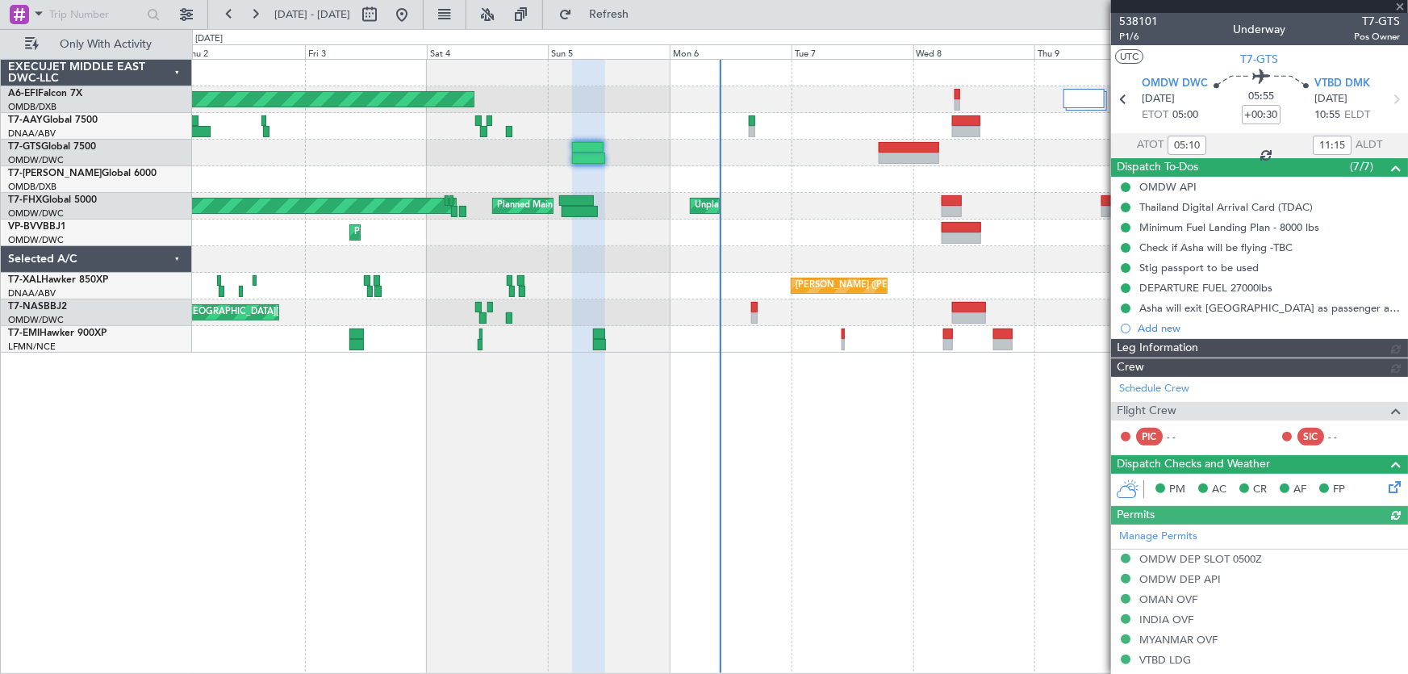
type input "[PERSON_NAME] ([PERSON_NAME])"
type input "7400"
type input "[PERSON_NAME] ([PERSON_NAME])"
type input "7400"
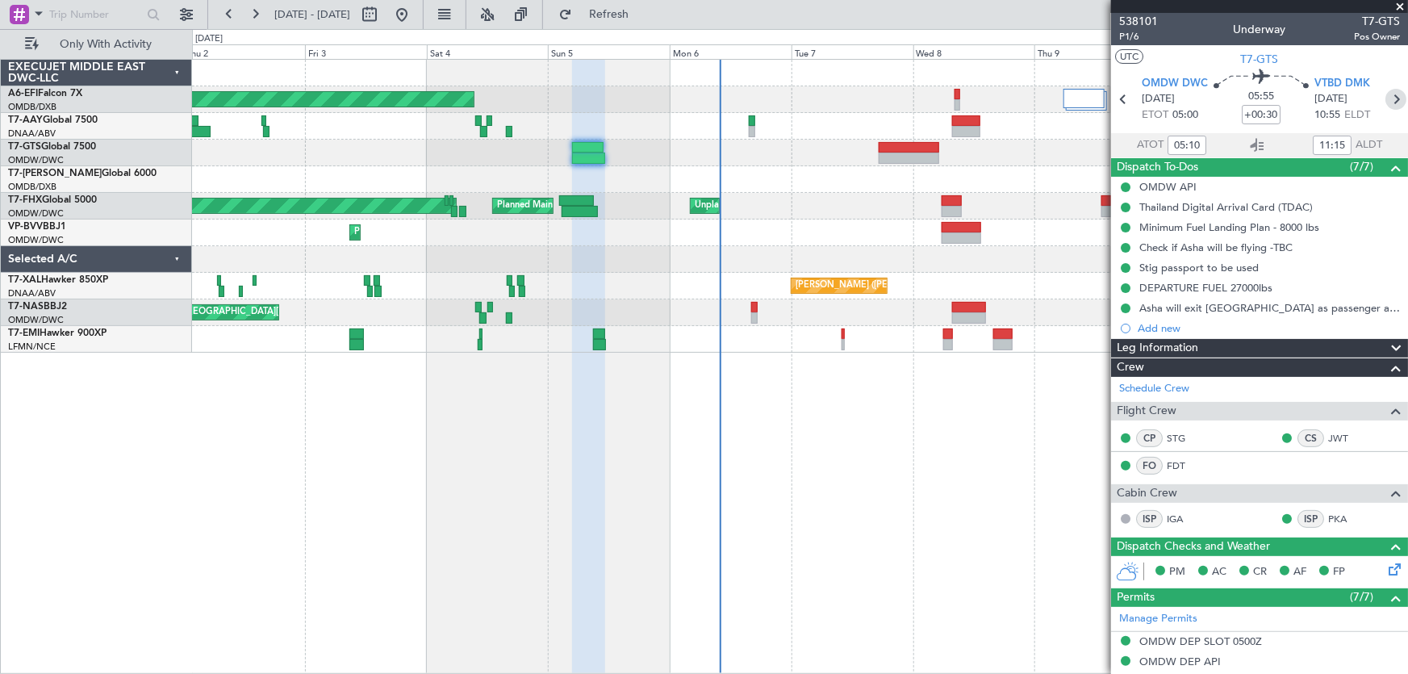
click at [1386, 101] on icon at bounding box center [1396, 99] width 21 height 21
type input "7"
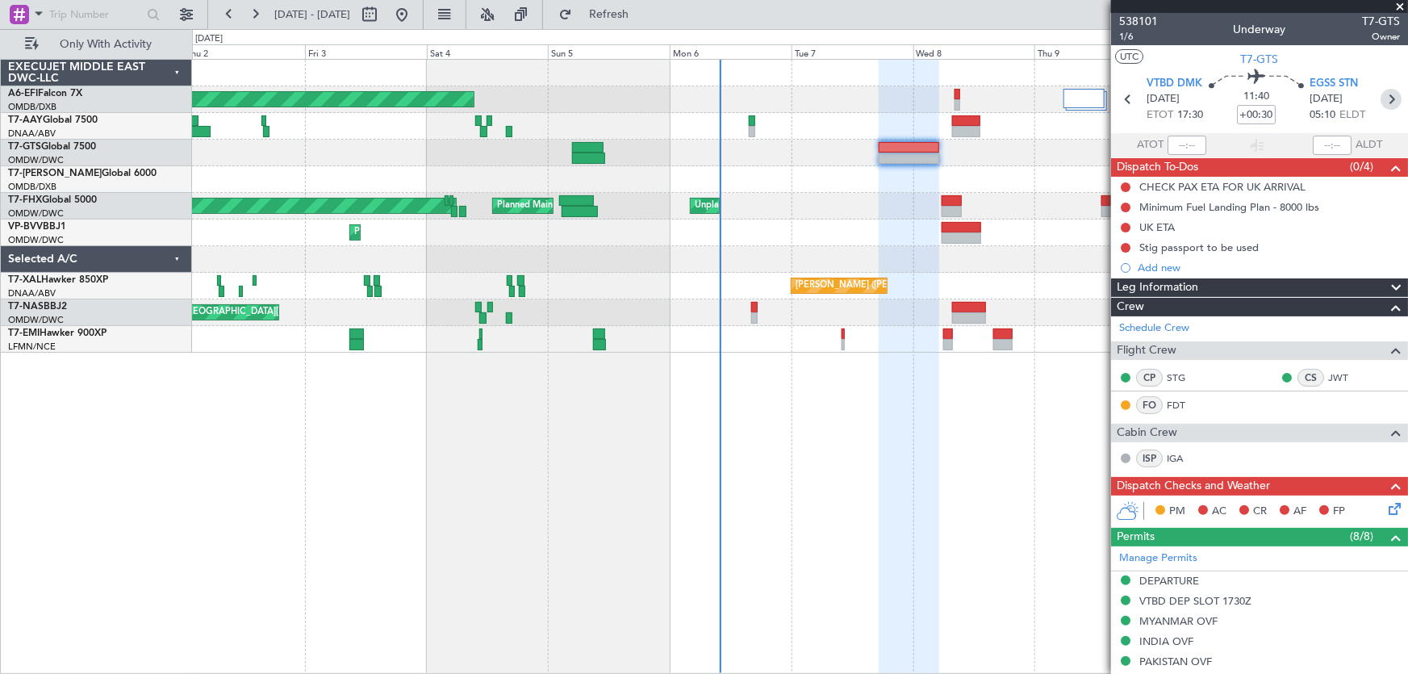
click at [1382, 101] on icon at bounding box center [1391, 99] width 21 height 21
type input "+00:40"
type input "2"
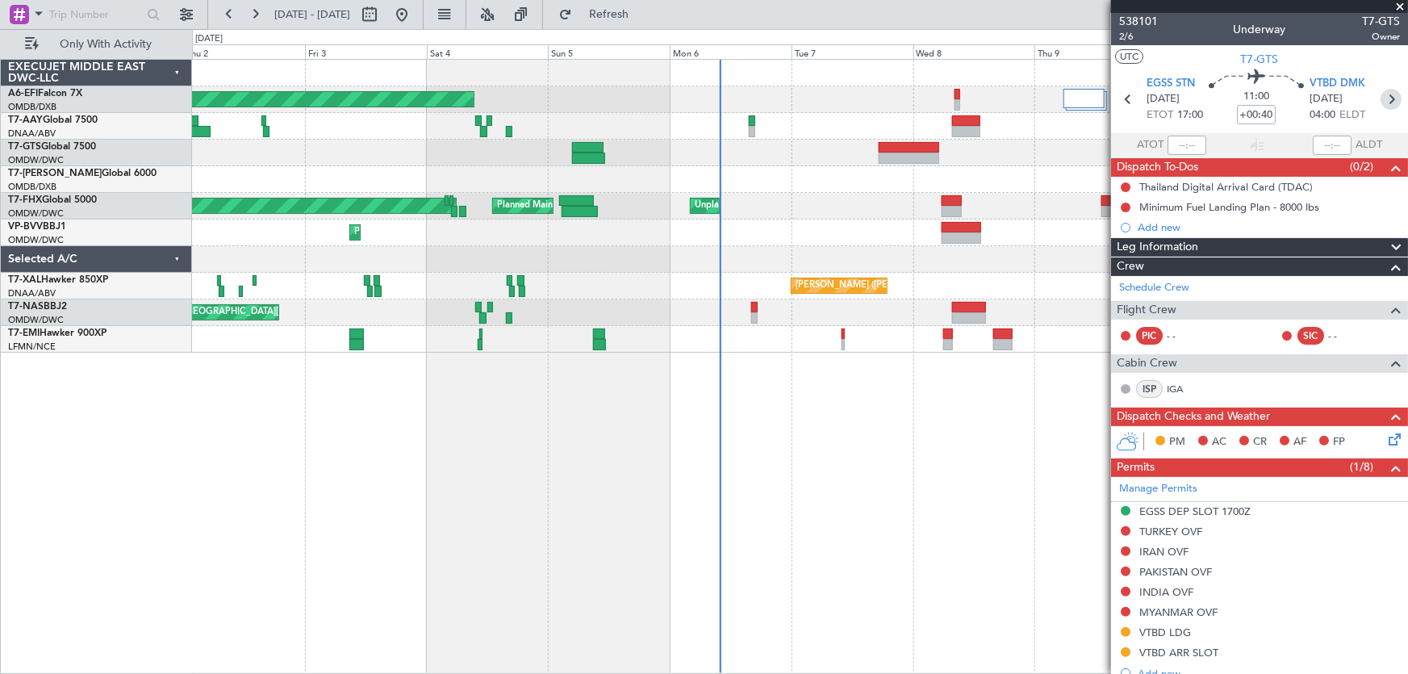
click at [1387, 98] on icon at bounding box center [1391, 99] width 21 height 21
type input "+00:30"
type input "6"
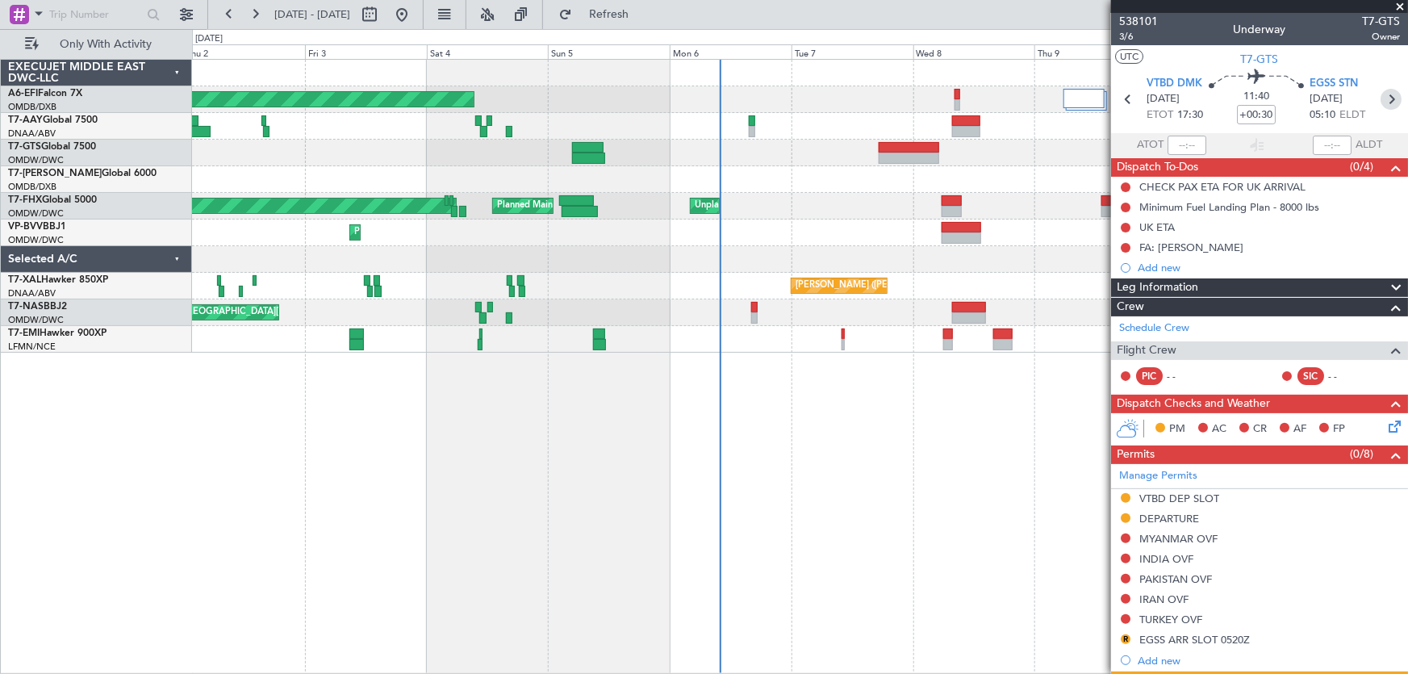
click at [1381, 100] on icon at bounding box center [1391, 99] width 21 height 21
type input "+01:00"
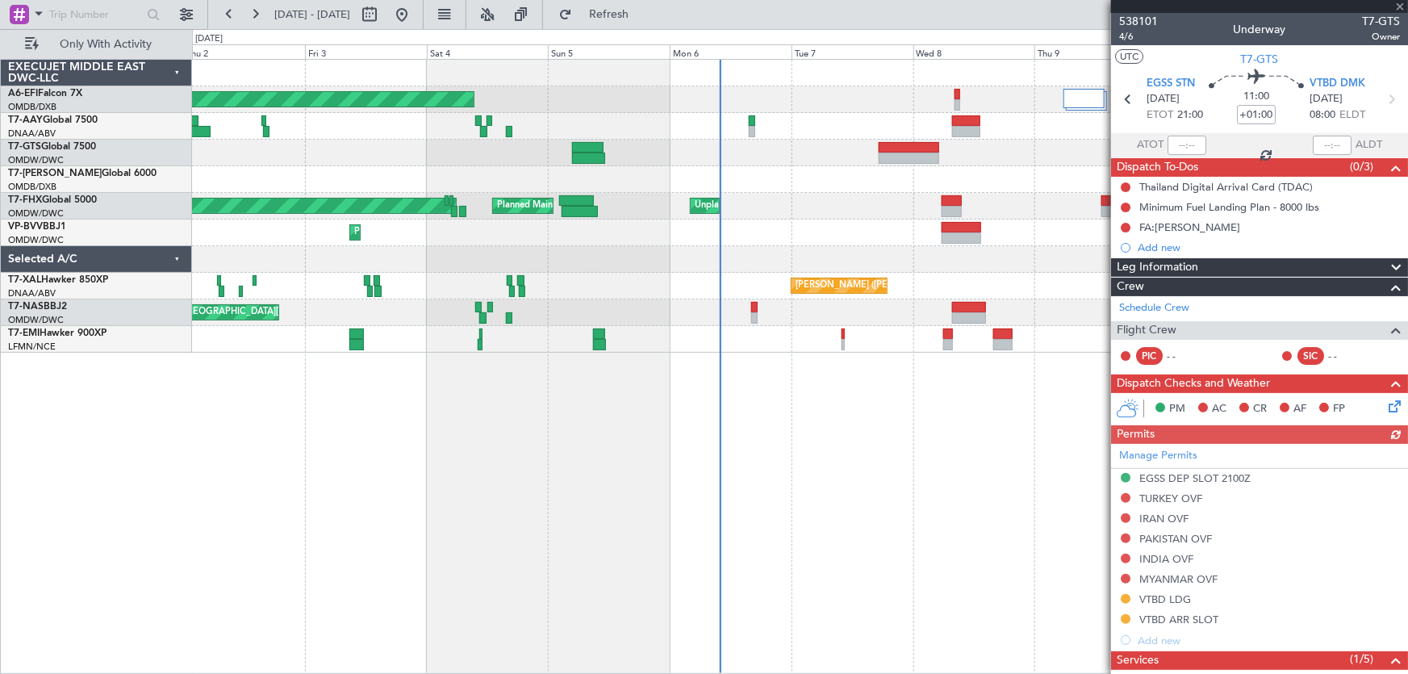
click at [661, 591] on div "AOG Maint [GEOGRAPHIC_DATA] (Dubai Intl) Planned Maint [GEOGRAPHIC_DATA] (Al Ma…" at bounding box center [800, 366] width 1217 height 615
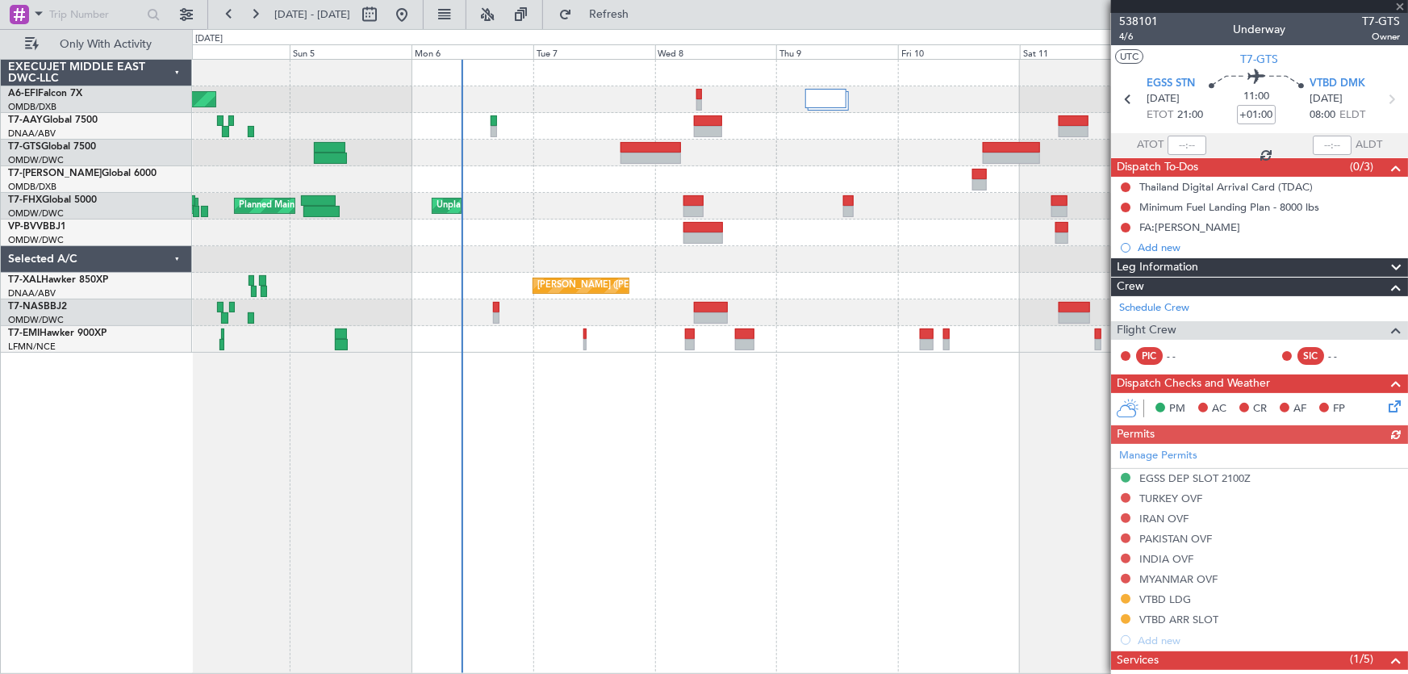
click at [691, 568] on div "AOG Maint [GEOGRAPHIC_DATA] (Dubai Intl) Planned Maint [GEOGRAPHIC_DATA] ([GEOG…" at bounding box center [800, 366] width 1217 height 615
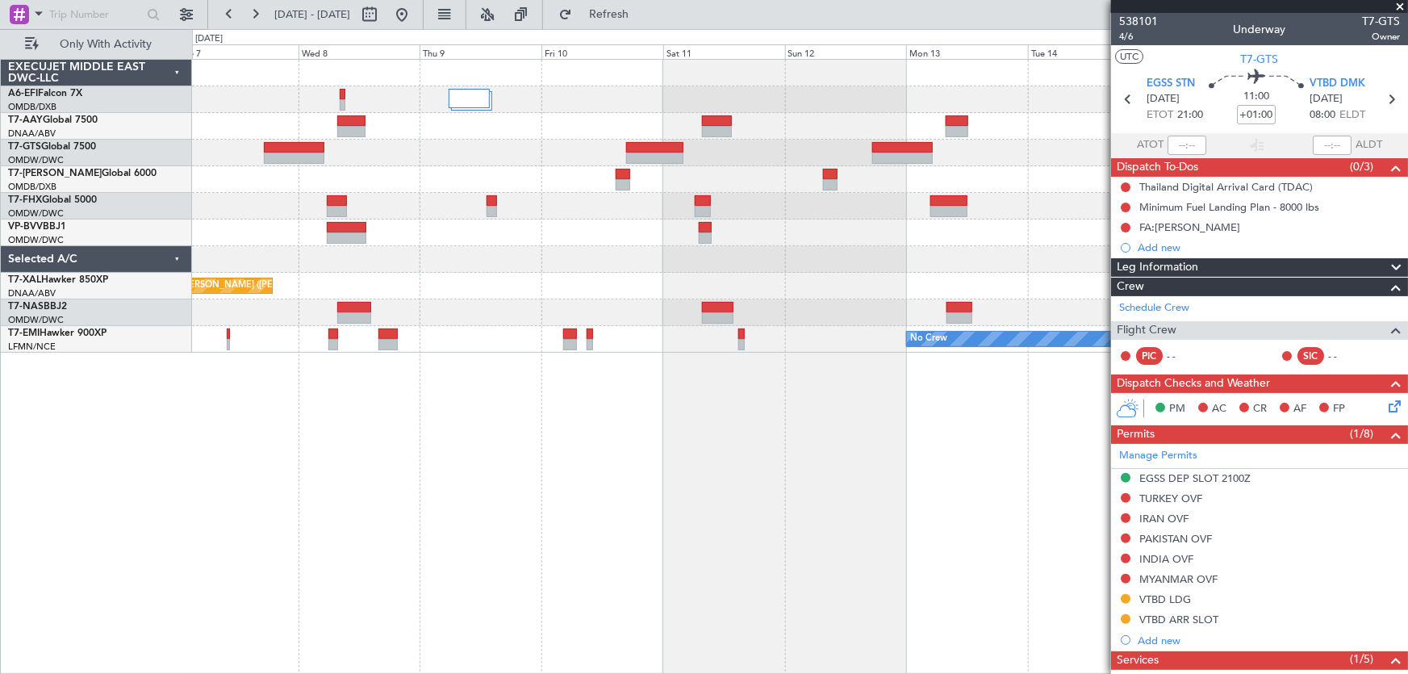
click at [684, 567] on div "Unplanned Maint [GEOGRAPHIC_DATA] (Al Maktoum Intl) Planned Maint [GEOGRAPHIC_D…" at bounding box center [800, 366] width 1217 height 615
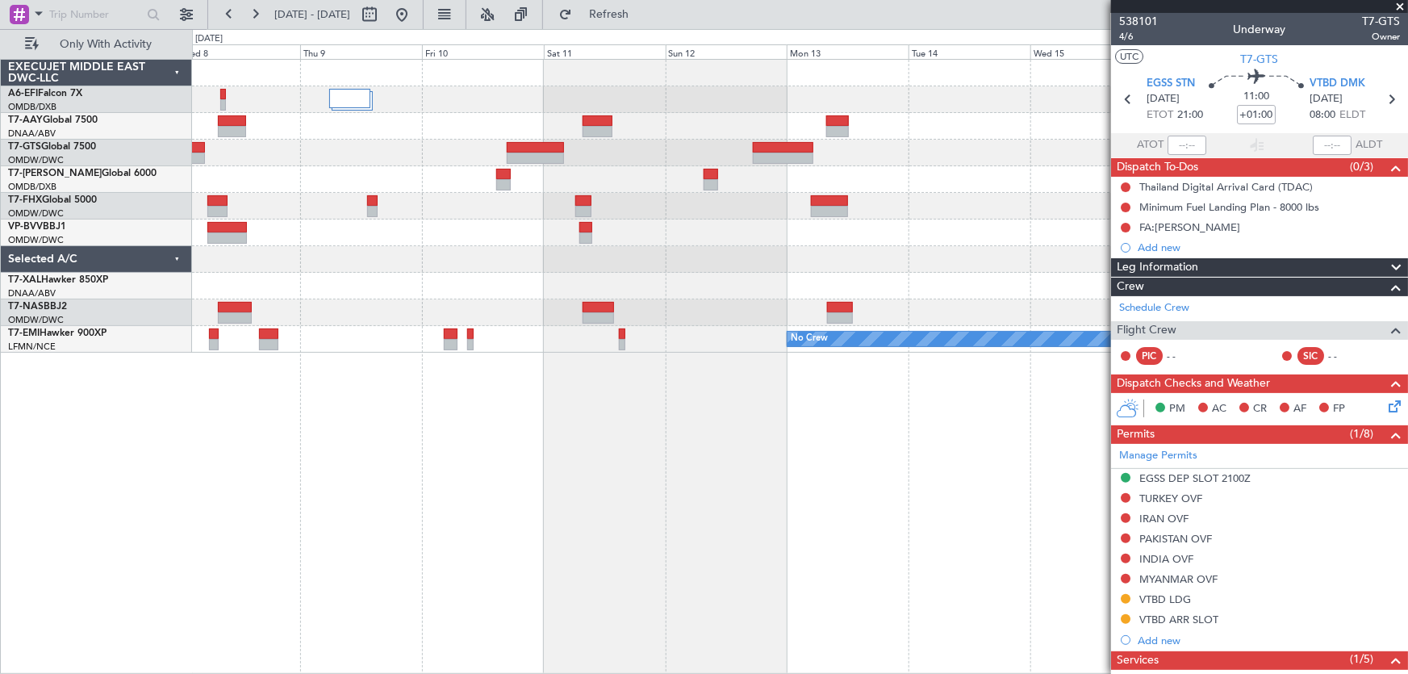
click at [622, 572] on div "Planned Maint [GEOGRAPHIC_DATA] (Seletar) Unplanned Maint [GEOGRAPHIC_DATA] (Al…" at bounding box center [800, 366] width 1217 height 615
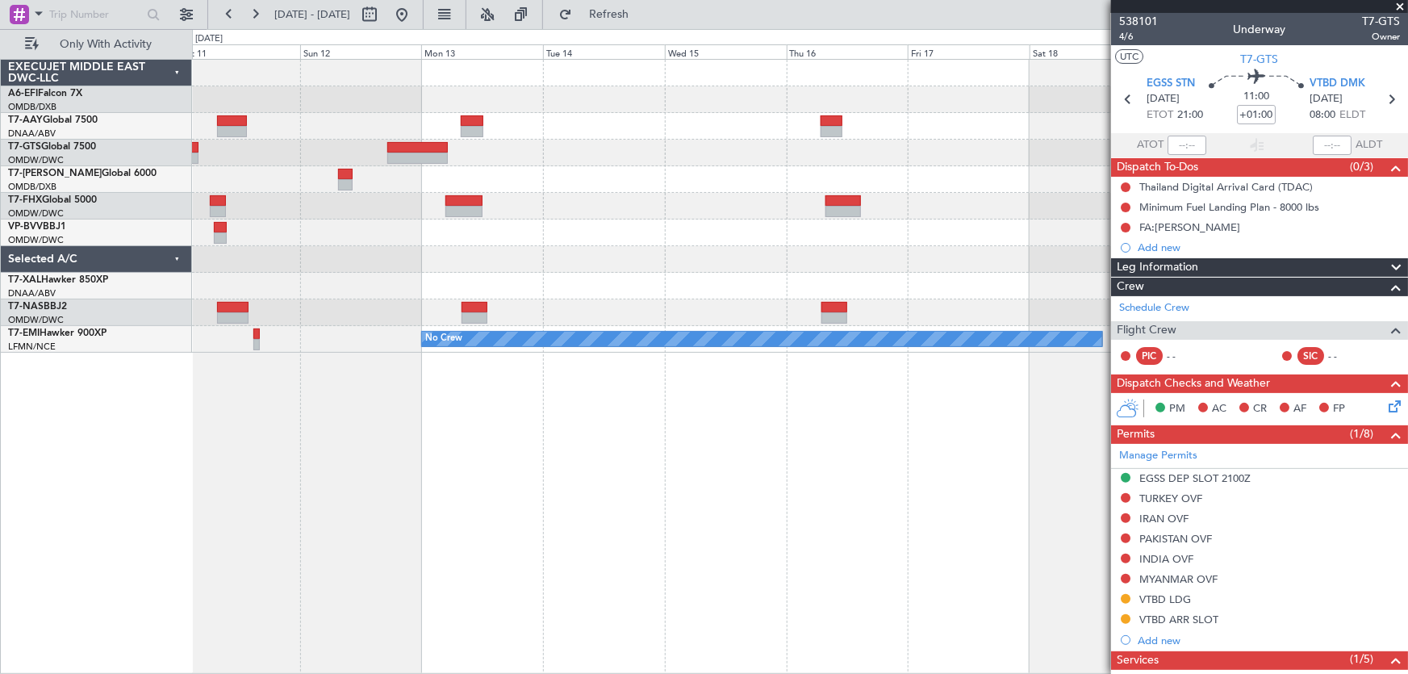
click at [697, 564] on div "Planned Maint [GEOGRAPHIC_DATA] (Seletar) No Crew" at bounding box center [800, 366] width 1217 height 615
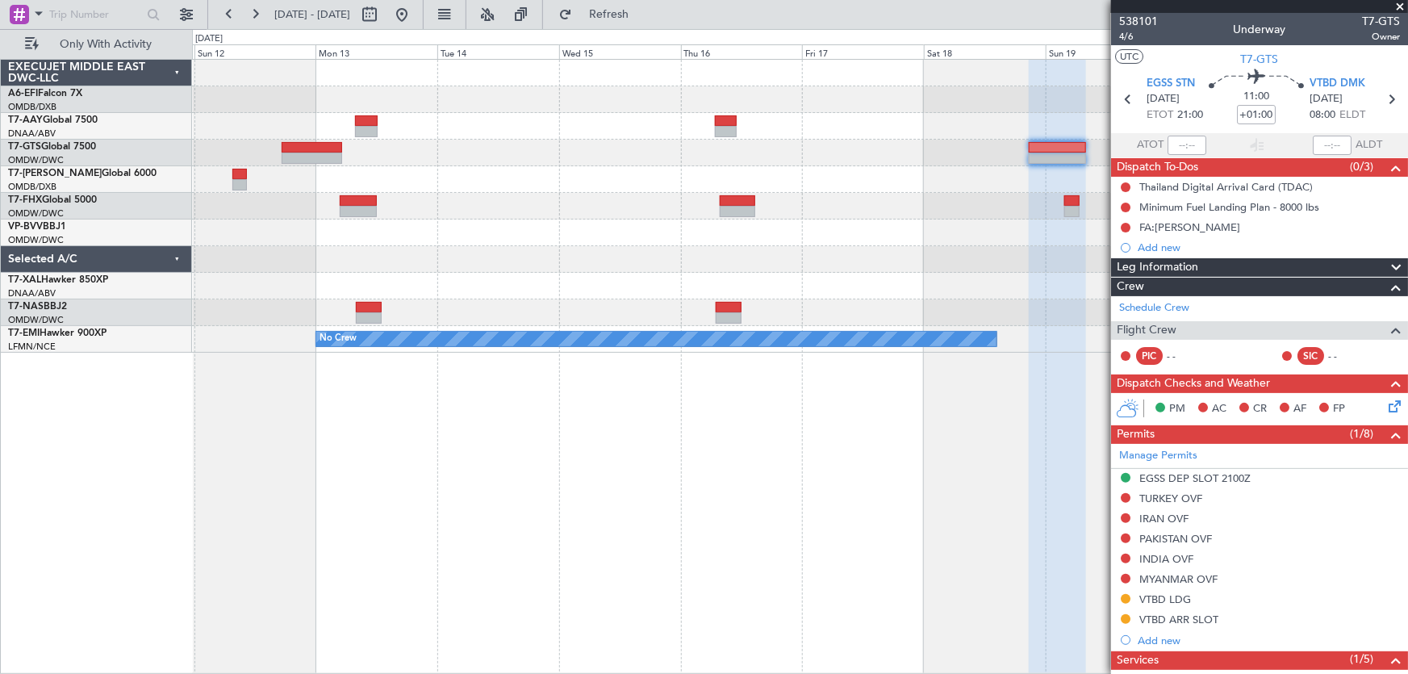
click at [678, 571] on div "Planned Maint [GEOGRAPHIC_DATA] (Seletar) No Crew" at bounding box center [800, 366] width 1217 height 615
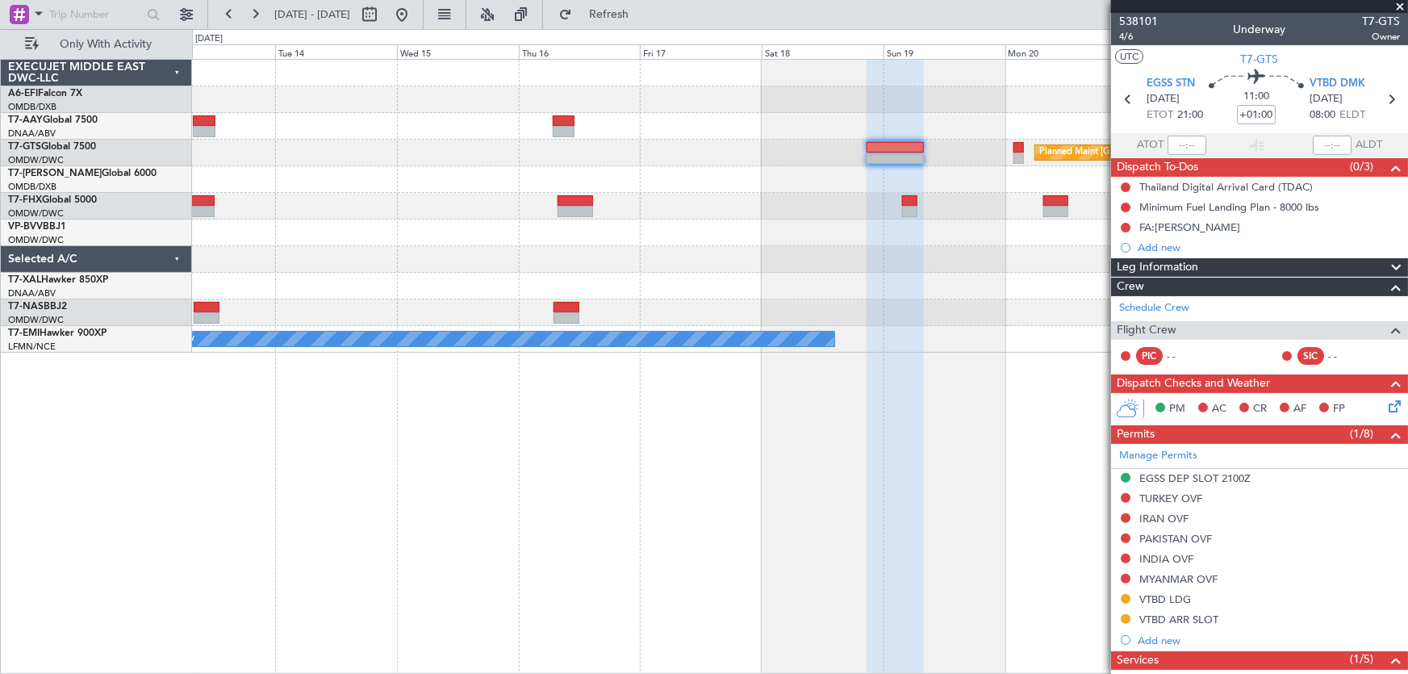
click at [688, 573] on div "Planned Maint [GEOGRAPHIC_DATA] (Seletar) No Crew" at bounding box center [800, 366] width 1217 height 615
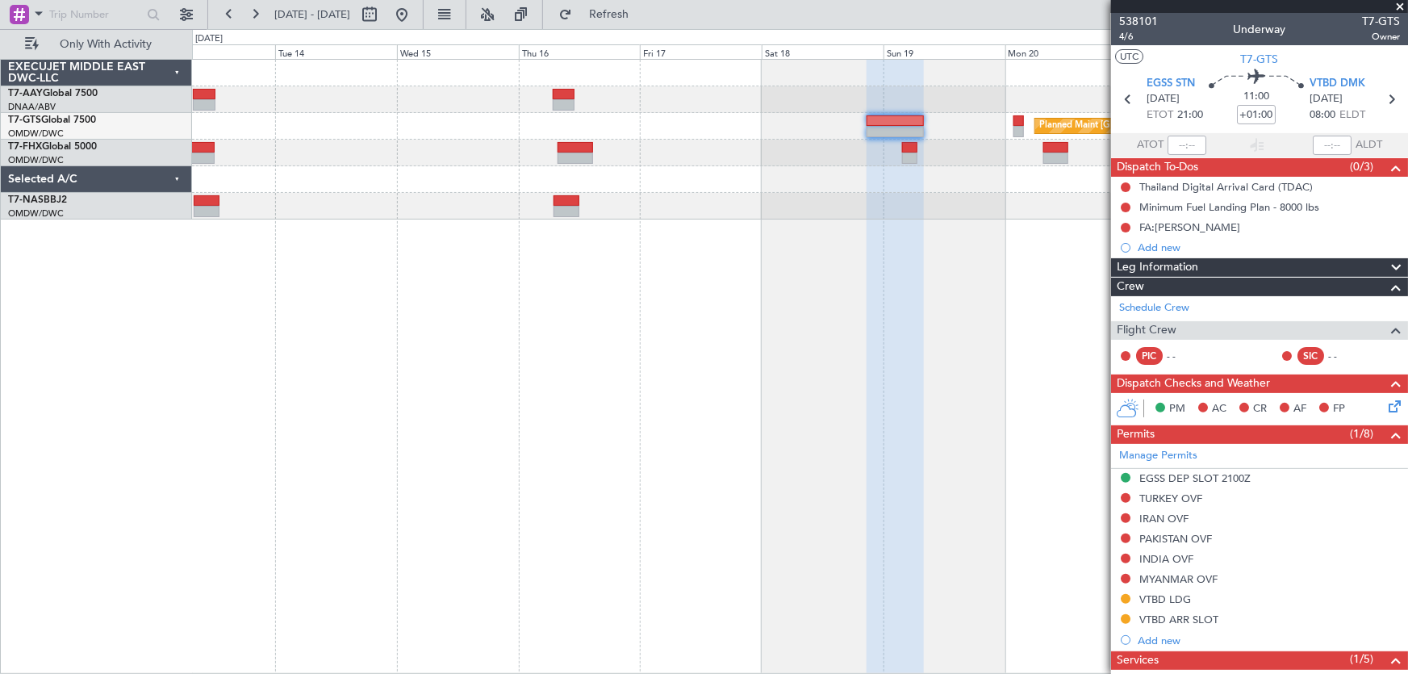
click at [780, 412] on div "Planned Maint [GEOGRAPHIC_DATA] (Seletar)" at bounding box center [800, 366] width 1217 height 615
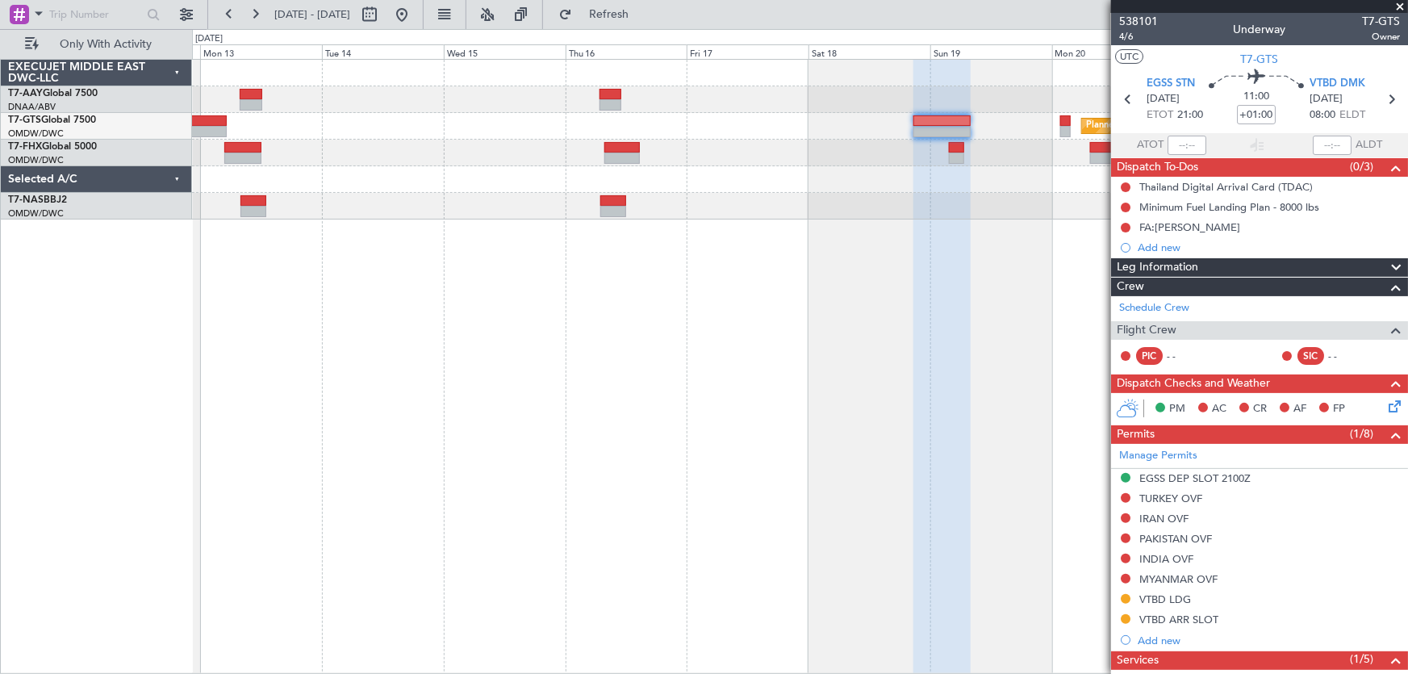
click at [753, 366] on div "Planned Maint [GEOGRAPHIC_DATA] (Seletar)" at bounding box center [800, 366] width 1217 height 615
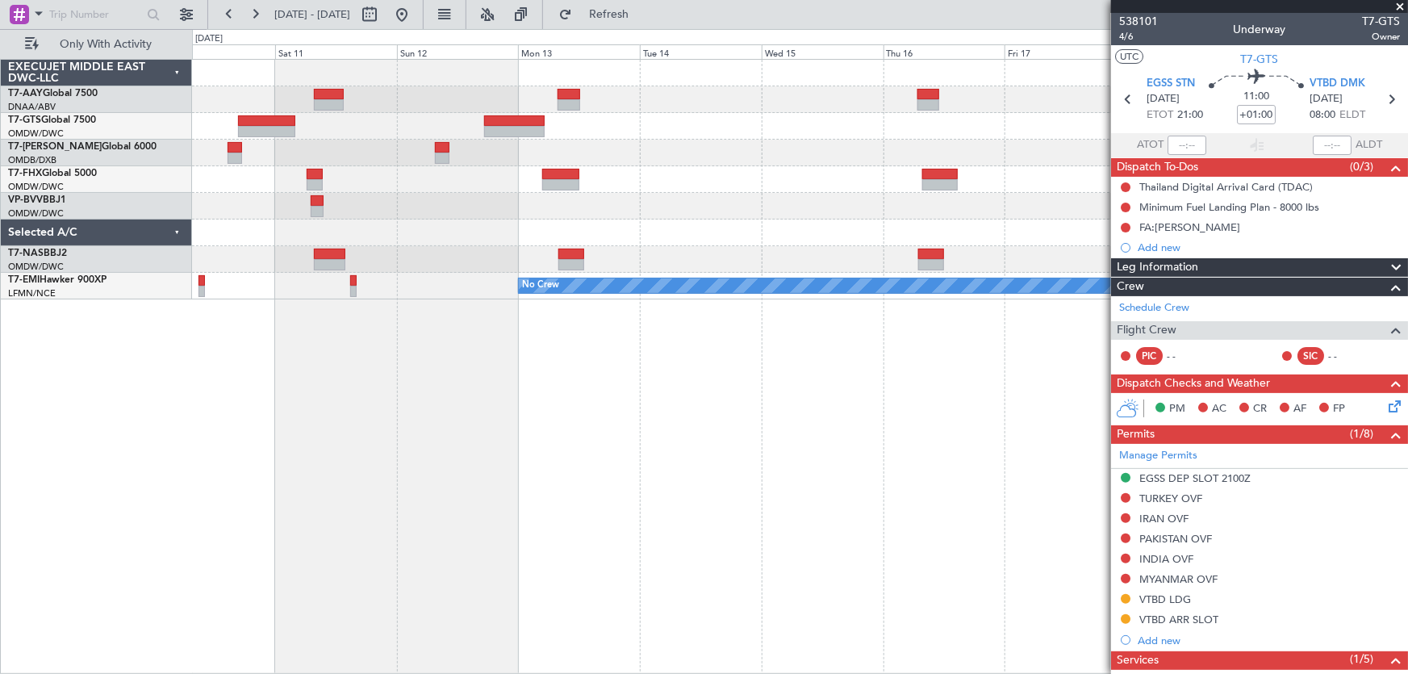
click at [1403, 5] on span at bounding box center [1400, 7] width 16 height 15
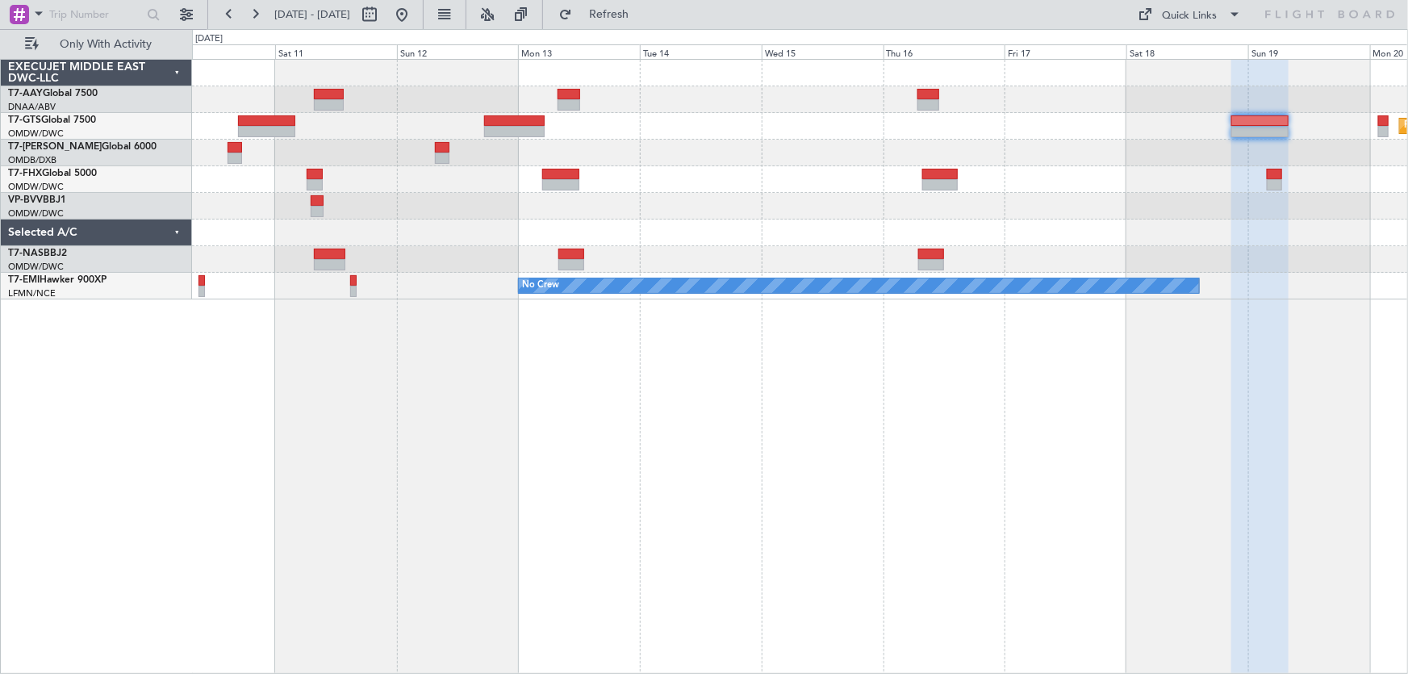
type input "0"
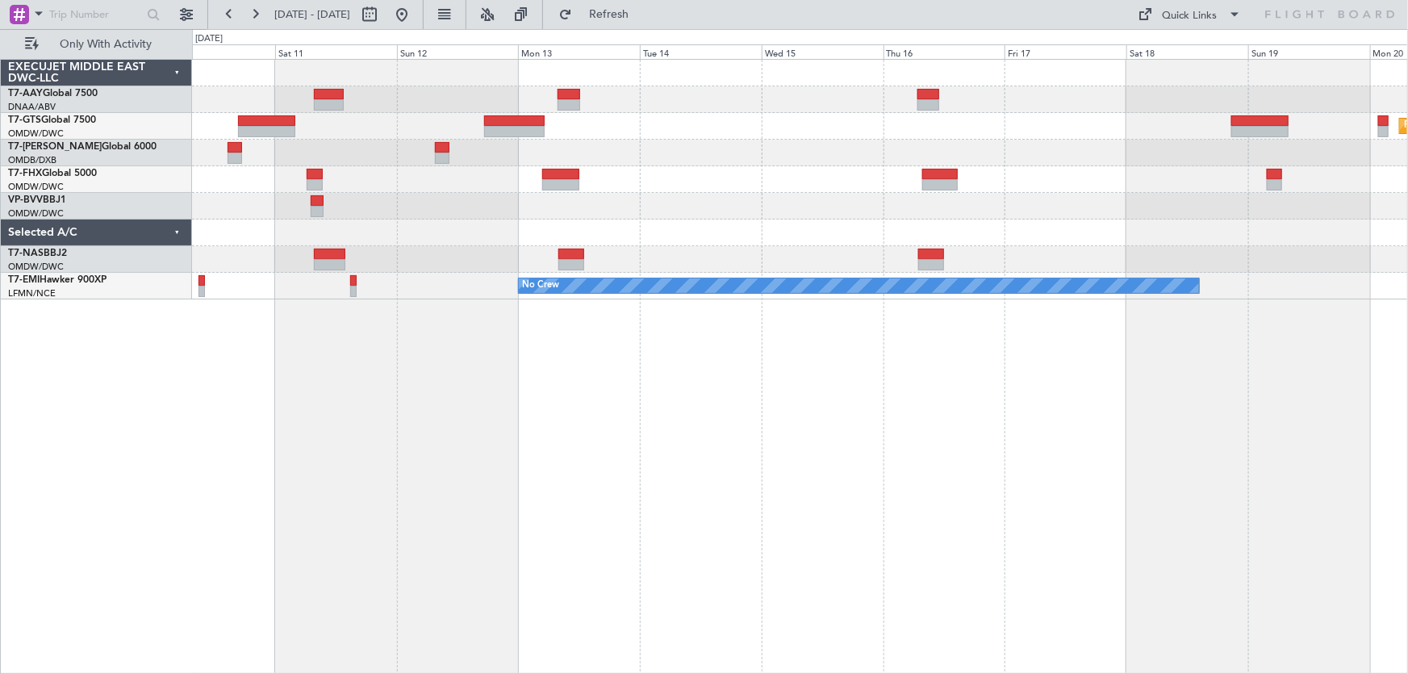
click at [1027, 504] on div "Planned Maint [GEOGRAPHIC_DATA] (Seletar) No Crew" at bounding box center [800, 366] width 1217 height 615
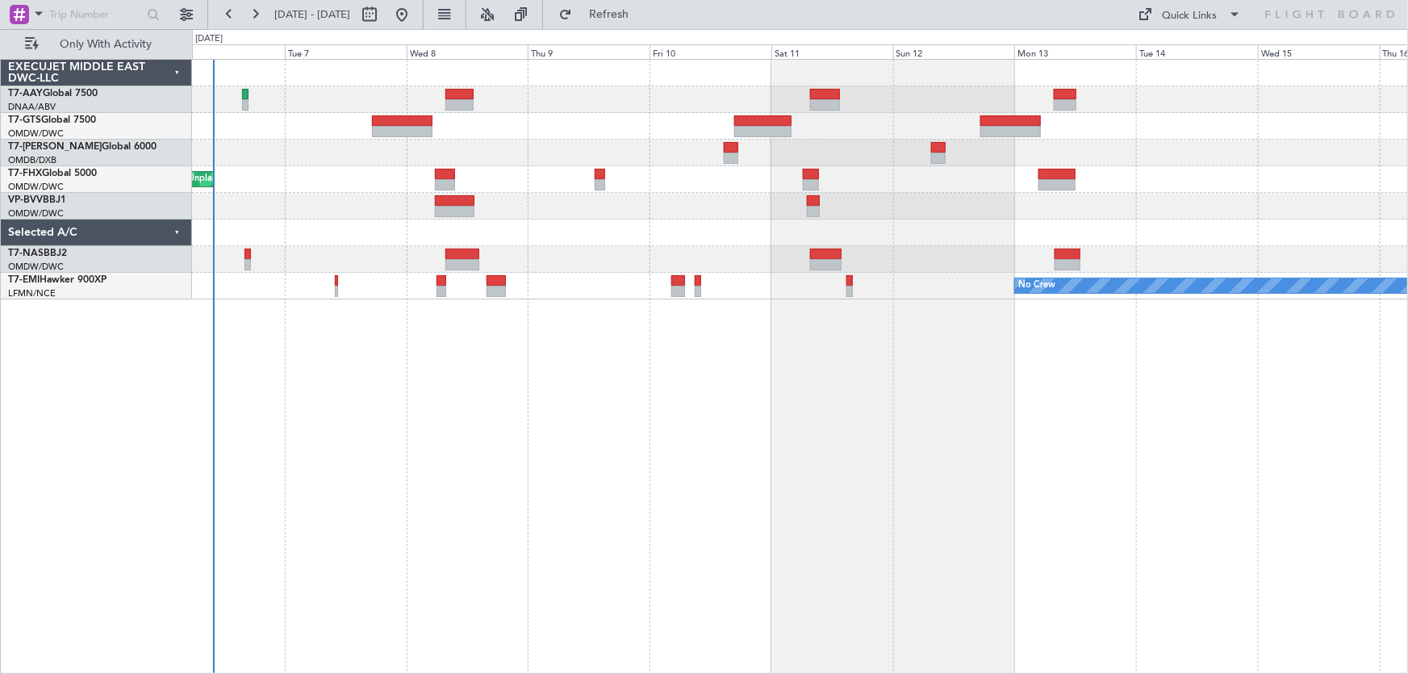
click at [863, 440] on div "Unplanned Maint [GEOGRAPHIC_DATA] (Al Maktoum Intl) Planned Maint [GEOGRAPHIC_D…" at bounding box center [800, 366] width 1217 height 615
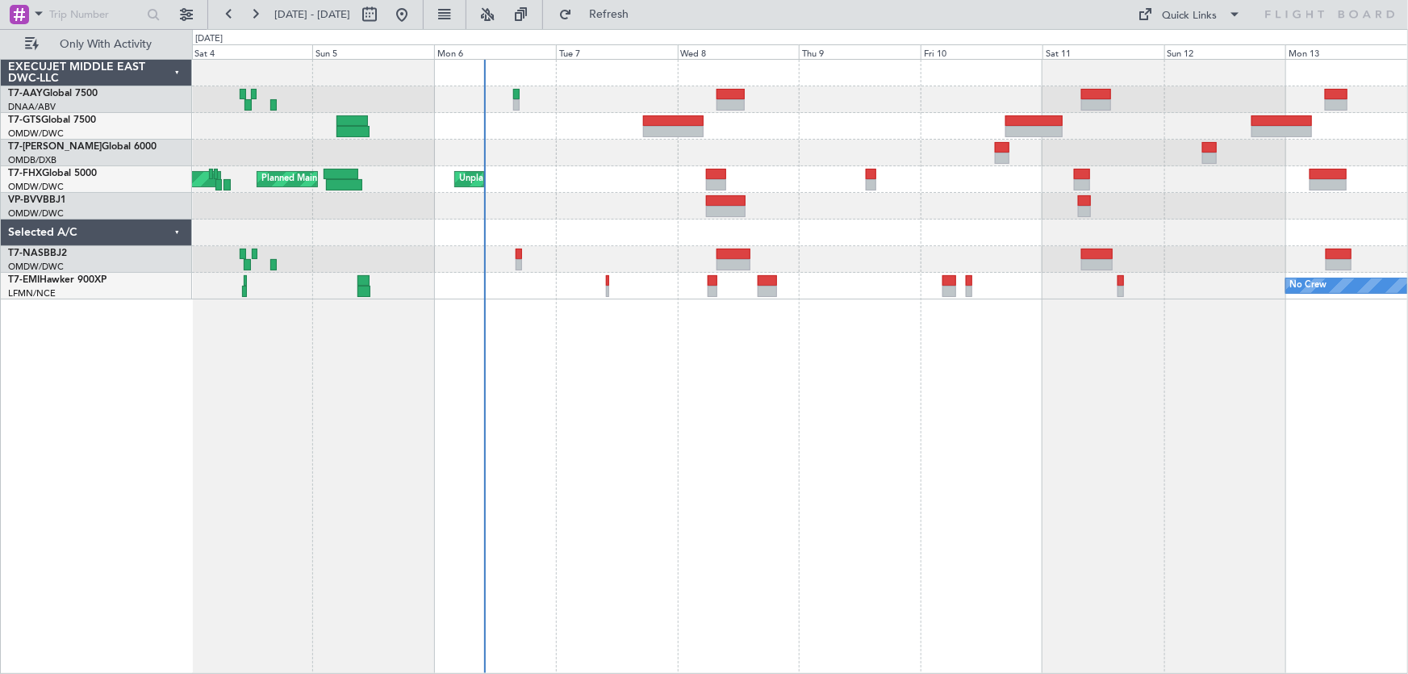
click at [809, 444] on div "Unplanned Maint [GEOGRAPHIC_DATA] (Al Maktoum Intl) Planned Maint [GEOGRAPHIC_D…" at bounding box center [800, 366] width 1217 height 615
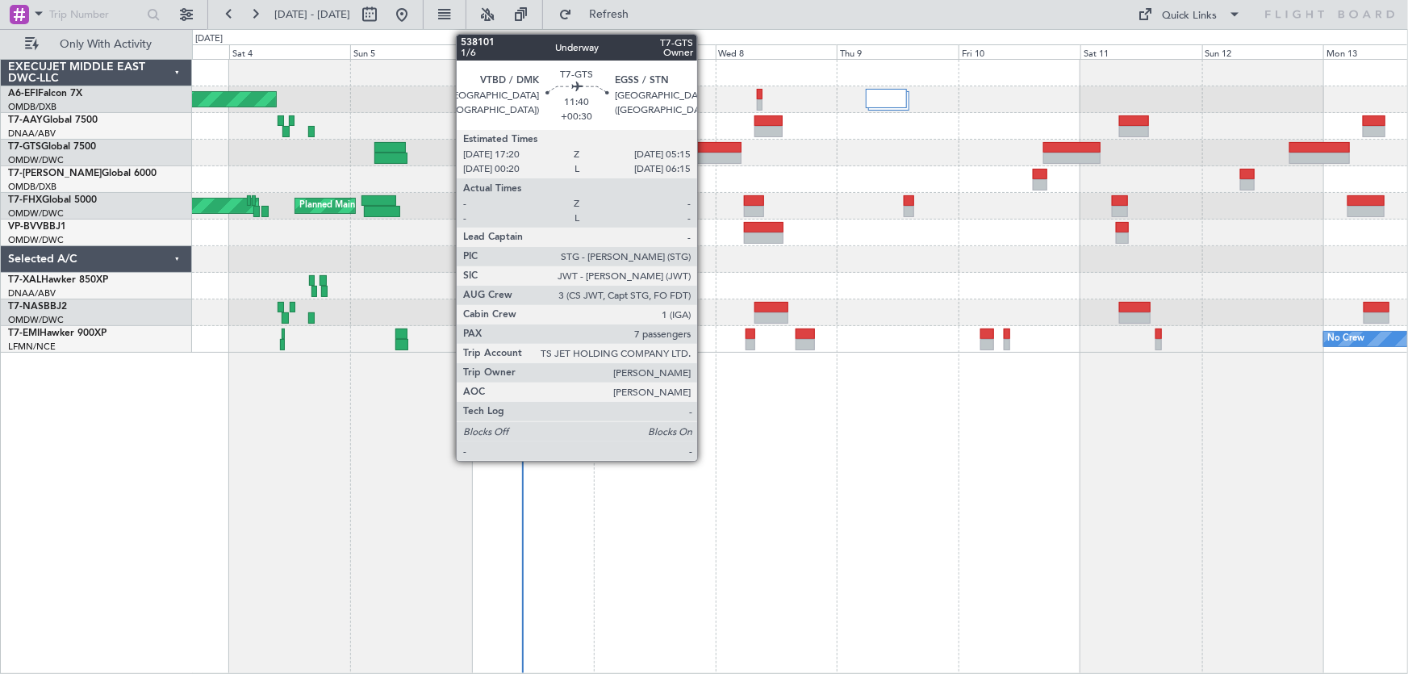
click at [705, 149] on div at bounding box center [711, 147] width 61 height 11
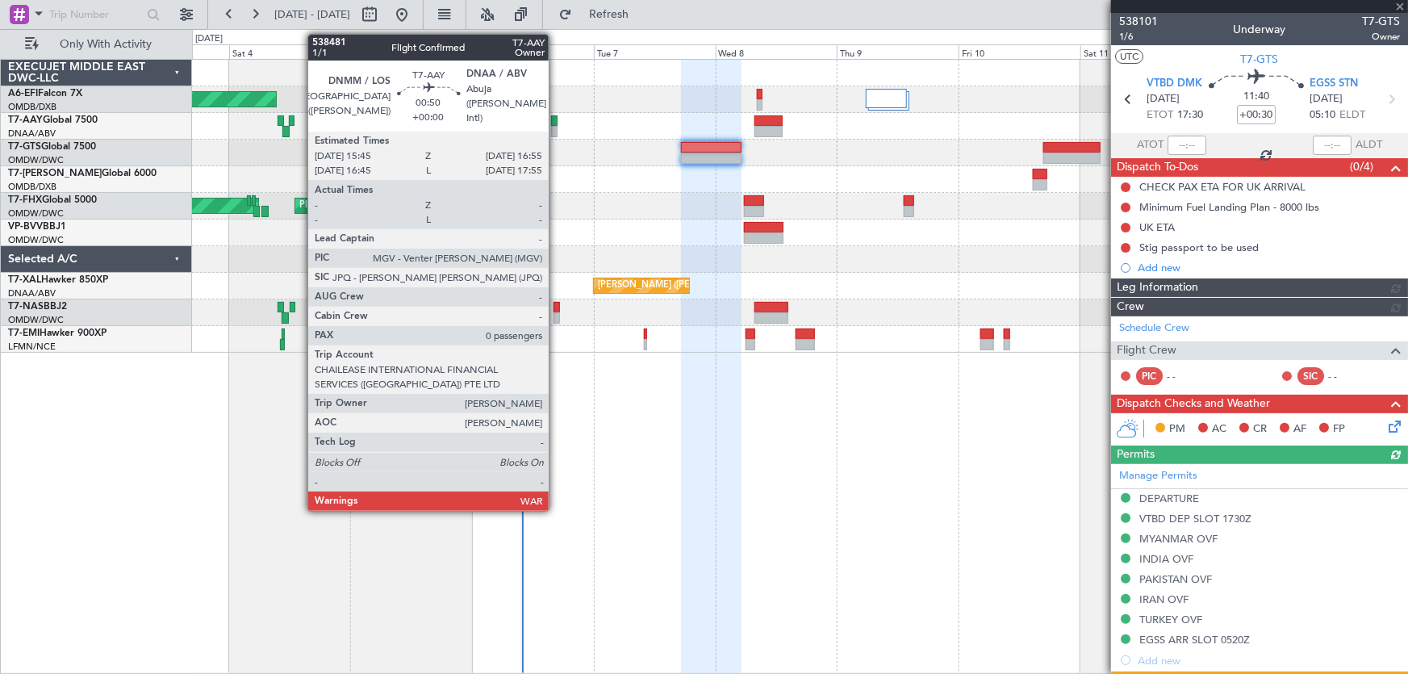
click at [556, 118] on div at bounding box center [554, 120] width 6 height 11
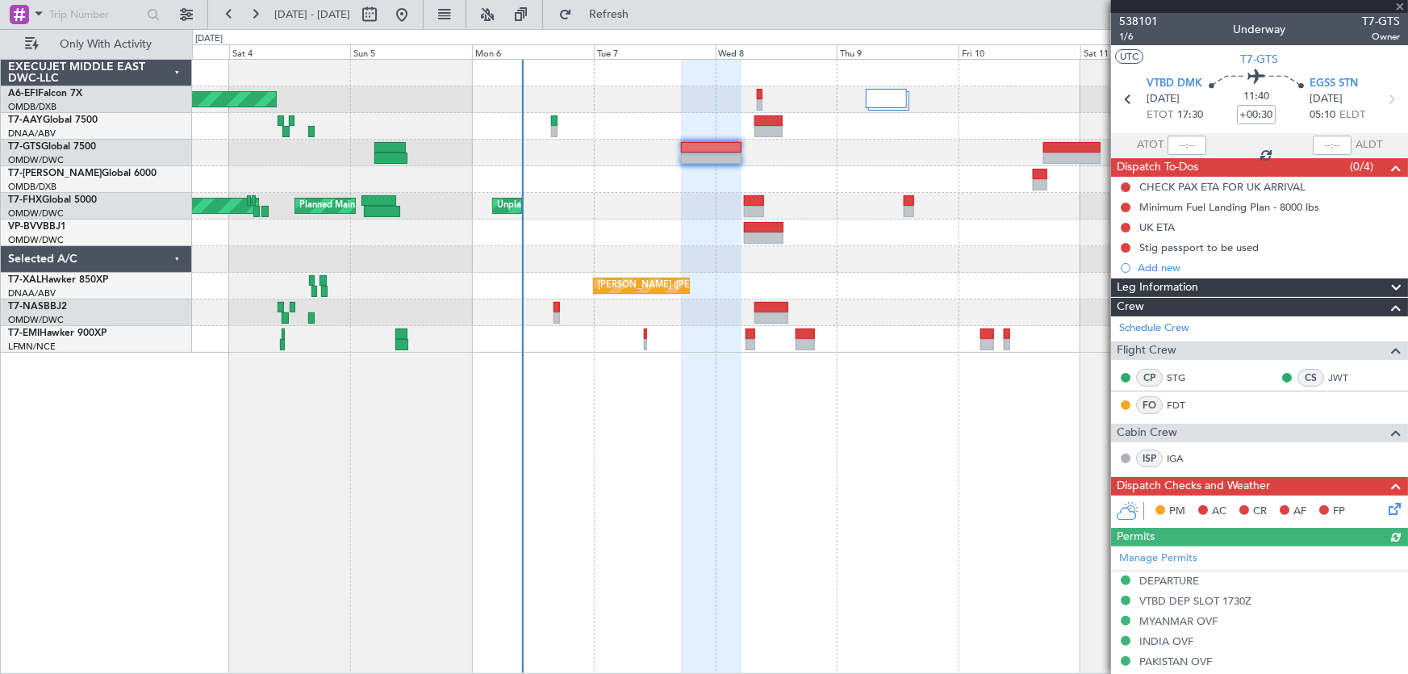
type input "0"
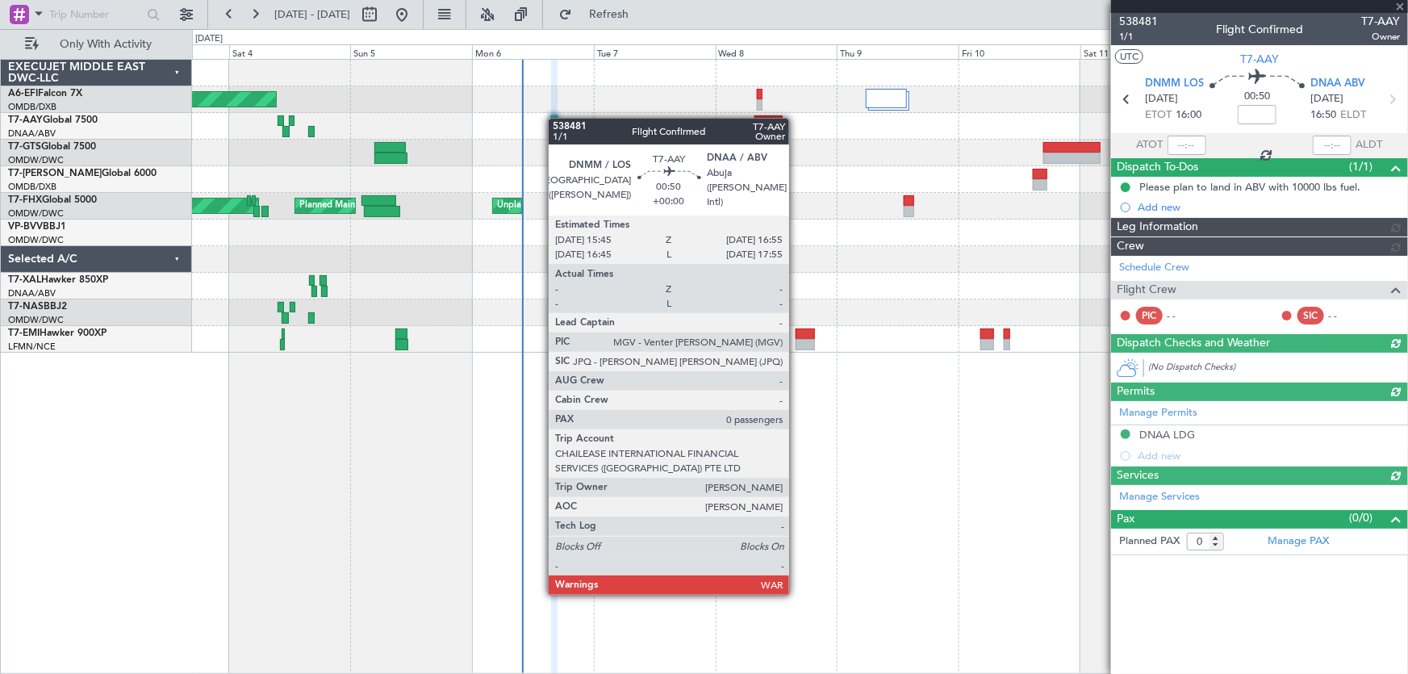
type input "Dherander Fithani (DHF)"
type input "7466"
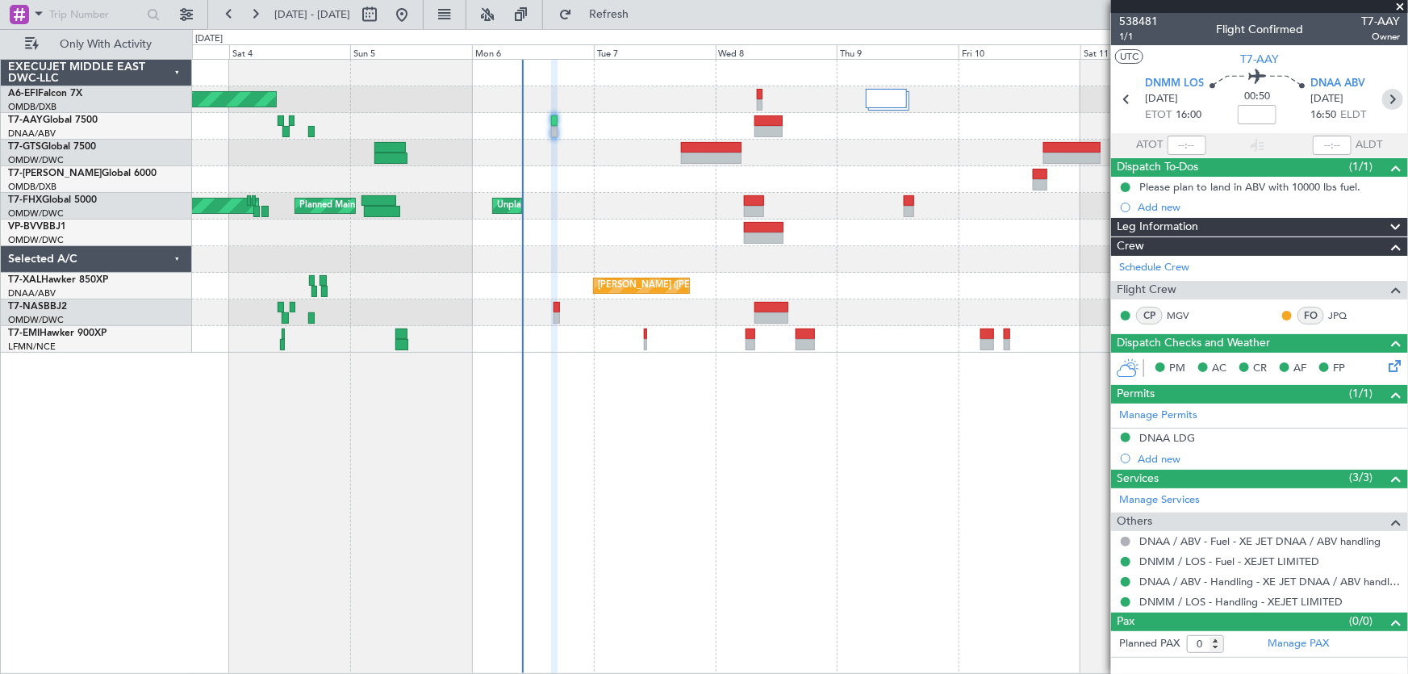
click at [1394, 96] on icon at bounding box center [1392, 99] width 21 height 21
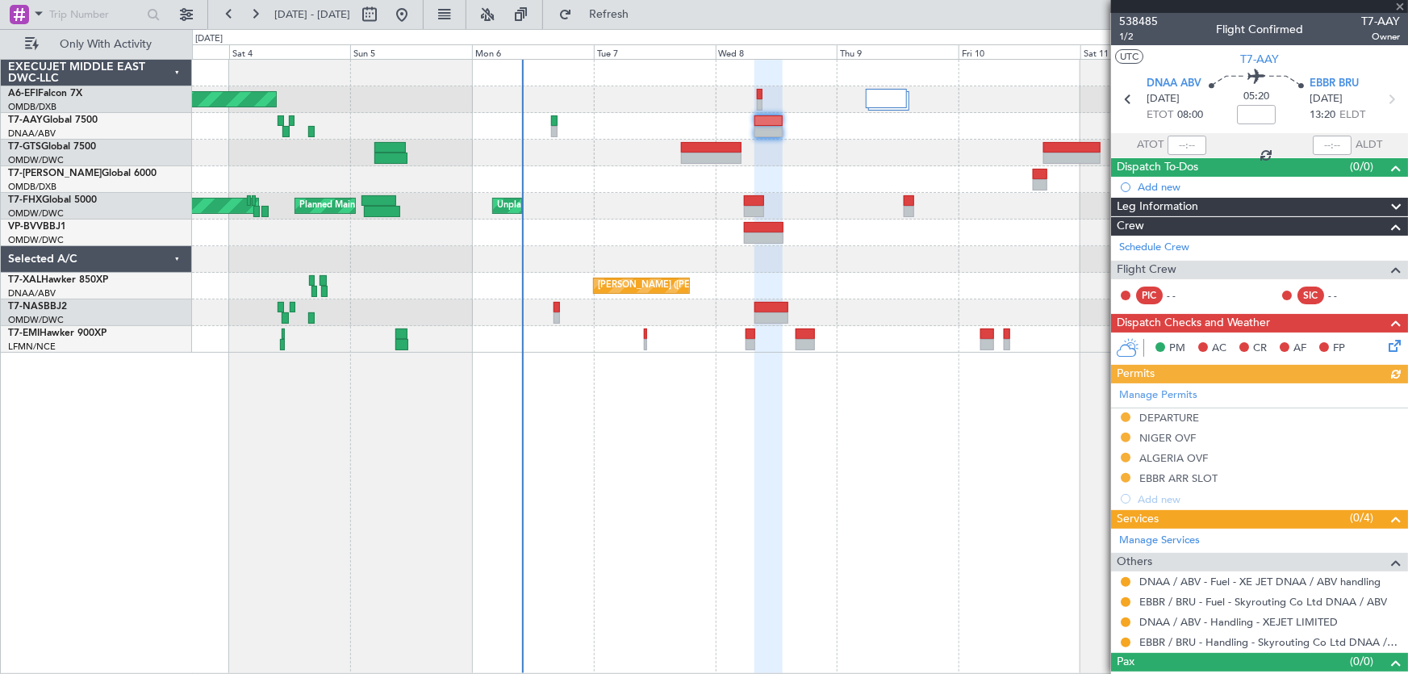
click at [1394, 96] on icon at bounding box center [1391, 99] width 21 height 21
click at [1386, 94] on icon at bounding box center [1391, 99] width 21 height 21
type input "+00:20"
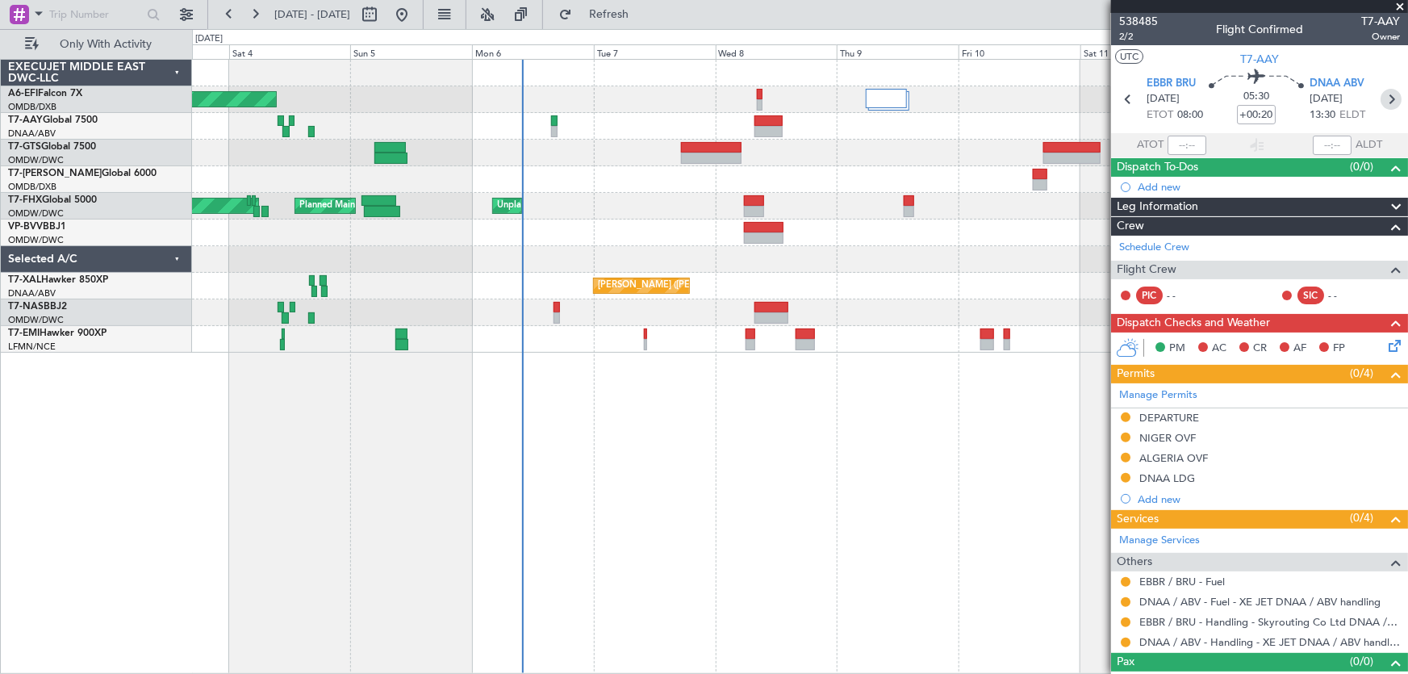
click at [1386, 102] on icon at bounding box center [1391, 99] width 21 height 21
type input "12"
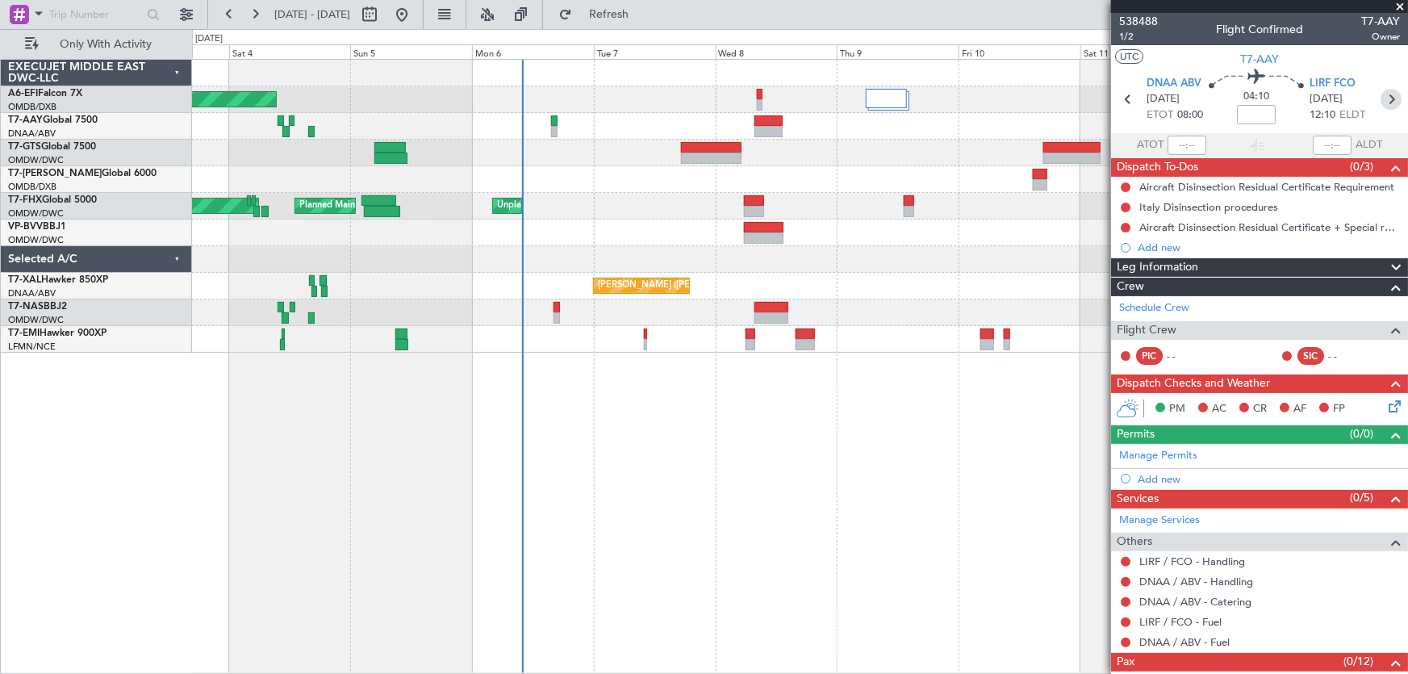
click at [1382, 94] on icon at bounding box center [1391, 99] width 21 height 21
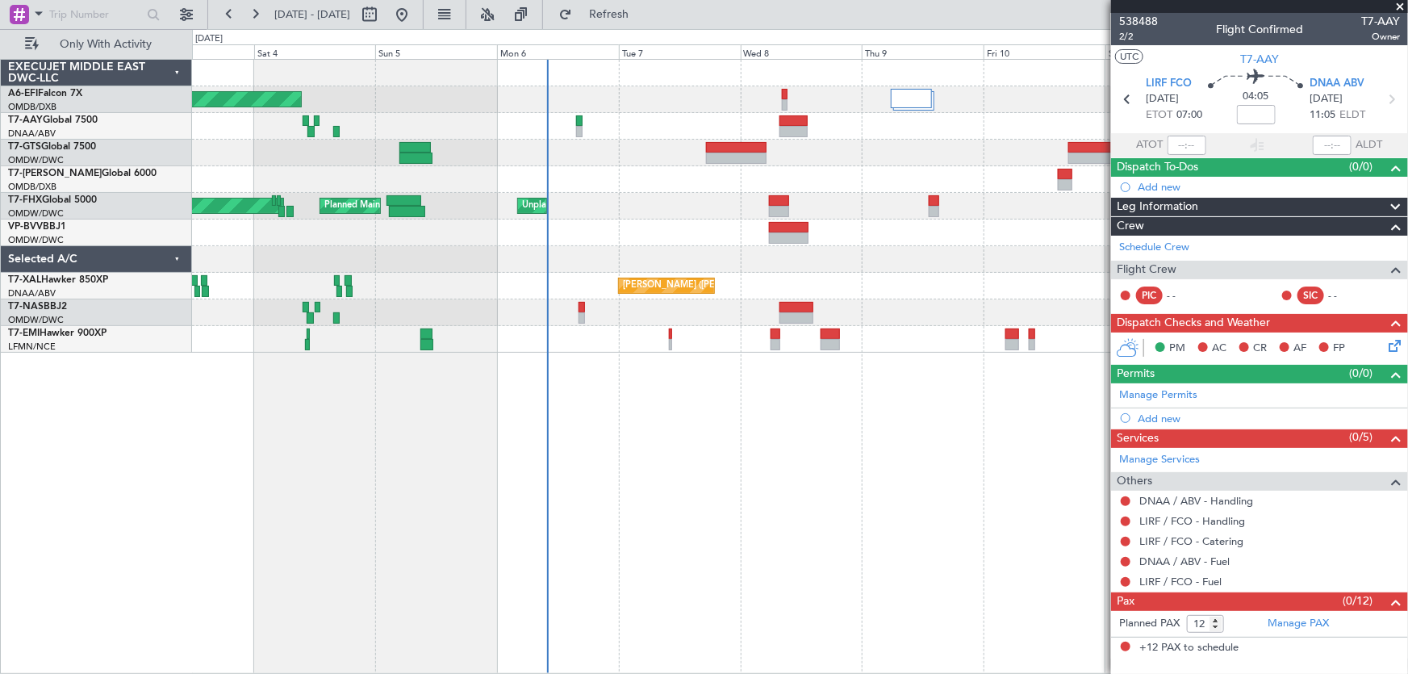
click at [341, 166] on div at bounding box center [800, 179] width 1216 height 27
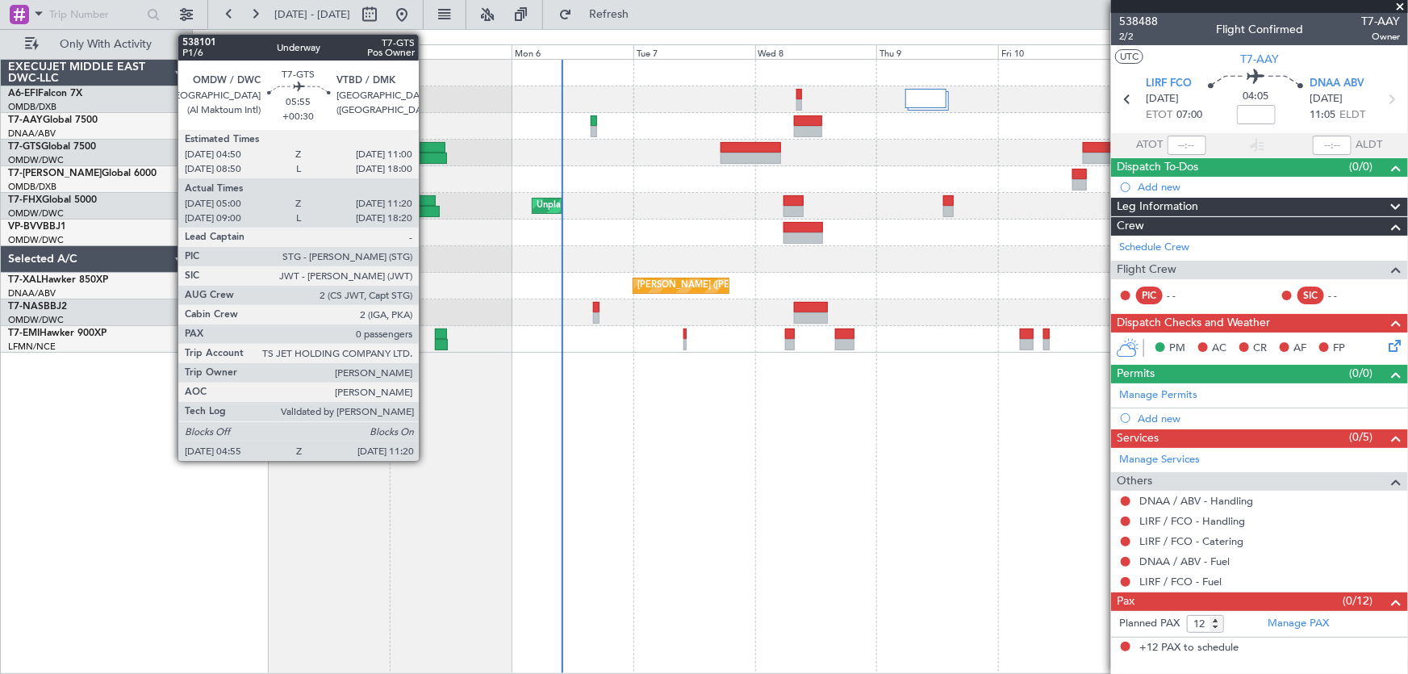
click at [426, 142] on div at bounding box center [429, 147] width 31 height 11
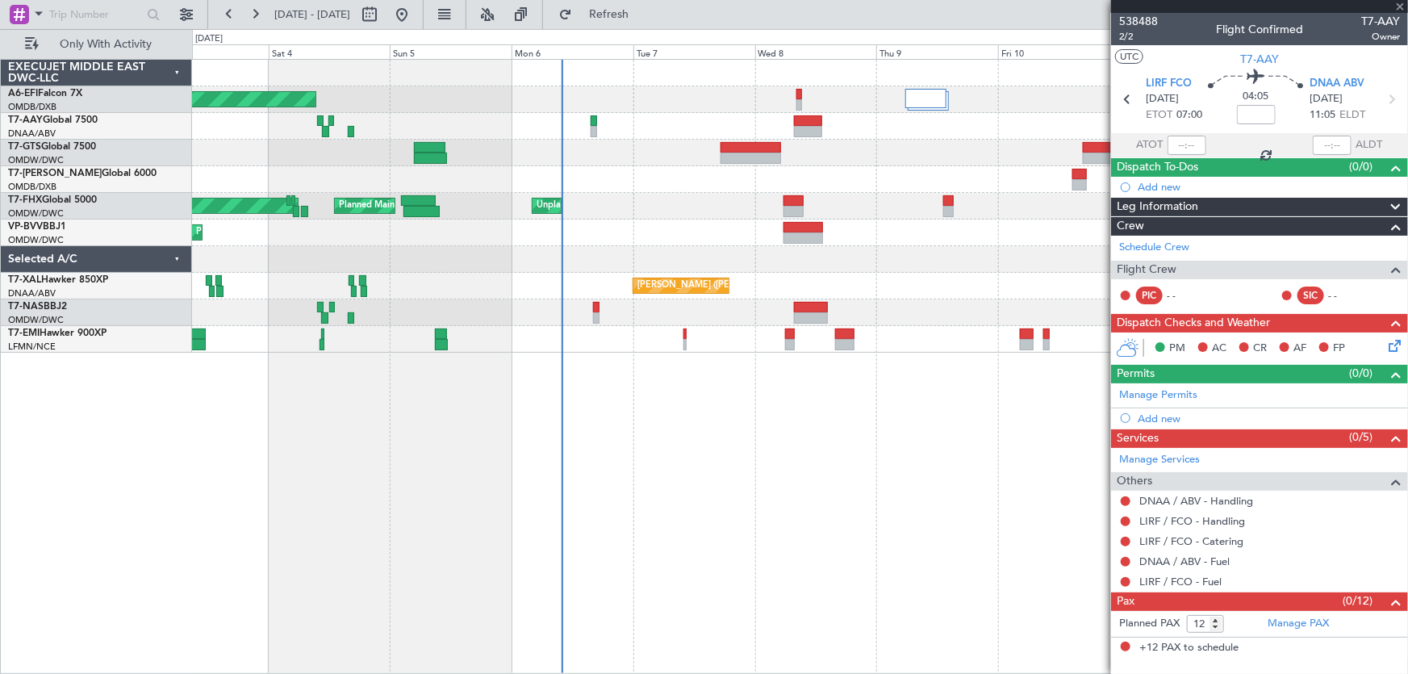
type input "+00:30"
type input "05:10"
type input "11:15"
type input "0"
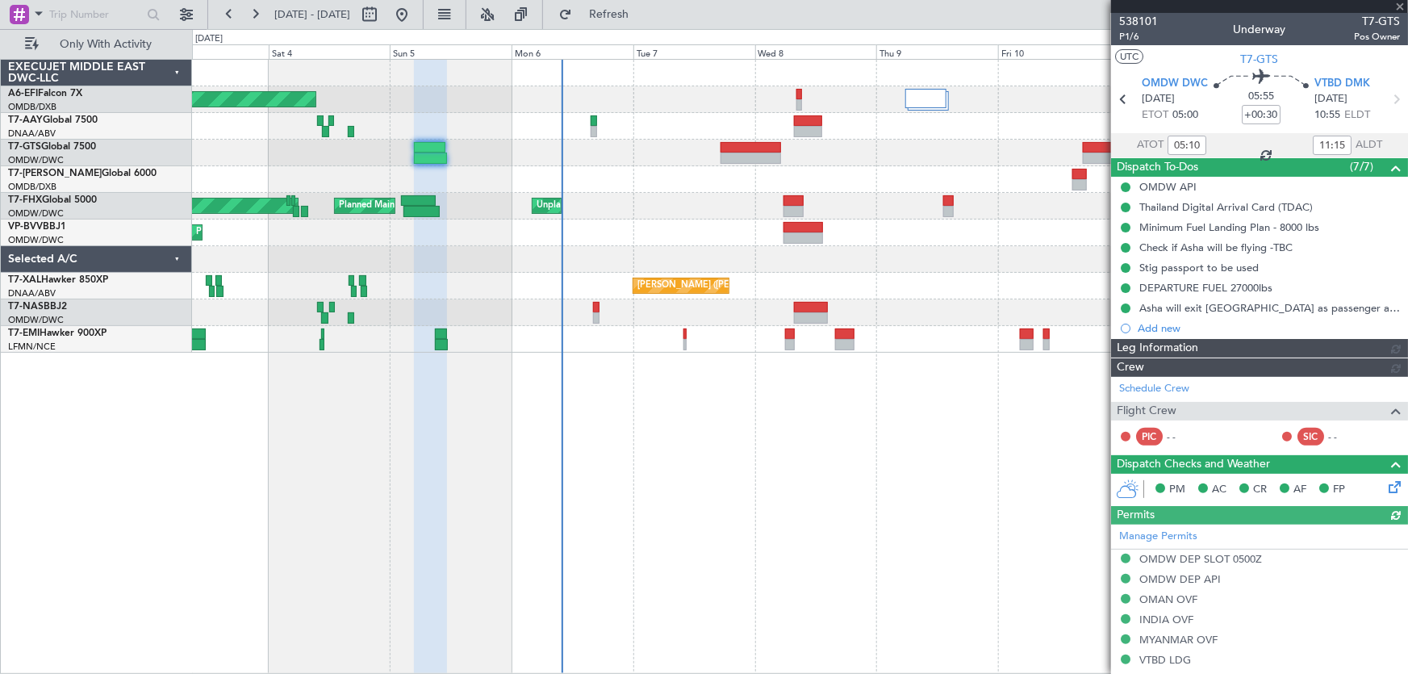
type input "[PERSON_NAME] ([PERSON_NAME])"
type input "7400"
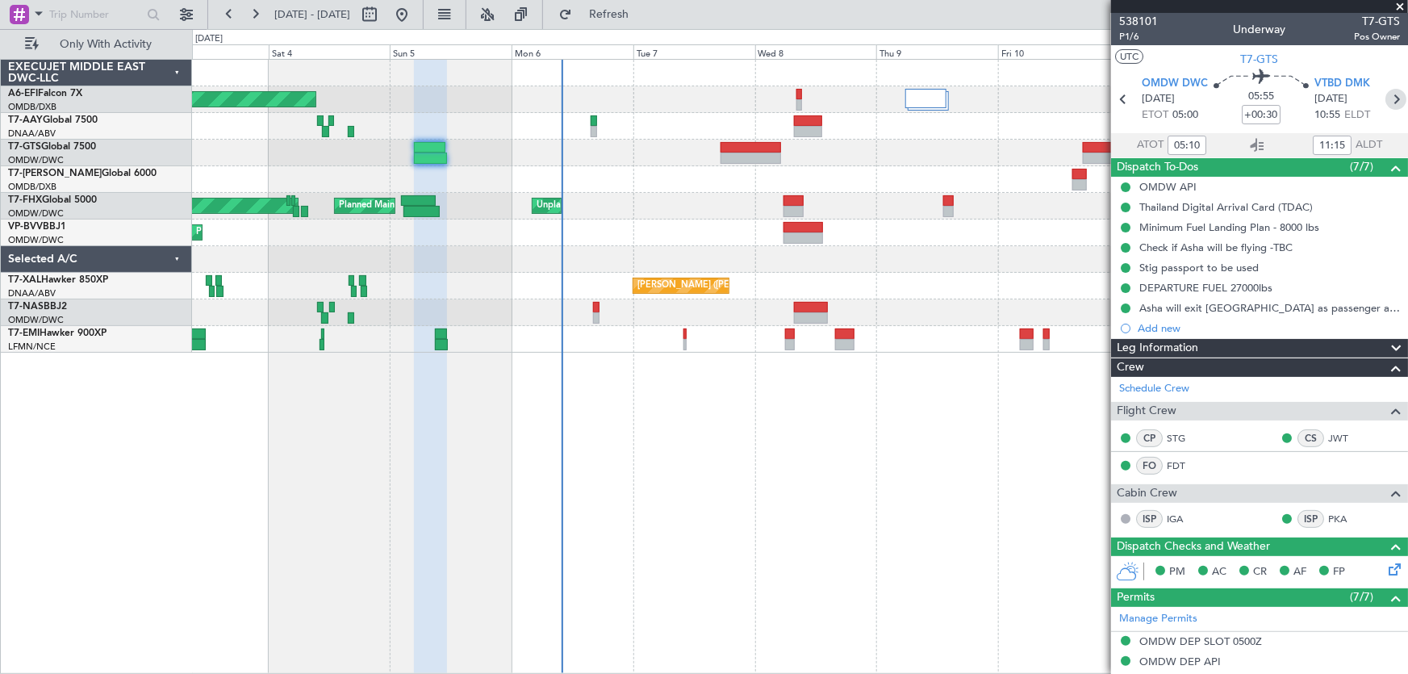
click at [1386, 102] on icon at bounding box center [1396, 99] width 21 height 21
type input "7"
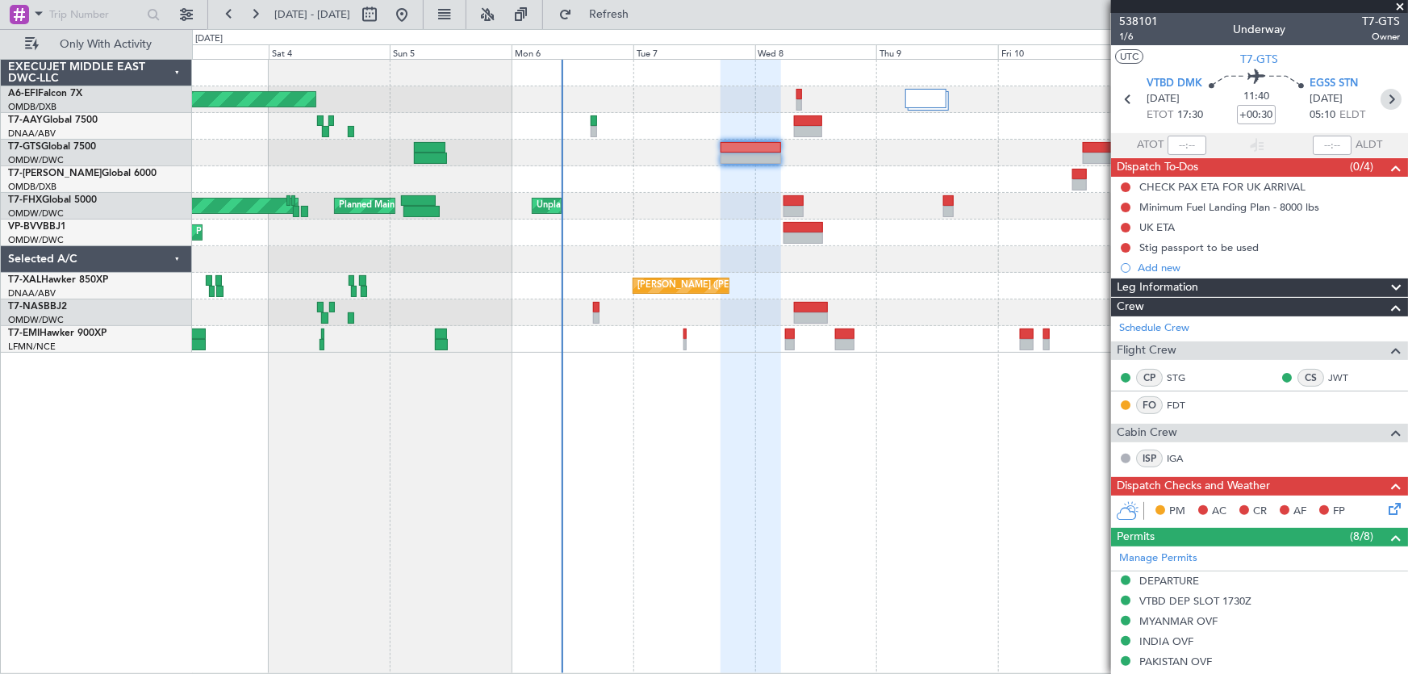
click at [1381, 102] on icon at bounding box center [1391, 99] width 21 height 21
type input "+00:40"
type input "2"
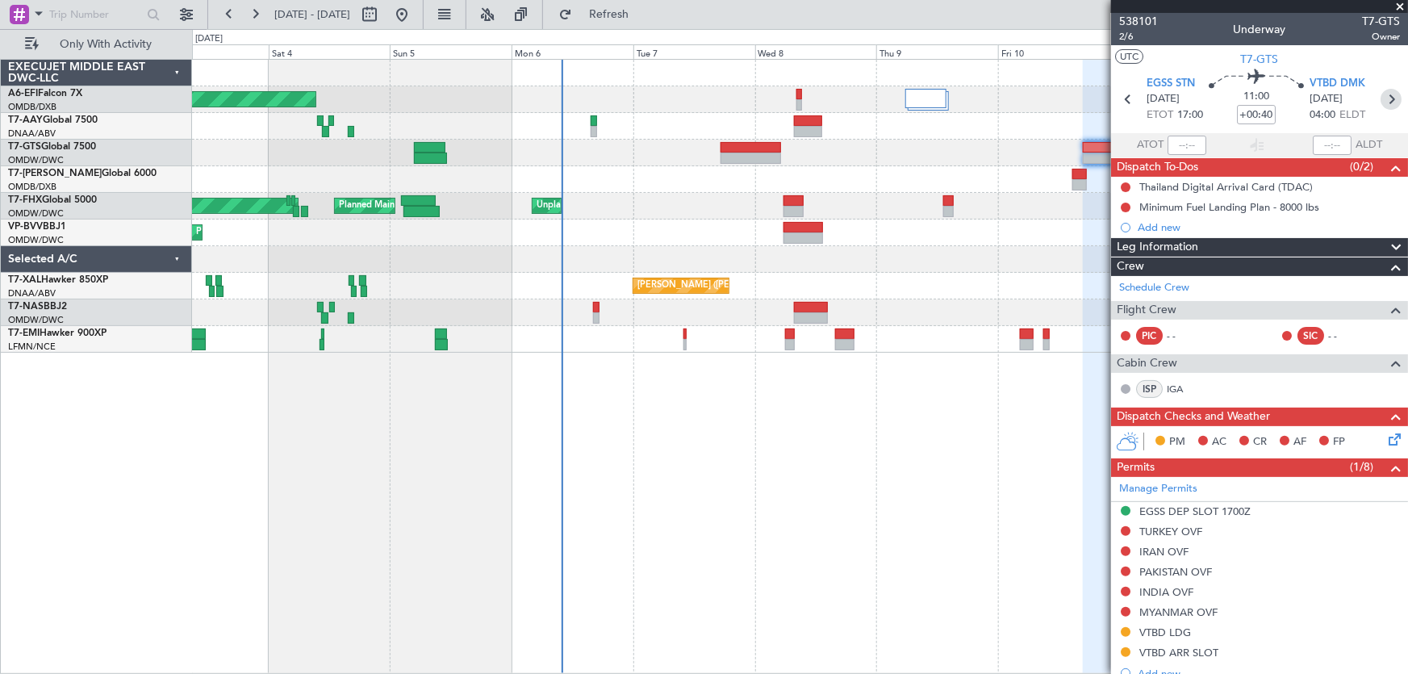
click at [1385, 96] on icon at bounding box center [1391, 99] width 21 height 21
type input "+00:30"
type input "6"
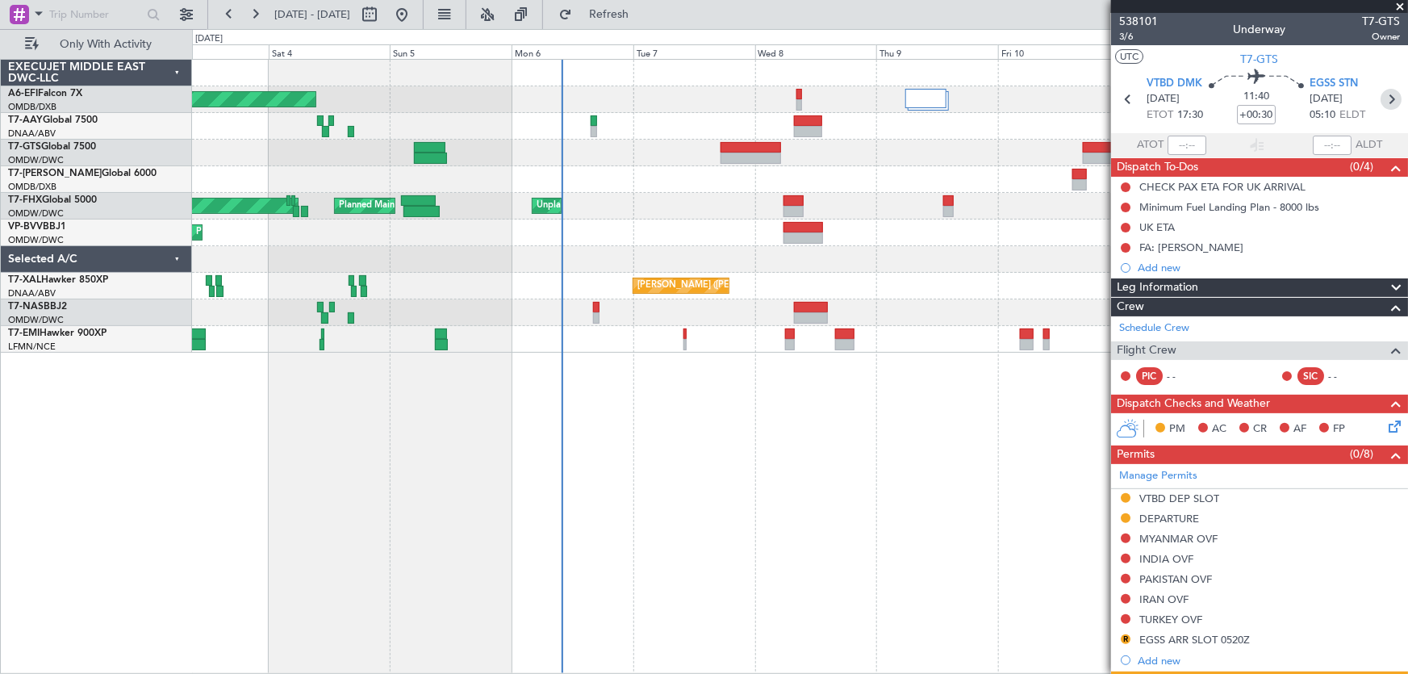
click at [1385, 96] on icon at bounding box center [1391, 99] width 21 height 21
type input "+01:00"
type input "2"
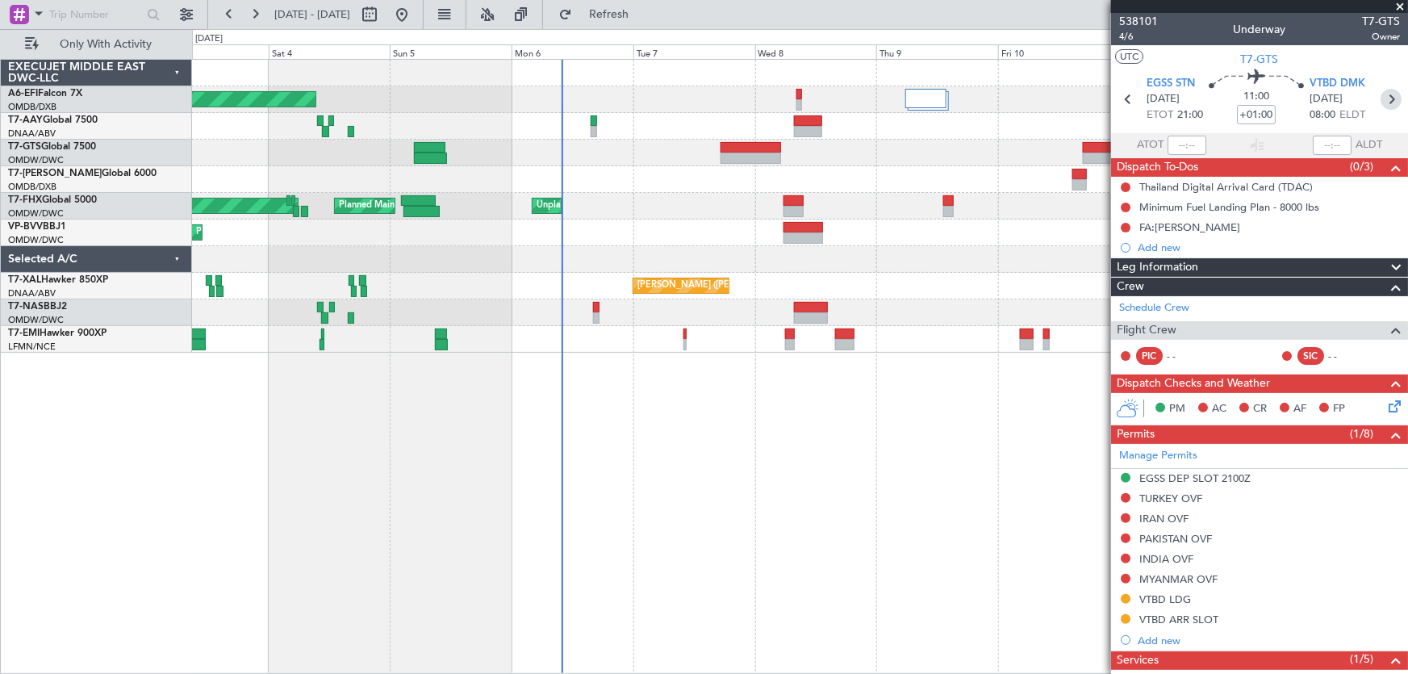
click at [1382, 99] on icon at bounding box center [1391, 99] width 21 height 21
type input "0"
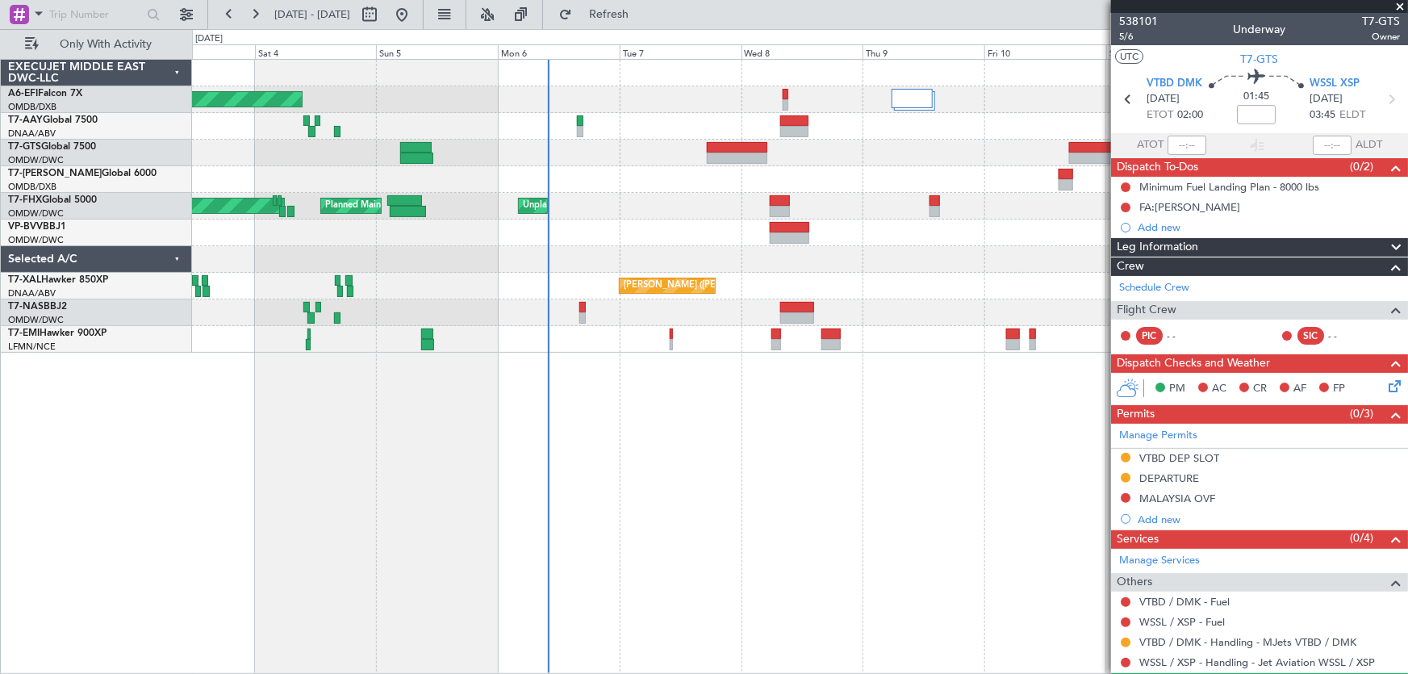
click at [688, 189] on div at bounding box center [800, 179] width 1216 height 27
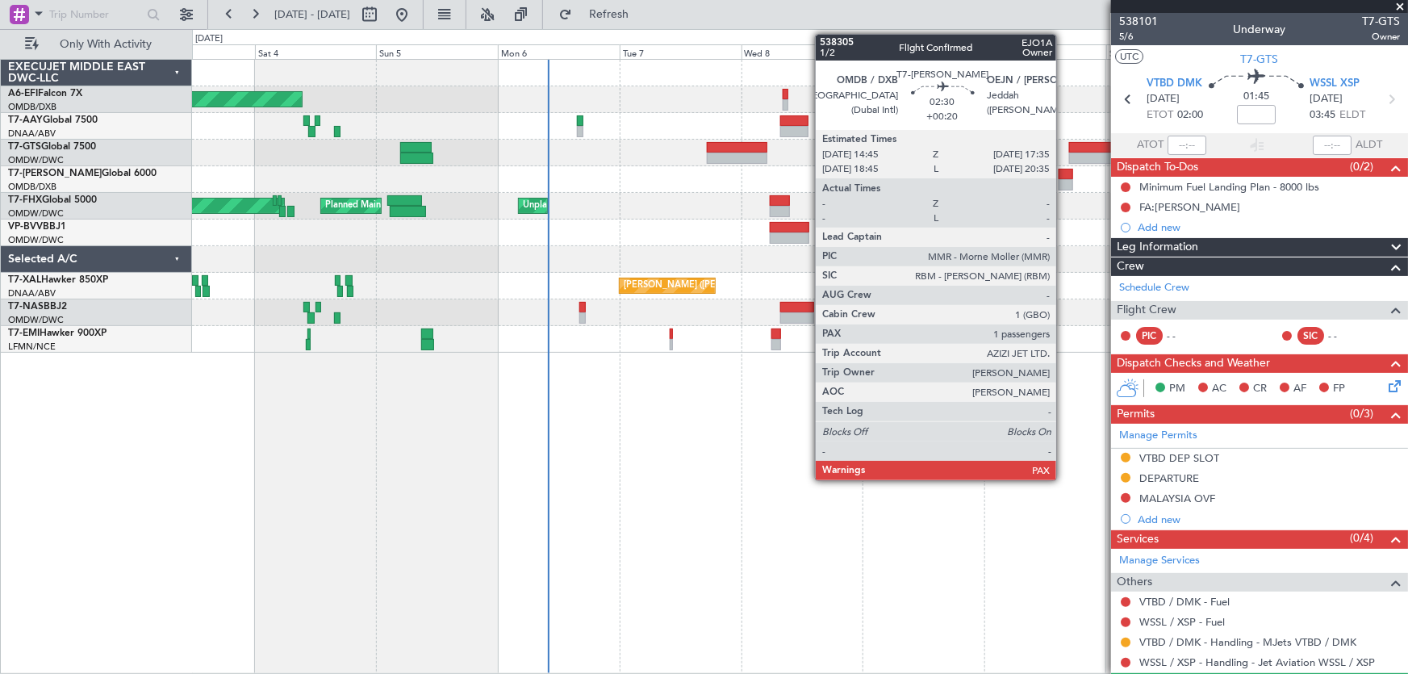
click at [1064, 173] on div at bounding box center [1066, 174] width 15 height 11
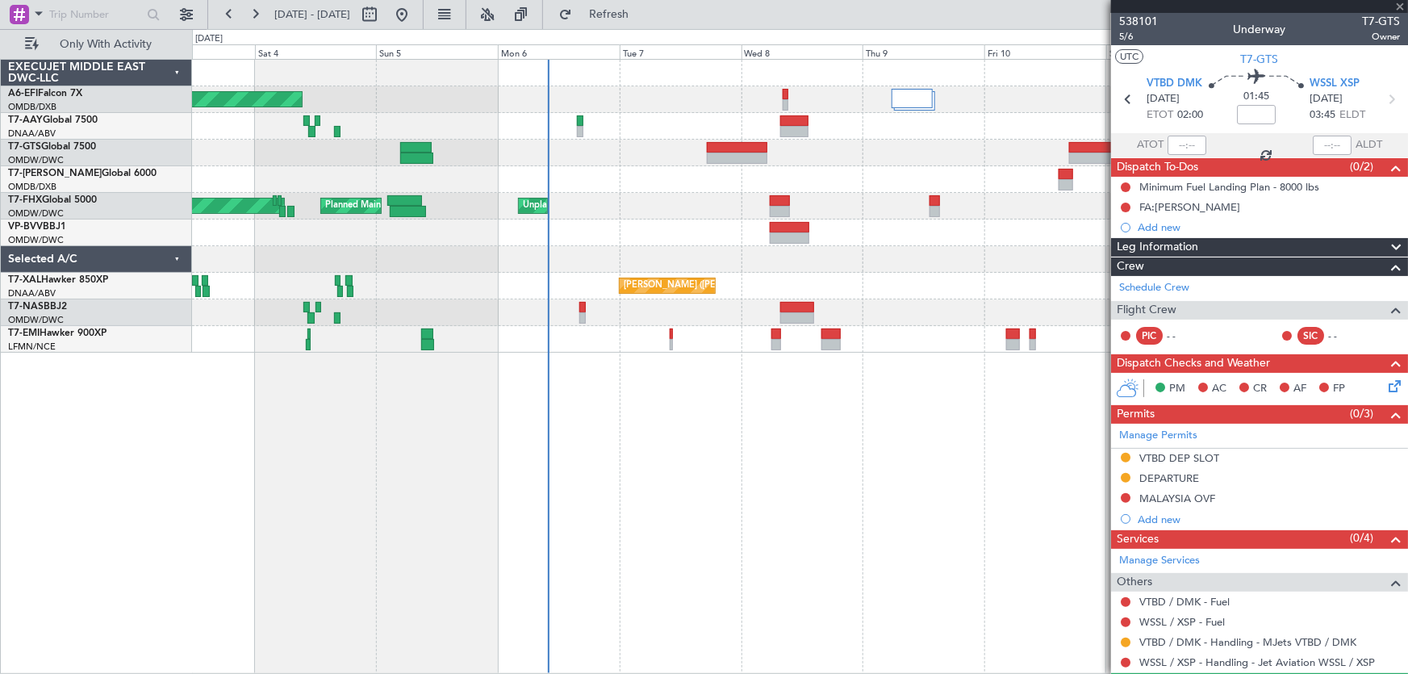
type input "+00:20"
type input "1"
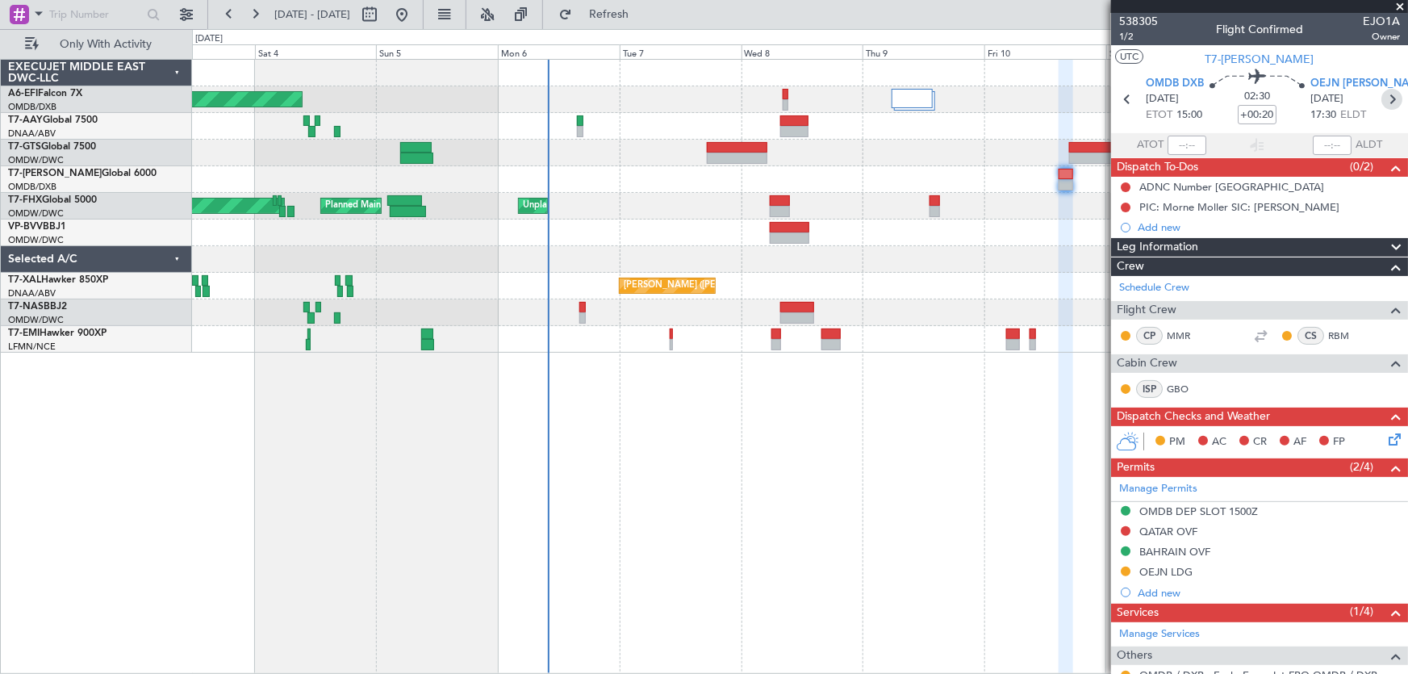
click at [1382, 94] on icon at bounding box center [1392, 99] width 21 height 21
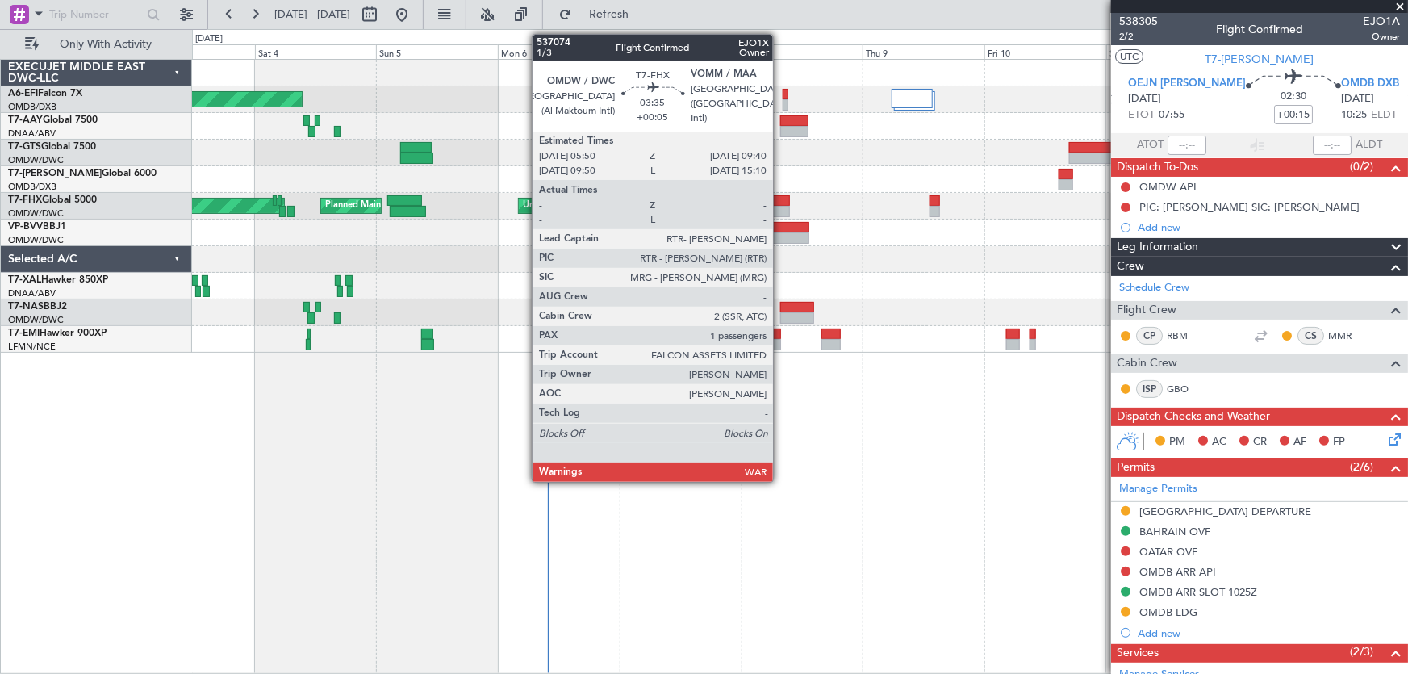
click at [780, 199] on div at bounding box center [780, 200] width 20 height 11
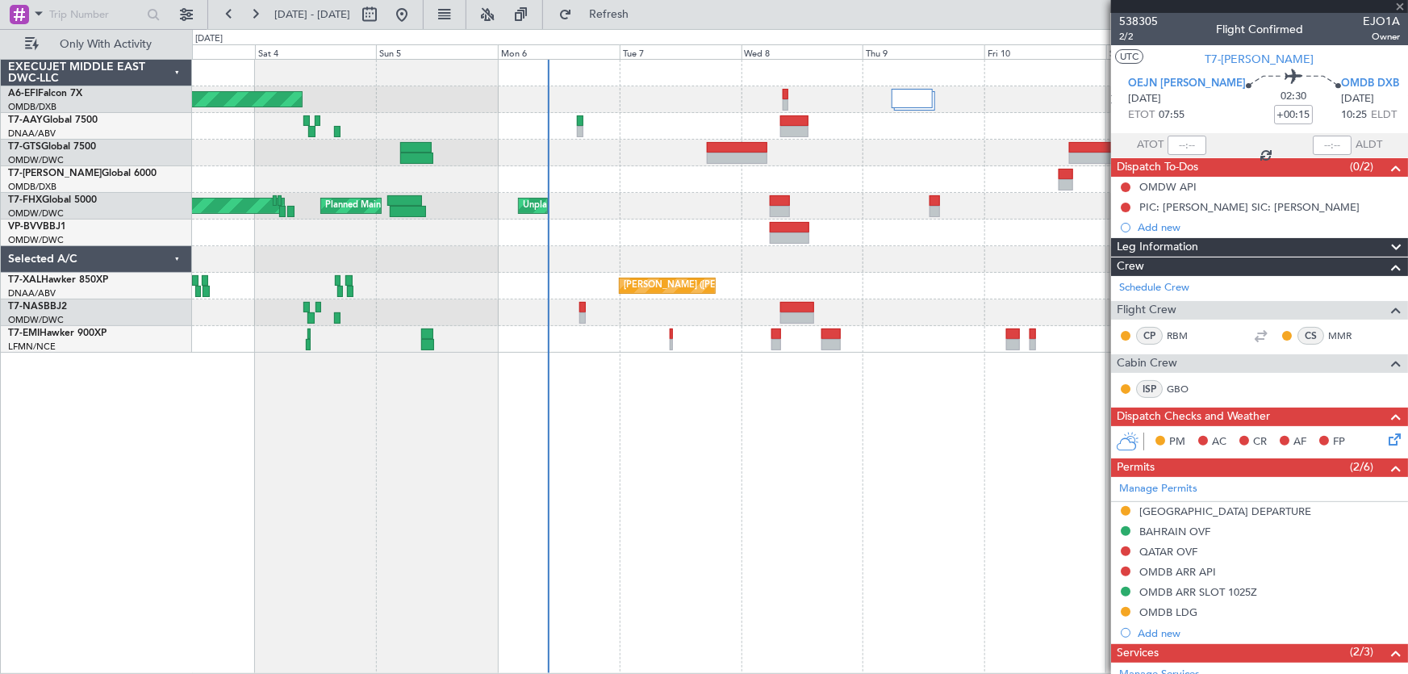
type input "+00:05"
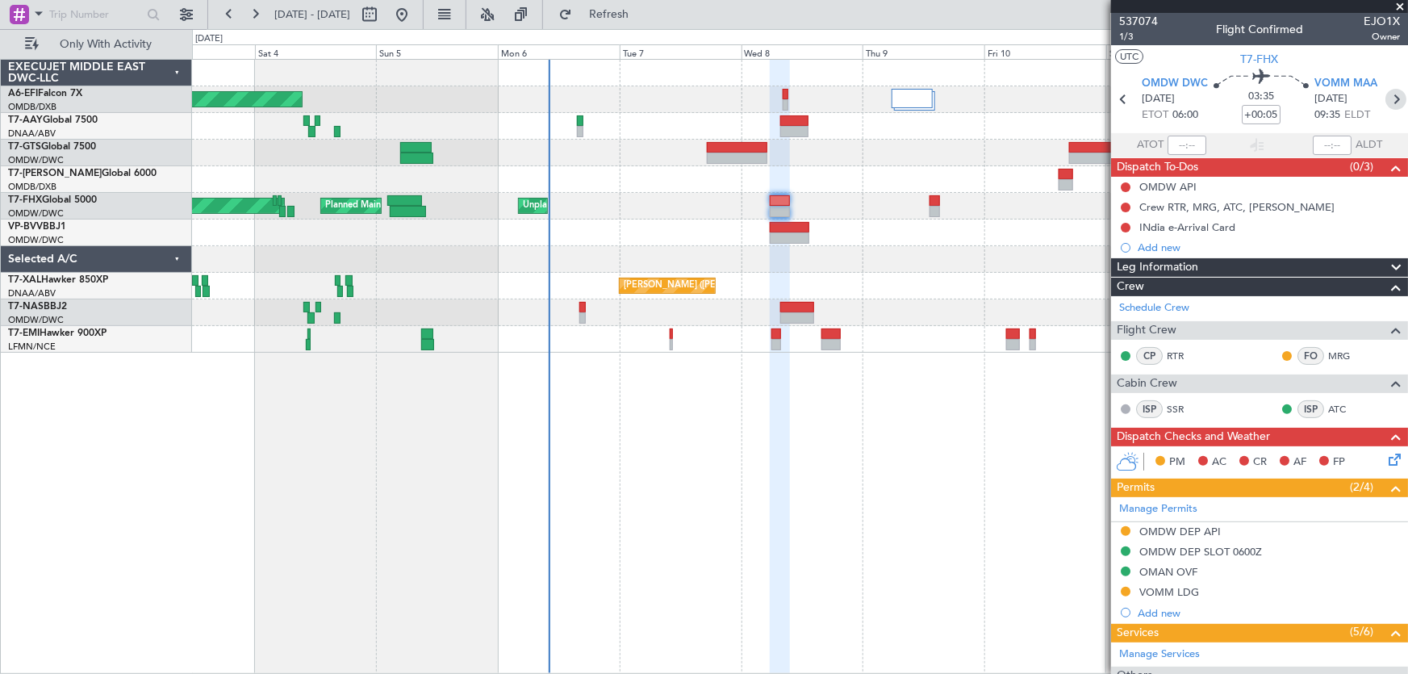
click at [1386, 98] on icon at bounding box center [1396, 99] width 21 height 21
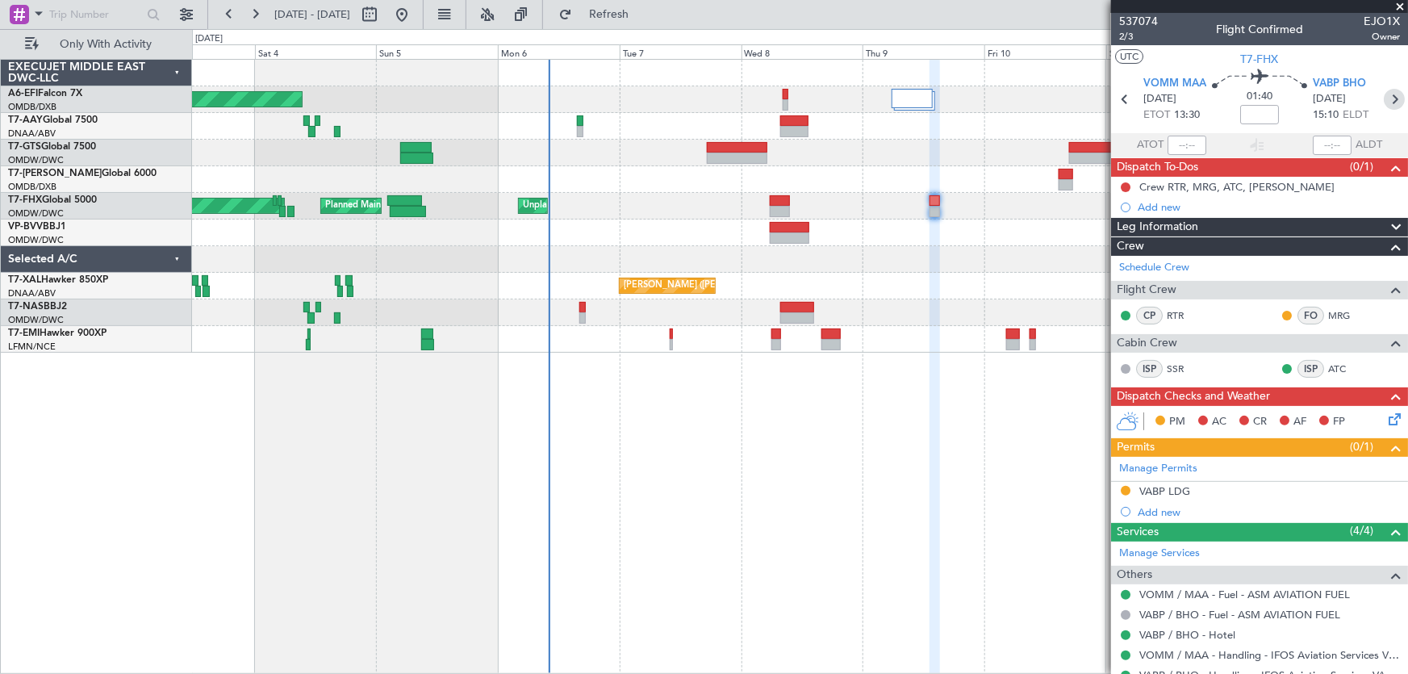
click at [1387, 98] on icon at bounding box center [1394, 99] width 21 height 21
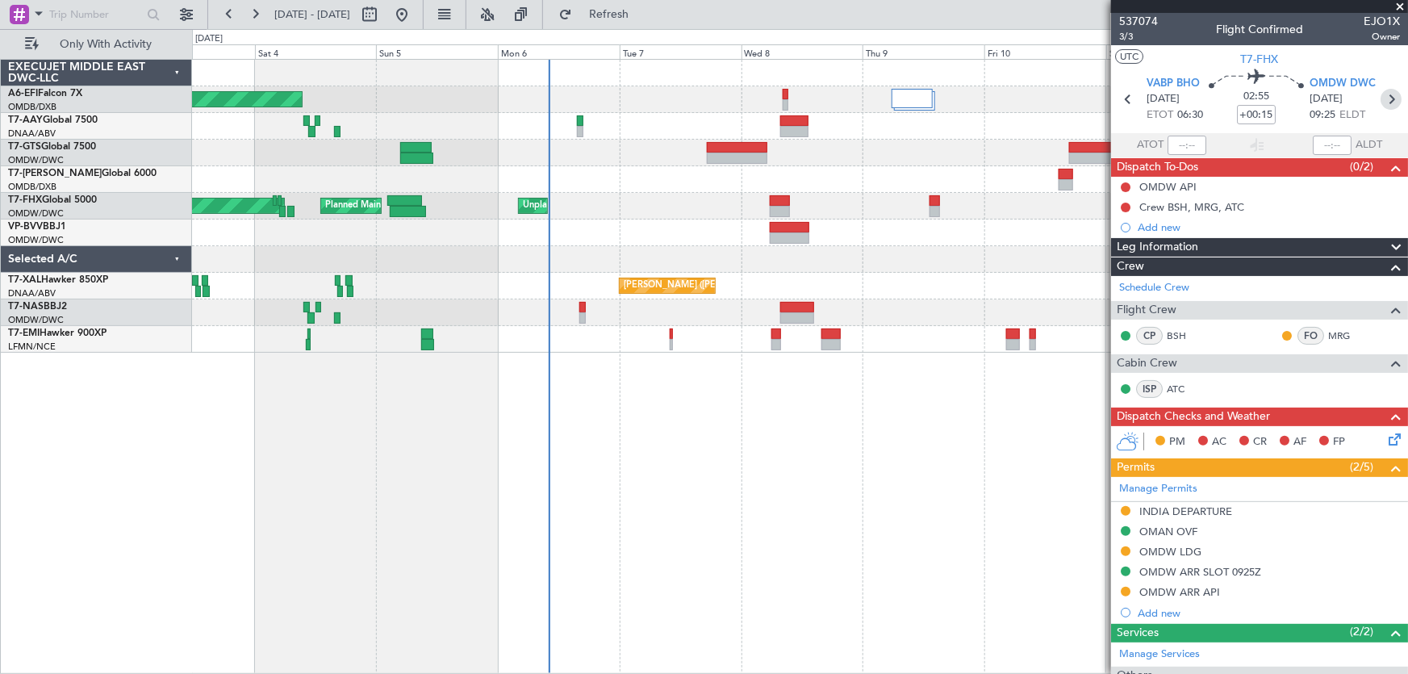
click at [1386, 103] on icon at bounding box center [1391, 99] width 21 height 21
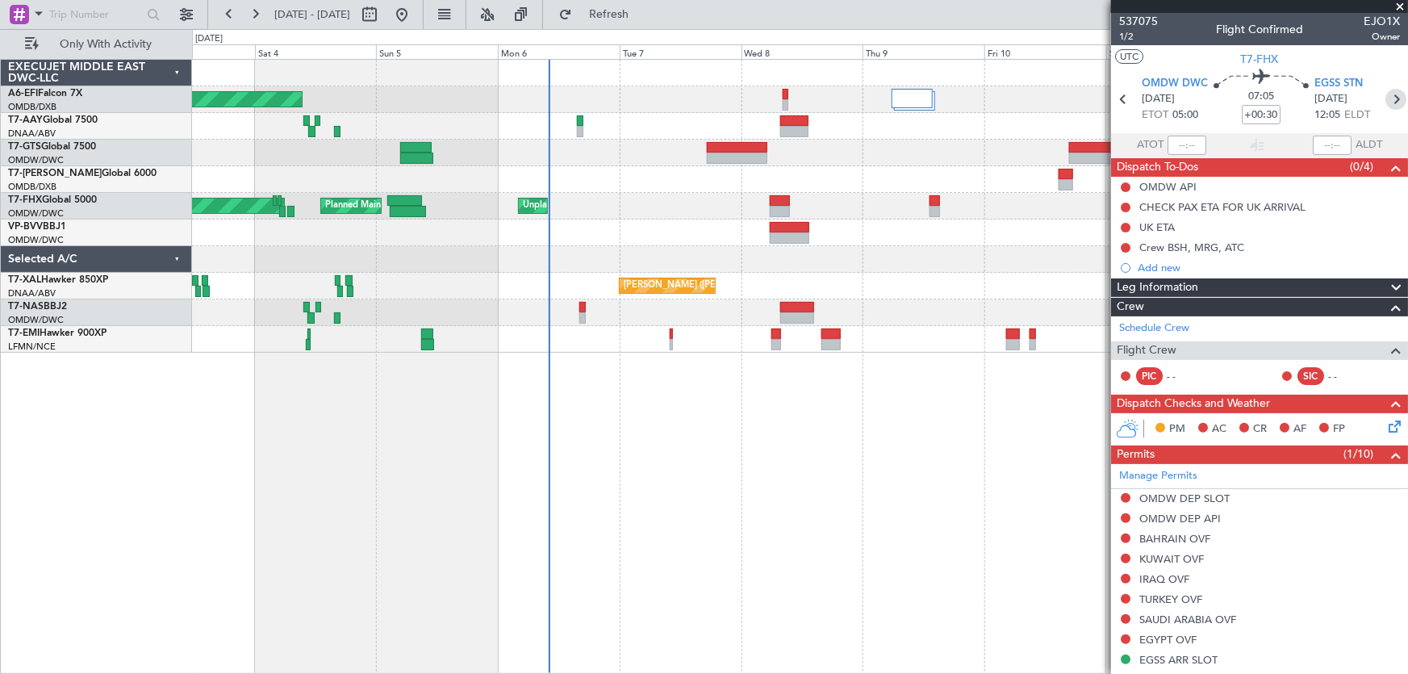
click at [1387, 92] on icon at bounding box center [1396, 99] width 21 height 21
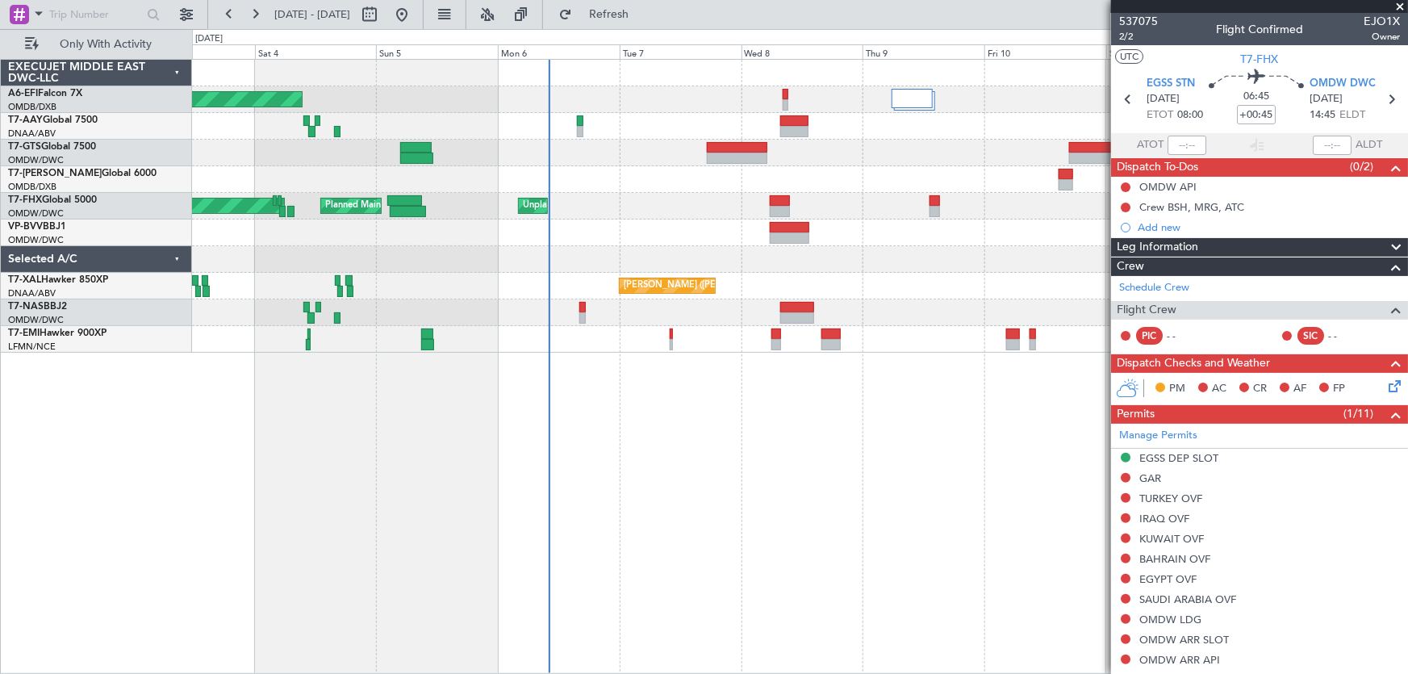
click at [1396, 103] on section "EGSS STN [DATE] ETOT 08:00 06:45 +00:45 OMDW DWC [DATE] 14:45 ELDT" at bounding box center [1259, 101] width 297 height 64
click at [1385, 96] on icon at bounding box center [1391, 99] width 21 height 21
type input "+00:10"
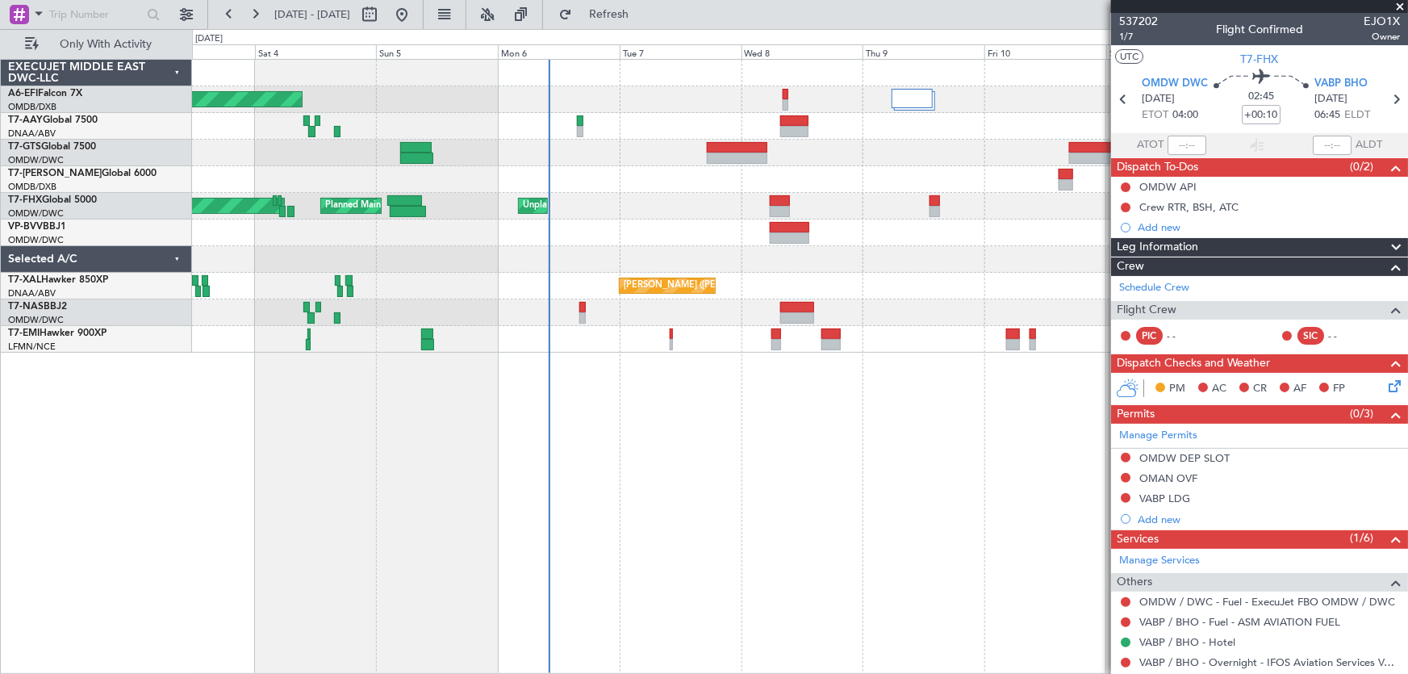
click at [1402, 2] on span at bounding box center [1400, 7] width 16 height 15
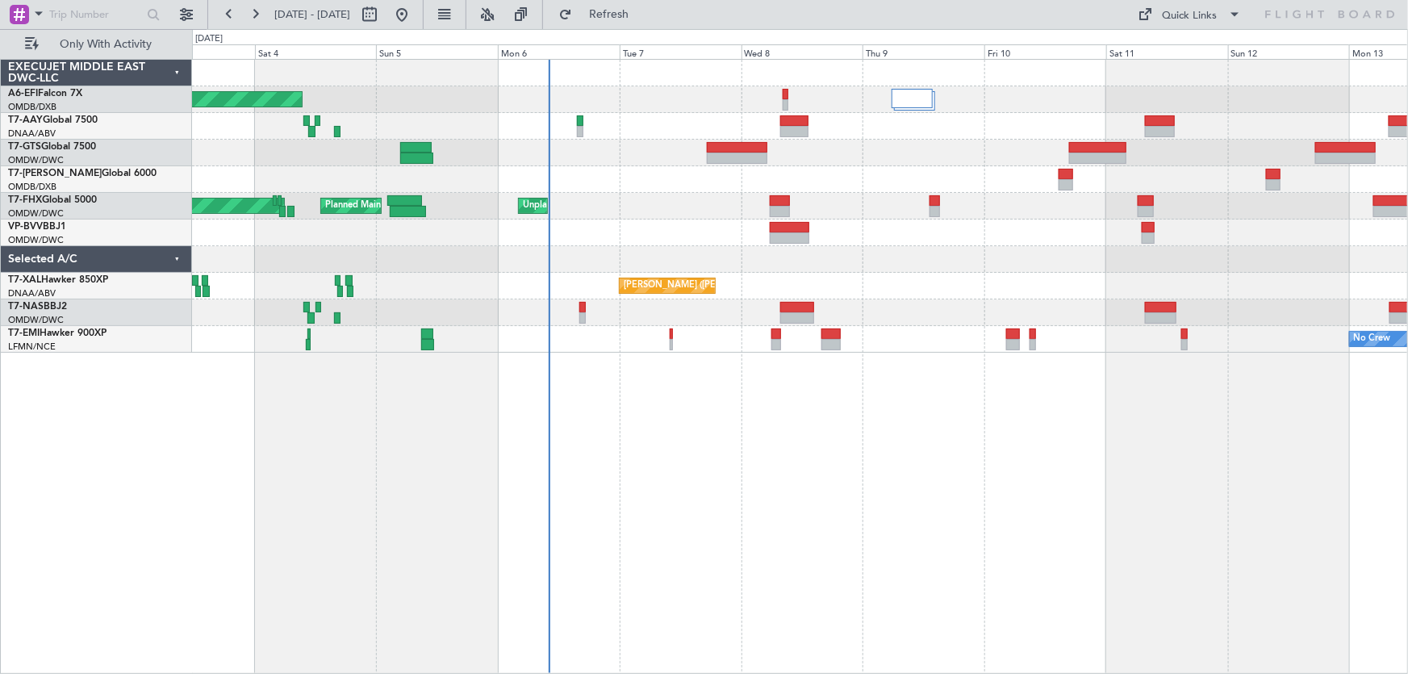
type input "0"
click at [742, 479] on div "AOG Maint [GEOGRAPHIC_DATA] (Dubai Intl) Planned Maint [GEOGRAPHIC_DATA] (Al Ma…" at bounding box center [800, 366] width 1217 height 615
click at [606, 447] on div "AOG Maint [GEOGRAPHIC_DATA] (Dubai Intl) Planned Maint [GEOGRAPHIC_DATA] (Al Ma…" at bounding box center [800, 366] width 1217 height 615
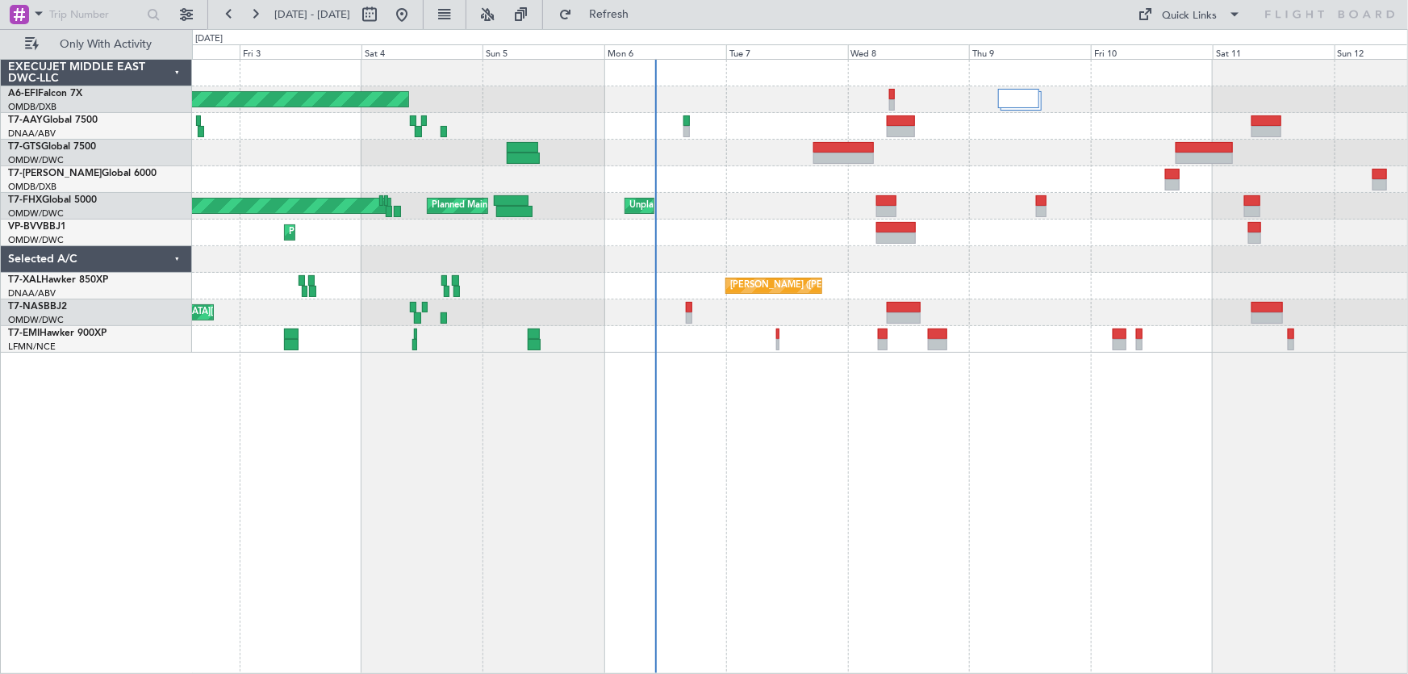
click at [824, 391] on div "AOG Maint [GEOGRAPHIC_DATA] (Dubai Intl) Planned Maint [GEOGRAPHIC_DATA] (Al Ma…" at bounding box center [800, 366] width 1217 height 615
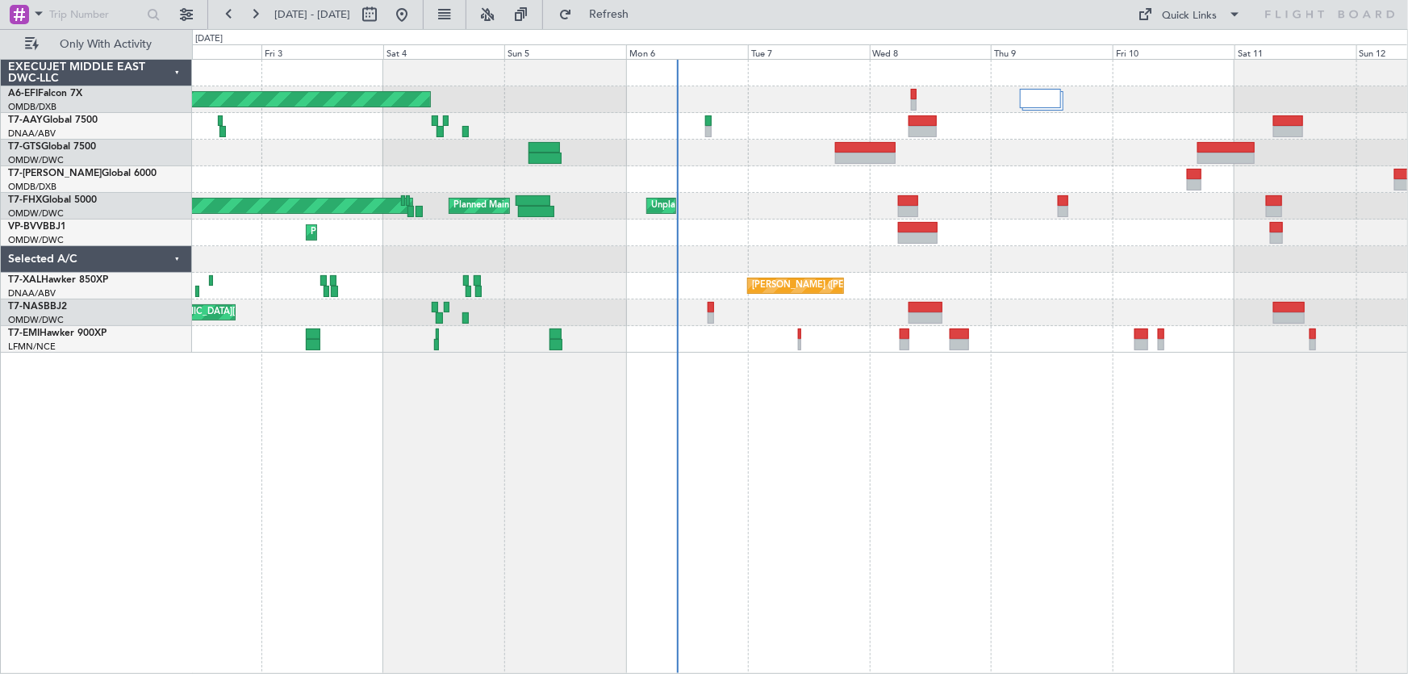
click at [834, 395] on div "AOG Maint [GEOGRAPHIC_DATA] (Dubai Intl) Planned Maint [GEOGRAPHIC_DATA] (Al Ma…" at bounding box center [800, 366] width 1217 height 615
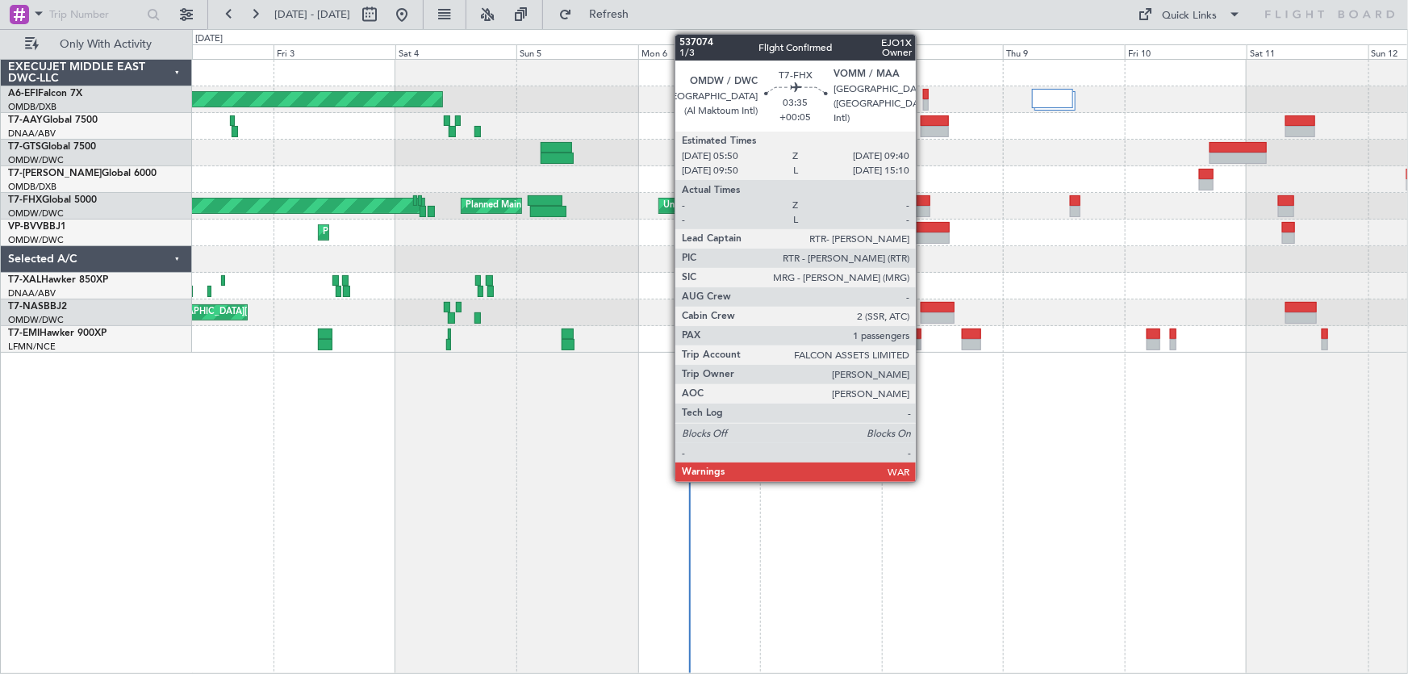
click at [923, 195] on div at bounding box center [920, 200] width 20 height 11
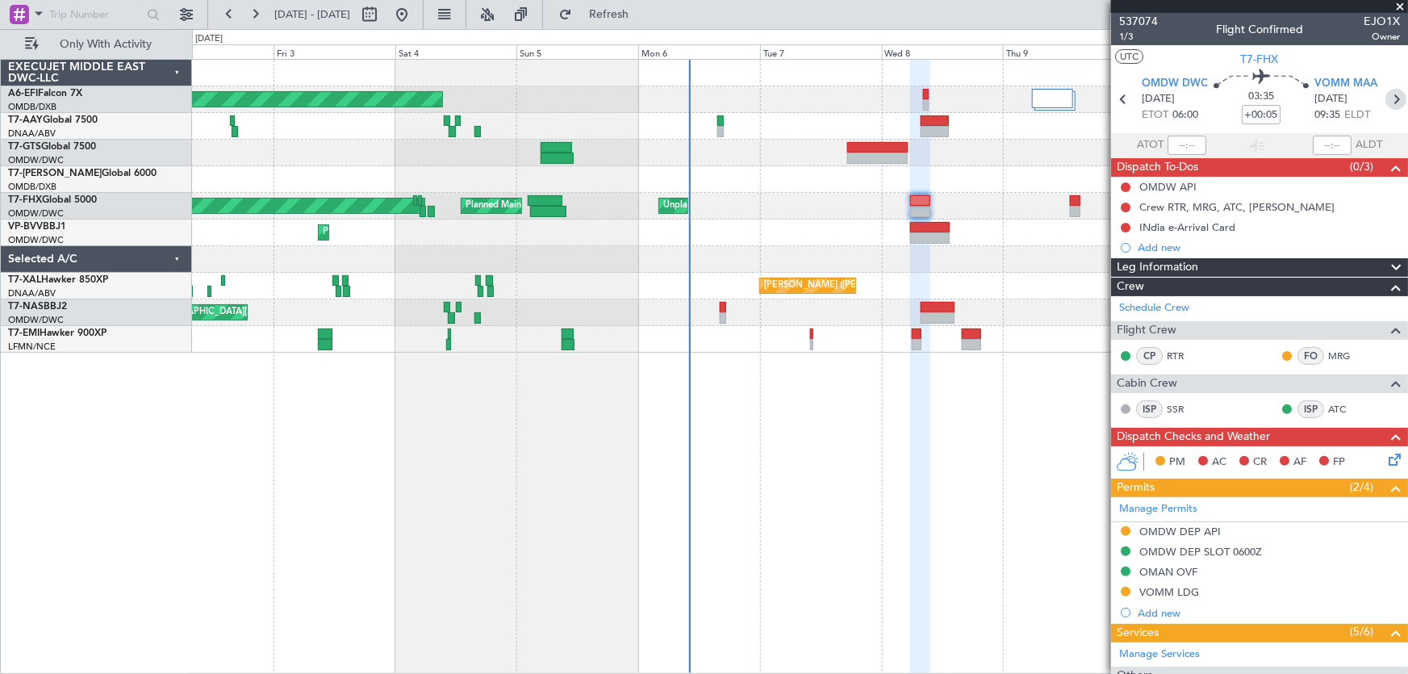
click at [1388, 100] on icon at bounding box center [1396, 99] width 21 height 21
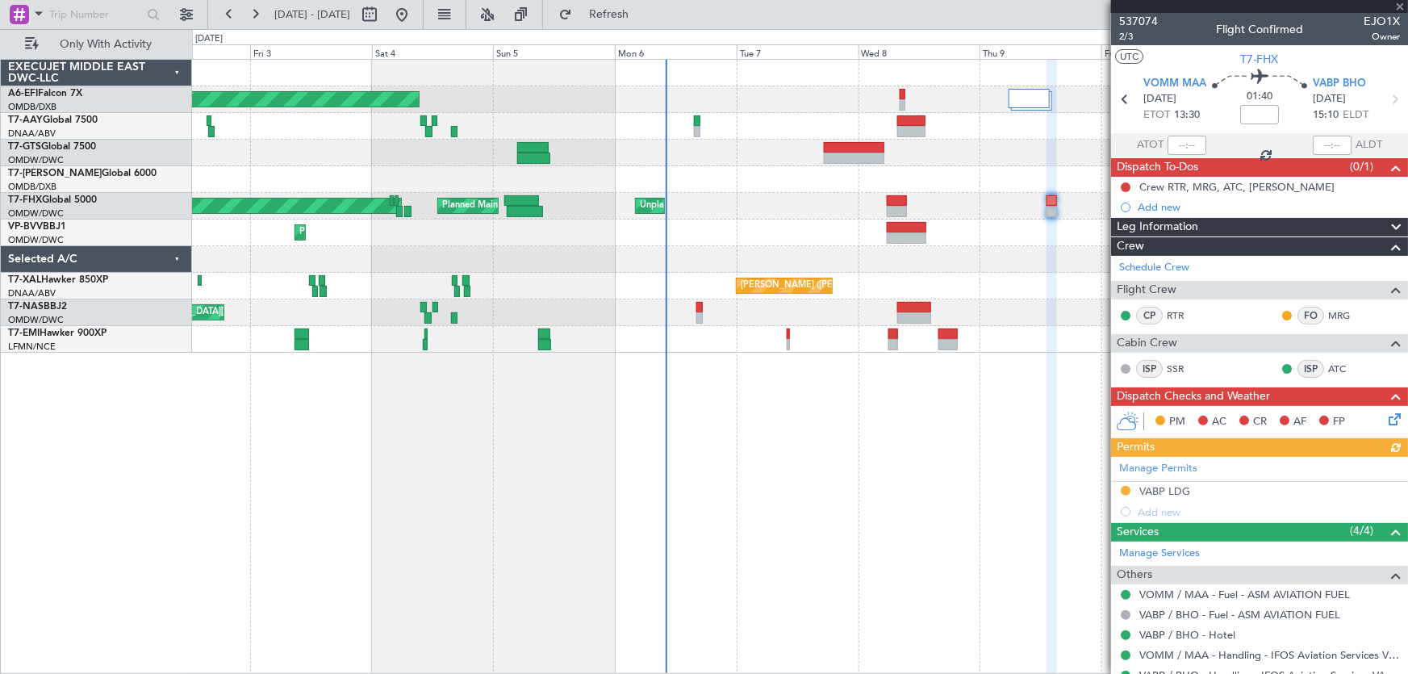
click at [742, 252] on div at bounding box center [800, 259] width 1216 height 27
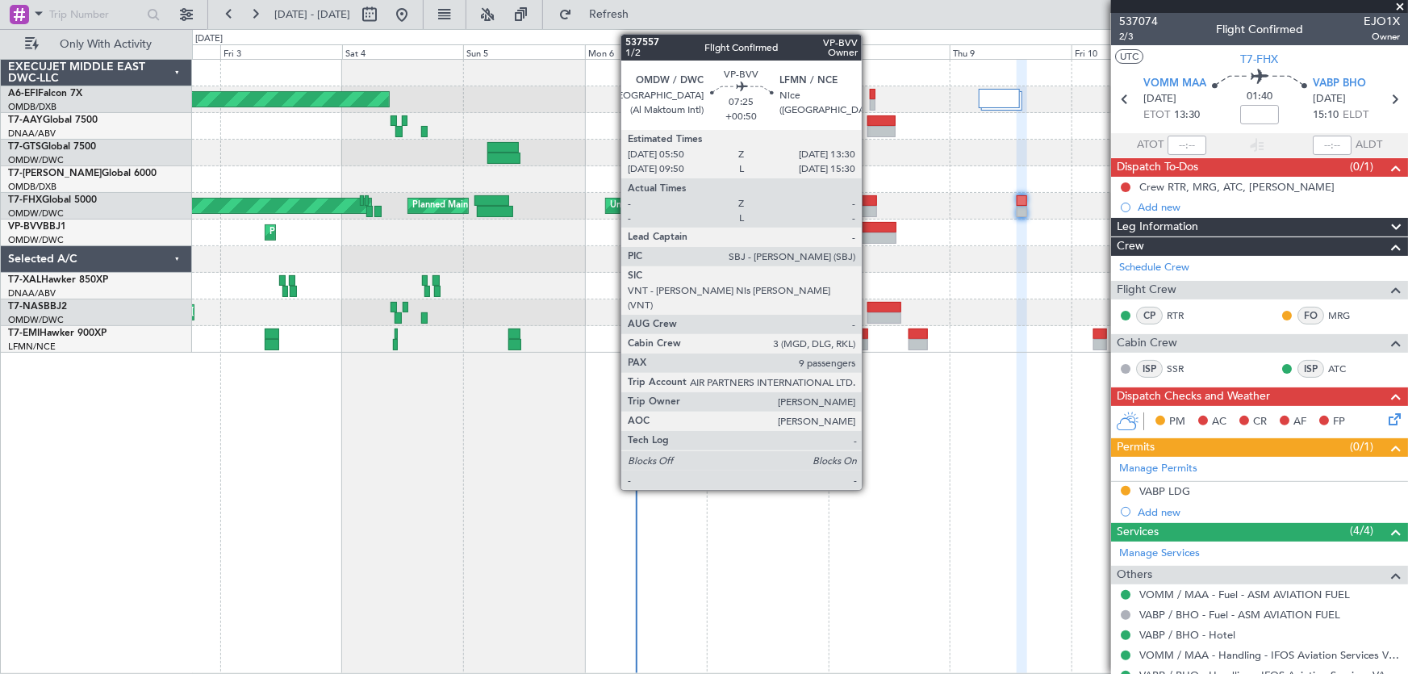
click at [868, 224] on div at bounding box center [877, 227] width 40 height 11
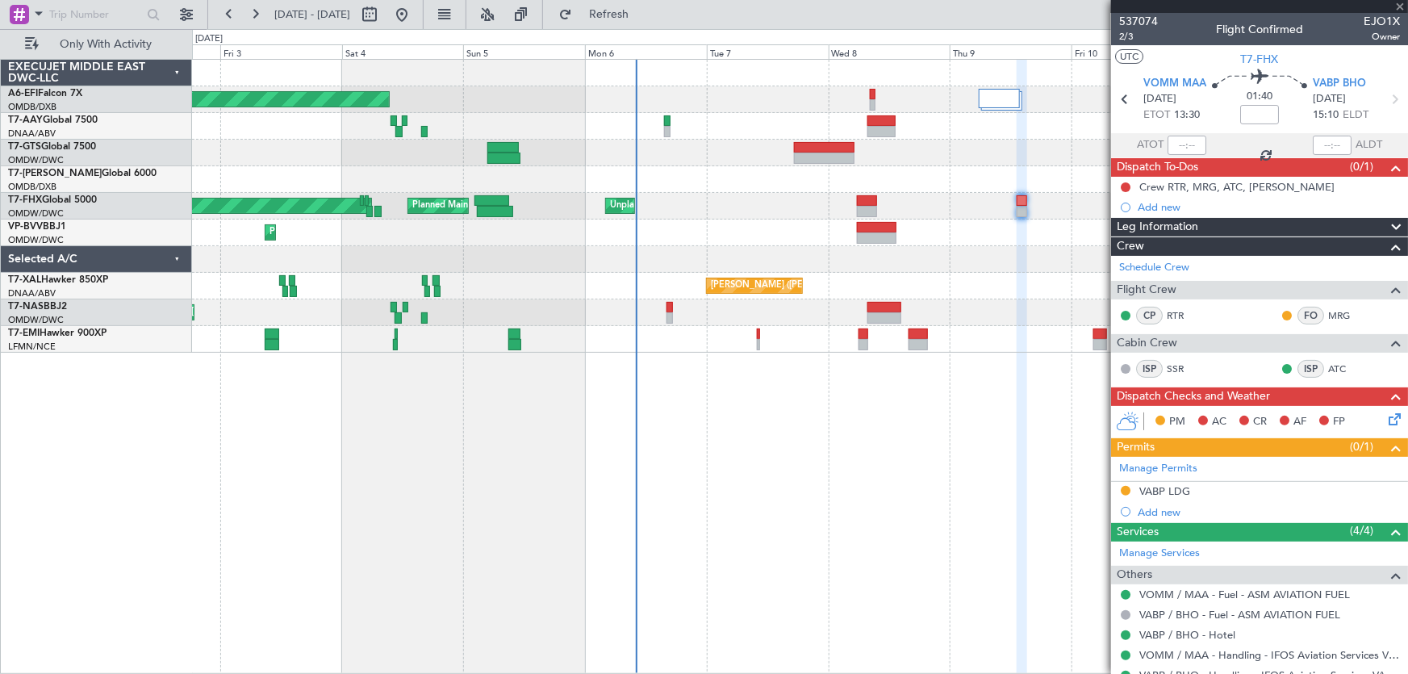
type input "+00:50"
type input "9"
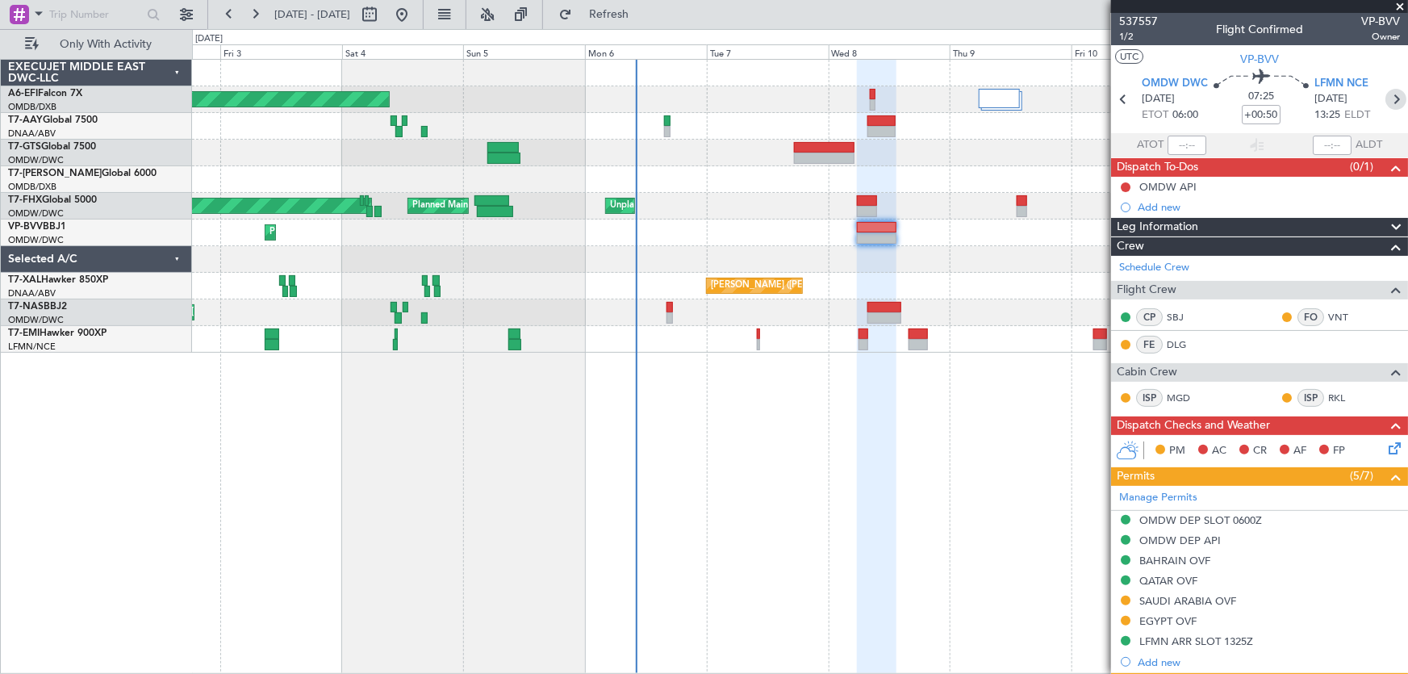
click at [1394, 95] on icon at bounding box center [1396, 99] width 21 height 21
type input "+00:10"
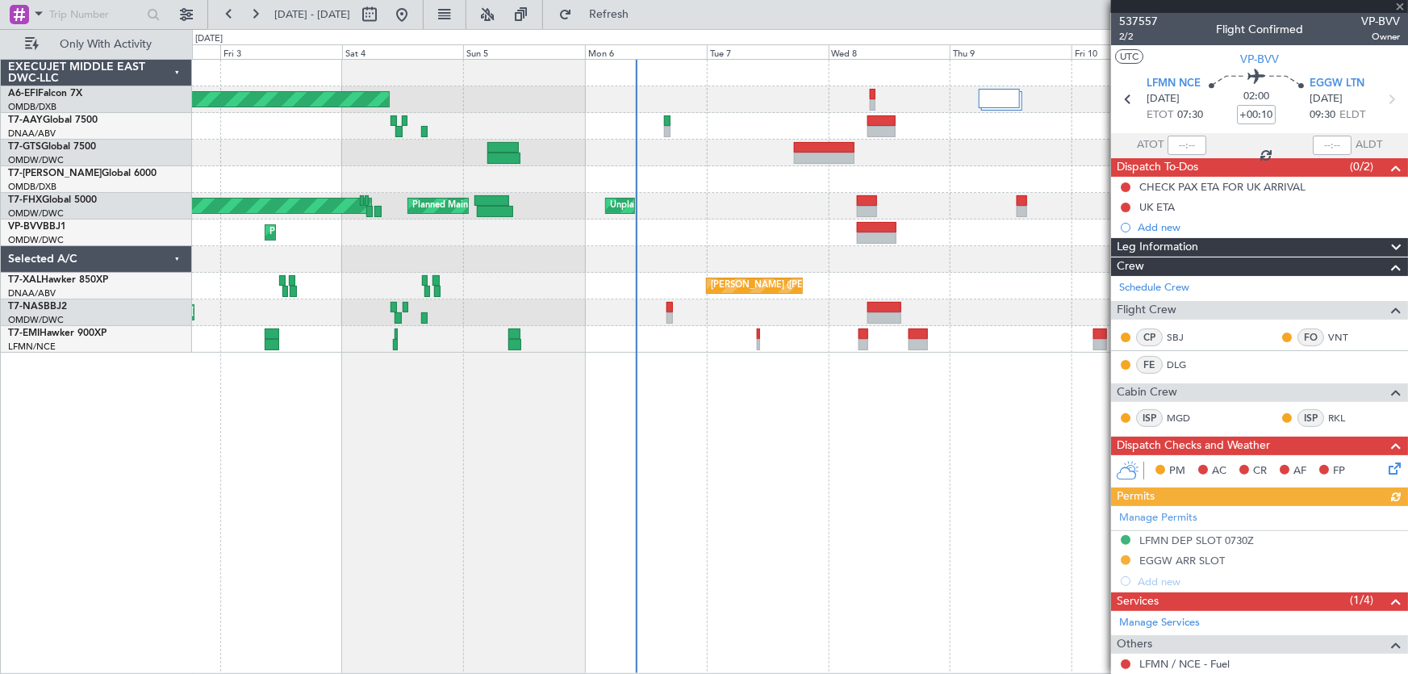
click at [1394, 95] on icon at bounding box center [1391, 99] width 21 height 21
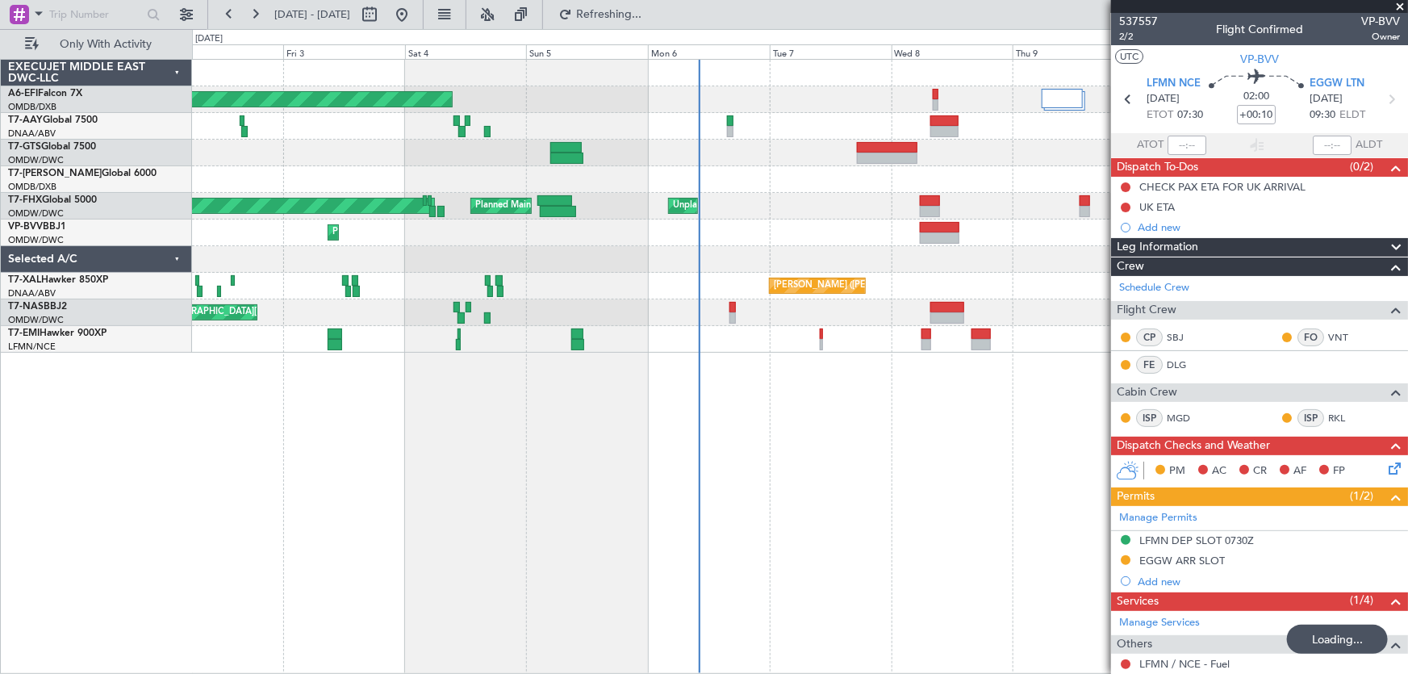
click at [628, 443] on div "AOG Maint [GEOGRAPHIC_DATA] (Dubai Intl) Planned Maint [GEOGRAPHIC_DATA] (Al Ma…" at bounding box center [800, 366] width 1217 height 615
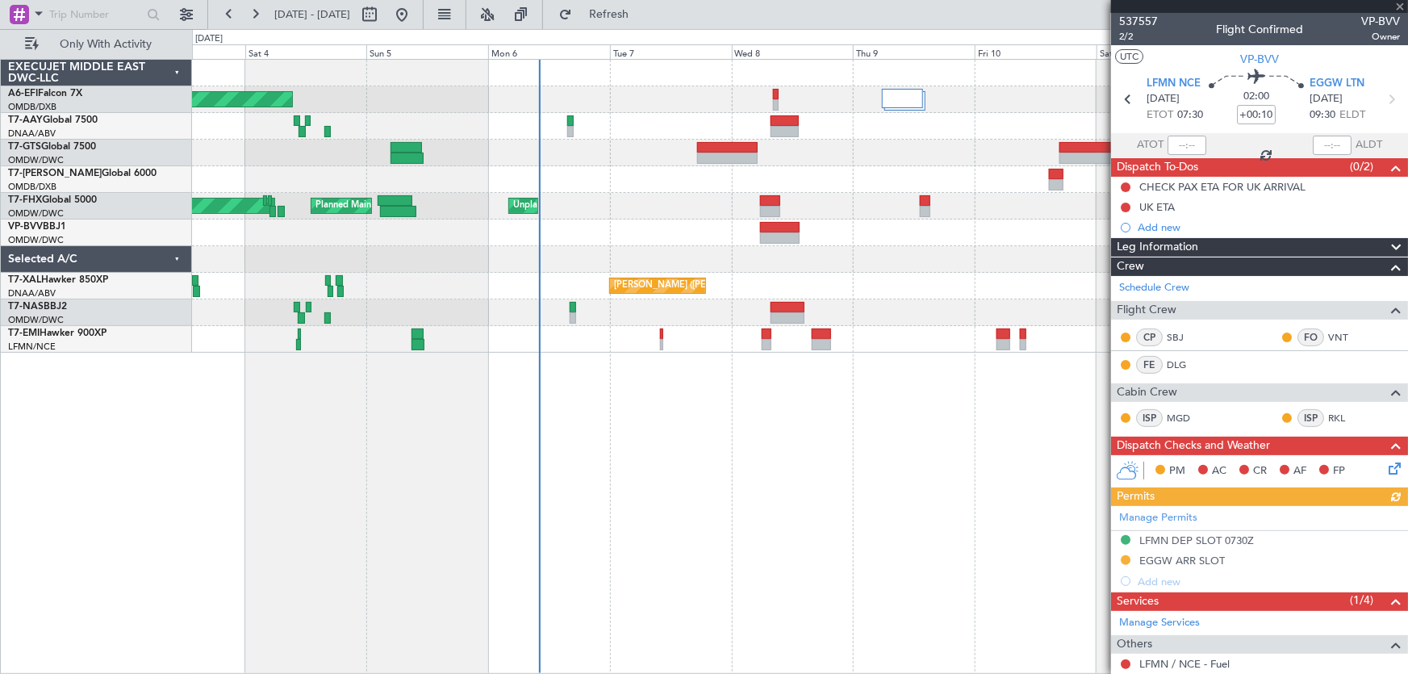
click at [733, 273] on div "AOG Maint [GEOGRAPHIC_DATA] (Dubai Intl) Planned Maint [GEOGRAPHIC_DATA] (Al Ma…" at bounding box center [800, 206] width 1216 height 293
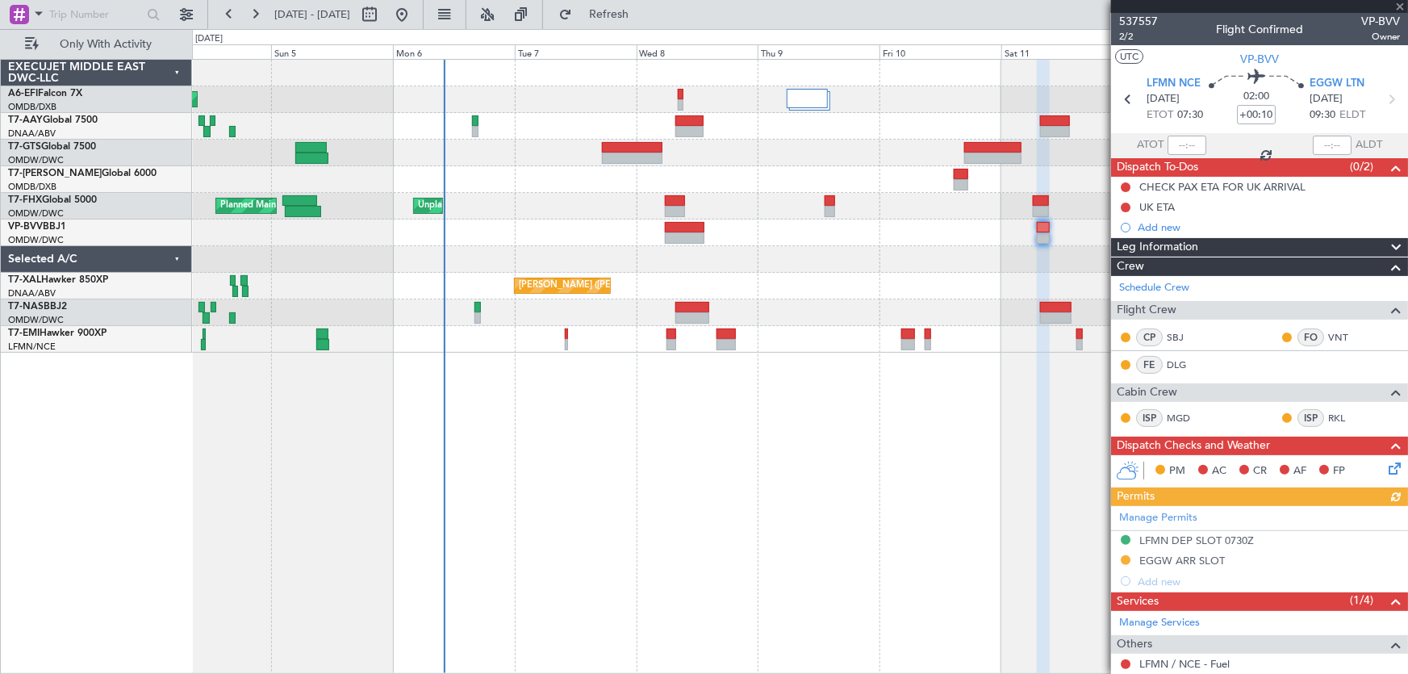
click at [740, 276] on div "[PERSON_NAME] ([PERSON_NAME] Intl)" at bounding box center [800, 286] width 1216 height 27
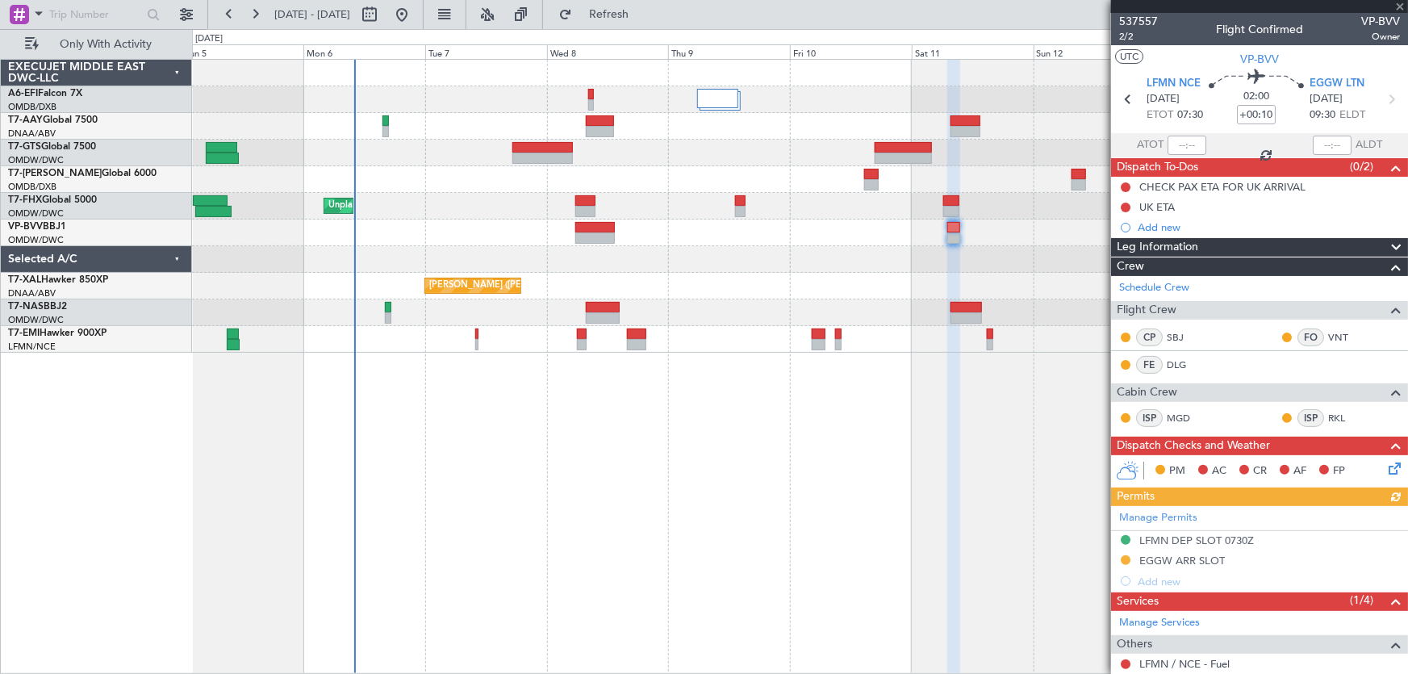
click at [751, 293] on div "[PERSON_NAME] ([PERSON_NAME] Intl)" at bounding box center [800, 286] width 1216 height 27
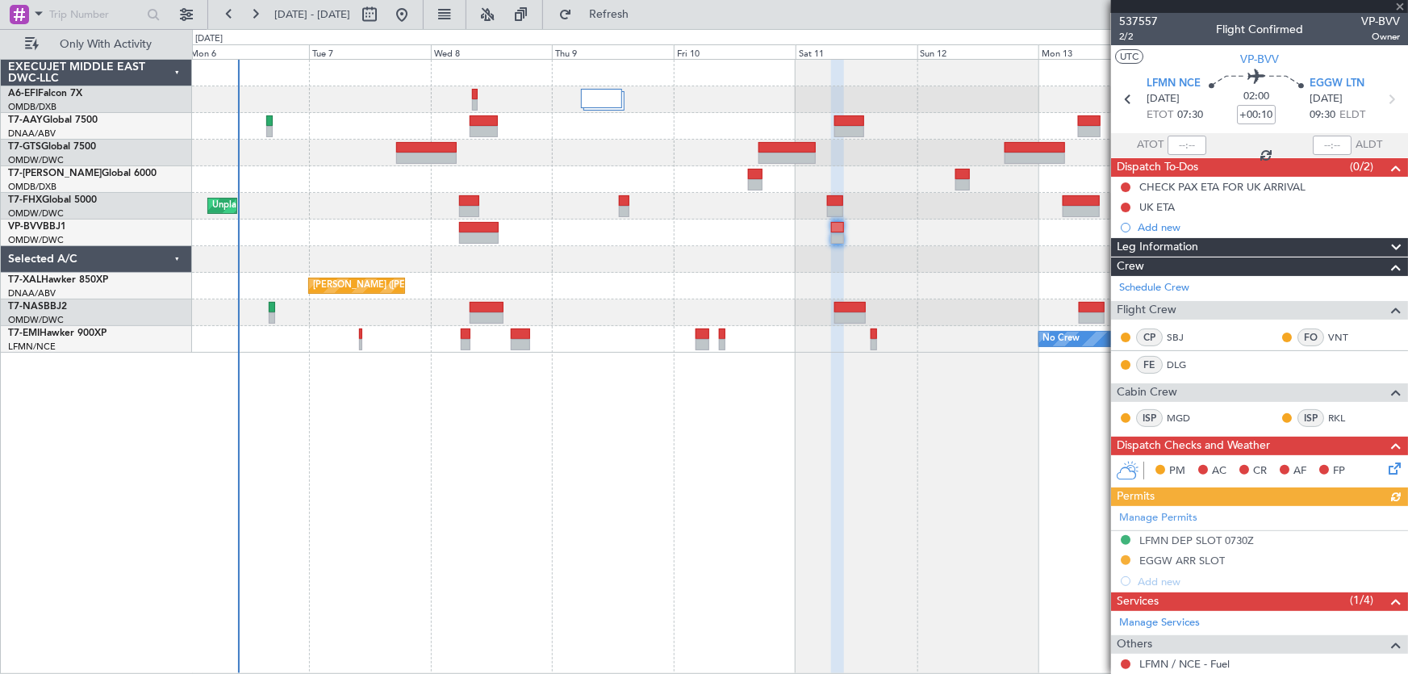
click at [698, 305] on div "AOG Maint [GEOGRAPHIC_DATA] (Dubai Intl) Unplanned Maint [GEOGRAPHIC_DATA] (Al …" at bounding box center [800, 206] width 1216 height 293
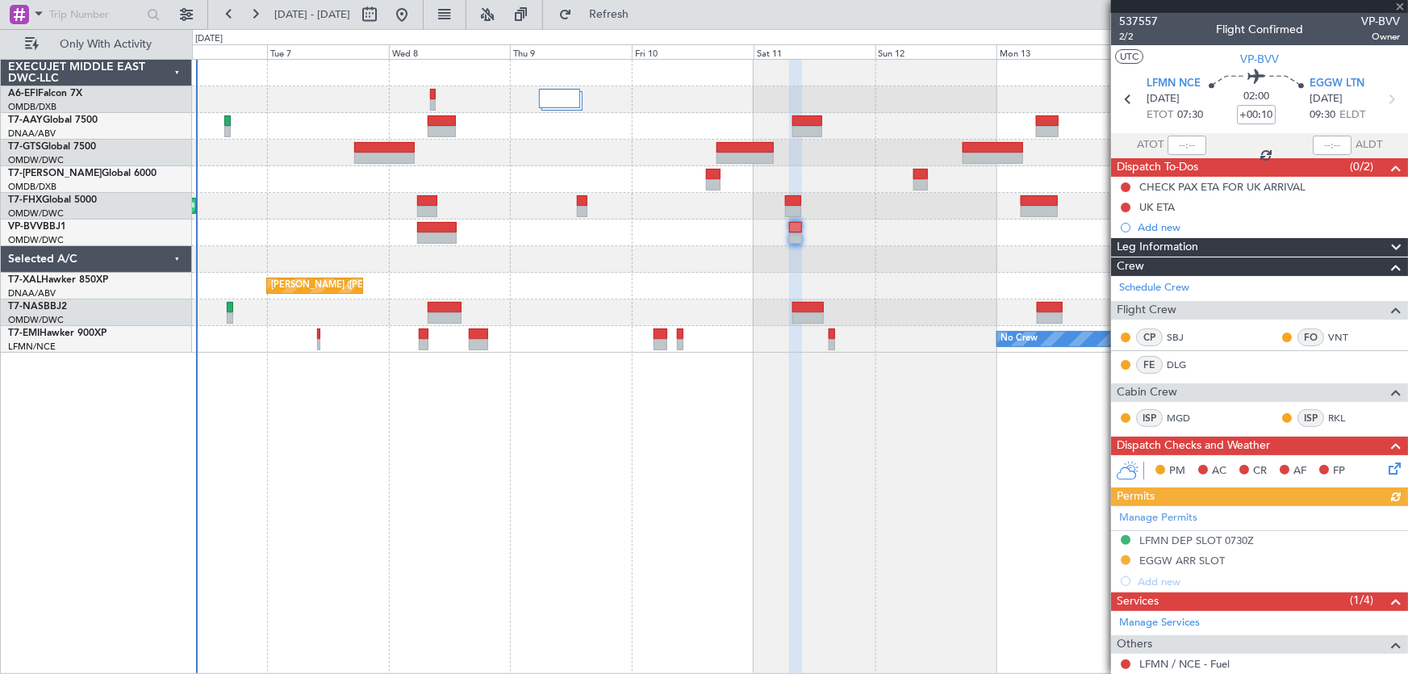
click at [791, 460] on div at bounding box center [795, 367] width 12 height 615
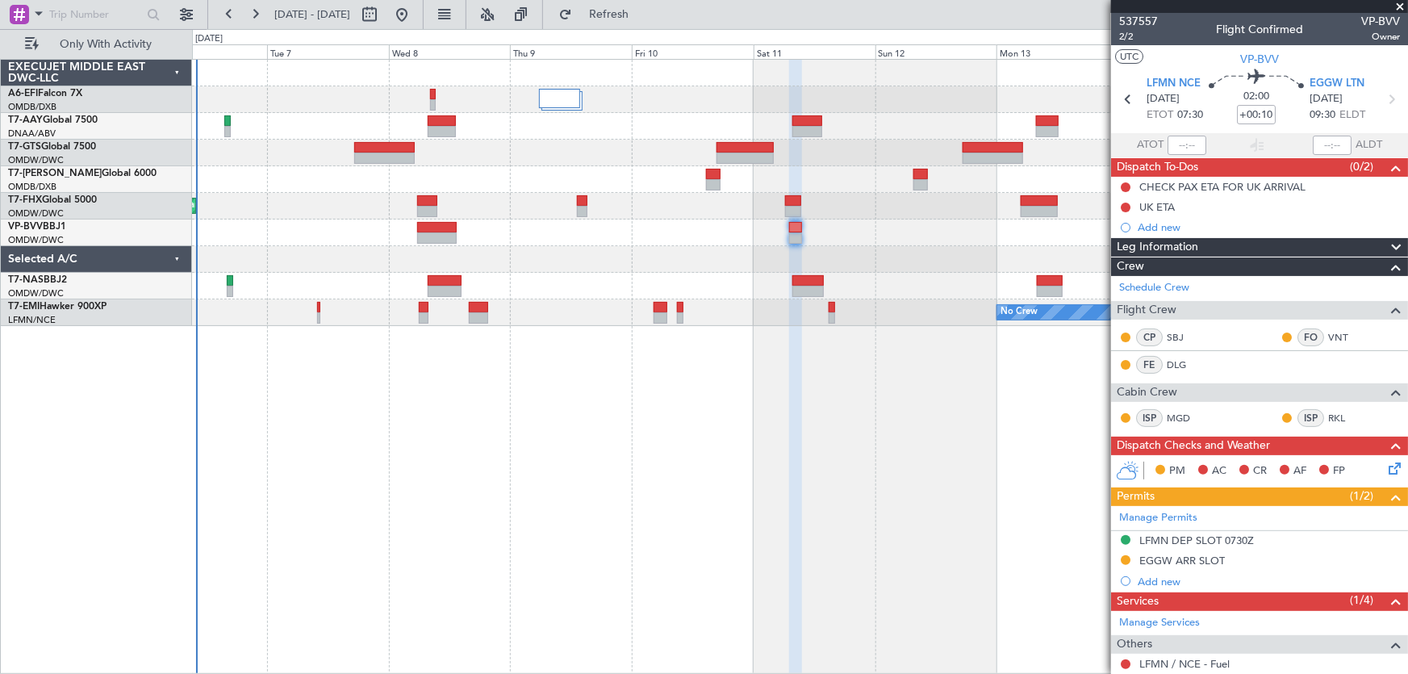
click at [826, 460] on div "AOG Maint [GEOGRAPHIC_DATA] (Dubai Intl) Unplanned Maint [GEOGRAPHIC_DATA] (Al …" at bounding box center [800, 366] width 1217 height 615
click at [165, 261] on div "Selected A/C" at bounding box center [96, 259] width 191 height 27
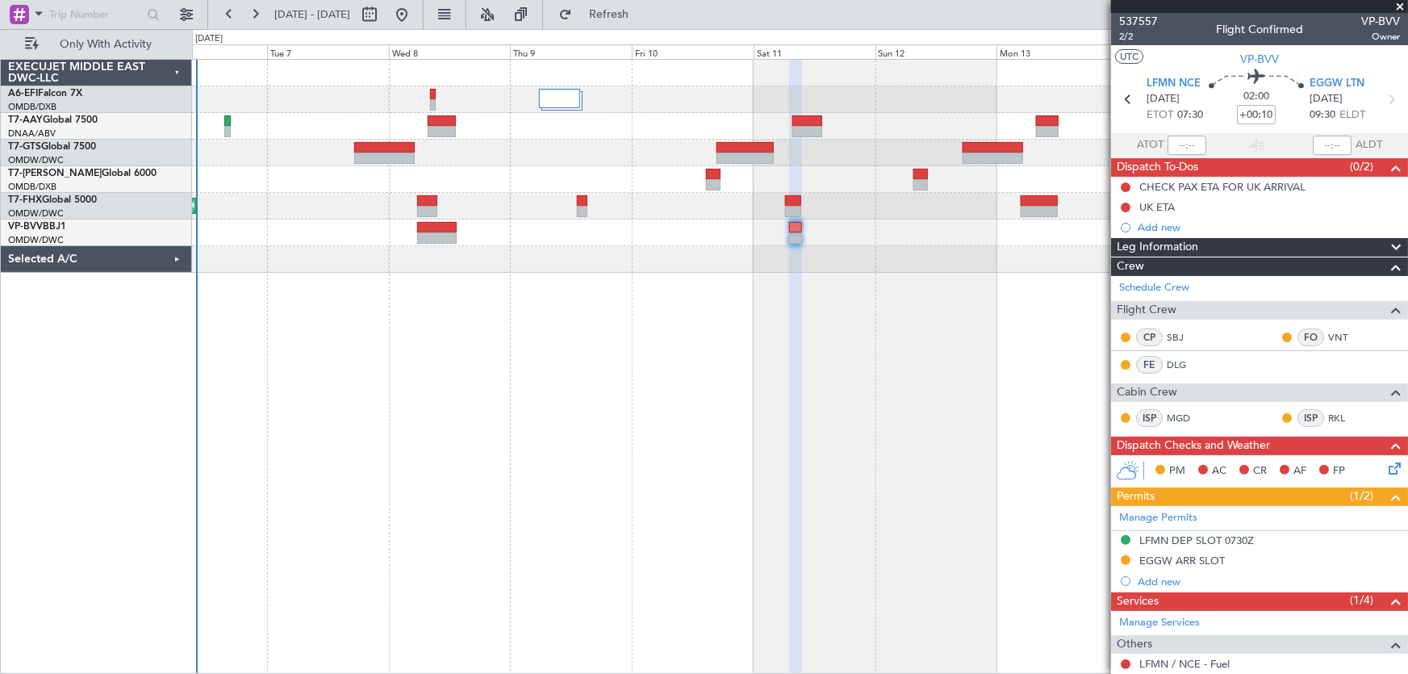
click at [165, 261] on div "Selected A/C" at bounding box center [96, 259] width 191 height 27
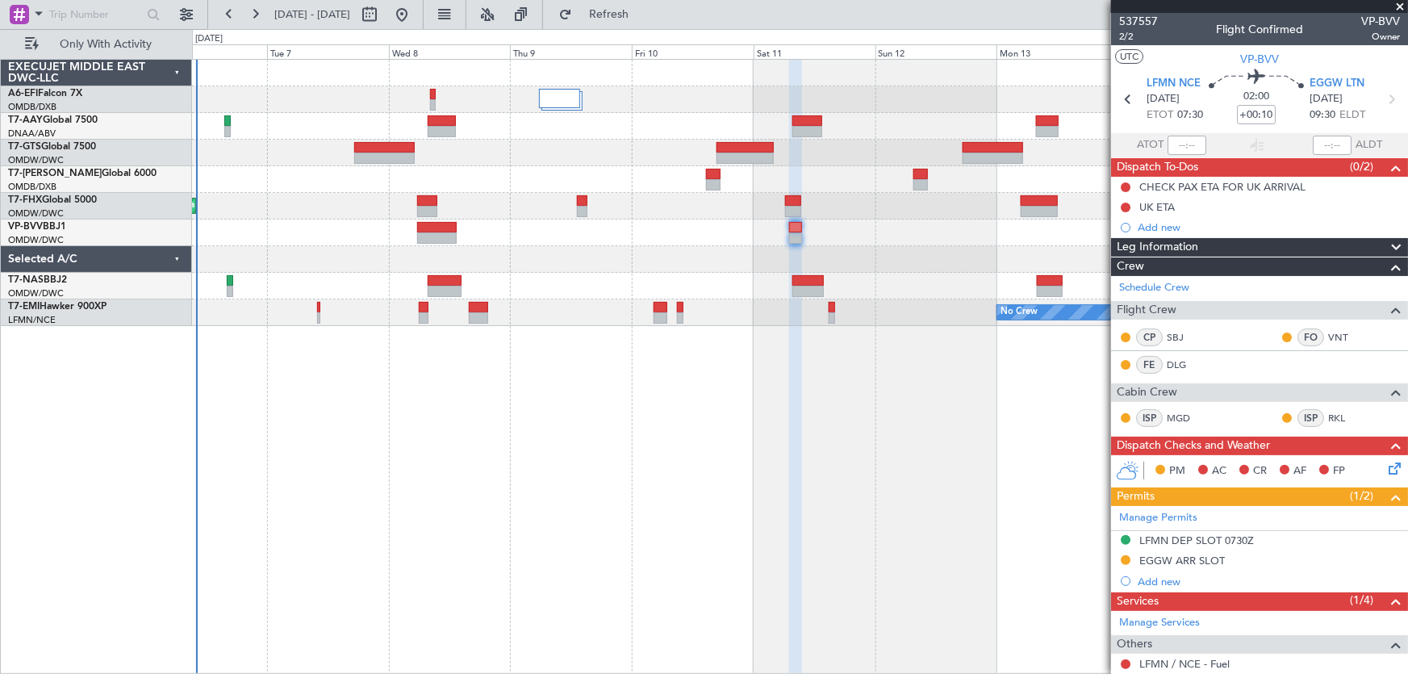
click at [173, 258] on div "Selected A/C" at bounding box center [96, 259] width 191 height 27
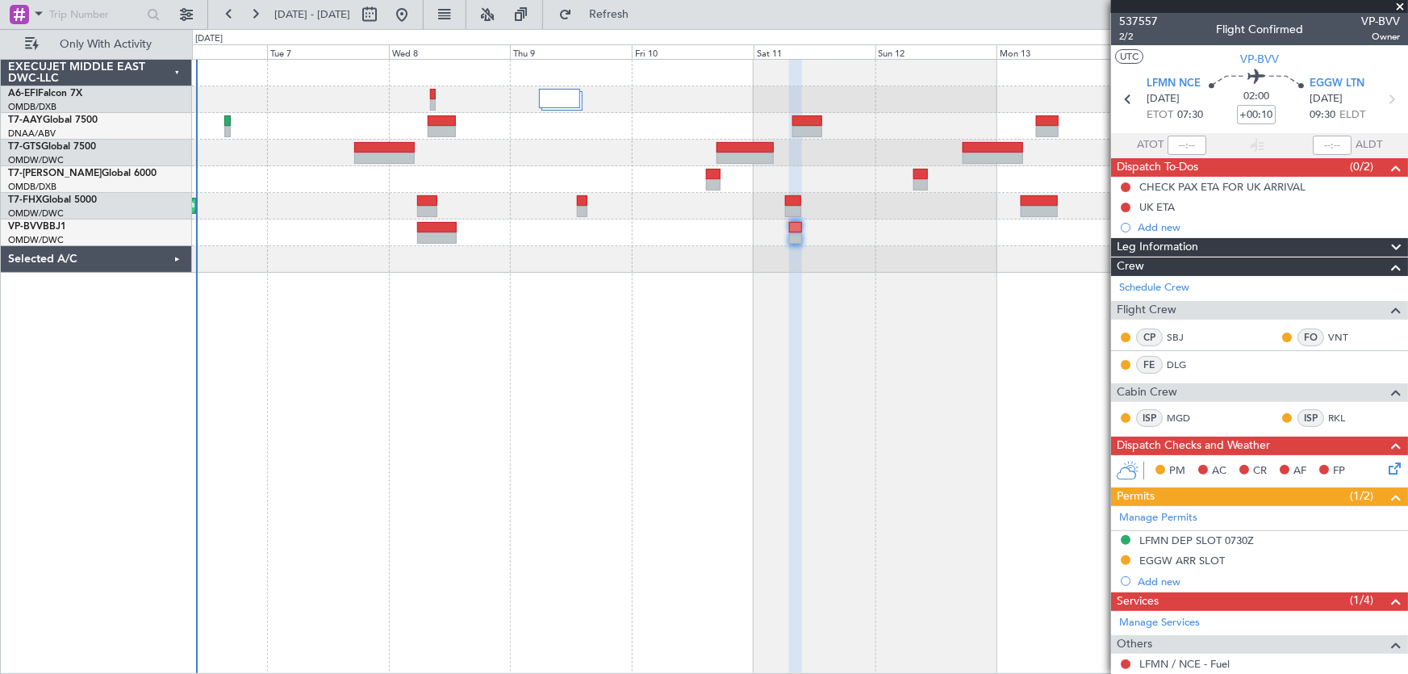
click at [174, 258] on div "Selected A/C" at bounding box center [96, 259] width 191 height 27
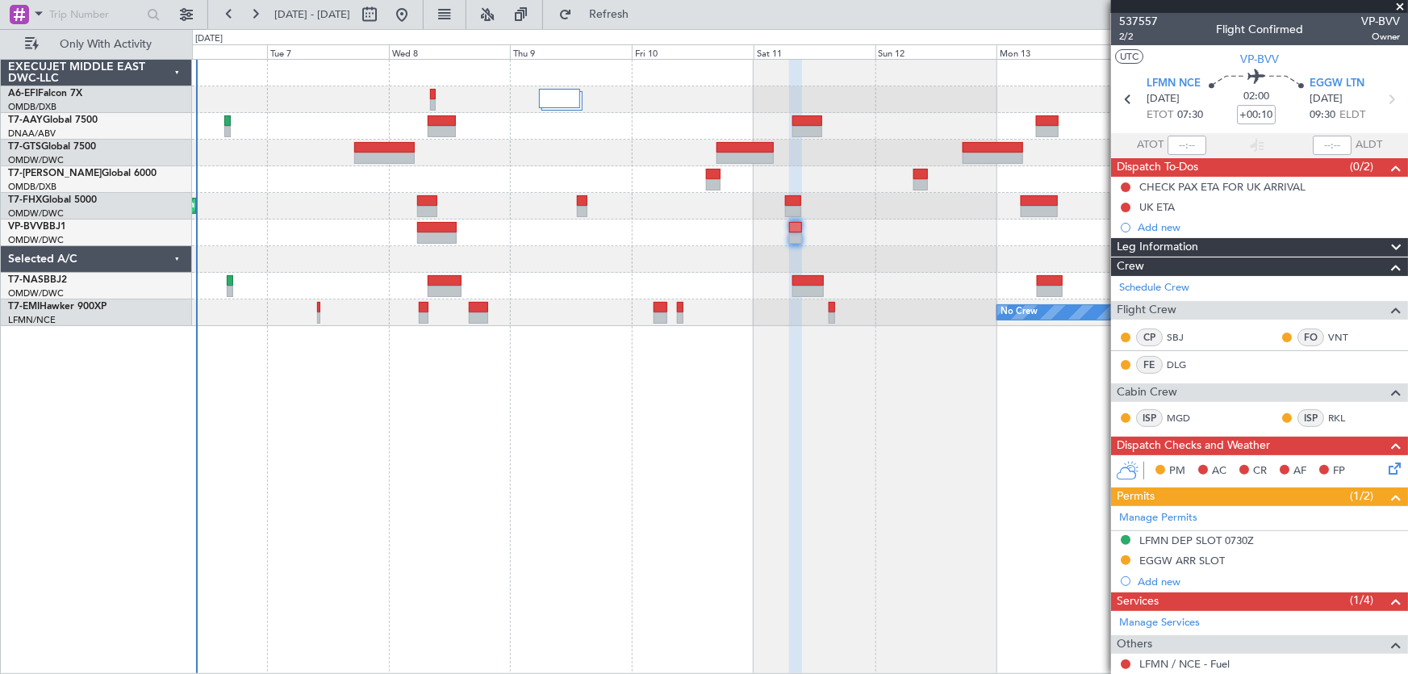
click at [1400, 5] on span at bounding box center [1400, 7] width 16 height 15
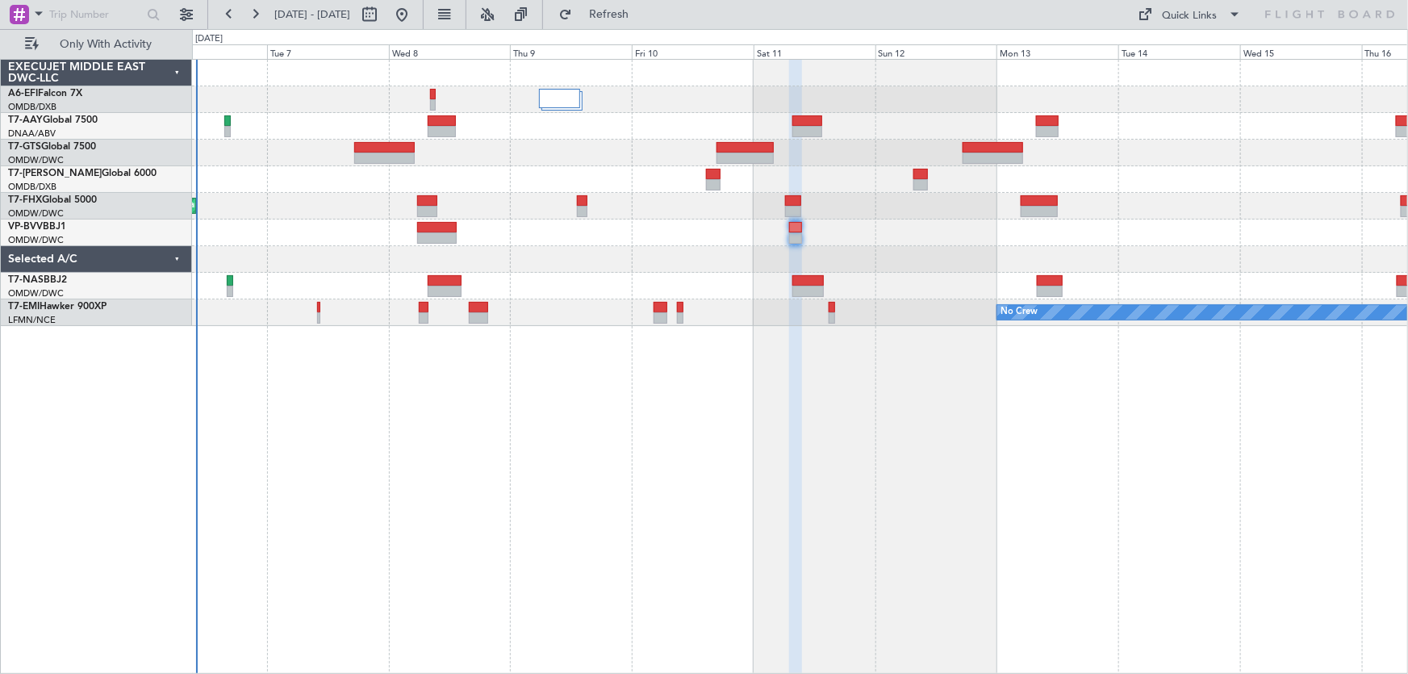
type input "0"
click at [168, 262] on div "Selected A/C" at bounding box center [96, 259] width 191 height 27
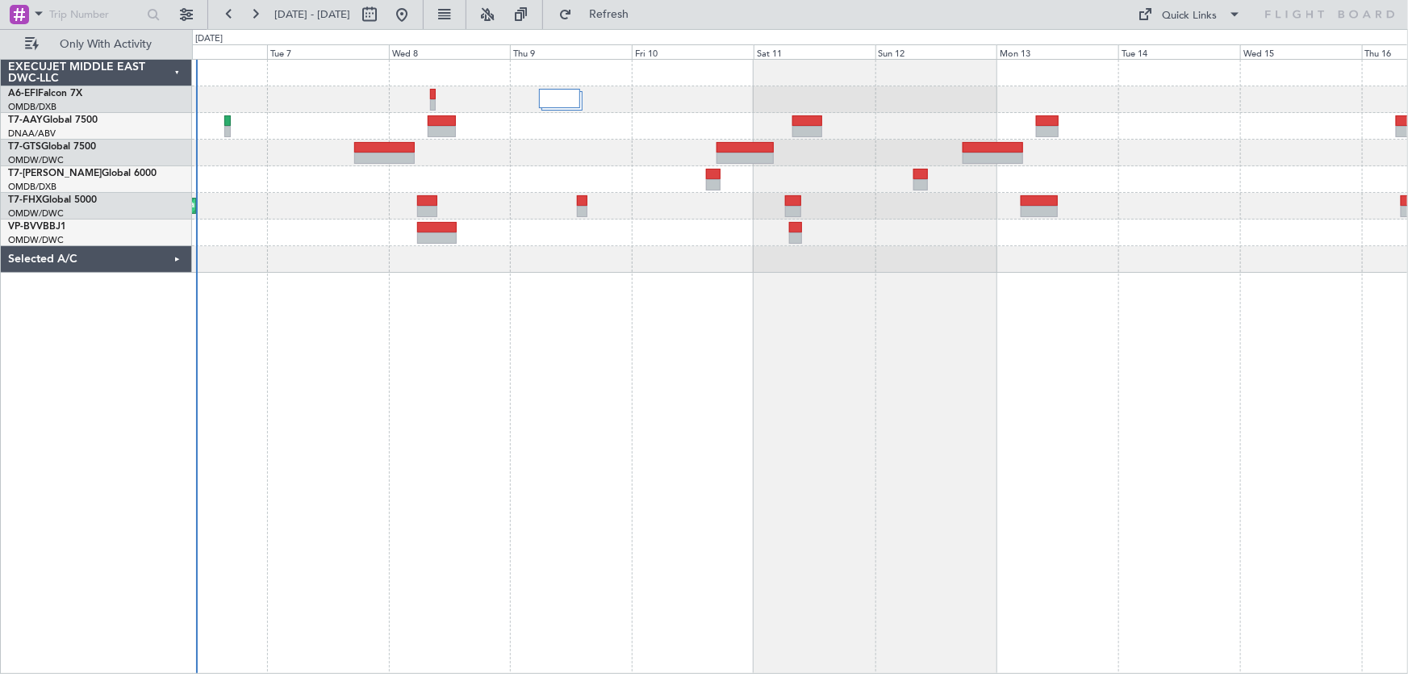
click at [168, 262] on div "Selected A/C" at bounding box center [96, 259] width 191 height 27
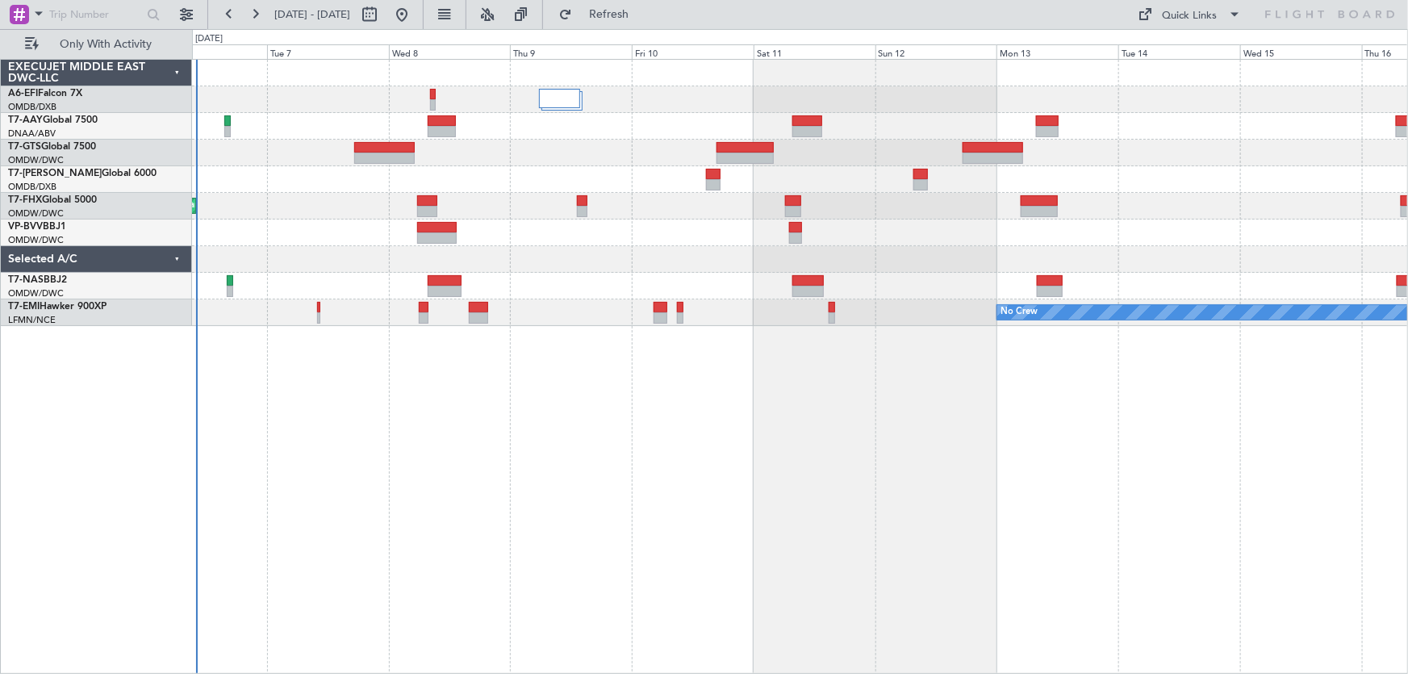
click at [403, 416] on div "AOG Maint [GEOGRAPHIC_DATA] (Dubai Intl) Unplanned Maint [GEOGRAPHIC_DATA] (Al …" at bounding box center [800, 366] width 1217 height 615
click at [398, 435] on div "AOG Maint [GEOGRAPHIC_DATA] (Dubai Intl) Unplanned Maint [GEOGRAPHIC_DATA] (Al …" at bounding box center [800, 366] width 1217 height 615
click at [337, 259] on div at bounding box center [800, 259] width 1216 height 27
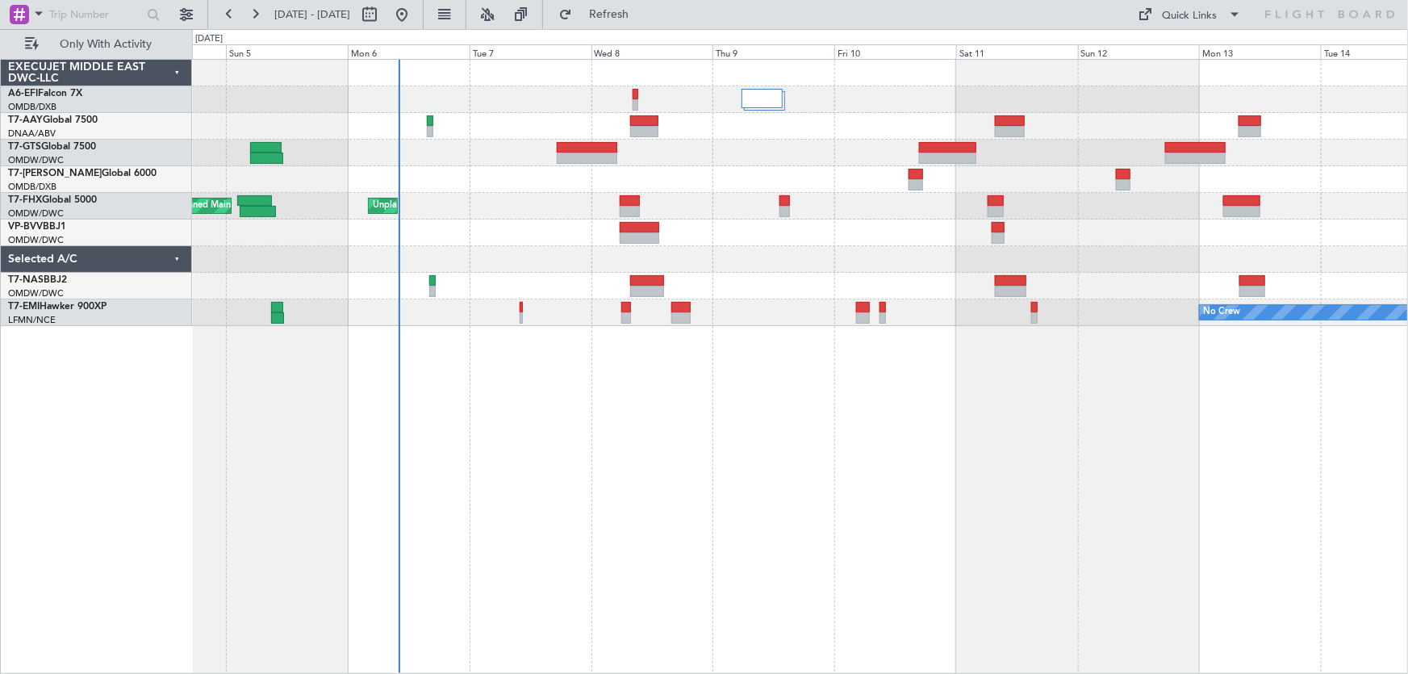
click at [526, 257] on div at bounding box center [800, 259] width 1216 height 27
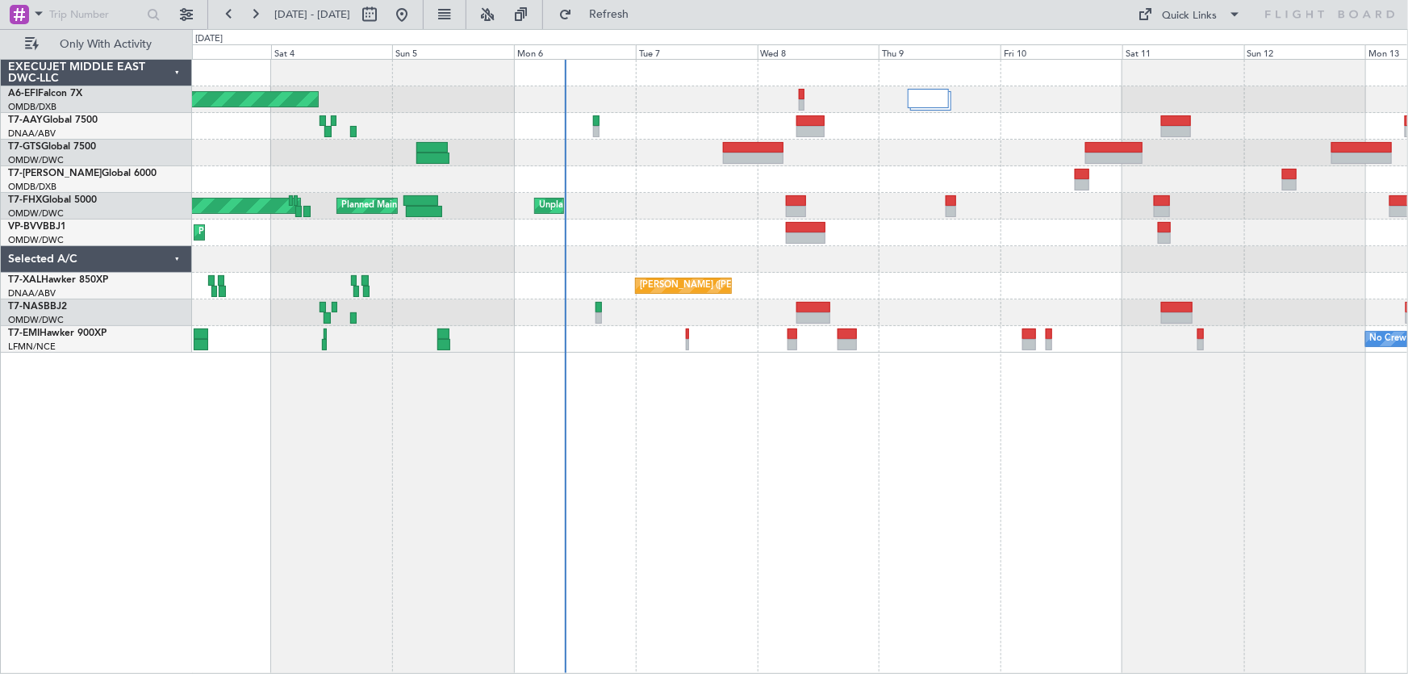
click at [502, 441] on div "AOG Maint [GEOGRAPHIC_DATA] (Dubai Intl) Planned Maint [GEOGRAPHIC_DATA] (Al Ma…" at bounding box center [800, 366] width 1217 height 615
click at [659, 491] on div "AOG Maint [GEOGRAPHIC_DATA] (Dubai Intl) Planned Maint [GEOGRAPHIC_DATA] (Al Ma…" at bounding box center [800, 366] width 1217 height 615
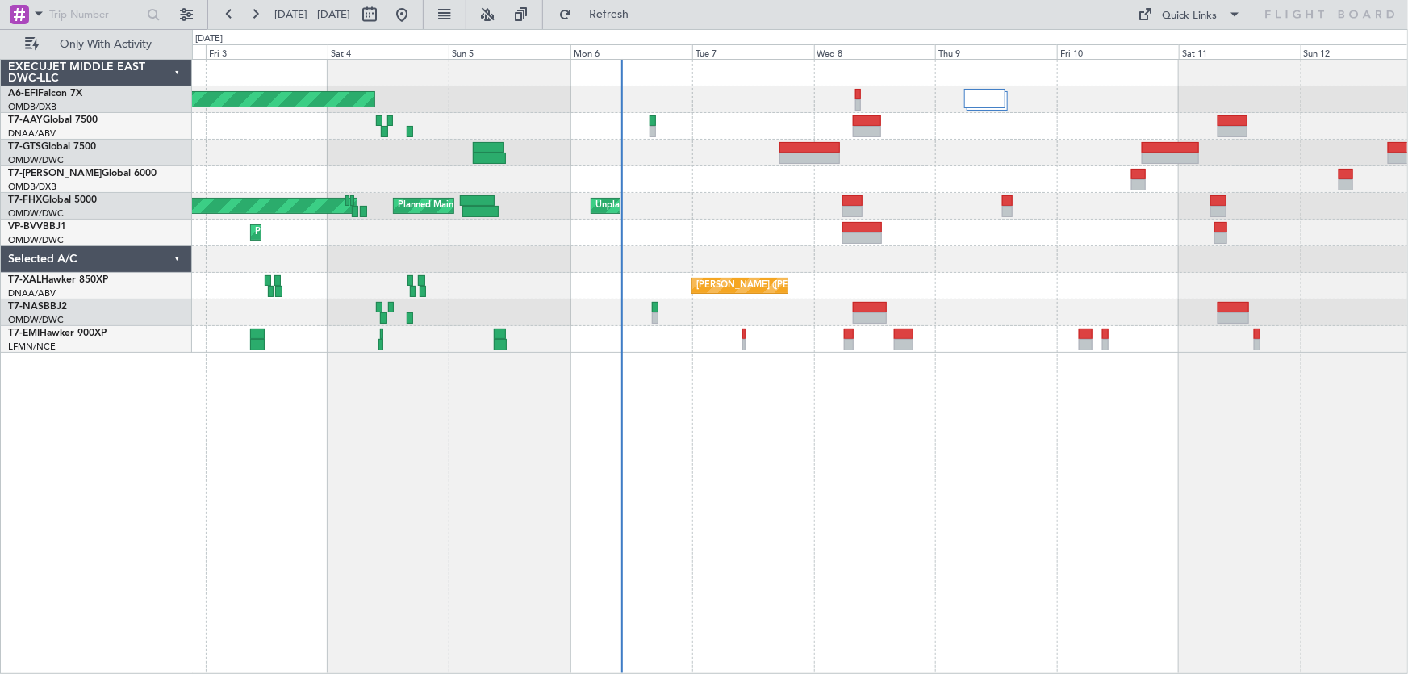
click at [476, 462] on div "AOG Maint [GEOGRAPHIC_DATA] (Dubai Intl) Planned Maint [GEOGRAPHIC_DATA] (Al Ma…" at bounding box center [800, 366] width 1217 height 615
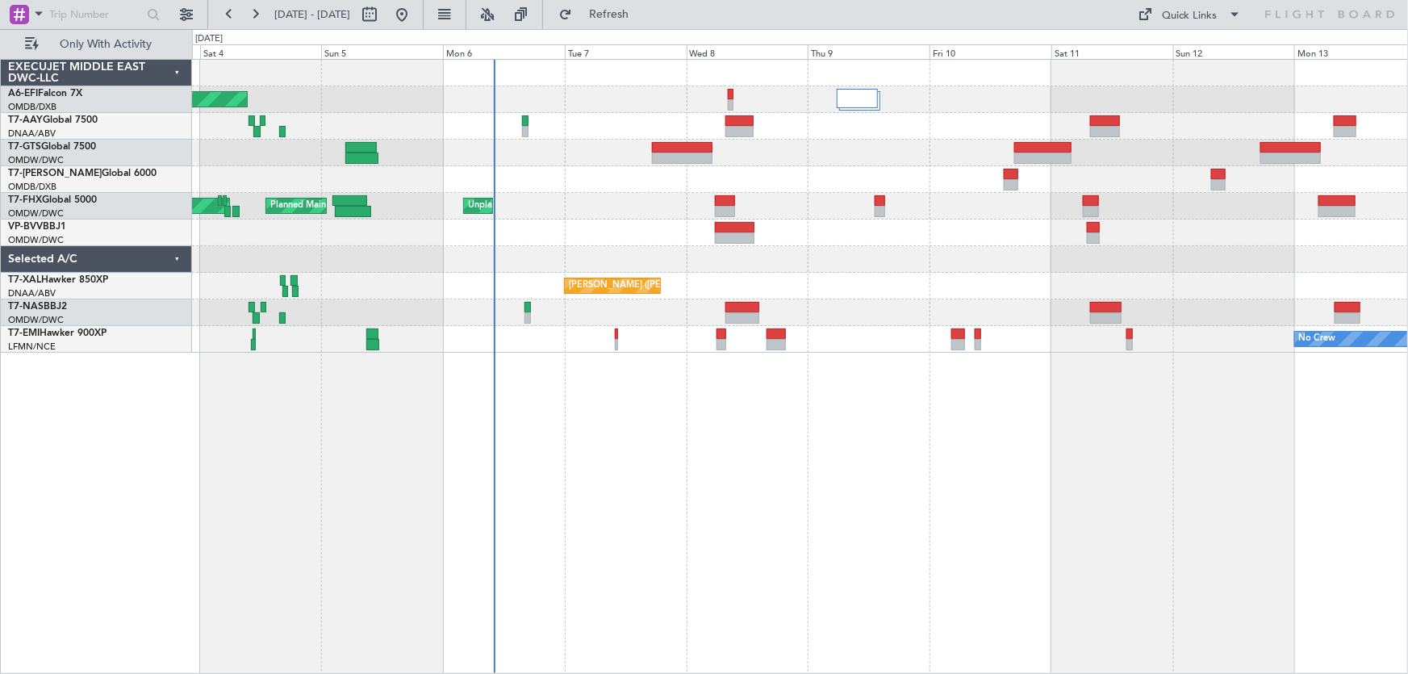
click at [630, 545] on div "AOG Maint [GEOGRAPHIC_DATA] (Dubai Intl) Unplanned Maint [GEOGRAPHIC_DATA] (Al …" at bounding box center [800, 366] width 1217 height 615
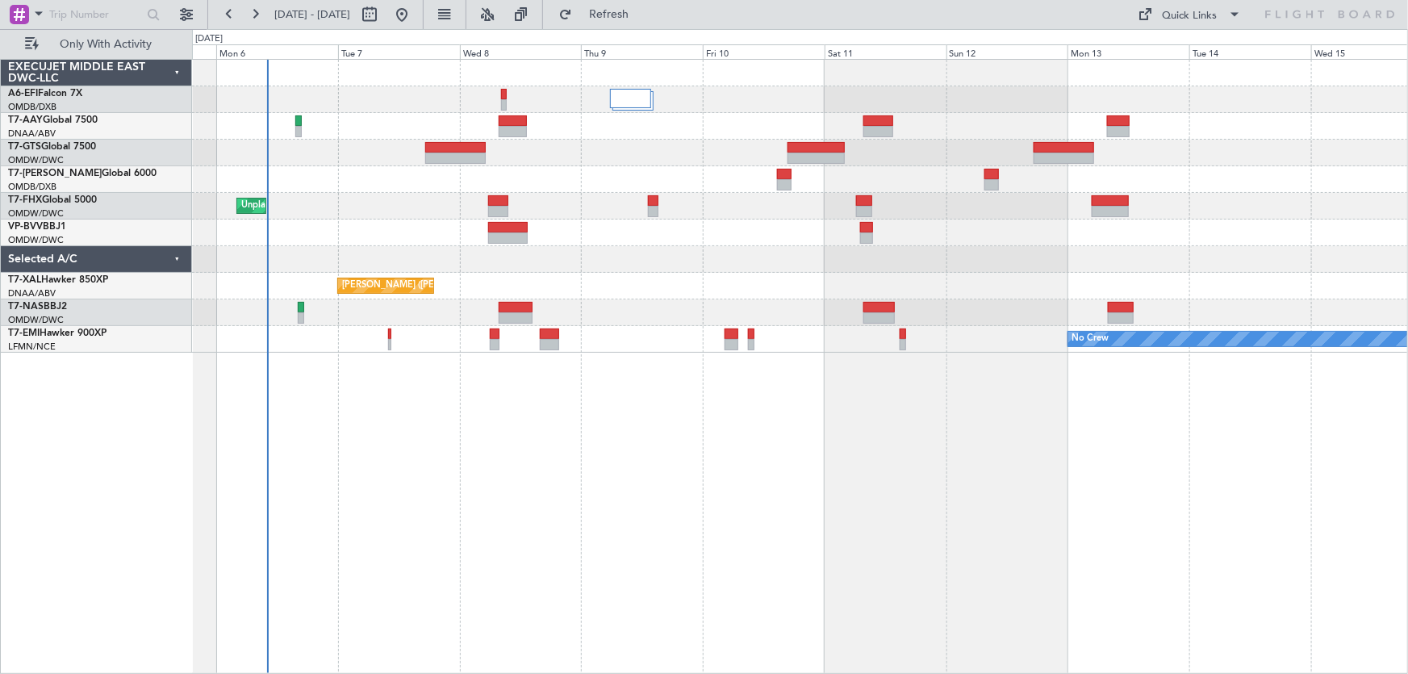
click at [786, 573] on div "AOG Maint [GEOGRAPHIC_DATA] (Dubai Intl) Unplanned Maint [GEOGRAPHIC_DATA] (Al …" at bounding box center [800, 366] width 1217 height 615
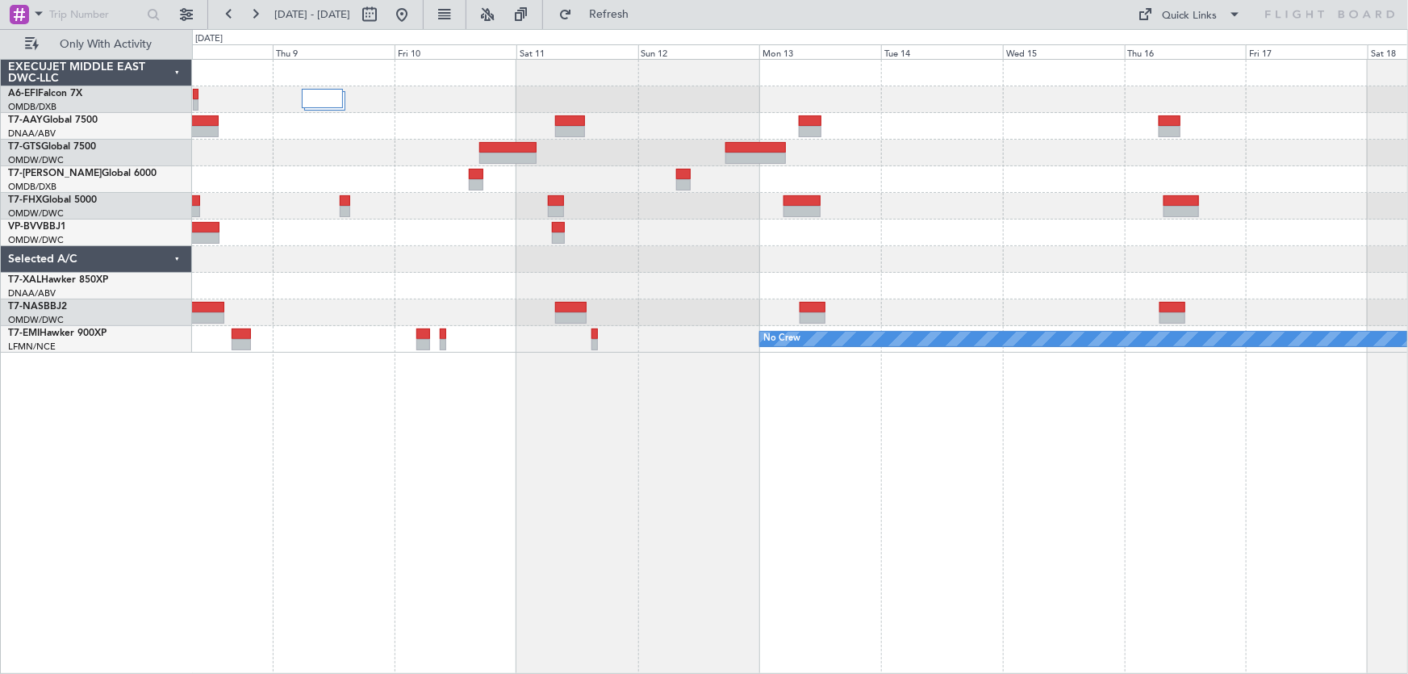
click at [1124, 516] on div "Planned Maint [GEOGRAPHIC_DATA] (Seletar) Unplanned Maint [GEOGRAPHIC_DATA] (Al…" at bounding box center [800, 366] width 1217 height 615
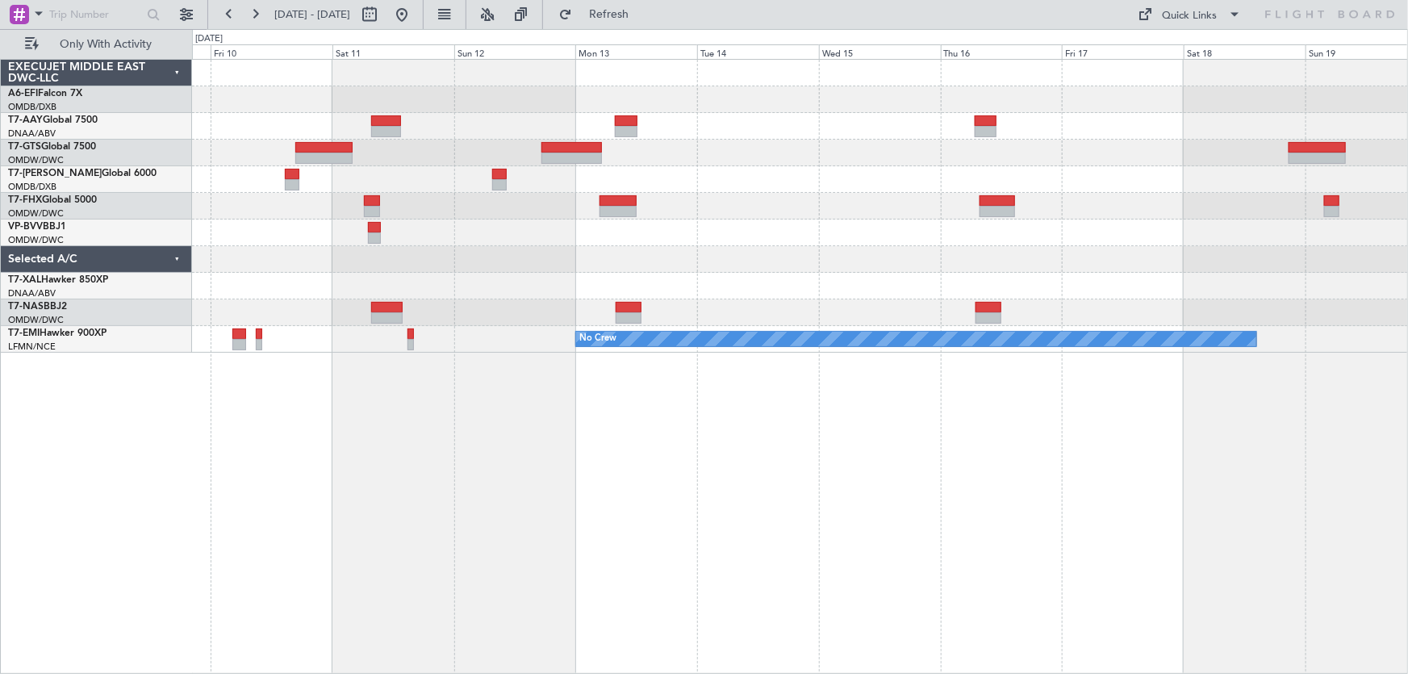
click at [1106, 562] on div "Planned Maint [GEOGRAPHIC_DATA] (Seletar) [PERSON_NAME] ([PERSON_NAME] Intl) No…" at bounding box center [800, 366] width 1217 height 615
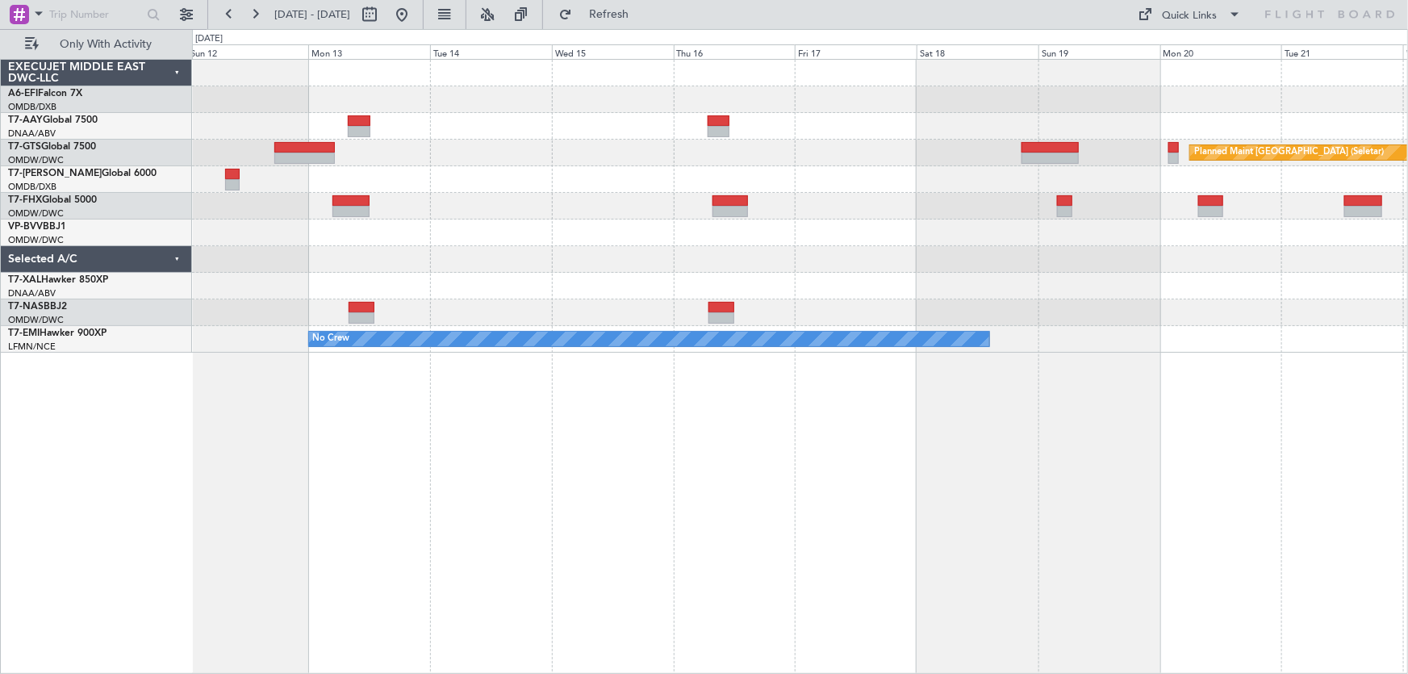
click at [1110, 576] on div "Planned Maint [GEOGRAPHIC_DATA] (Seletar) No Crew" at bounding box center [800, 366] width 1217 height 615
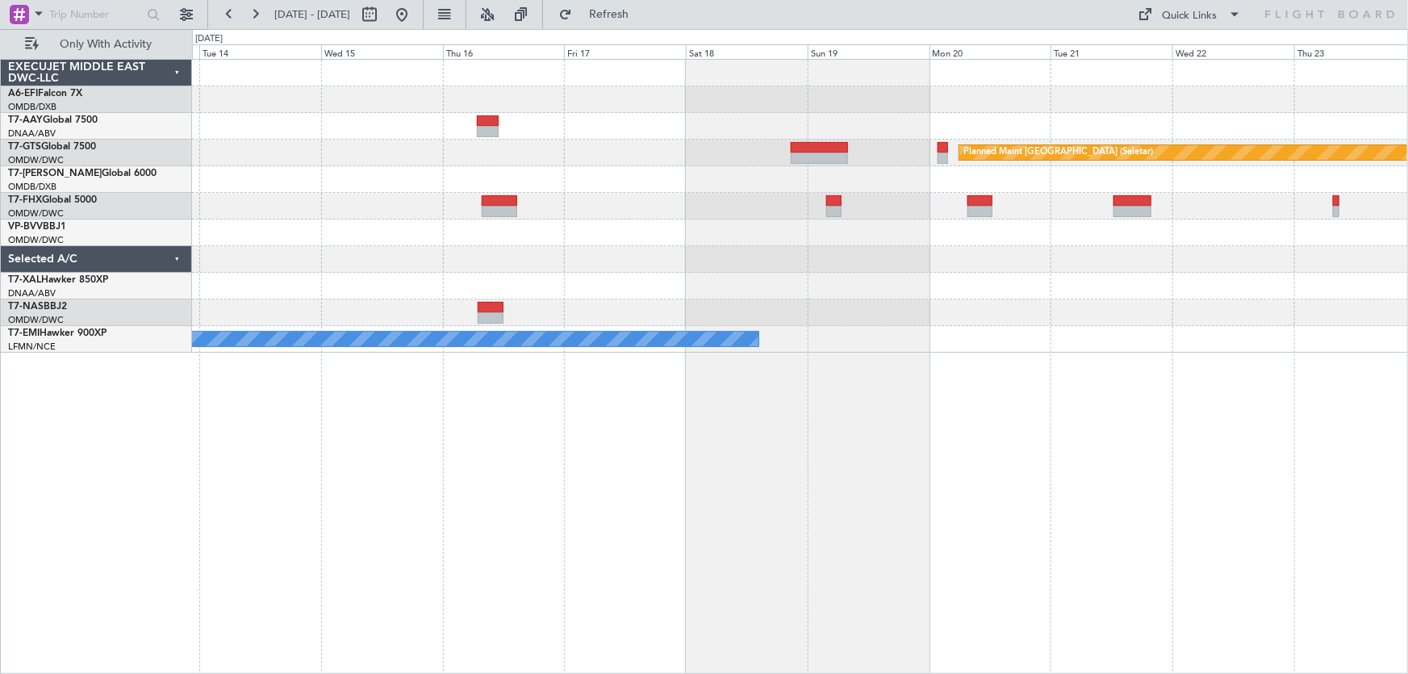
click at [1106, 577] on div "Planned Maint [GEOGRAPHIC_DATA] (Seletar) No Crew" at bounding box center [800, 366] width 1217 height 615
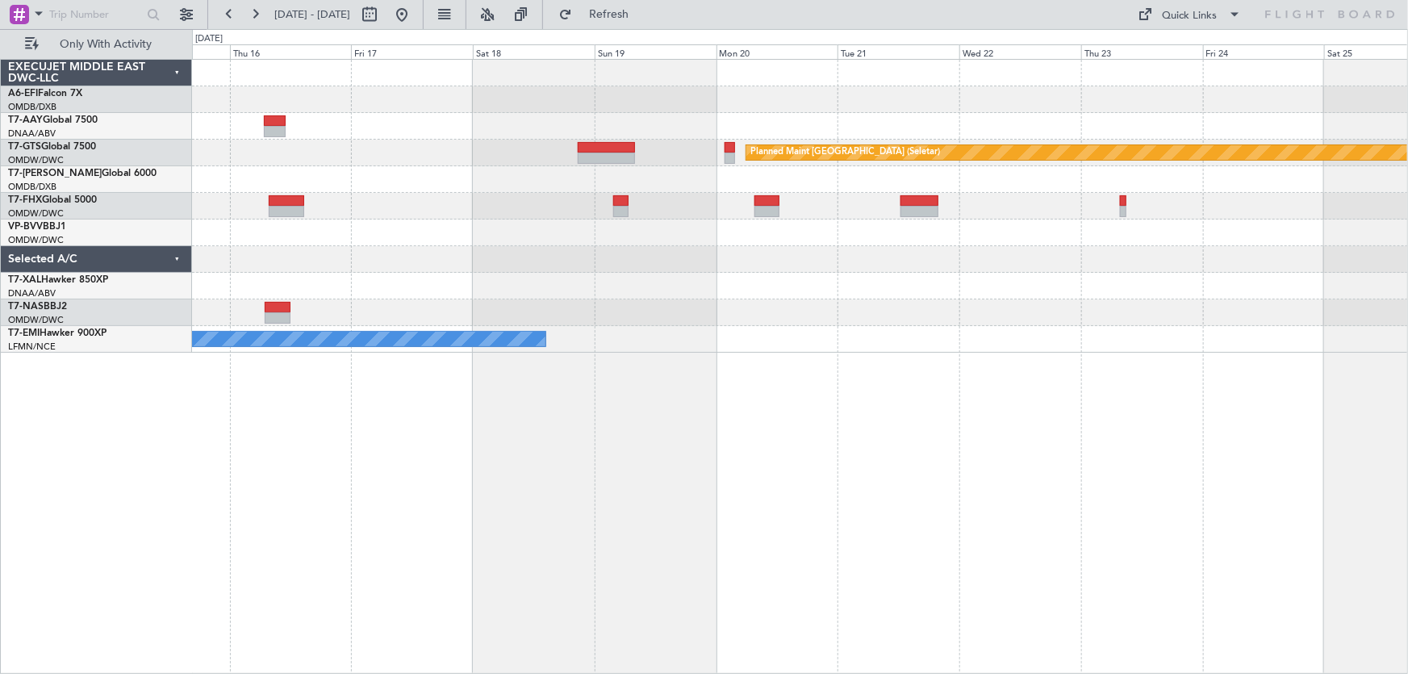
click at [1130, 570] on div "Planned Maint [GEOGRAPHIC_DATA] (Seletar) No Crew" at bounding box center [800, 366] width 1217 height 615
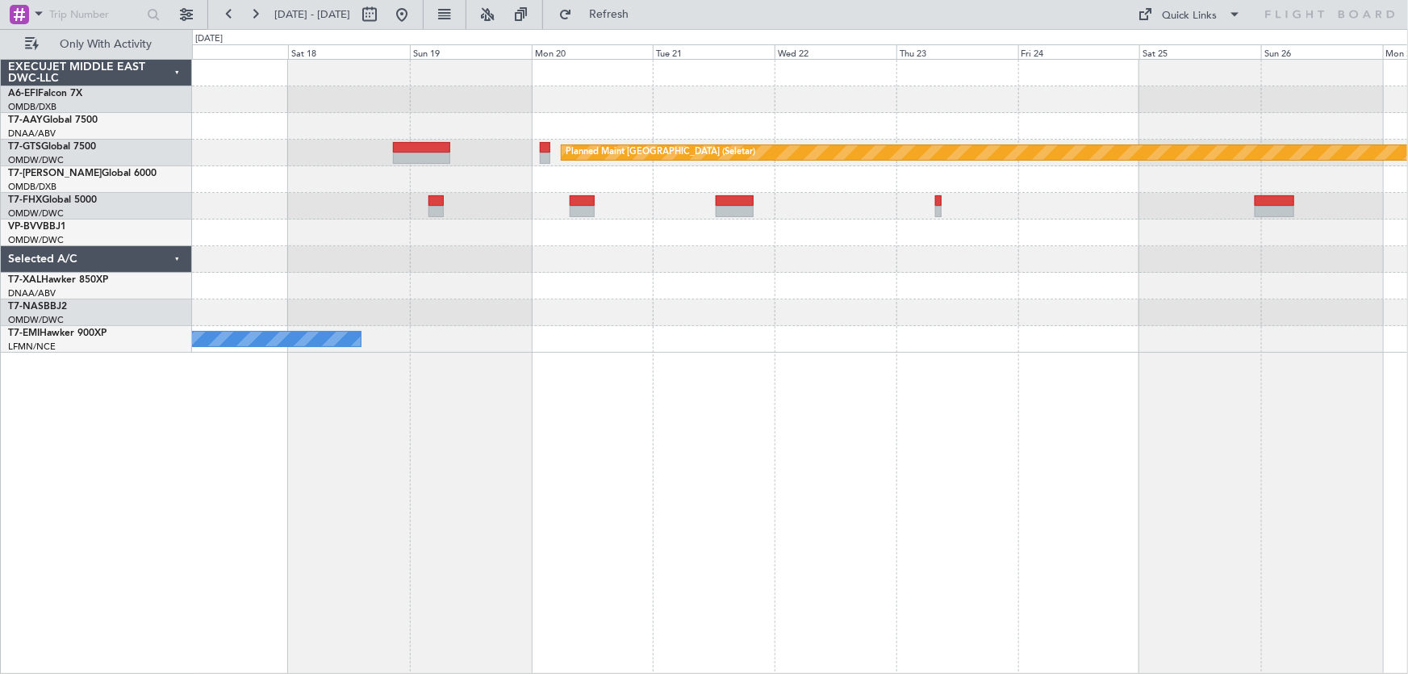
click at [1180, 557] on div "Planned Maint [GEOGRAPHIC_DATA] (Seletar) No Crew" at bounding box center [800, 366] width 1217 height 615
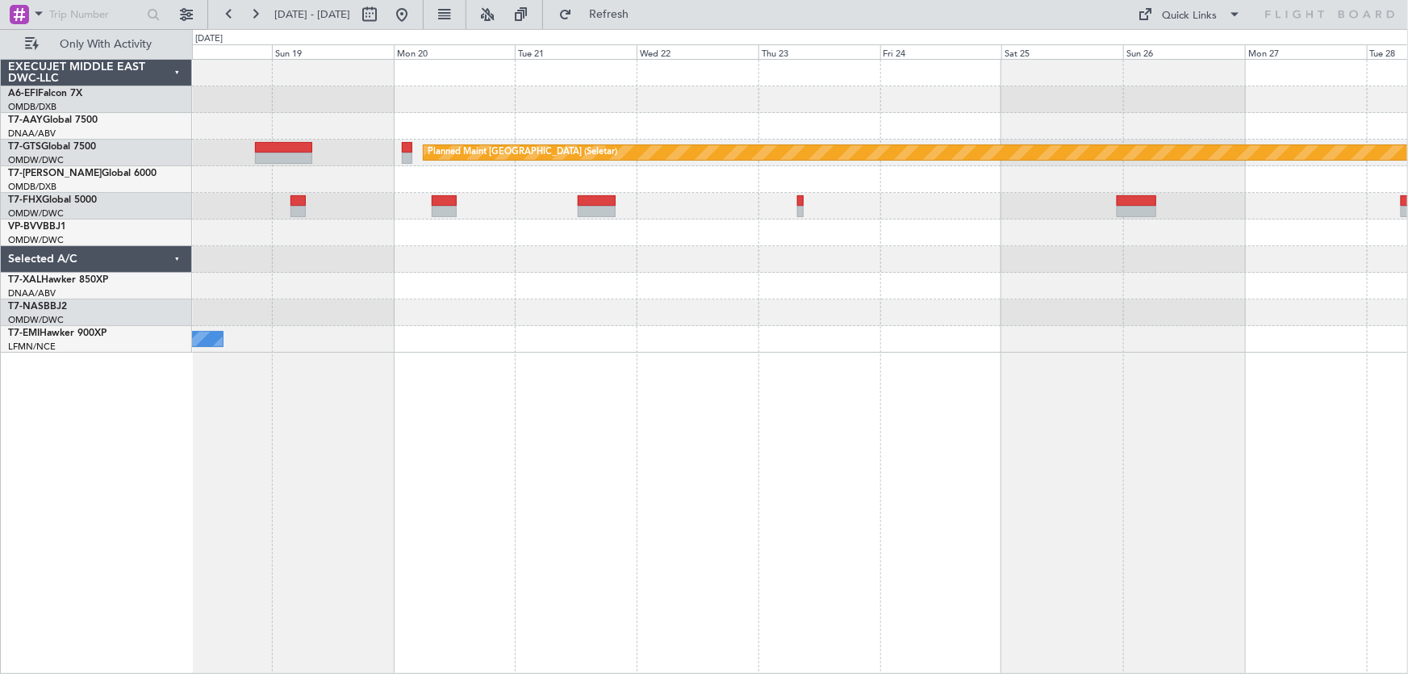
click at [1148, 568] on div "Planned Maint [GEOGRAPHIC_DATA] (Seletar) No Crew" at bounding box center [800, 366] width 1217 height 615
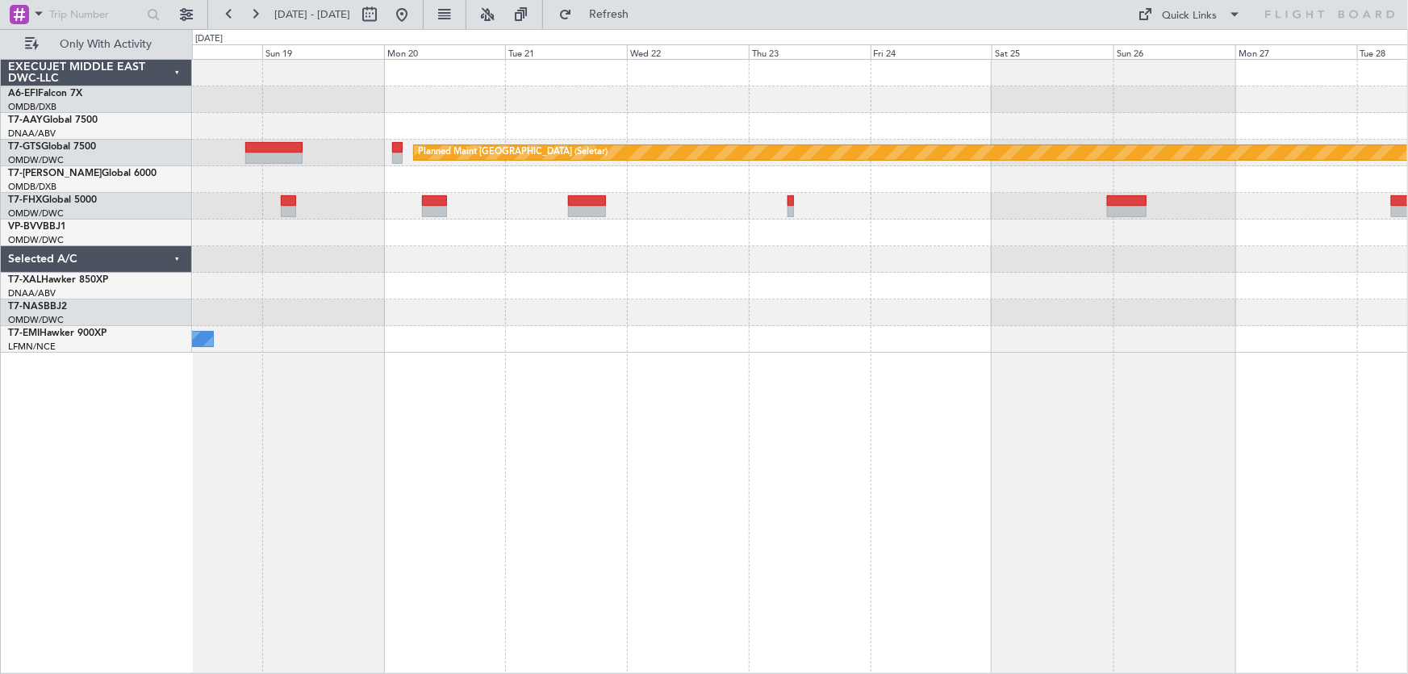
click at [1110, 562] on div "Planned Maint [GEOGRAPHIC_DATA] (Seletar) No Crew" at bounding box center [800, 366] width 1217 height 615
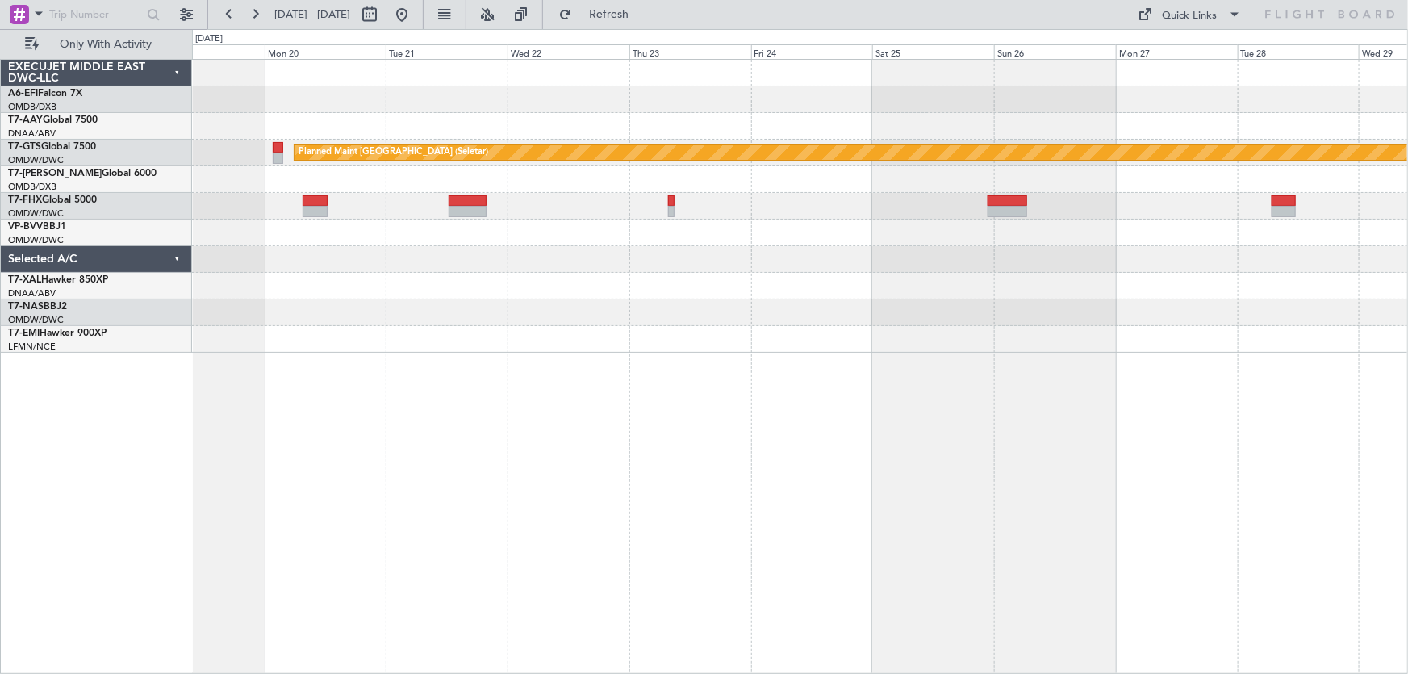
click at [1067, 576] on div "Planned Maint [GEOGRAPHIC_DATA] (Seletar) No Crew" at bounding box center [800, 366] width 1217 height 615
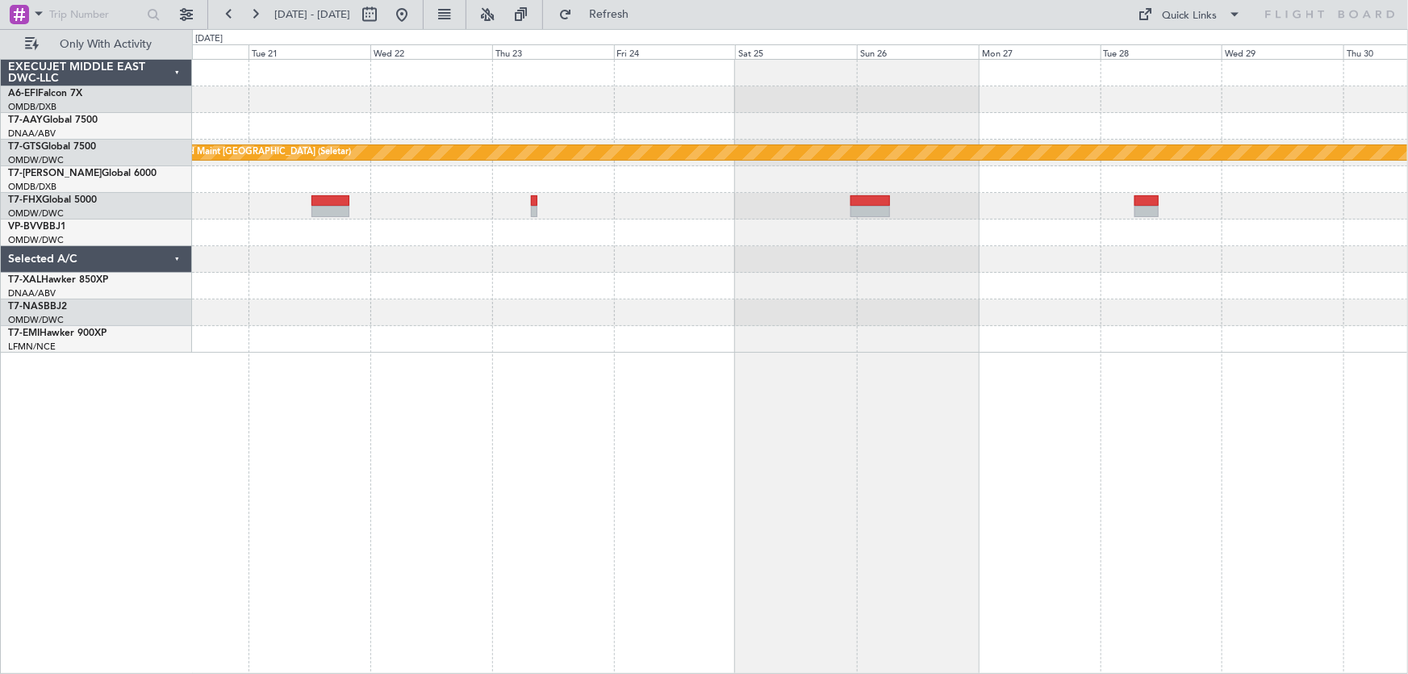
click at [1046, 567] on div "Planned Maint [GEOGRAPHIC_DATA] (Seletar) No Crew" at bounding box center [800, 366] width 1217 height 615
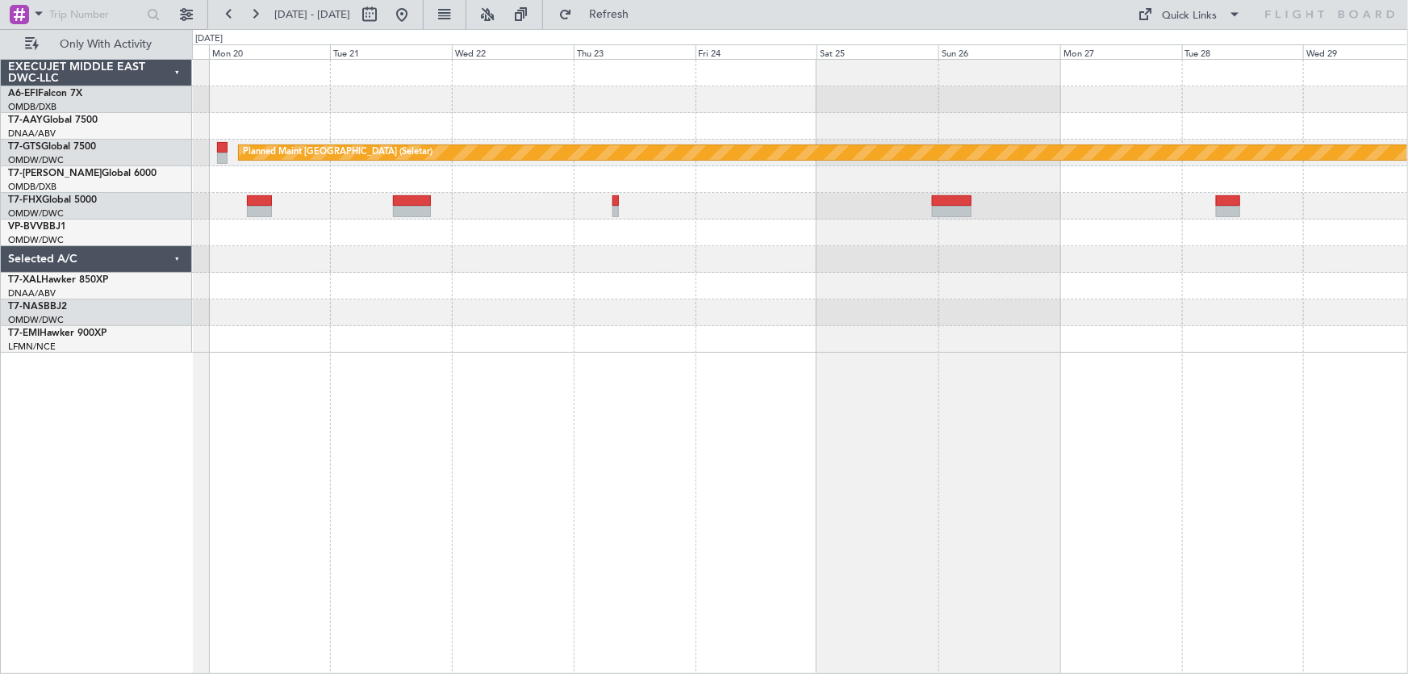
click at [1088, 534] on div "Planned Maint [GEOGRAPHIC_DATA] (Seletar) No Crew" at bounding box center [800, 366] width 1217 height 615
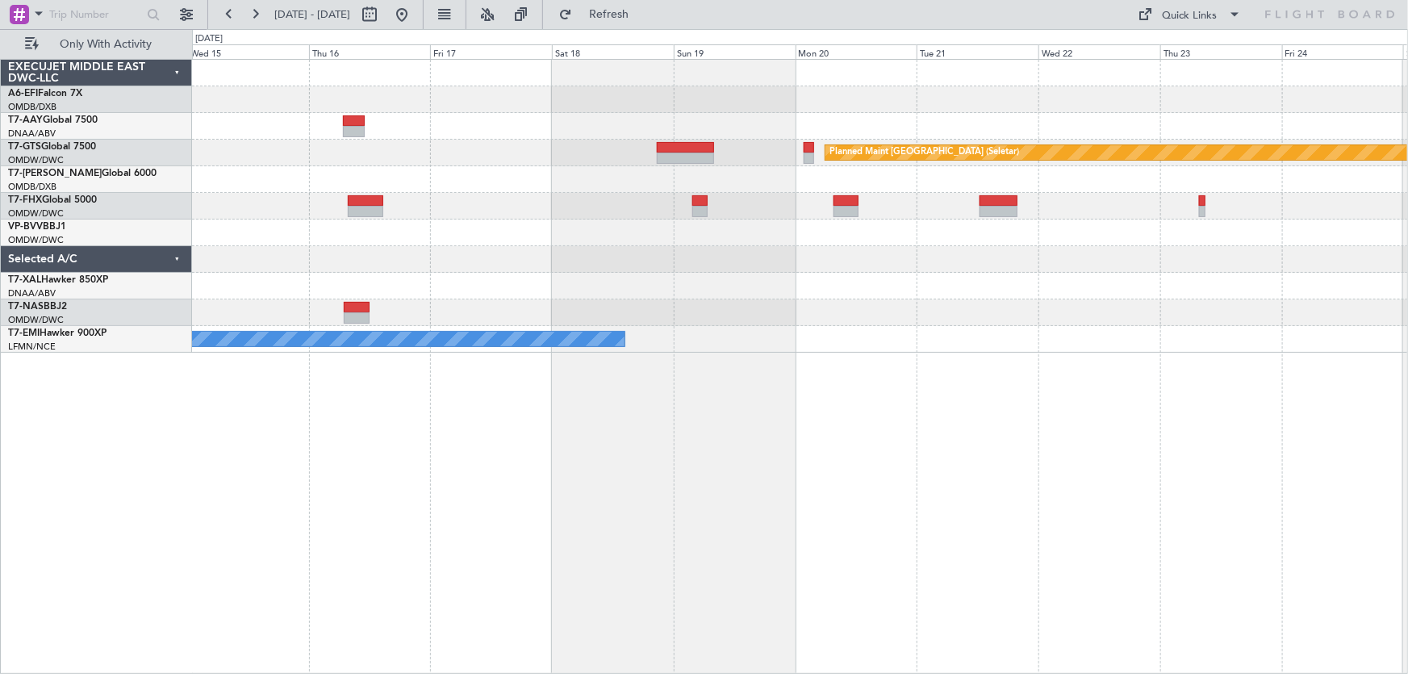
click at [896, 533] on div "Planned Maint [GEOGRAPHIC_DATA] (Seletar) No Crew" at bounding box center [800, 366] width 1217 height 615
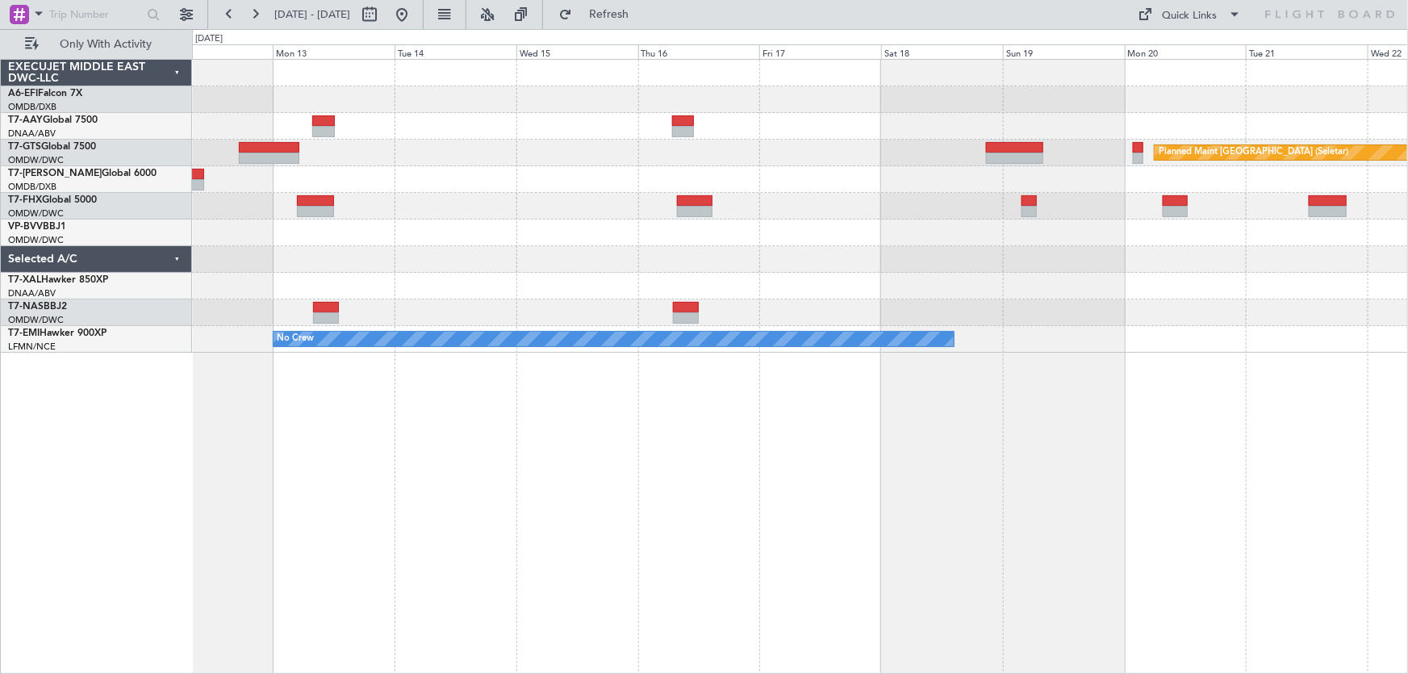
click at [860, 552] on div "Planned Maint [GEOGRAPHIC_DATA] (Seletar) No Crew" at bounding box center [800, 366] width 1217 height 615
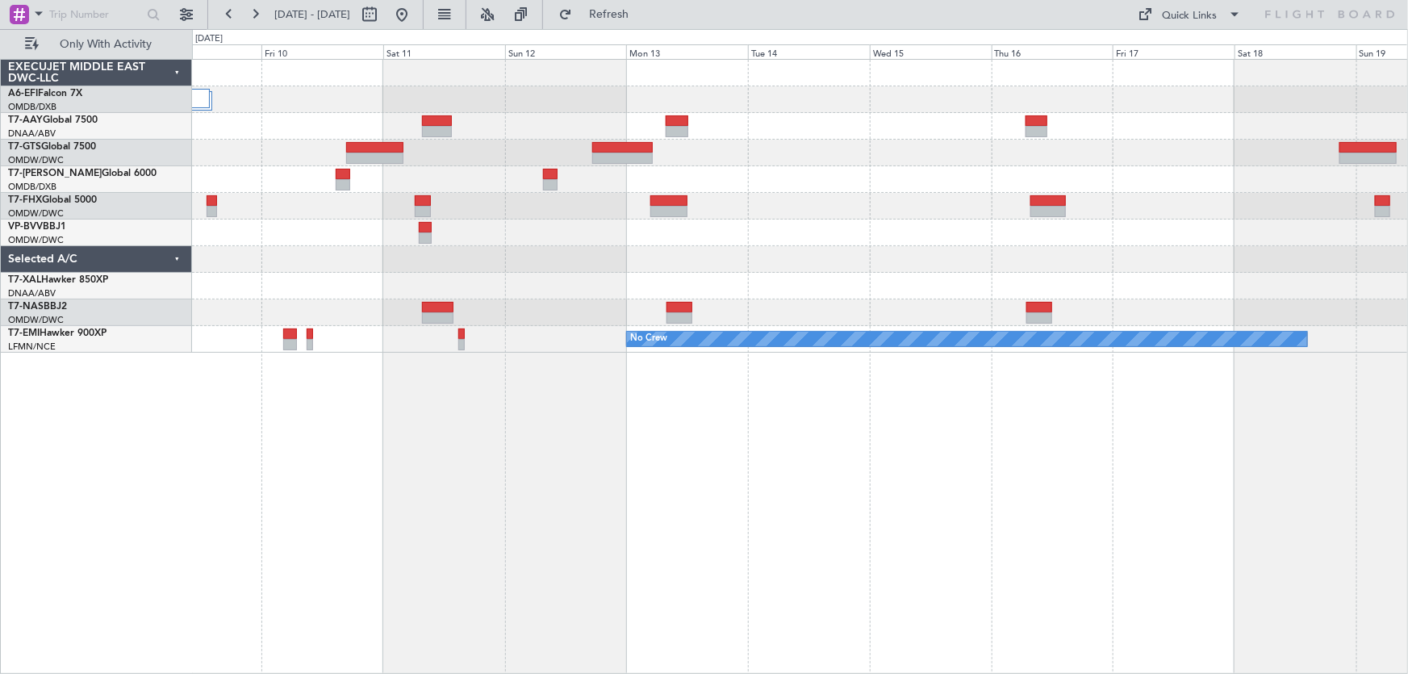
click at [697, 541] on div "Planned Maint [GEOGRAPHIC_DATA] (Seletar) [PERSON_NAME] ([PERSON_NAME] Intl) No…" at bounding box center [800, 366] width 1217 height 615
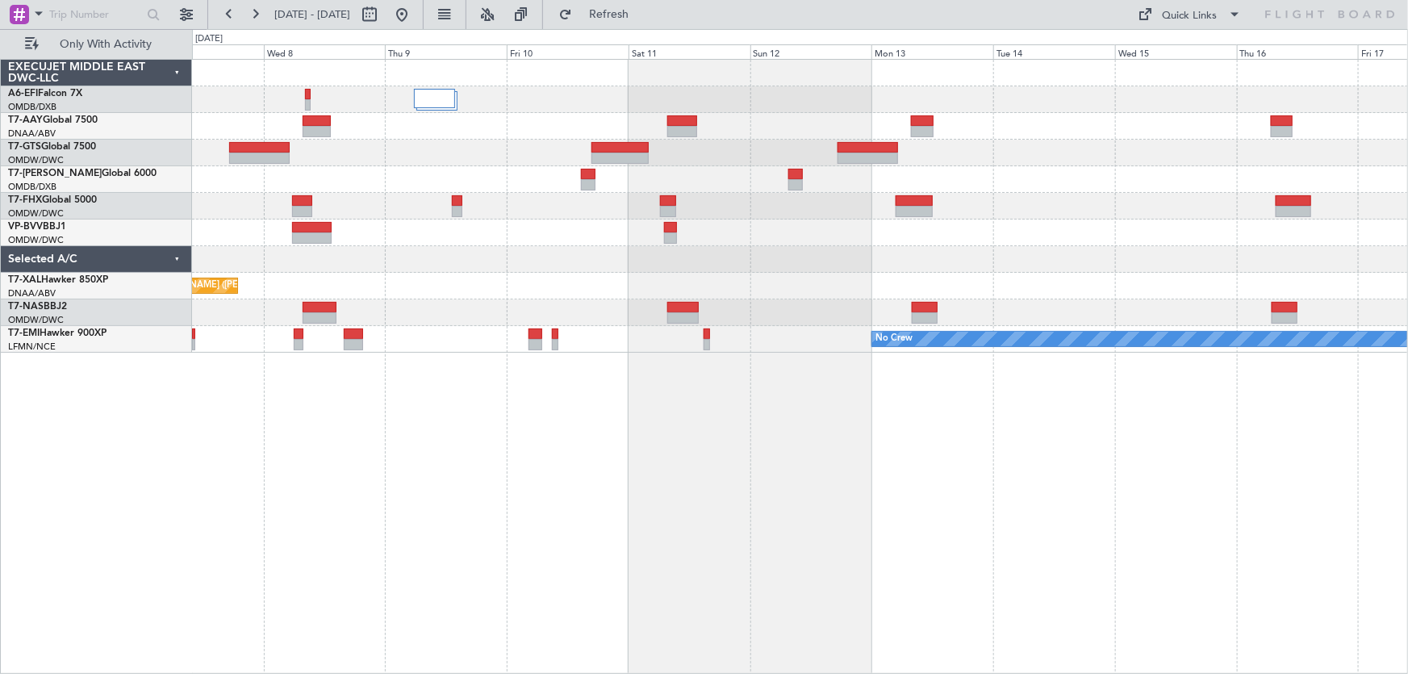
click at [674, 537] on div "Unplanned Maint [GEOGRAPHIC_DATA] (Al Maktoum Intl) Planned Maint [GEOGRAPHIC_D…" at bounding box center [800, 366] width 1217 height 615
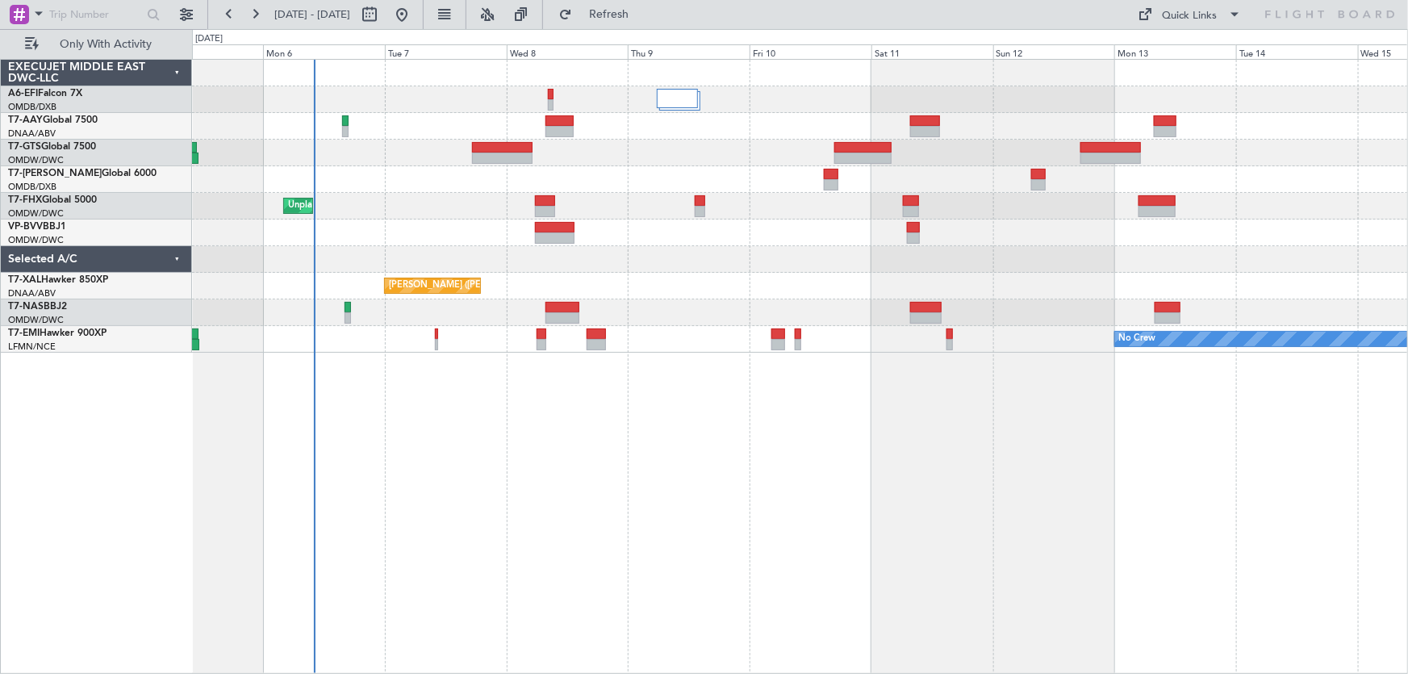
click at [712, 541] on div "AOG Maint [GEOGRAPHIC_DATA] (Dubai Intl) Unplanned Maint [GEOGRAPHIC_DATA] (Al …" at bounding box center [800, 366] width 1217 height 615
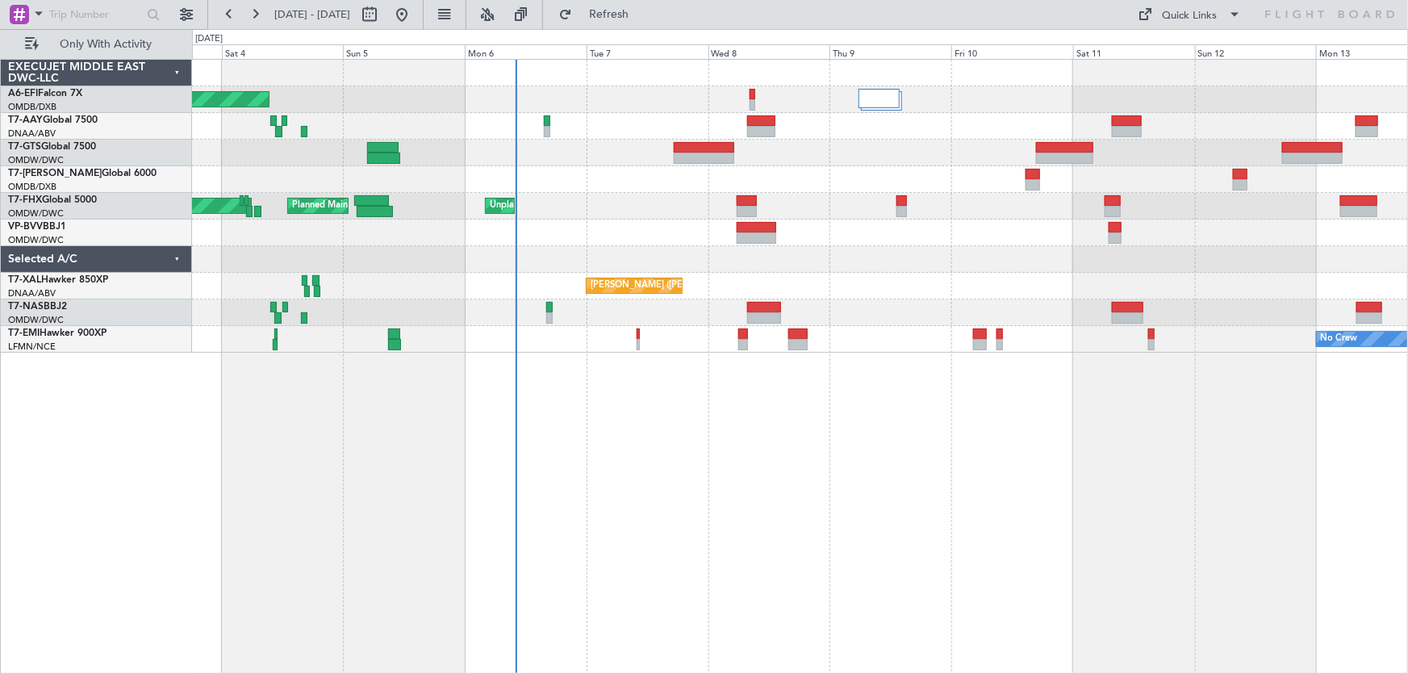
click at [487, 525] on div "AOG Maint [GEOGRAPHIC_DATA] (Dubai Intl) Planned Maint [GEOGRAPHIC_DATA] (Al Ma…" at bounding box center [800, 366] width 1217 height 615
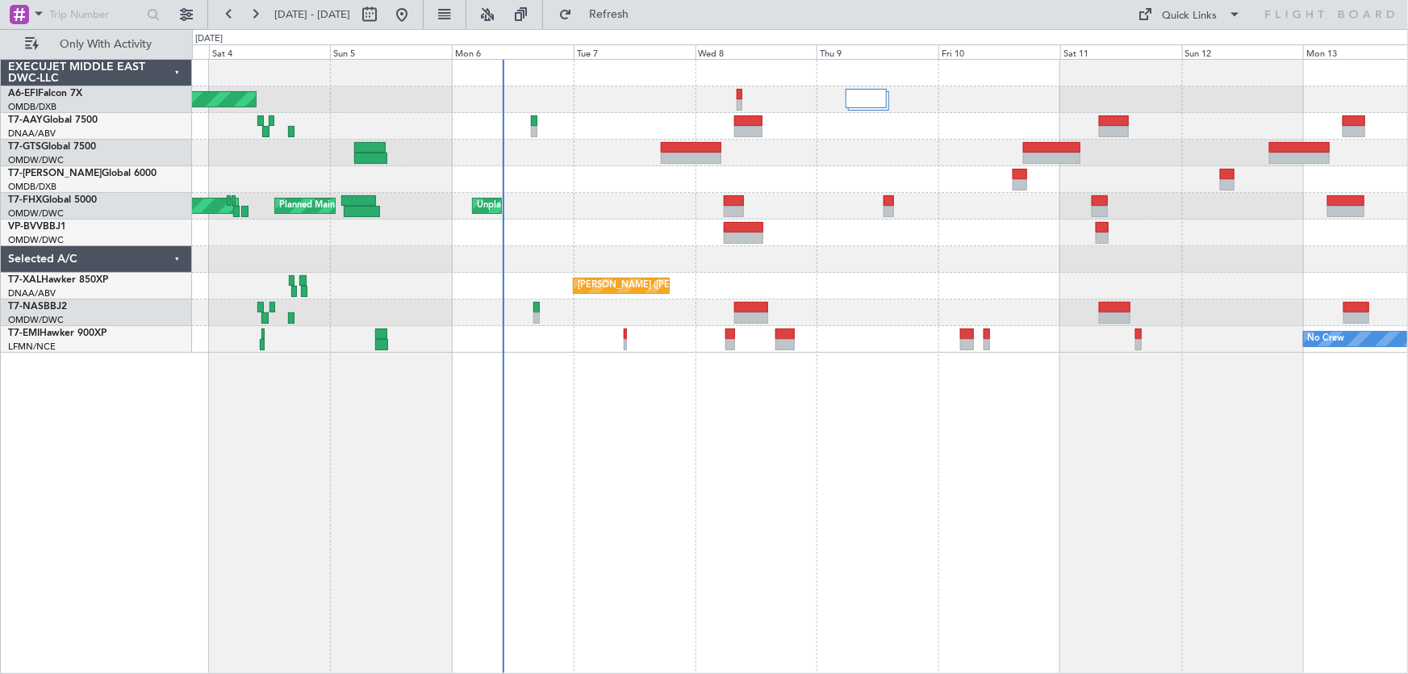
click at [488, 526] on div "AOG Maint [GEOGRAPHIC_DATA] (Dubai Intl) Planned Maint [GEOGRAPHIC_DATA] (Al Ma…" at bounding box center [800, 366] width 1217 height 615
click at [564, 491] on div "AOG Maint [GEOGRAPHIC_DATA] (Dubai Intl) Unplanned Maint [GEOGRAPHIC_DATA] (Al …" at bounding box center [800, 366] width 1217 height 615
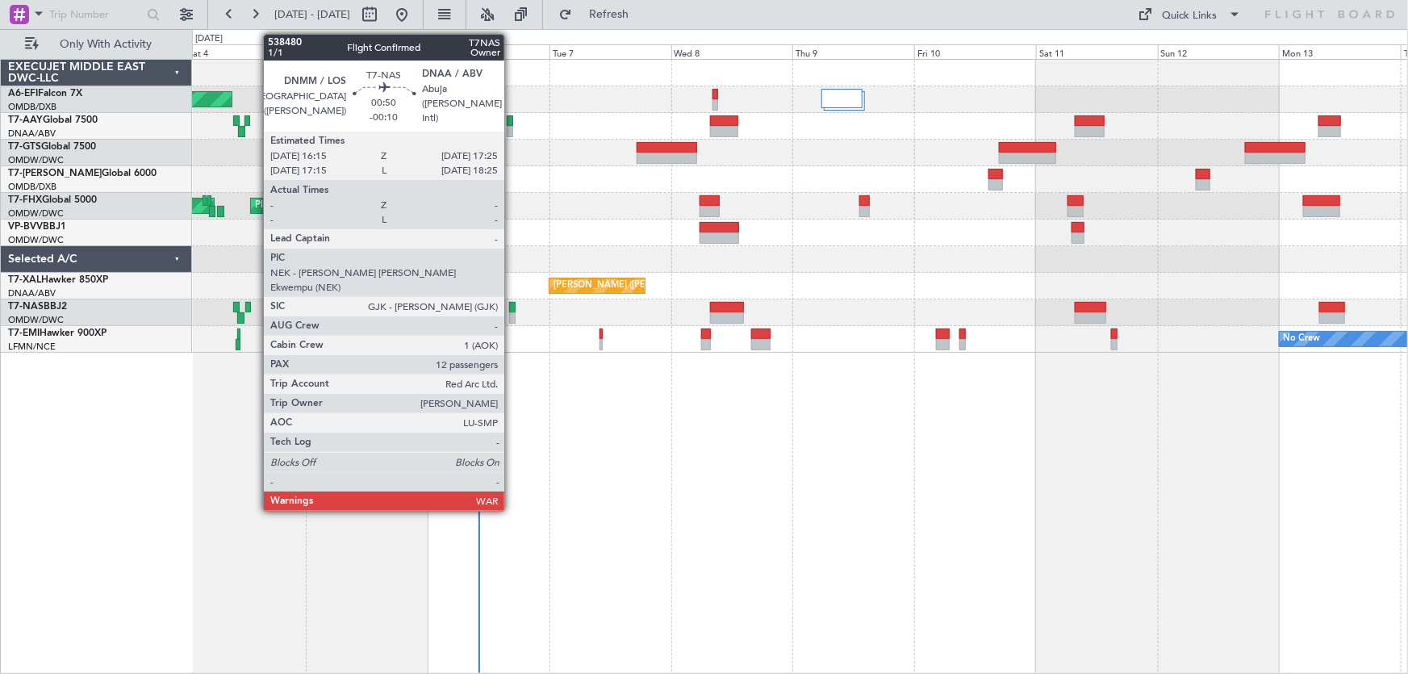
click at [511, 302] on div at bounding box center [512, 307] width 6 height 11
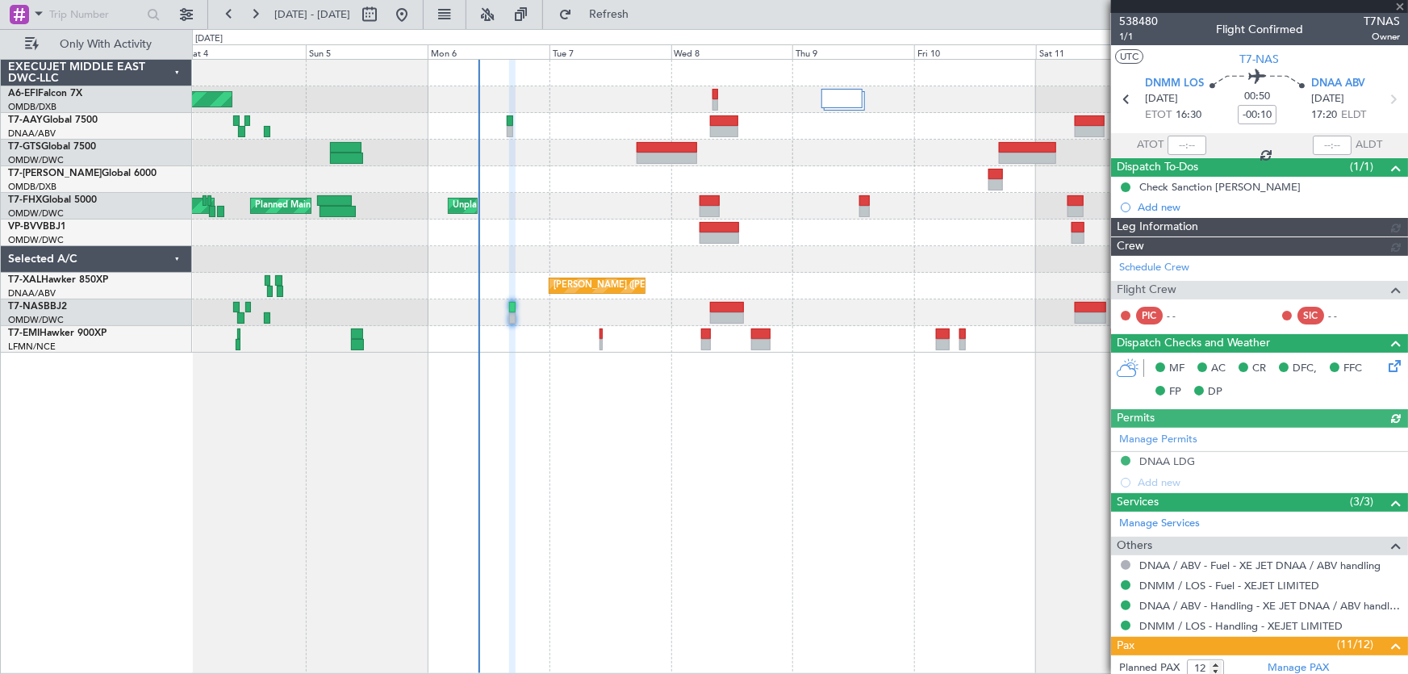
type input "Dherander Fithani (DHF)"
type input "7465"
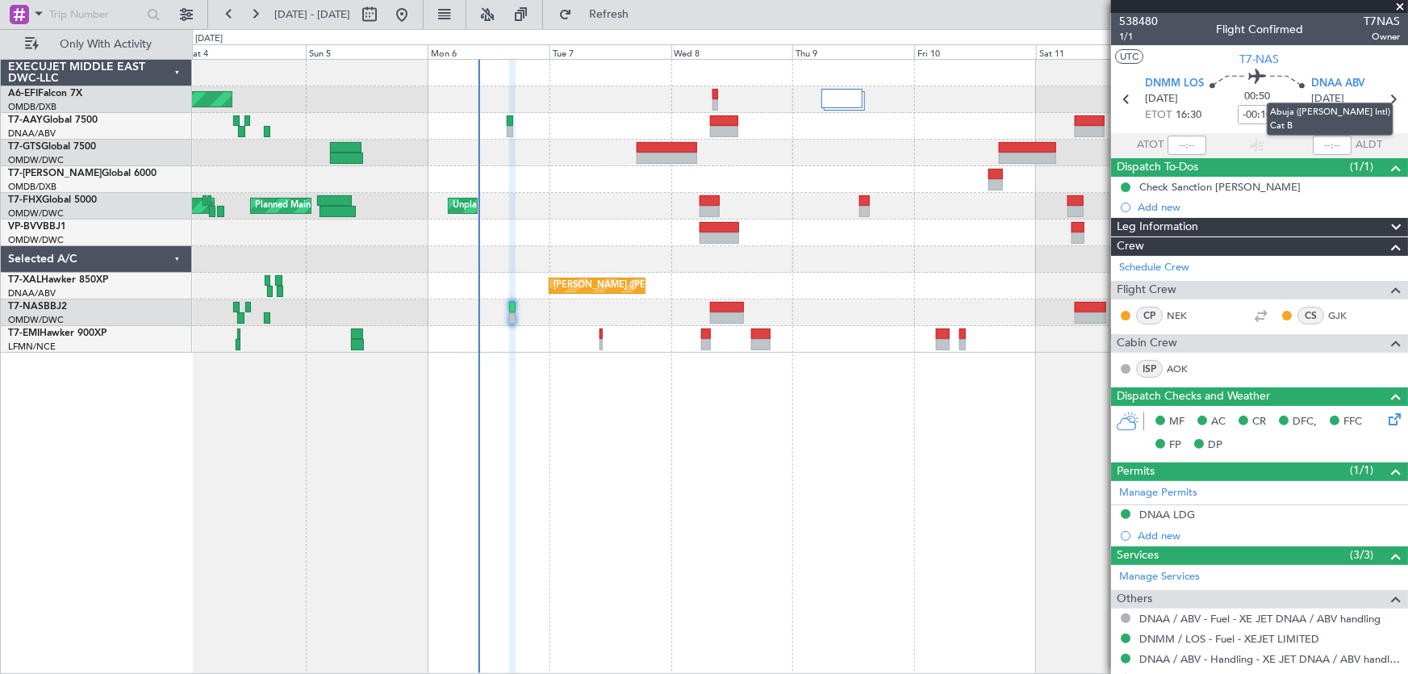
click at [1379, 94] on mat-tooltip-component "Abuja ([PERSON_NAME] Intl) Cat B" at bounding box center [1330, 119] width 149 height 56
click at [1387, 97] on mat-tooltip-component "Abuja ([PERSON_NAME] Intl) Cat B" at bounding box center [1330, 119] width 149 height 56
click at [1382, 93] on icon at bounding box center [1392, 99] width 21 height 21
type input "+00:15"
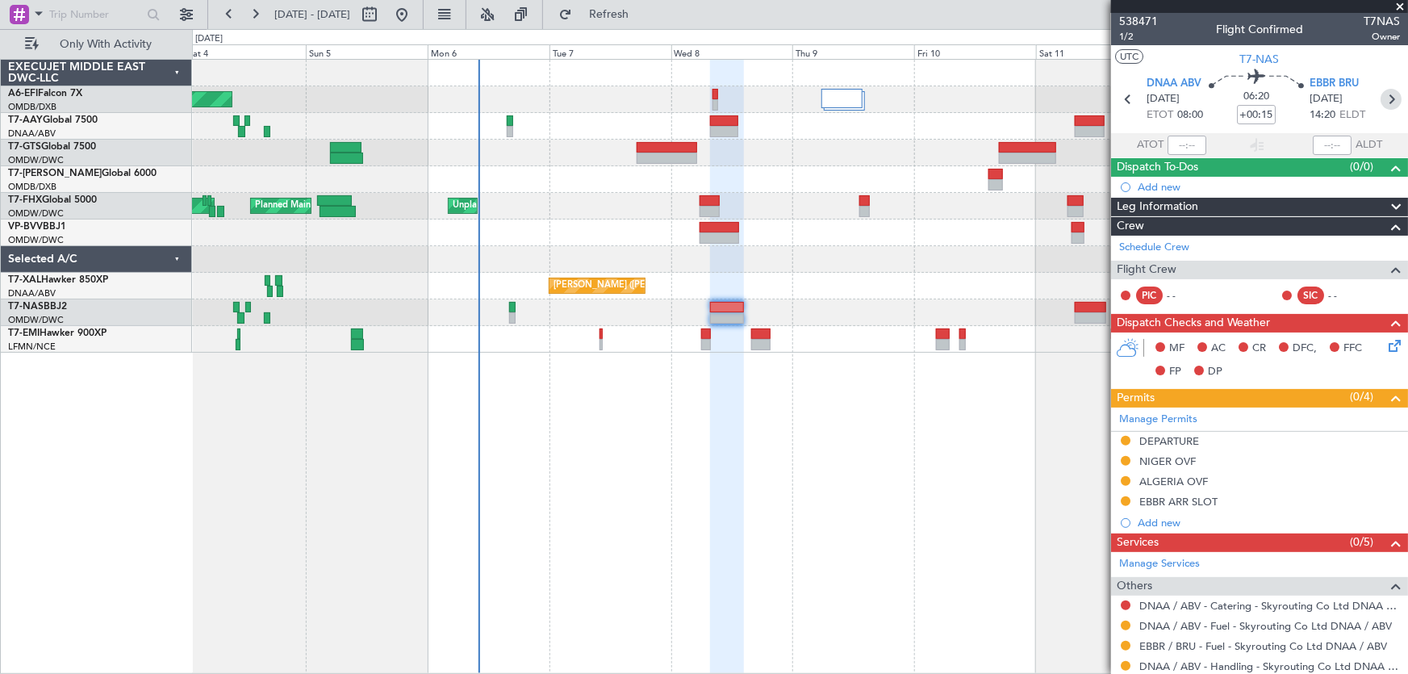
click at [1390, 99] on icon at bounding box center [1391, 99] width 21 height 21
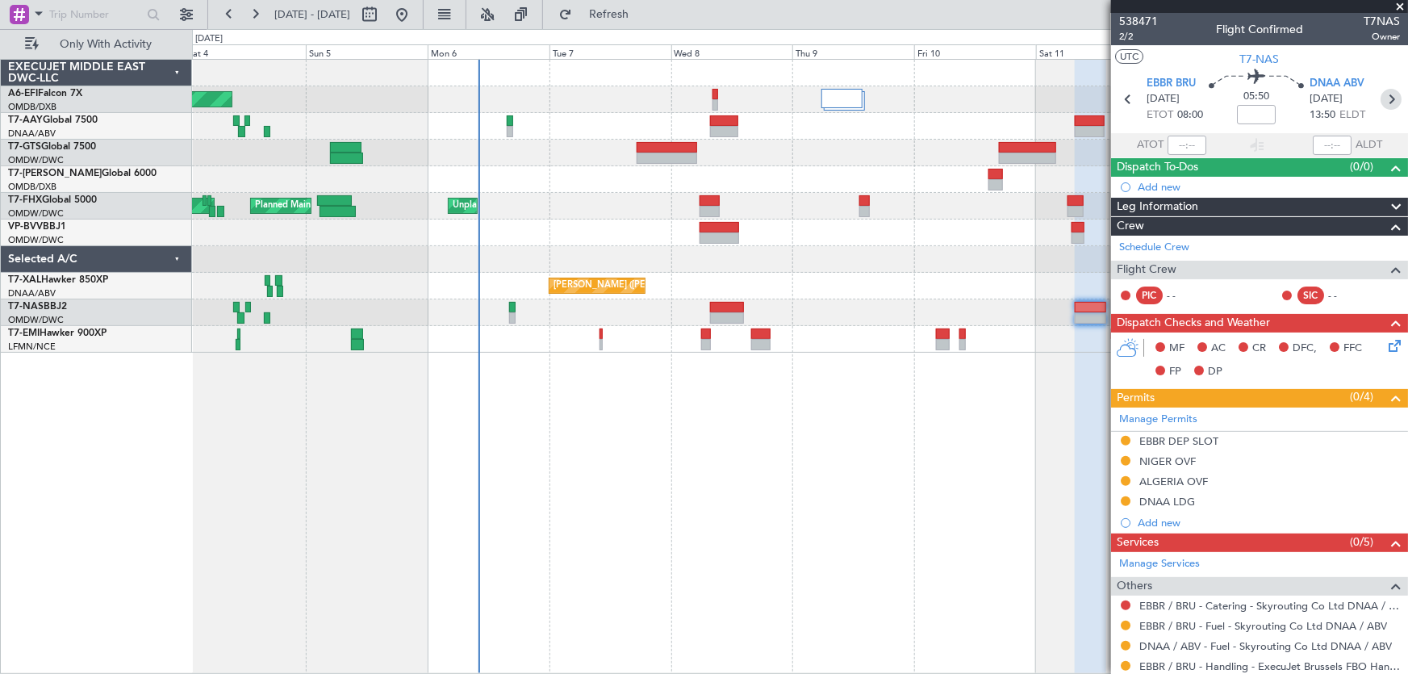
click at [1386, 96] on icon at bounding box center [1391, 99] width 21 height 21
type input "+00:05"
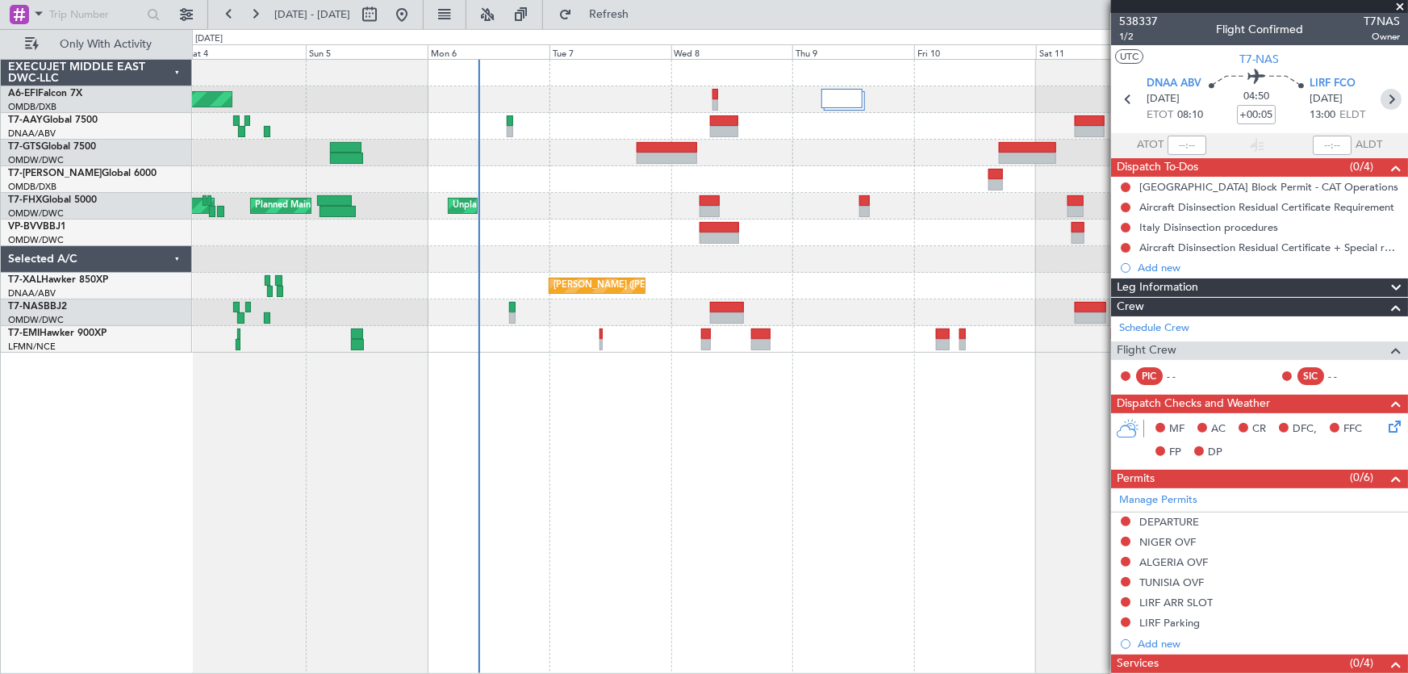
click at [1381, 104] on icon at bounding box center [1391, 99] width 21 height 21
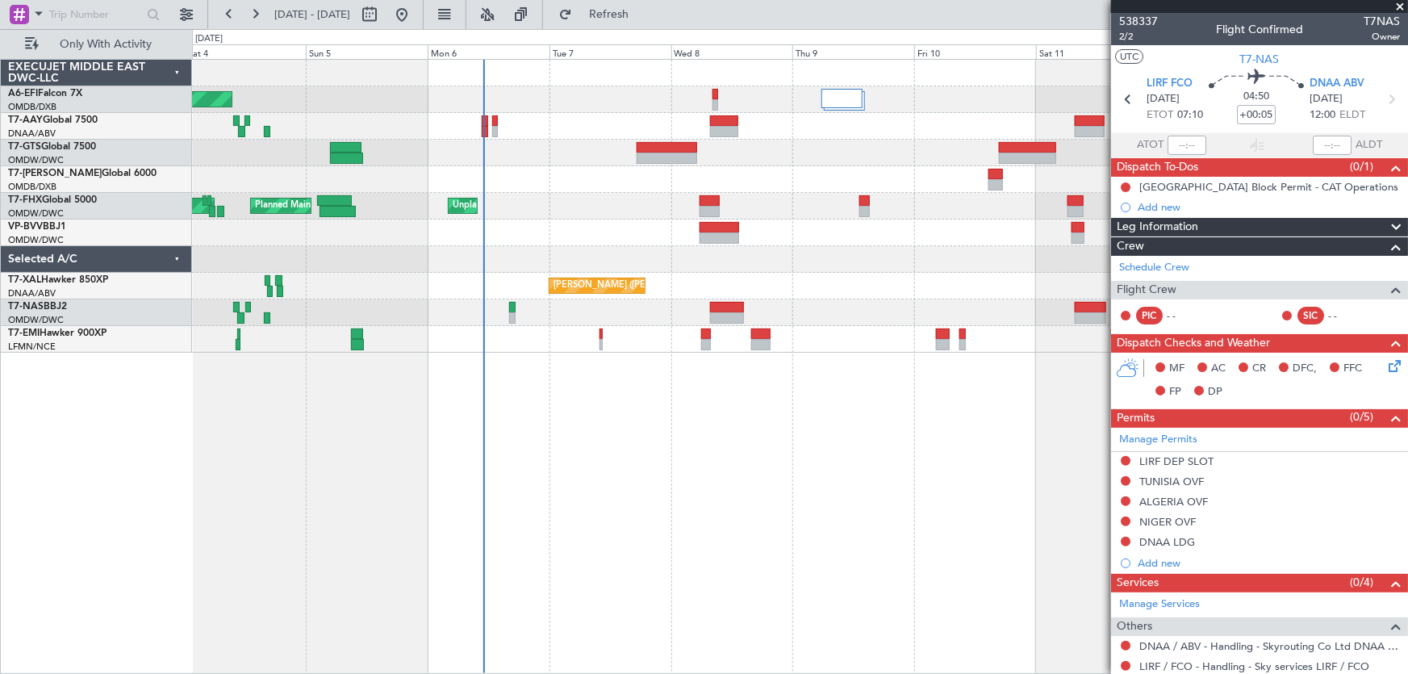
click at [1399, 2] on span at bounding box center [1400, 7] width 16 height 15
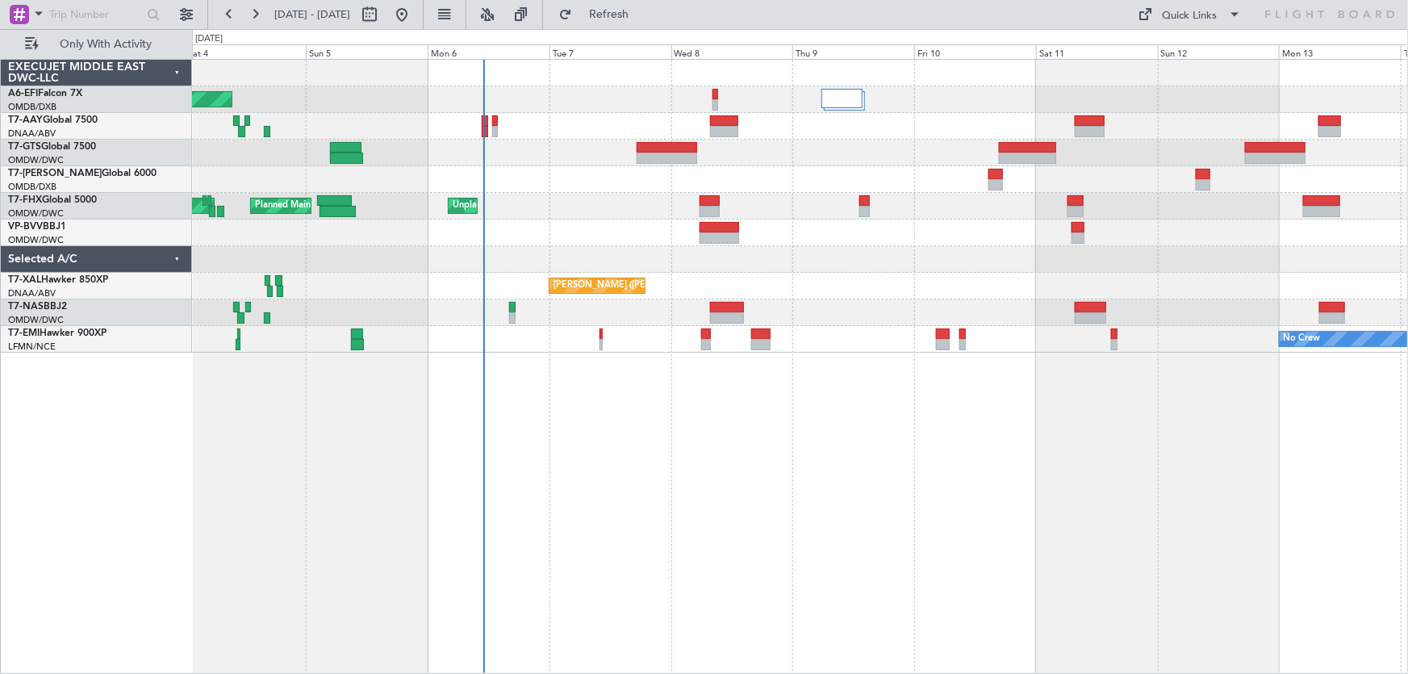
type input "0"
click at [624, 15] on button "Refresh" at bounding box center [599, 15] width 97 height 26
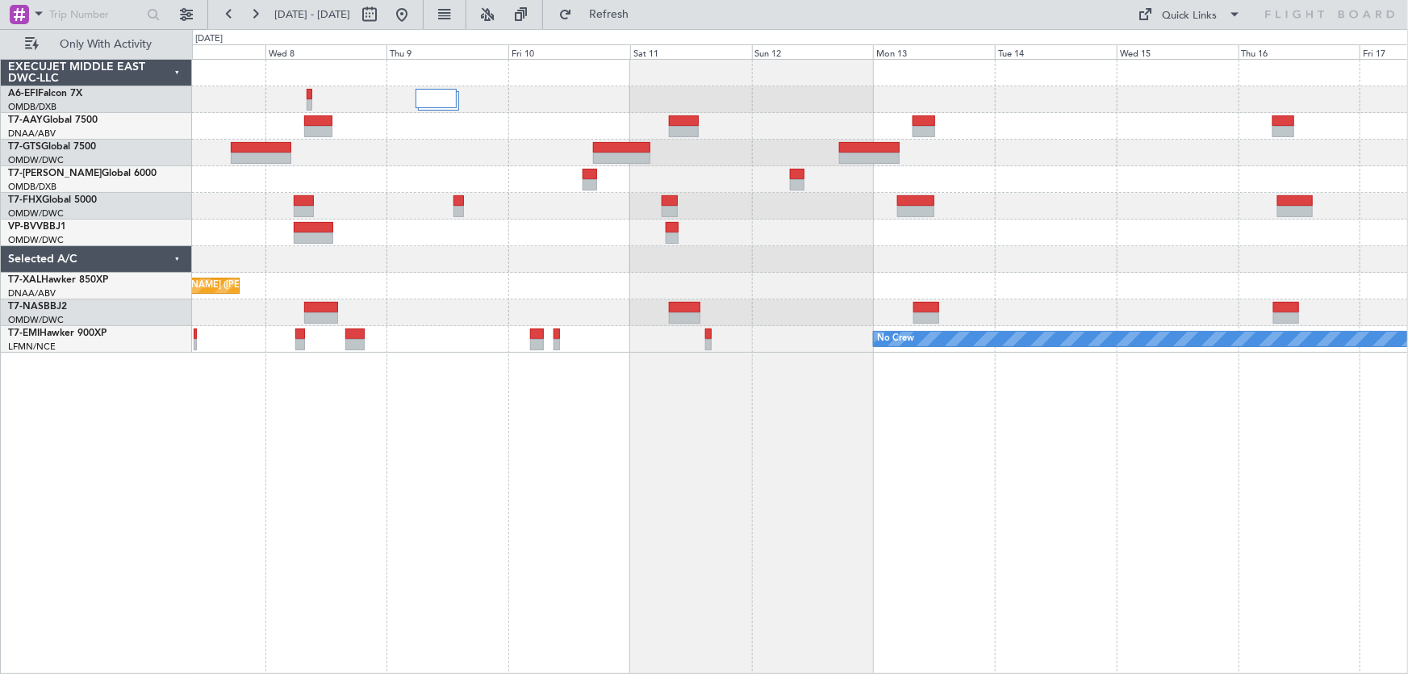
click at [588, 253] on div "Unplanned Maint [GEOGRAPHIC_DATA] (Al Maktoum Intl) Planned Maint [GEOGRAPHIC_D…" at bounding box center [800, 206] width 1216 height 293
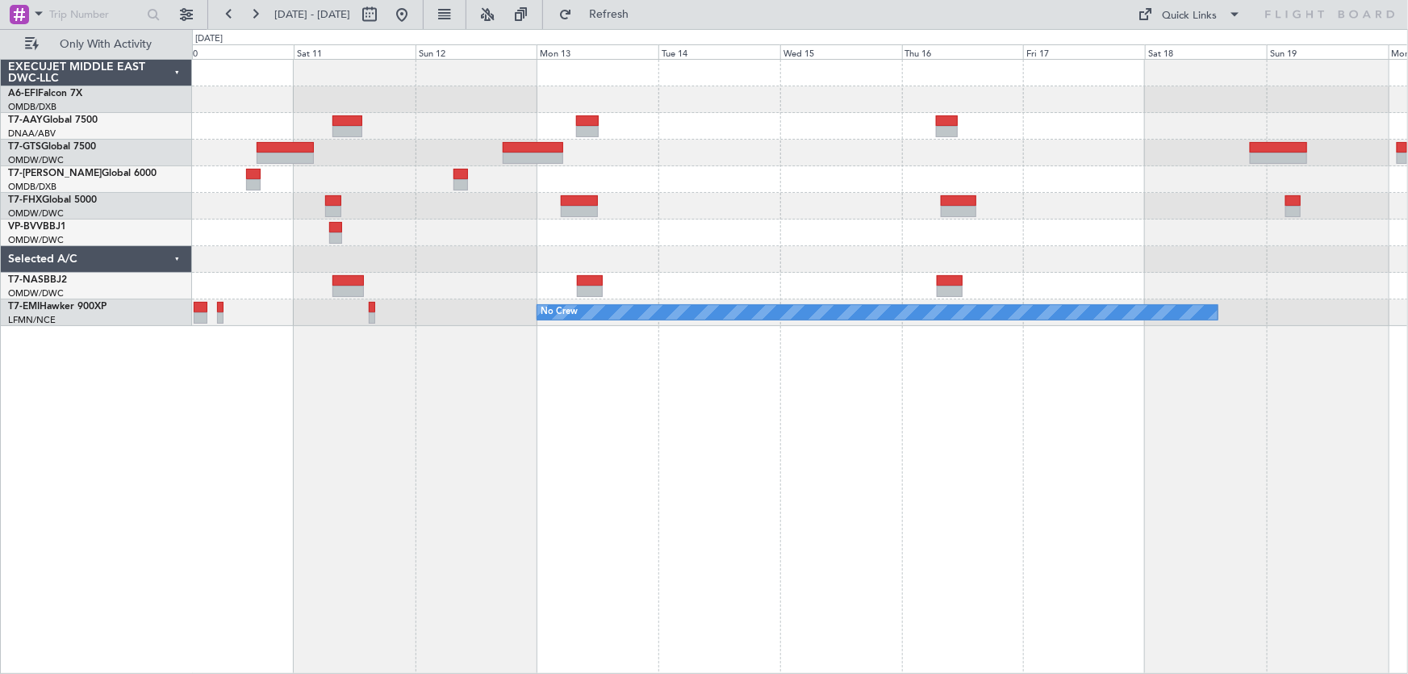
click at [737, 443] on div "Planned Maint [GEOGRAPHIC_DATA] (Seletar) No Crew" at bounding box center [800, 366] width 1217 height 615
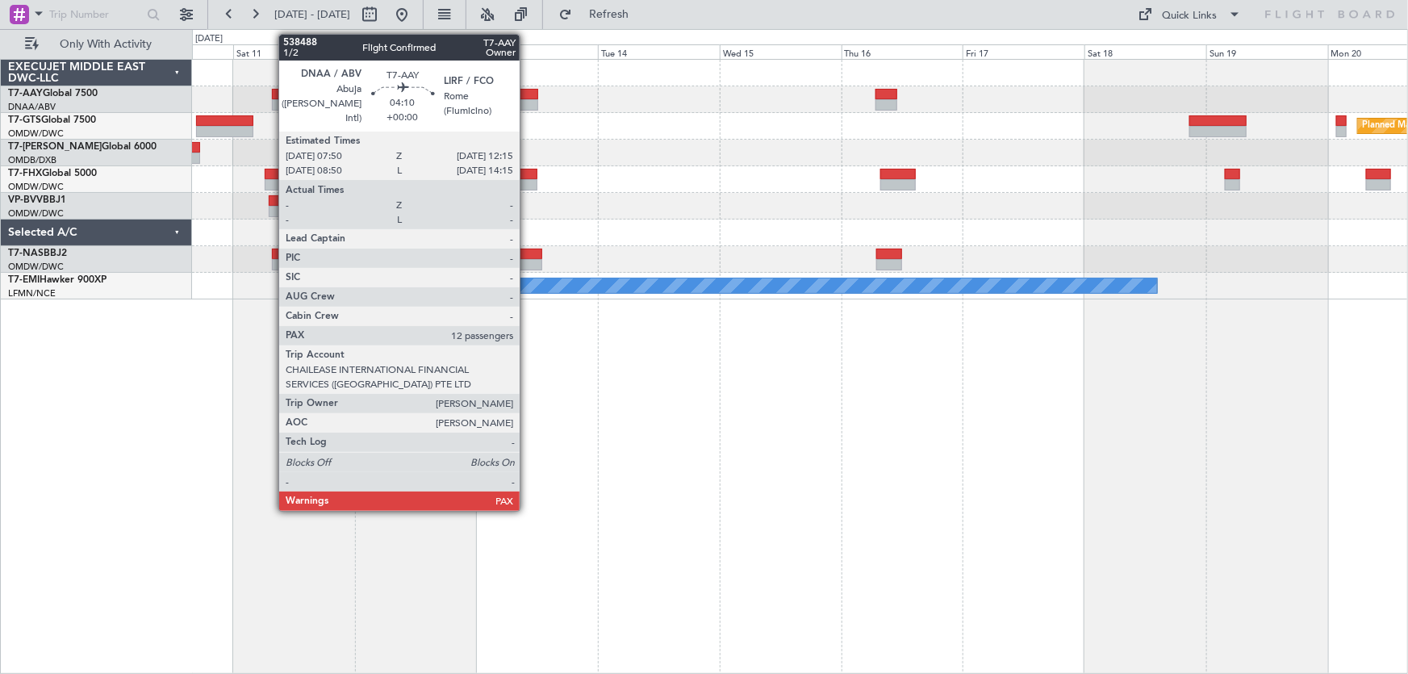
click at [527, 94] on div at bounding box center [527, 94] width 23 height 11
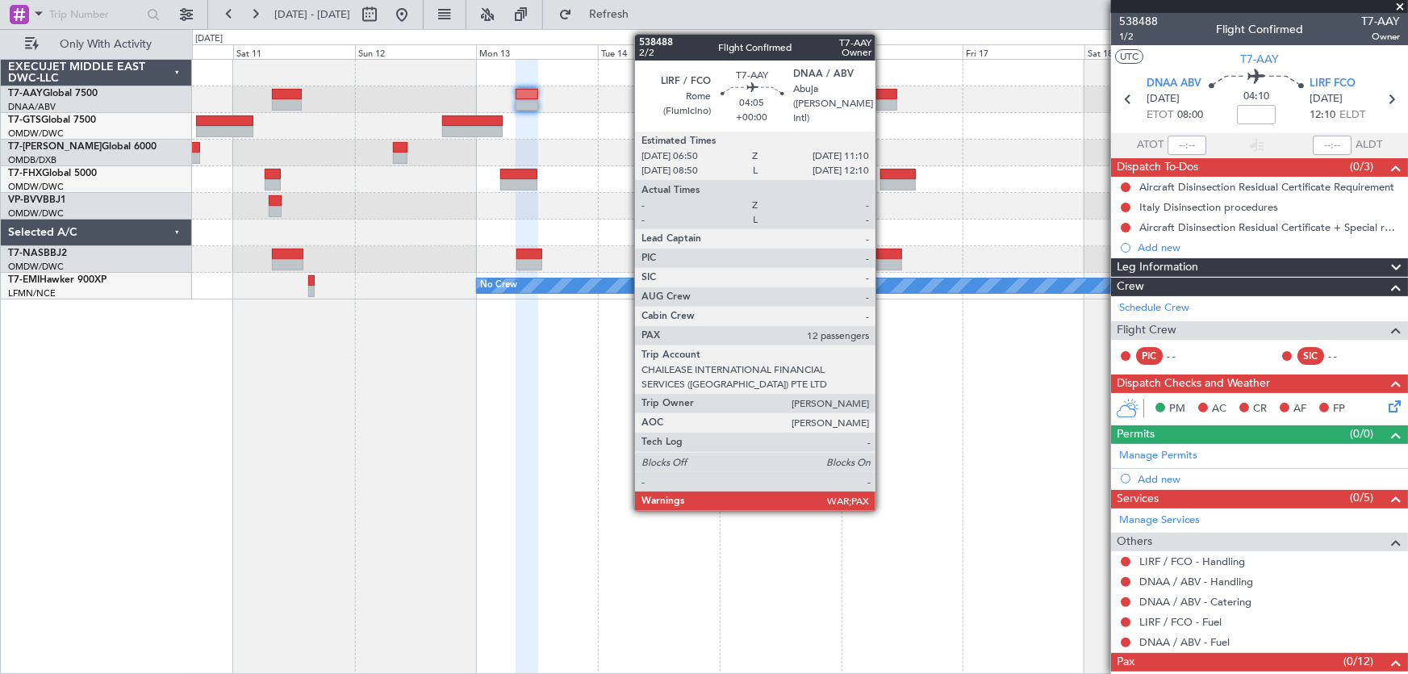
click at [883, 92] on div at bounding box center [887, 94] width 23 height 11
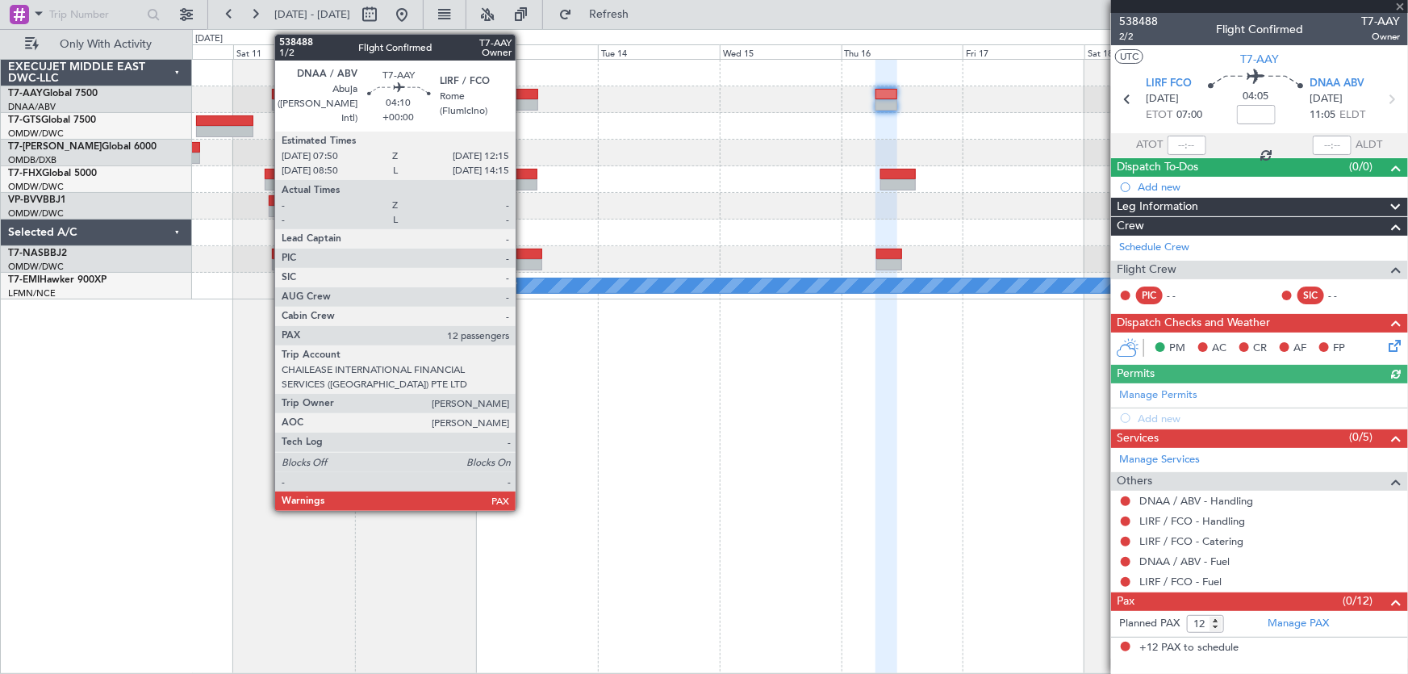
click at [523, 89] on div at bounding box center [527, 94] width 23 height 11
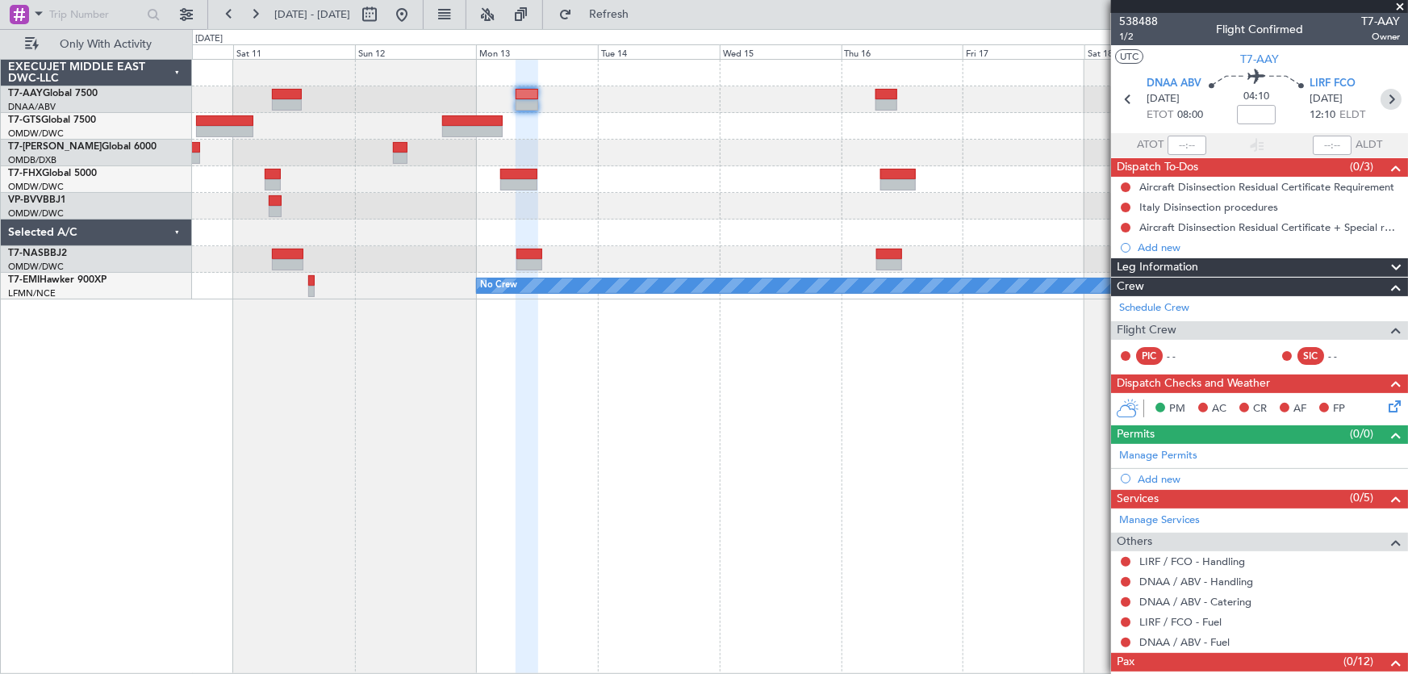
click at [1384, 98] on icon at bounding box center [1391, 99] width 21 height 21
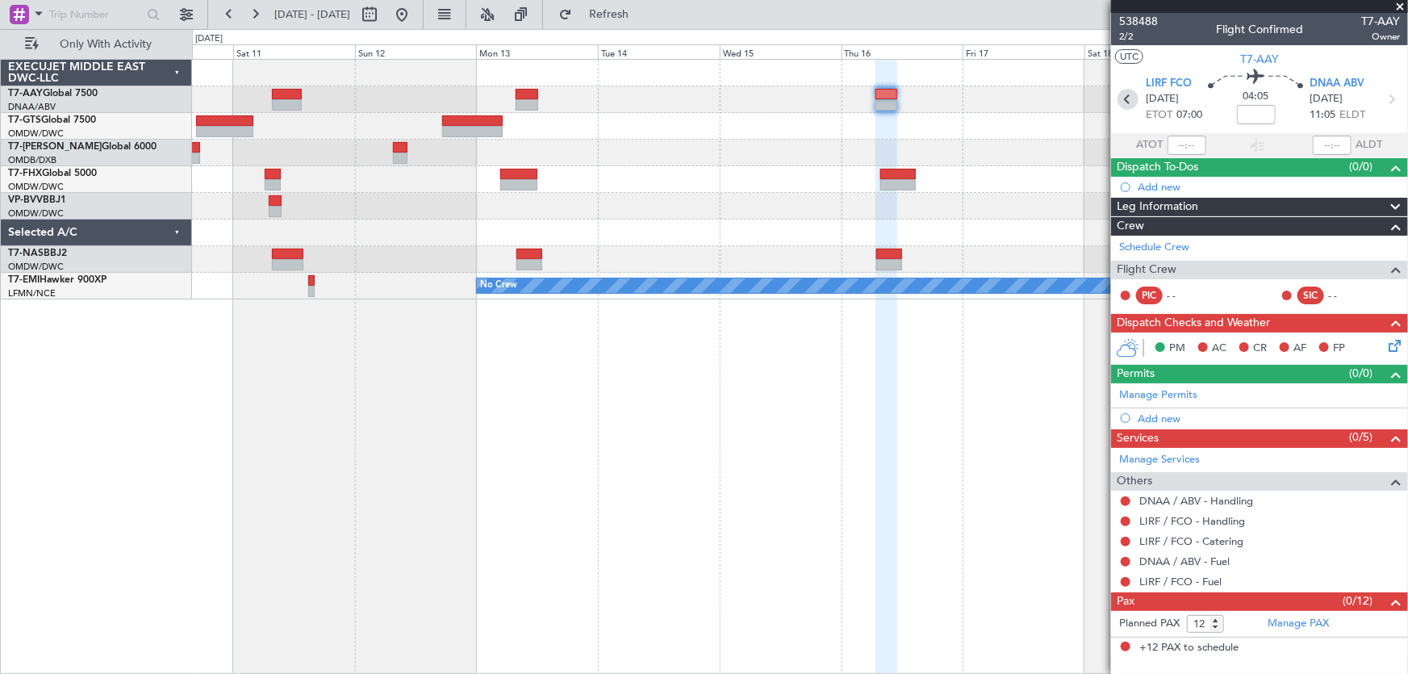
click at [1126, 102] on icon at bounding box center [1128, 99] width 21 height 21
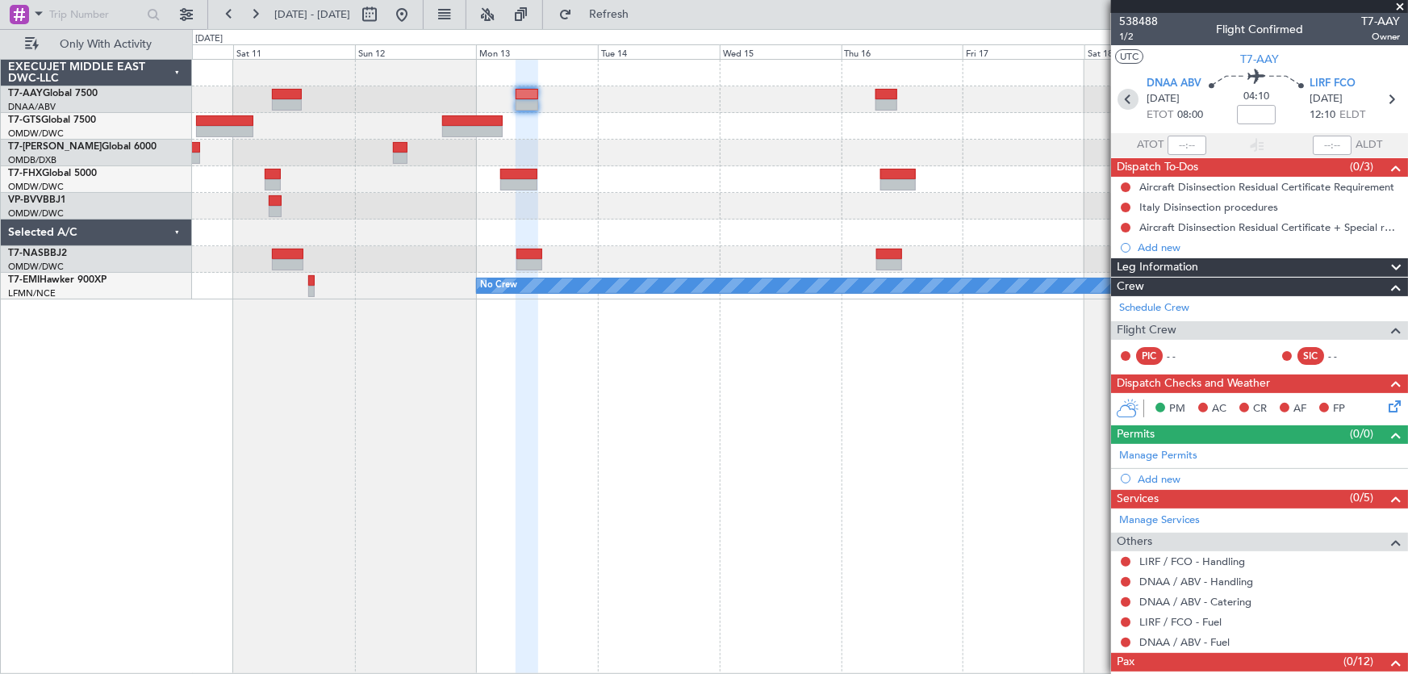
click at [1133, 90] on icon at bounding box center [1128, 99] width 21 height 21
type input "+00:20"
type input "0"
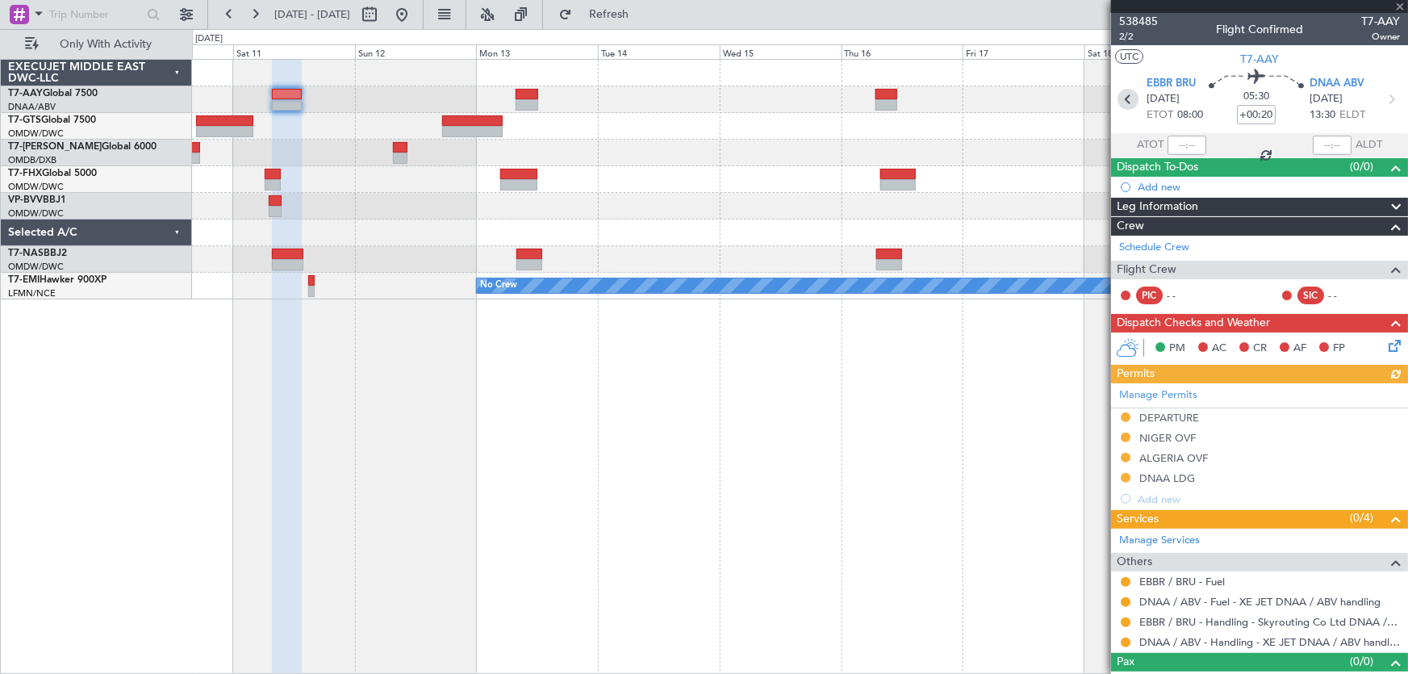
click at [1130, 93] on icon at bounding box center [1128, 99] width 21 height 21
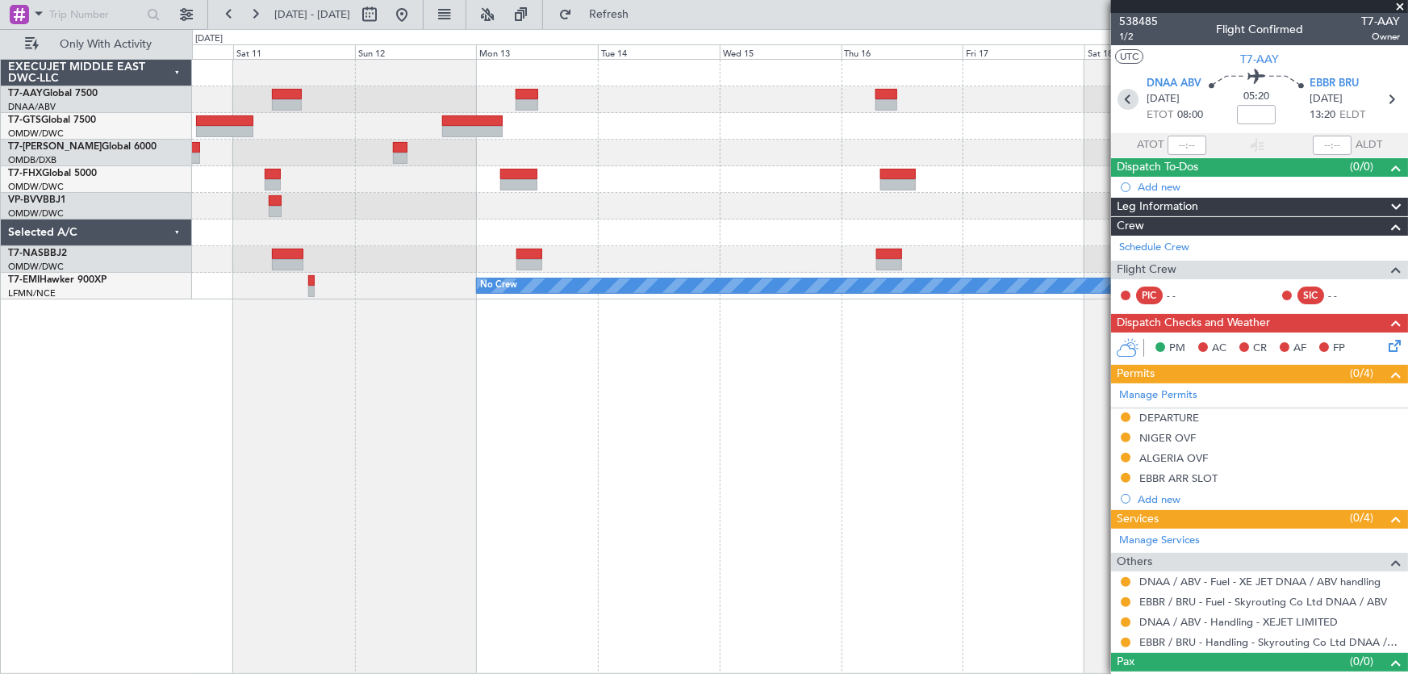
click at [1125, 98] on icon at bounding box center [1128, 99] width 21 height 21
type input "+00:05"
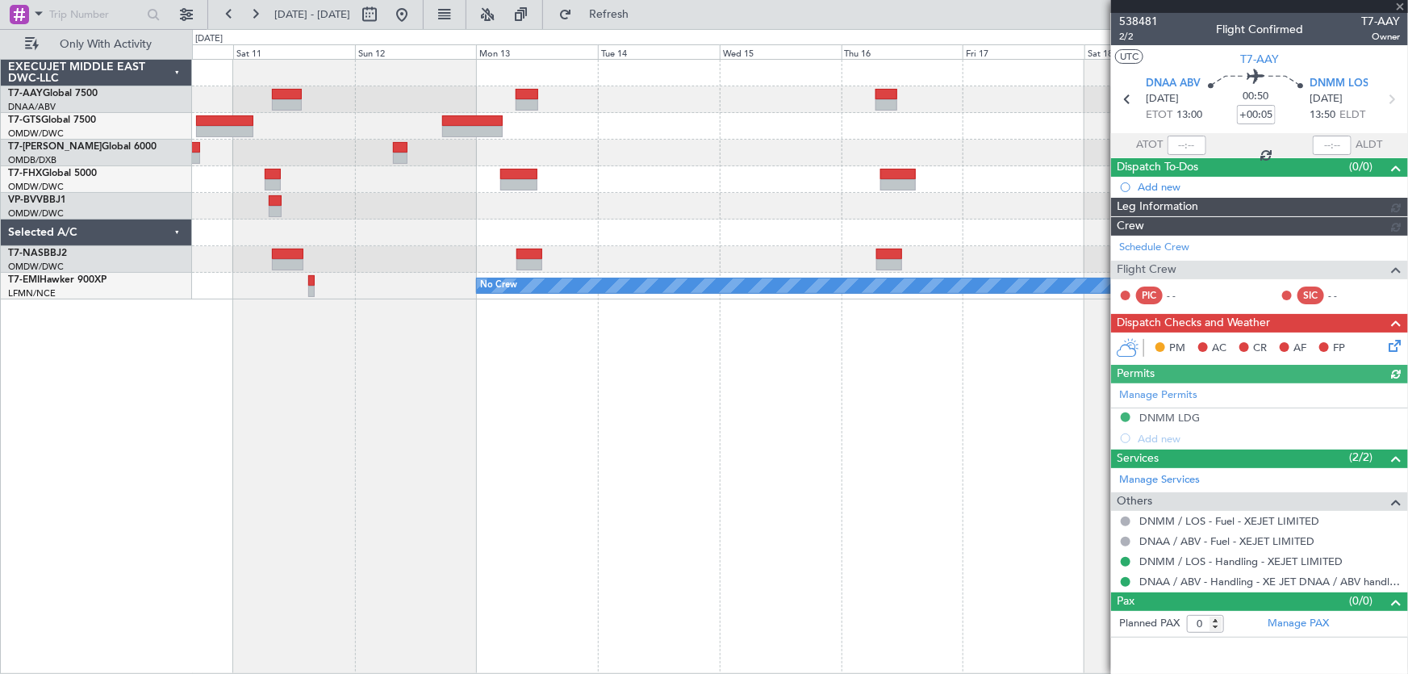
type input "Dherander Fithani (DHF)"
type input "7473"
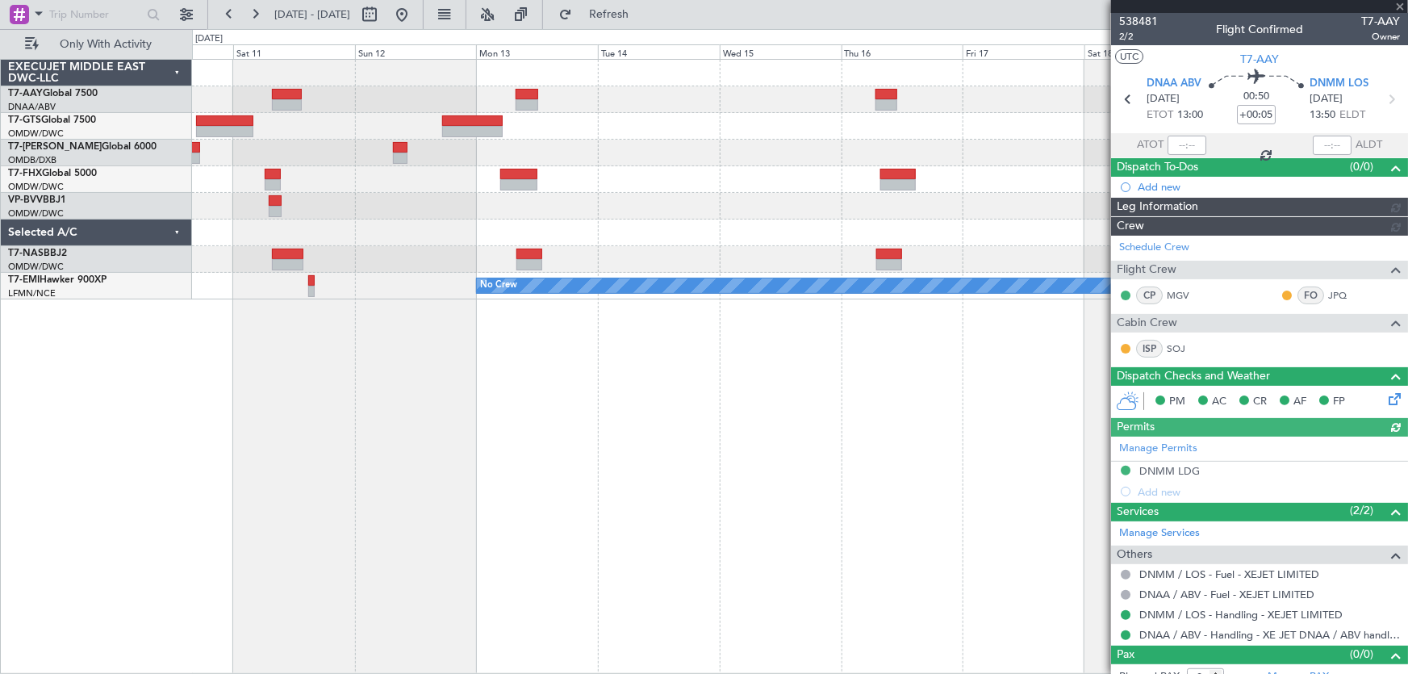
type input "Dherander Fithani (DHF)"
type input "7473"
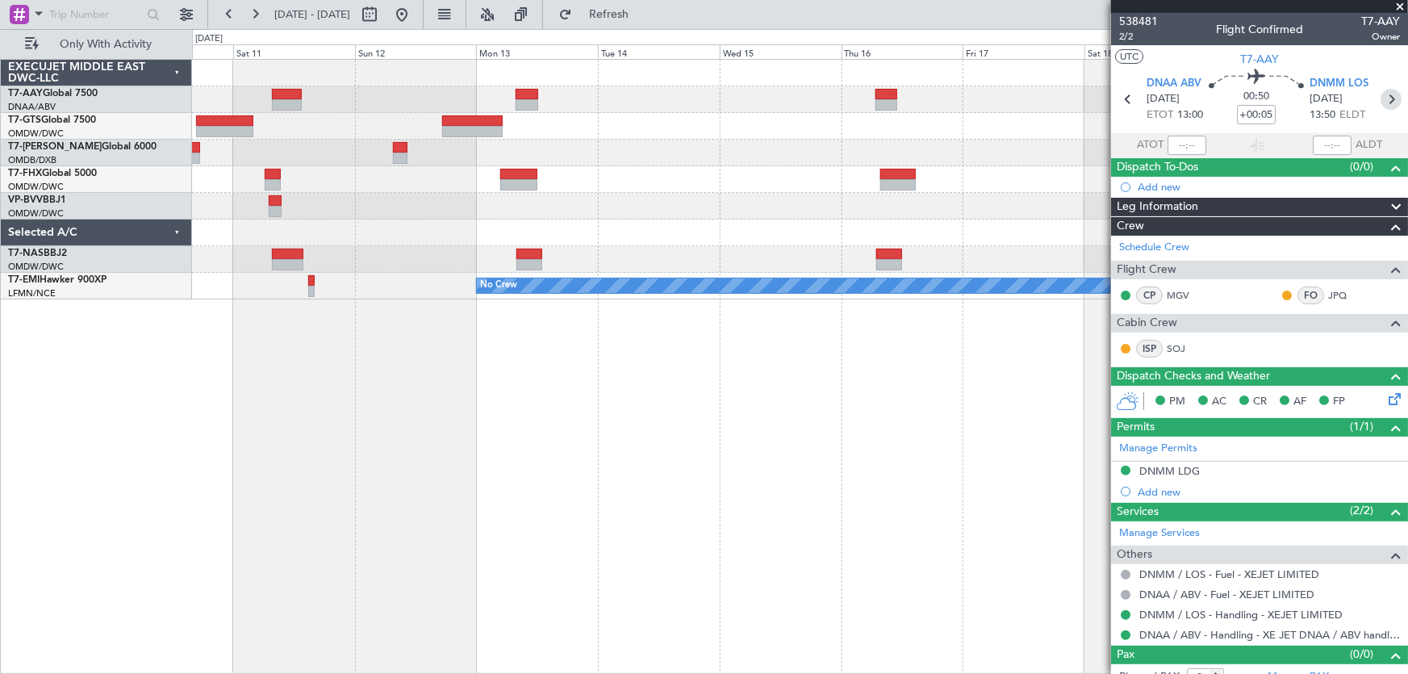
click at [1381, 96] on icon at bounding box center [1391, 99] width 21 height 21
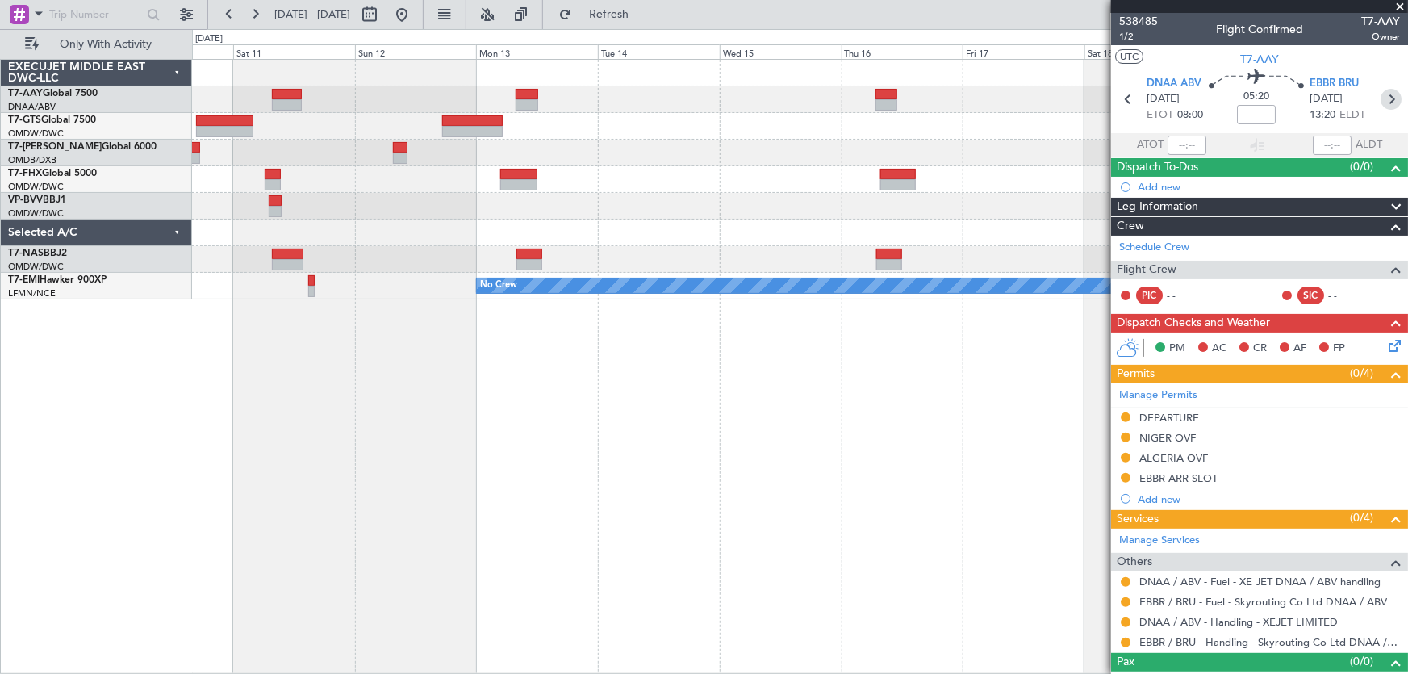
click at [1381, 97] on icon at bounding box center [1391, 99] width 21 height 21
type input "+00:20"
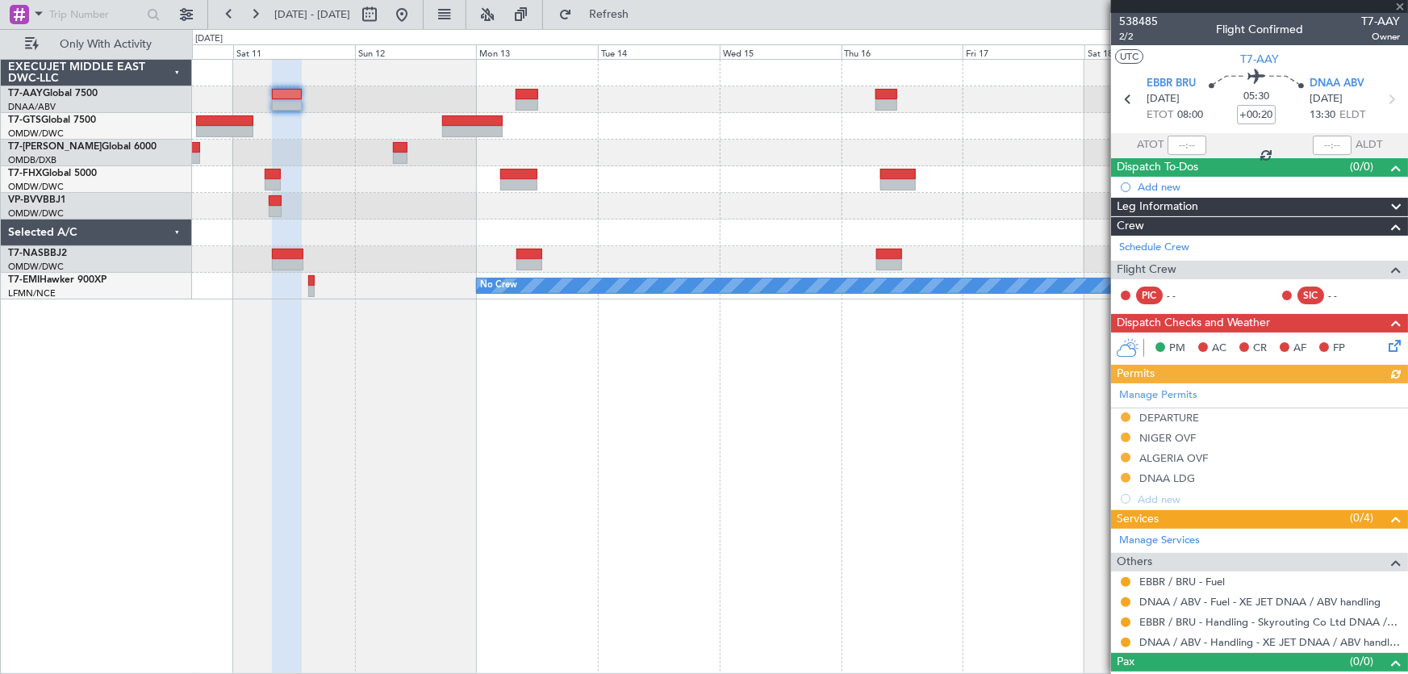
click at [1399, 2] on div at bounding box center [1259, 6] width 297 height 13
click at [1398, 0] on span at bounding box center [1400, 7] width 16 height 15
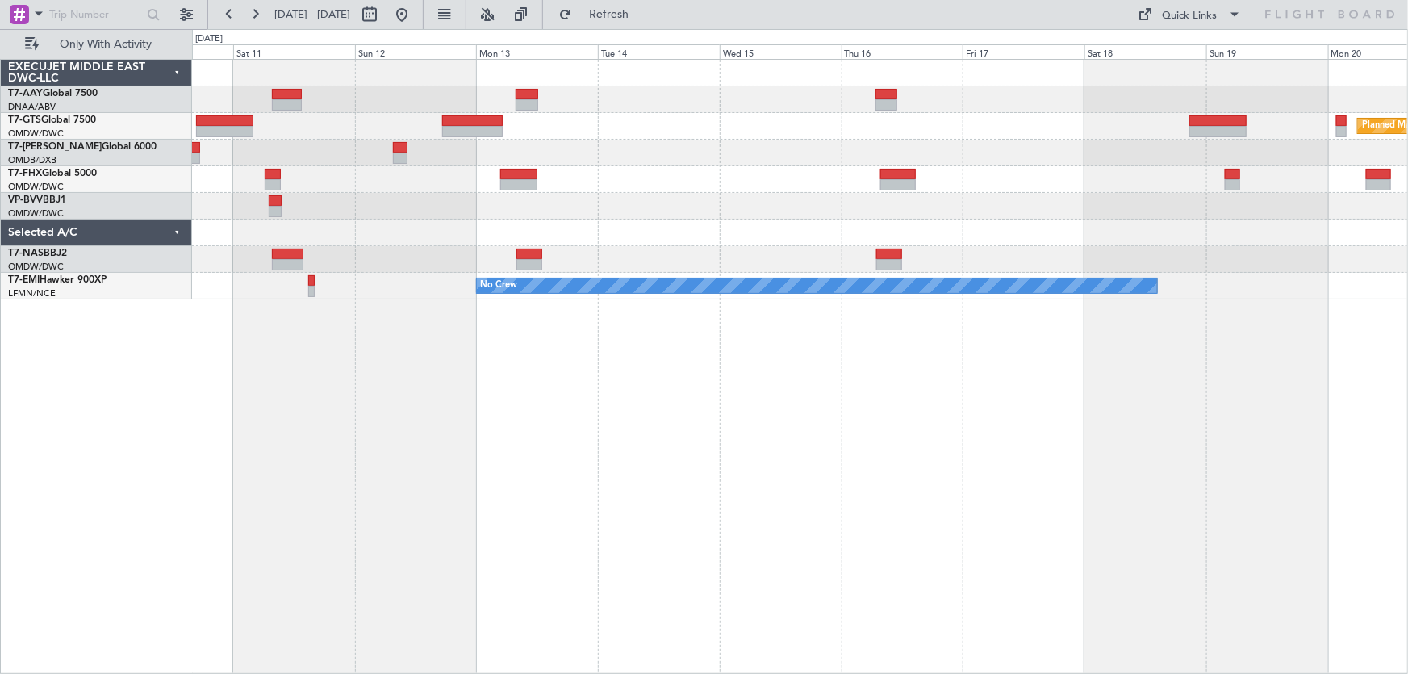
click at [976, 392] on div "Planned Maint [GEOGRAPHIC_DATA] (Seletar) No Crew" at bounding box center [800, 366] width 1217 height 615
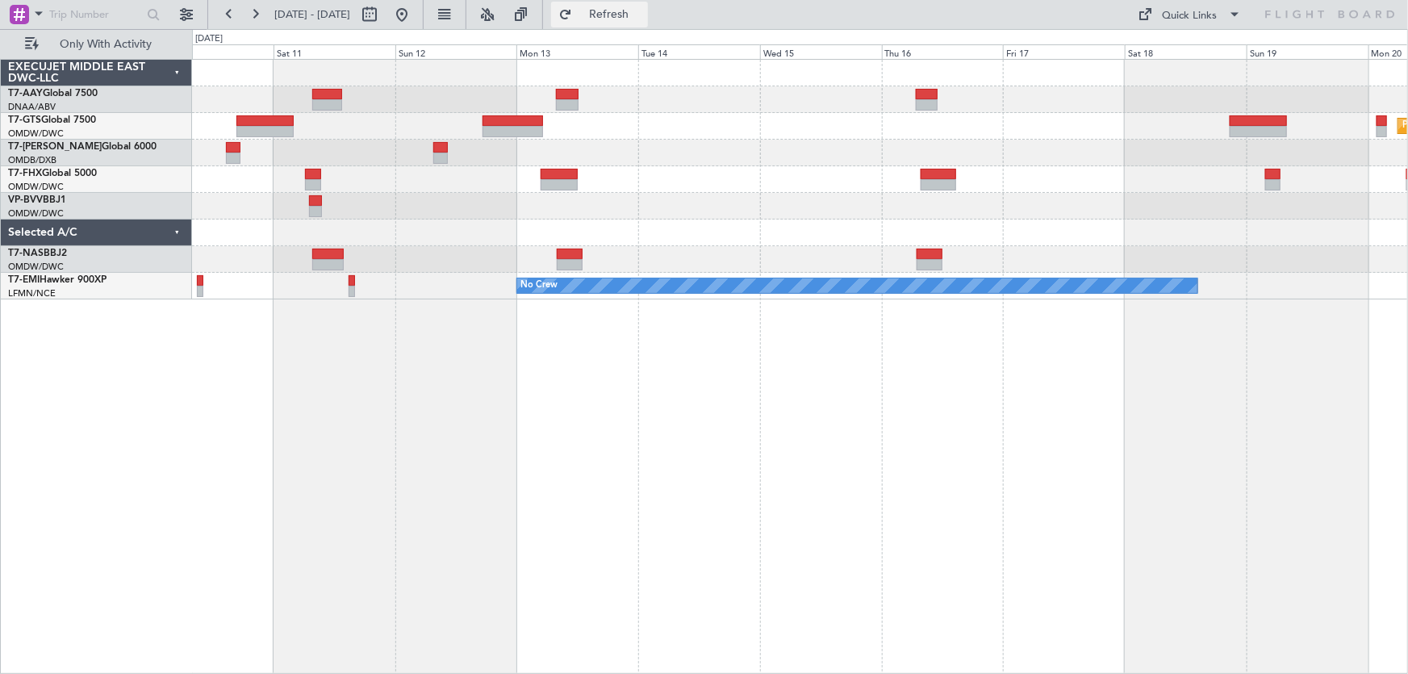
click at [621, 10] on button "Refresh" at bounding box center [599, 15] width 97 height 26
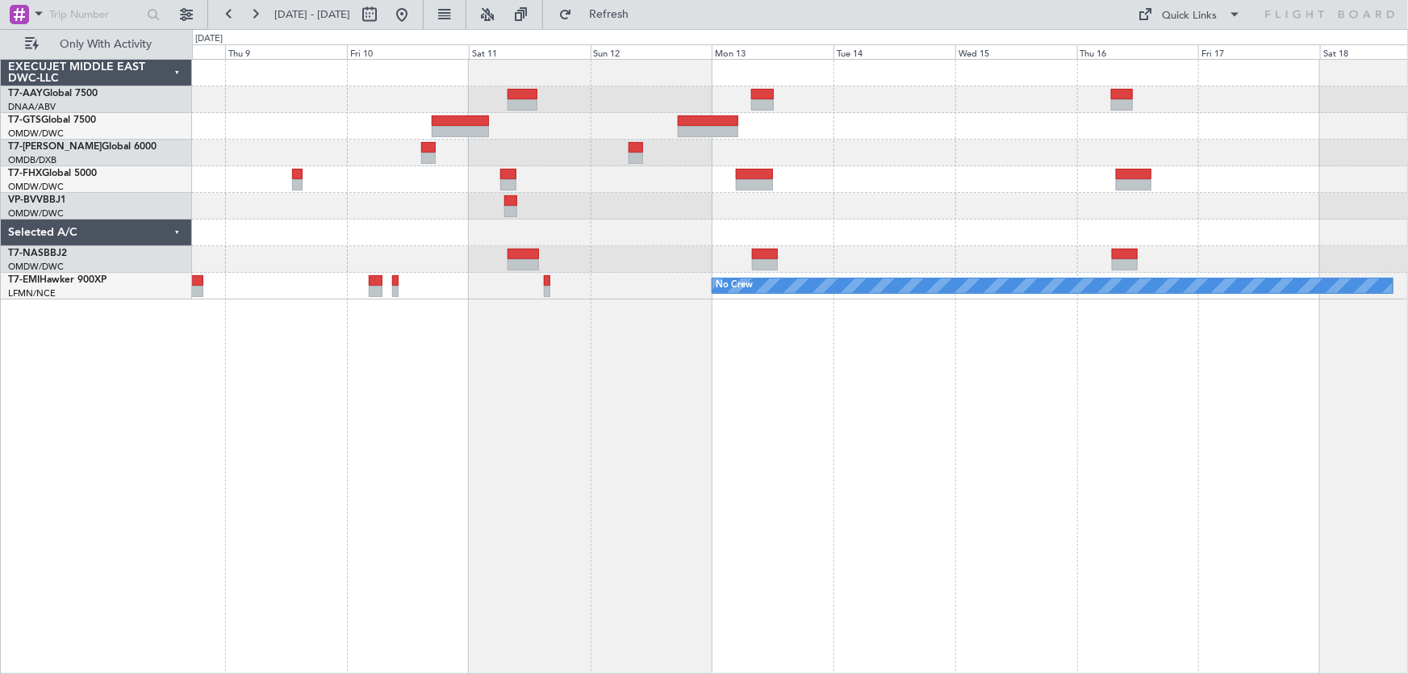
click at [915, 378] on div "Planned Maint [GEOGRAPHIC_DATA] (Seletar) Unplanned Maint [GEOGRAPHIC_DATA] (Al…" at bounding box center [800, 366] width 1217 height 615
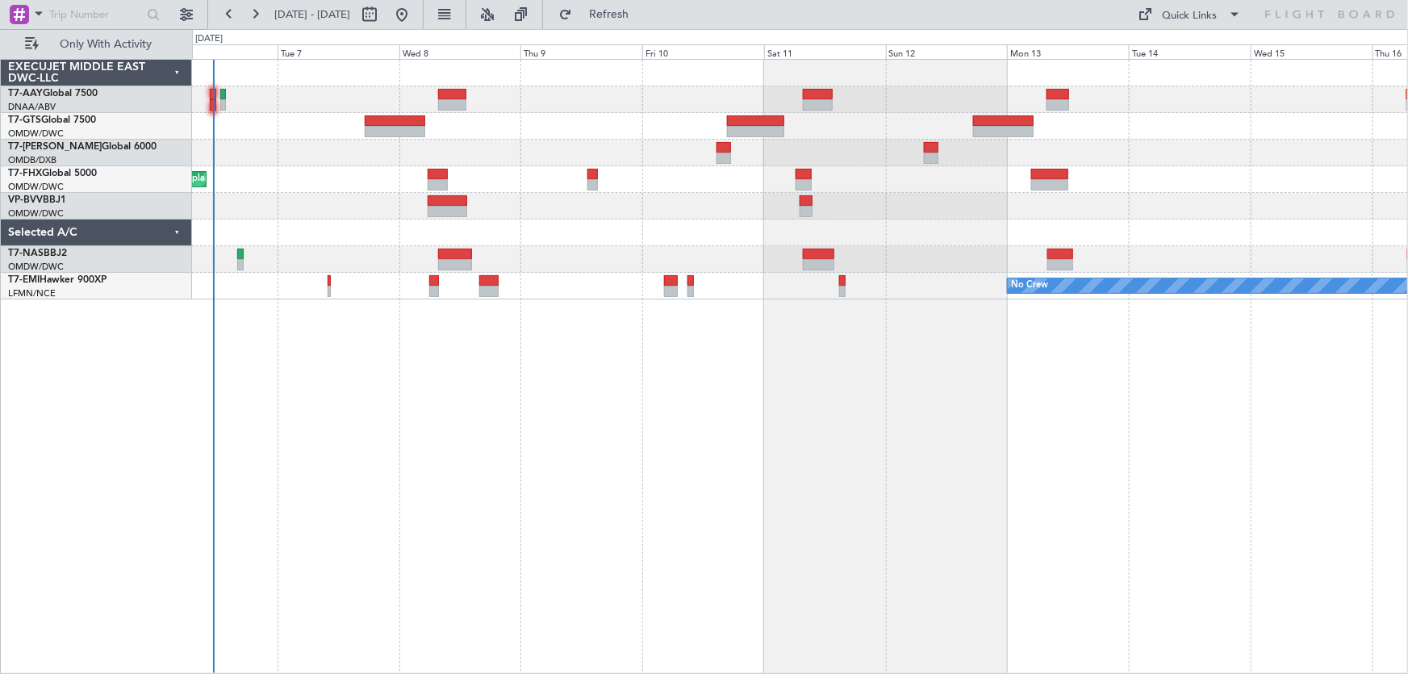
click at [759, 395] on div "Unplanned Maint [GEOGRAPHIC_DATA] (Al Maktoum Intl) Planned Maint [GEOGRAPHIC_D…" at bounding box center [800, 366] width 1217 height 615
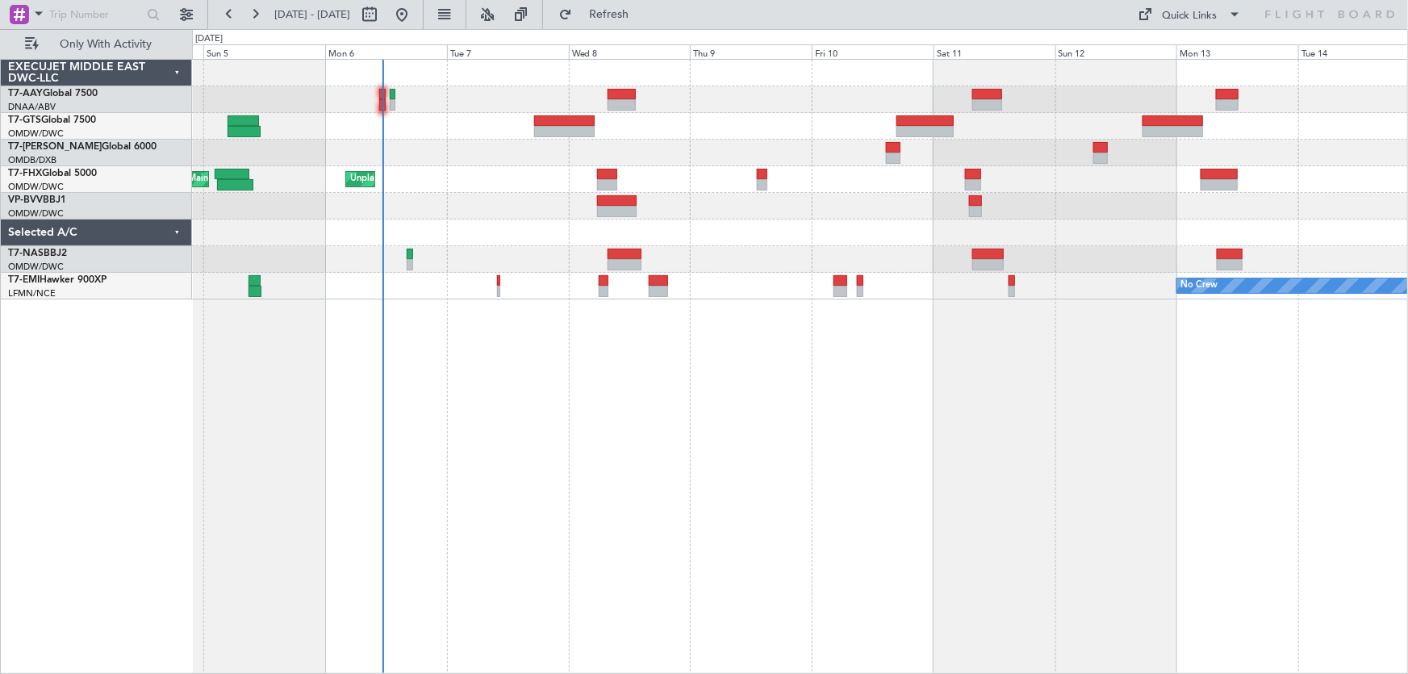
click at [613, 384] on div "Unplanned Maint [GEOGRAPHIC_DATA] (Al Maktoum Intl) Planned Maint [GEOGRAPHIC_D…" at bounding box center [800, 366] width 1217 height 615
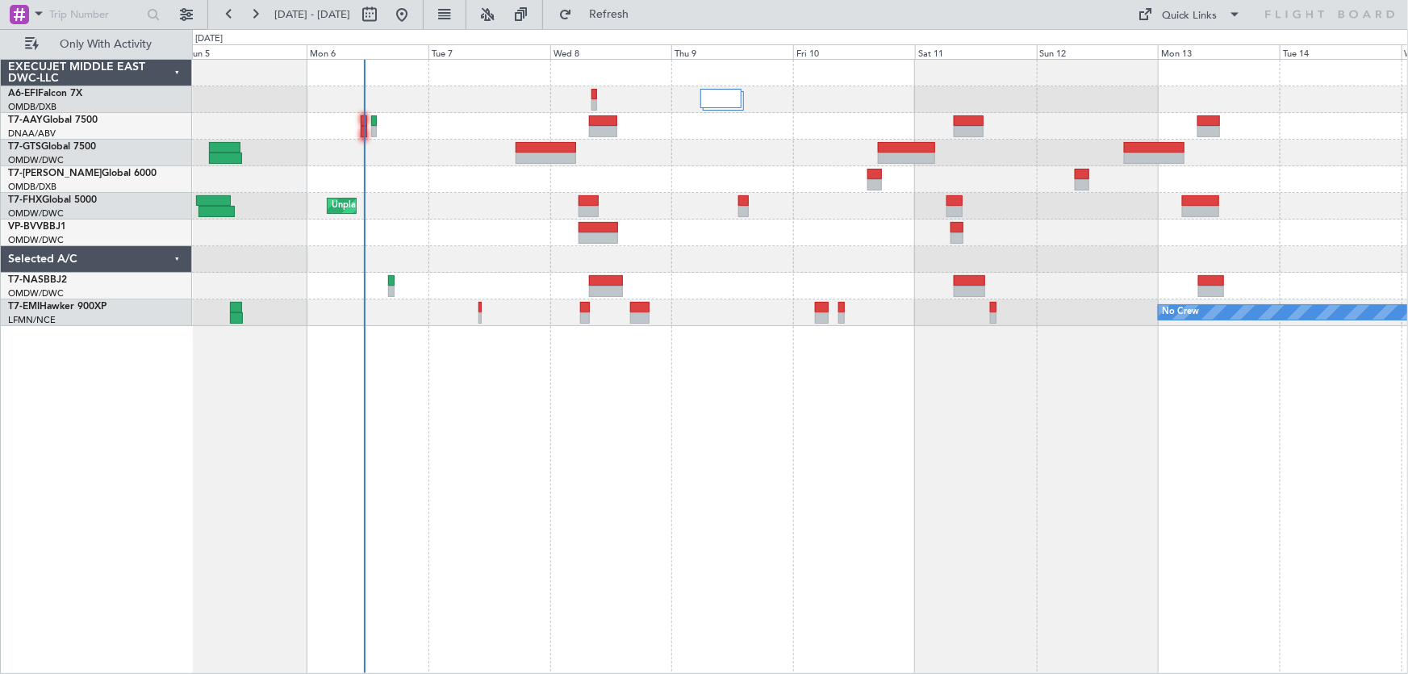
click at [626, 423] on div "AOG Maint [GEOGRAPHIC_DATA] (Dubai Intl) Unplanned Maint [GEOGRAPHIC_DATA] (Al …" at bounding box center [800, 366] width 1217 height 615
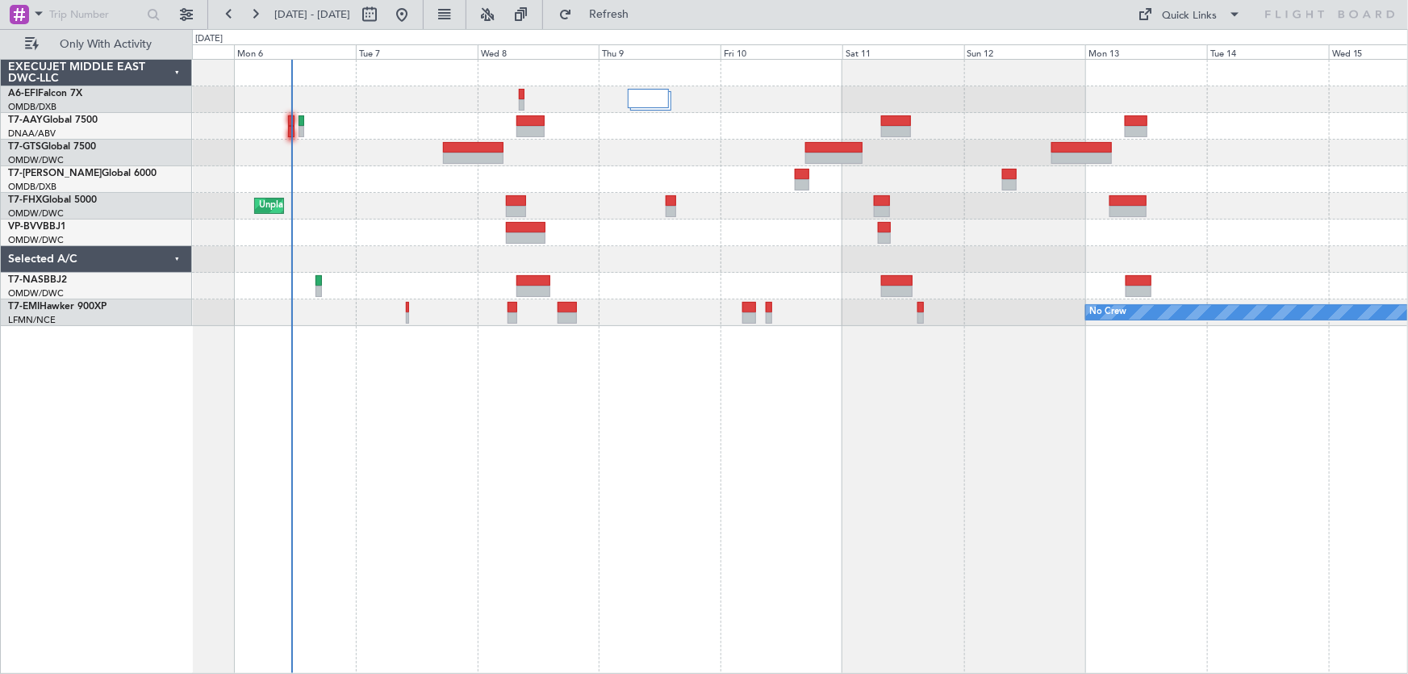
click at [683, 408] on div "AOG Maint [GEOGRAPHIC_DATA] (Dubai Intl) Unplanned Maint [GEOGRAPHIC_DATA] (Al …" at bounding box center [800, 366] width 1217 height 615
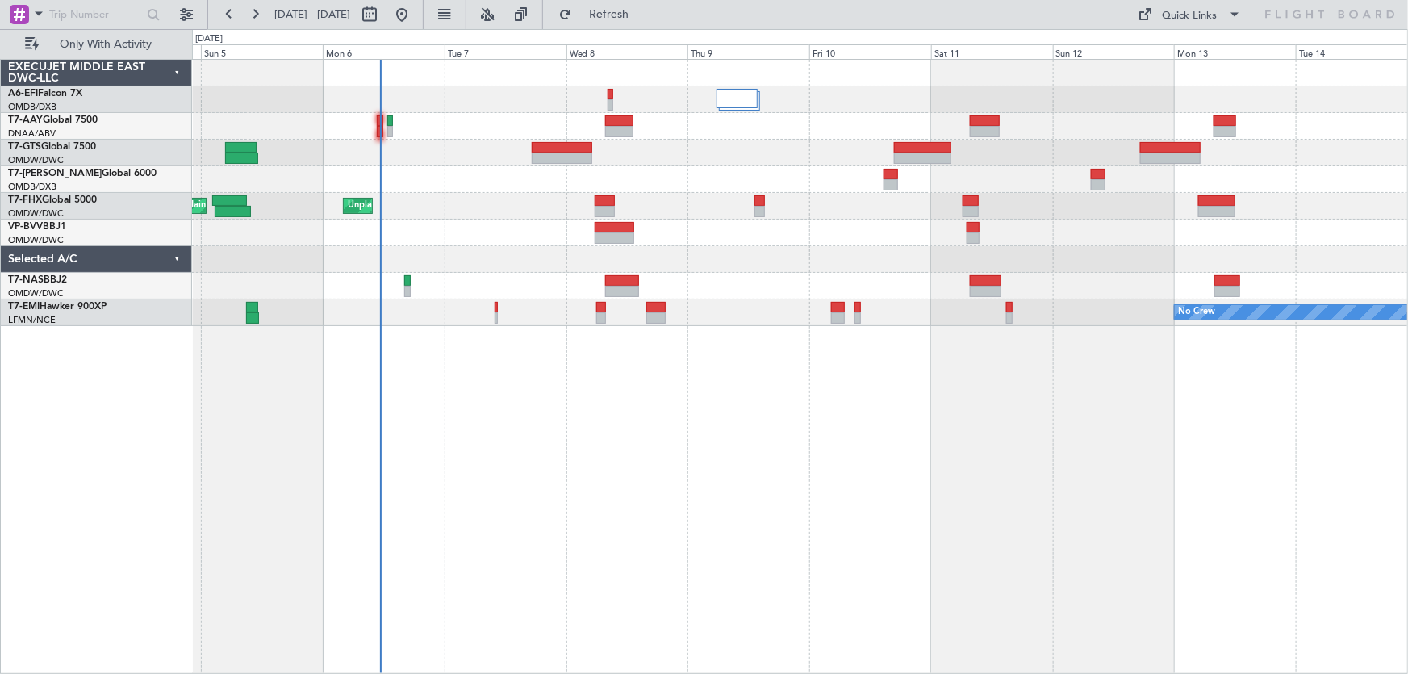
click at [1076, 415] on div "AOG Maint [GEOGRAPHIC_DATA] (Dubai Intl) Unplanned Maint [GEOGRAPHIC_DATA] (Al …" at bounding box center [800, 366] width 1217 height 615
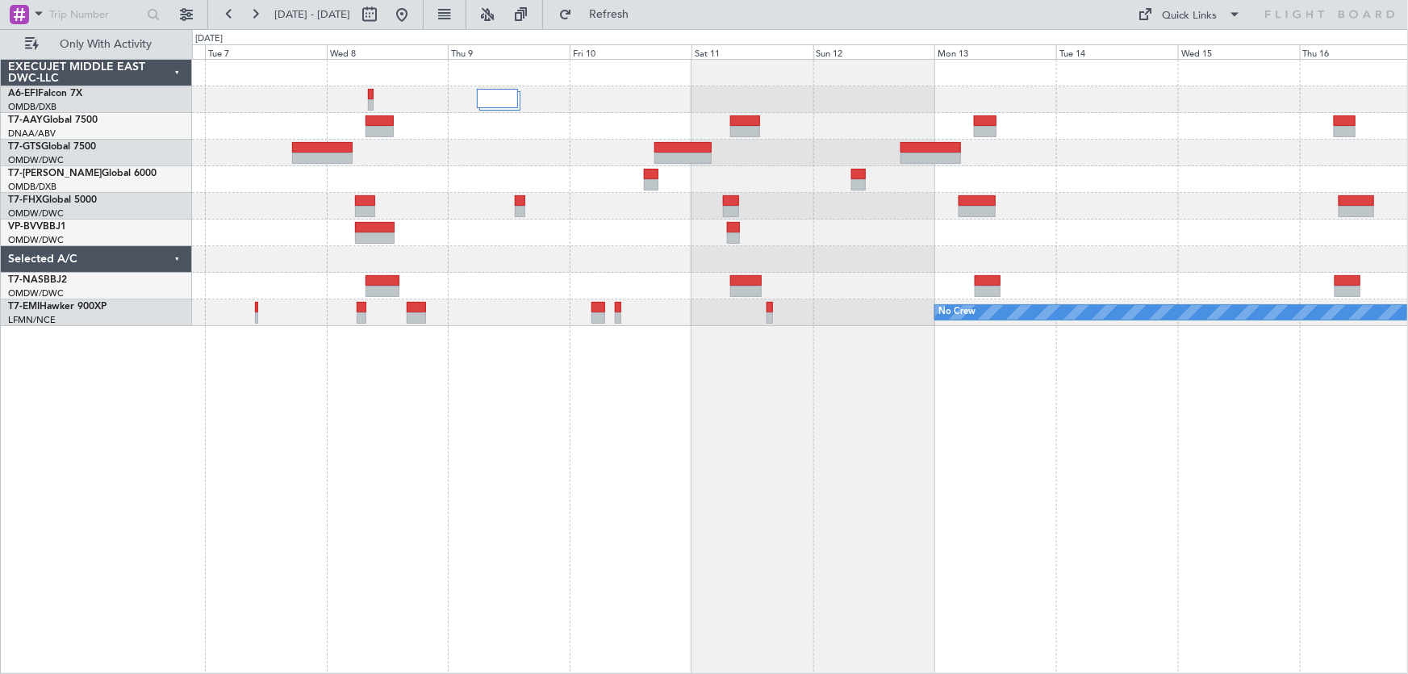
click at [960, 448] on div "Unplanned Maint [GEOGRAPHIC_DATA] (Al Maktoum Intl) Planned Maint [GEOGRAPHIC_D…" at bounding box center [800, 366] width 1217 height 615
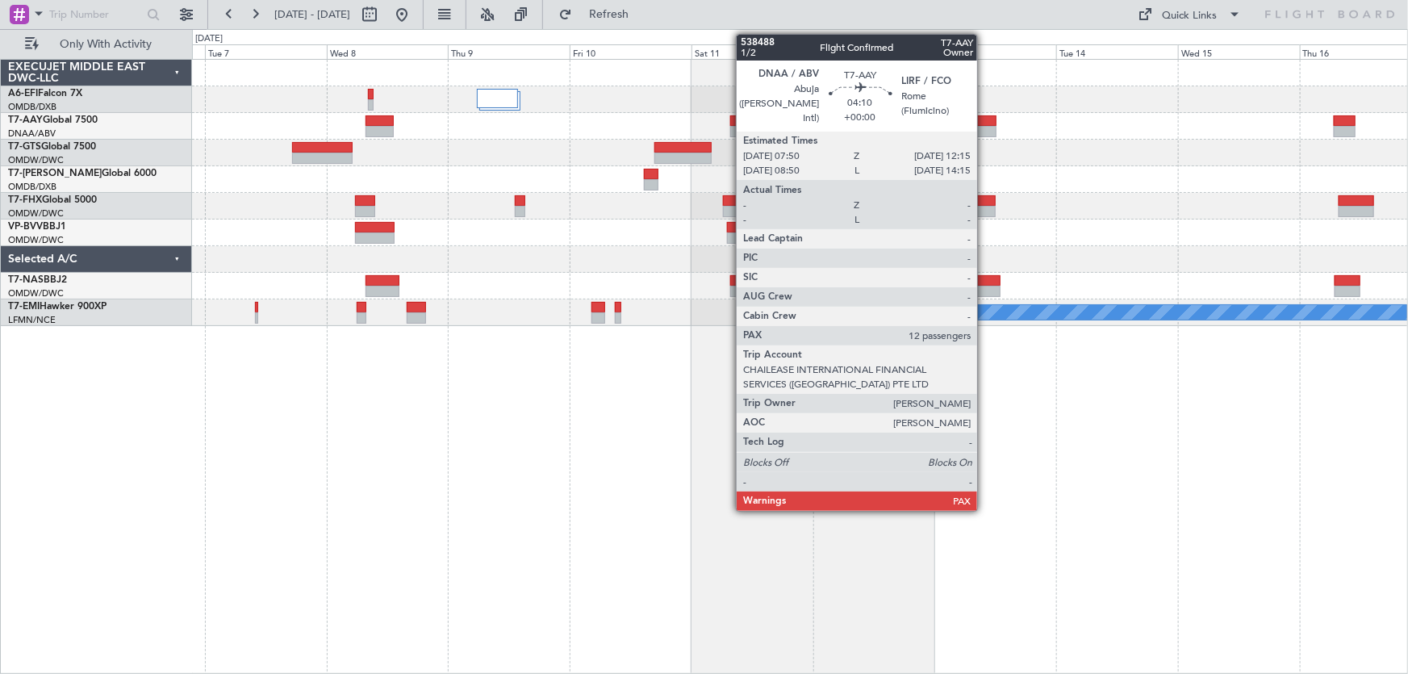
click at [985, 115] on div at bounding box center [985, 120] width 23 height 11
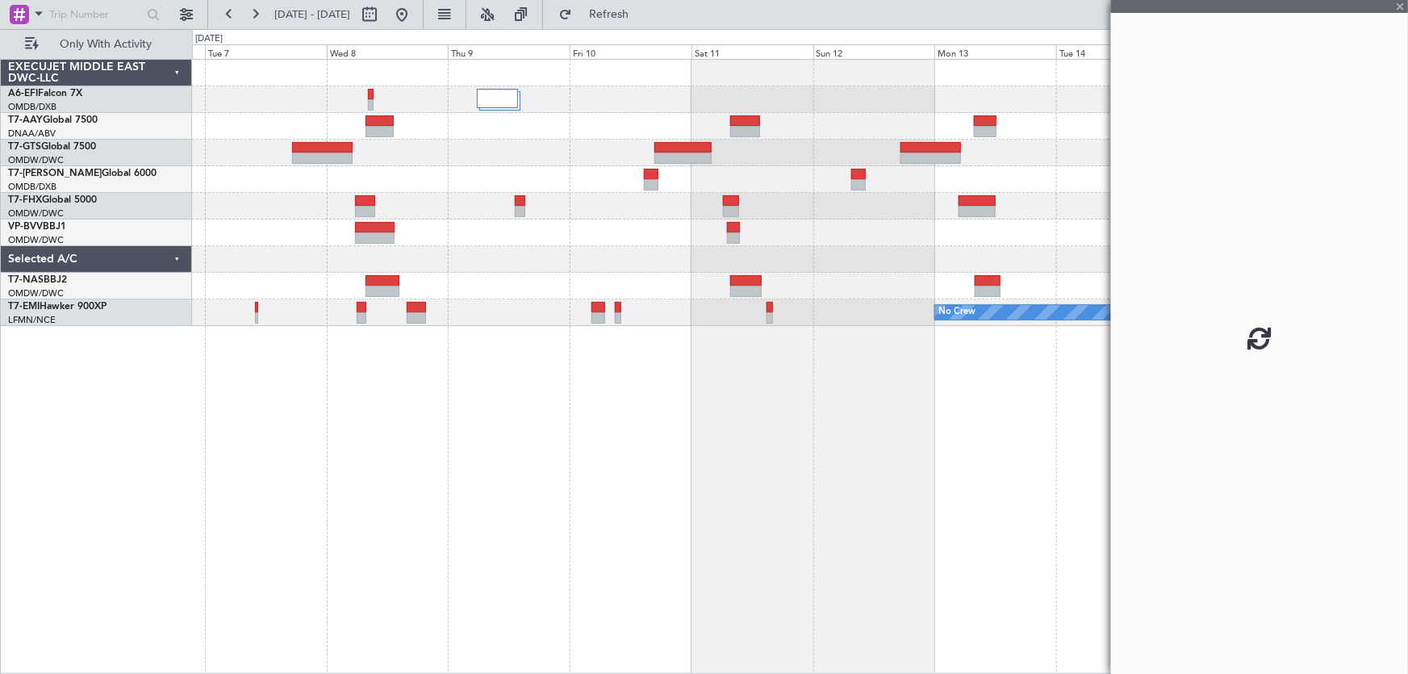
drag, startPoint x: 1068, startPoint y: 414, endPoint x: 1045, endPoint y: 418, distance: 23.7
click at [1045, 418] on fb-app "[DATE] - [DATE] Refresh Quick Links Only With Activity Unplanned Maint [GEOGRAP…" at bounding box center [704, 343] width 1408 height 662
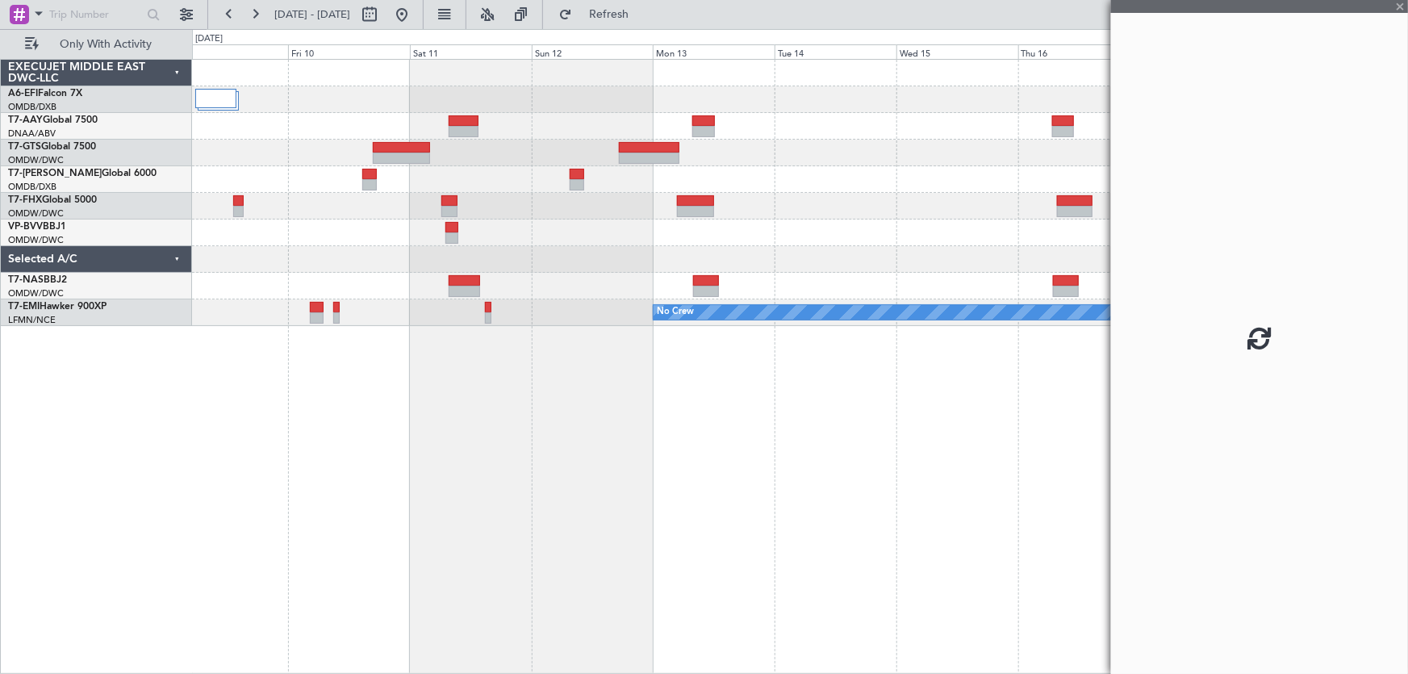
click at [617, 434] on div "Planned Maint [GEOGRAPHIC_DATA] (Seletar) No Crew" at bounding box center [800, 366] width 1217 height 615
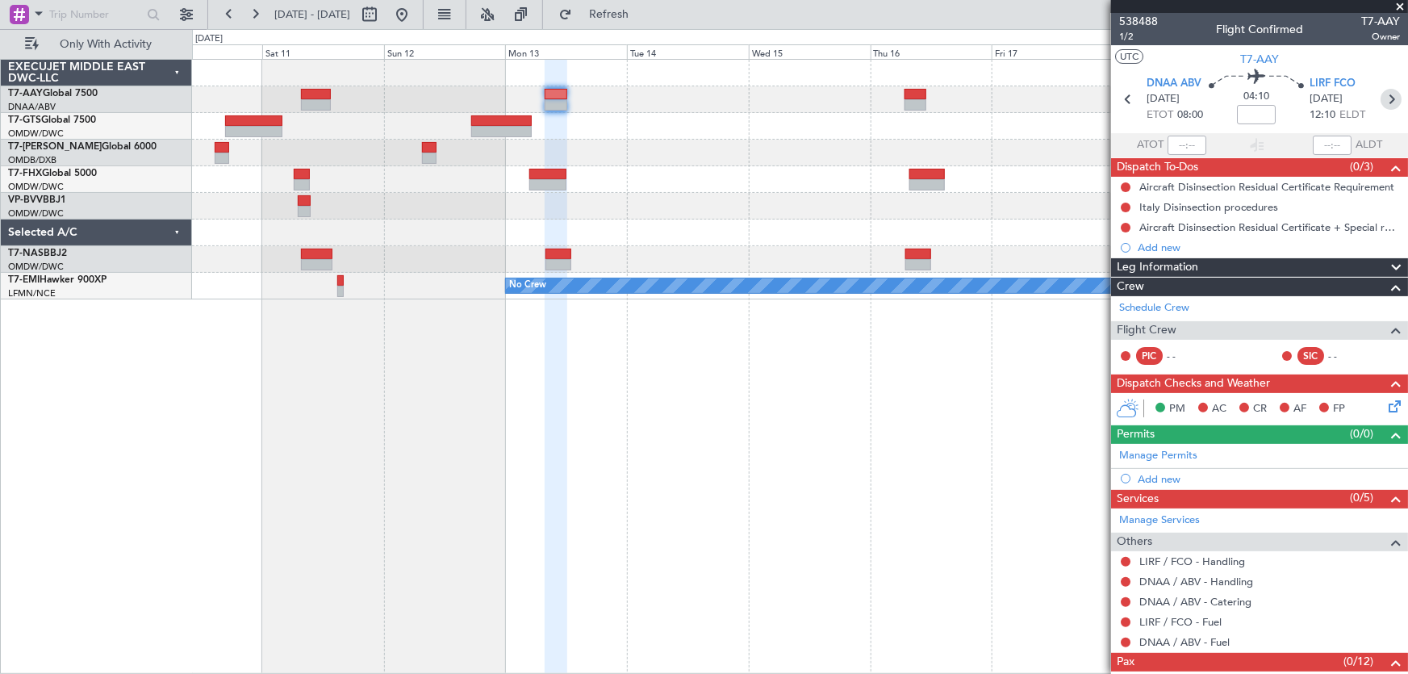
click at [1390, 105] on icon at bounding box center [1391, 99] width 21 height 21
